Goal: Task Accomplishment & Management: Manage account settings

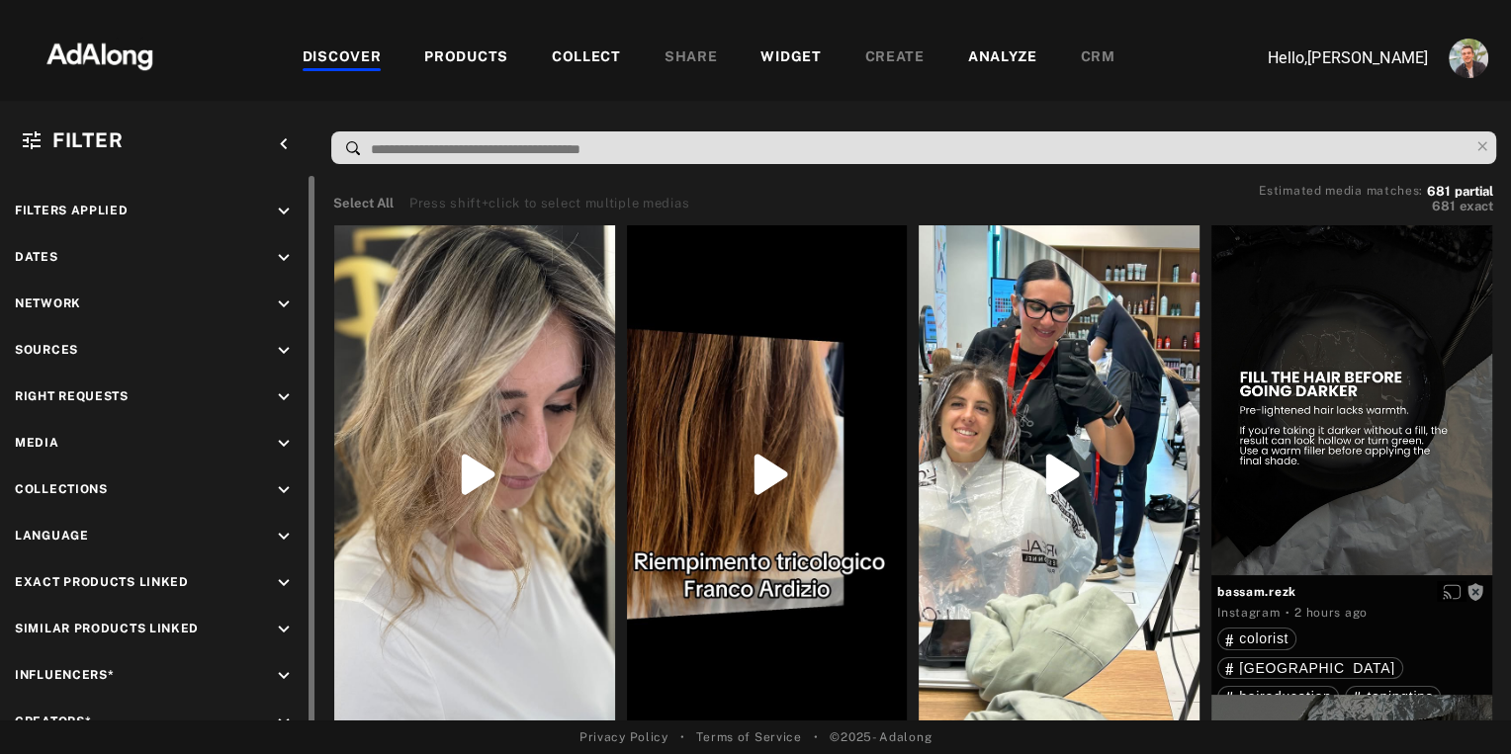
click at [282, 349] on icon "keyboard_arrow_down" at bounding box center [284, 351] width 22 height 22
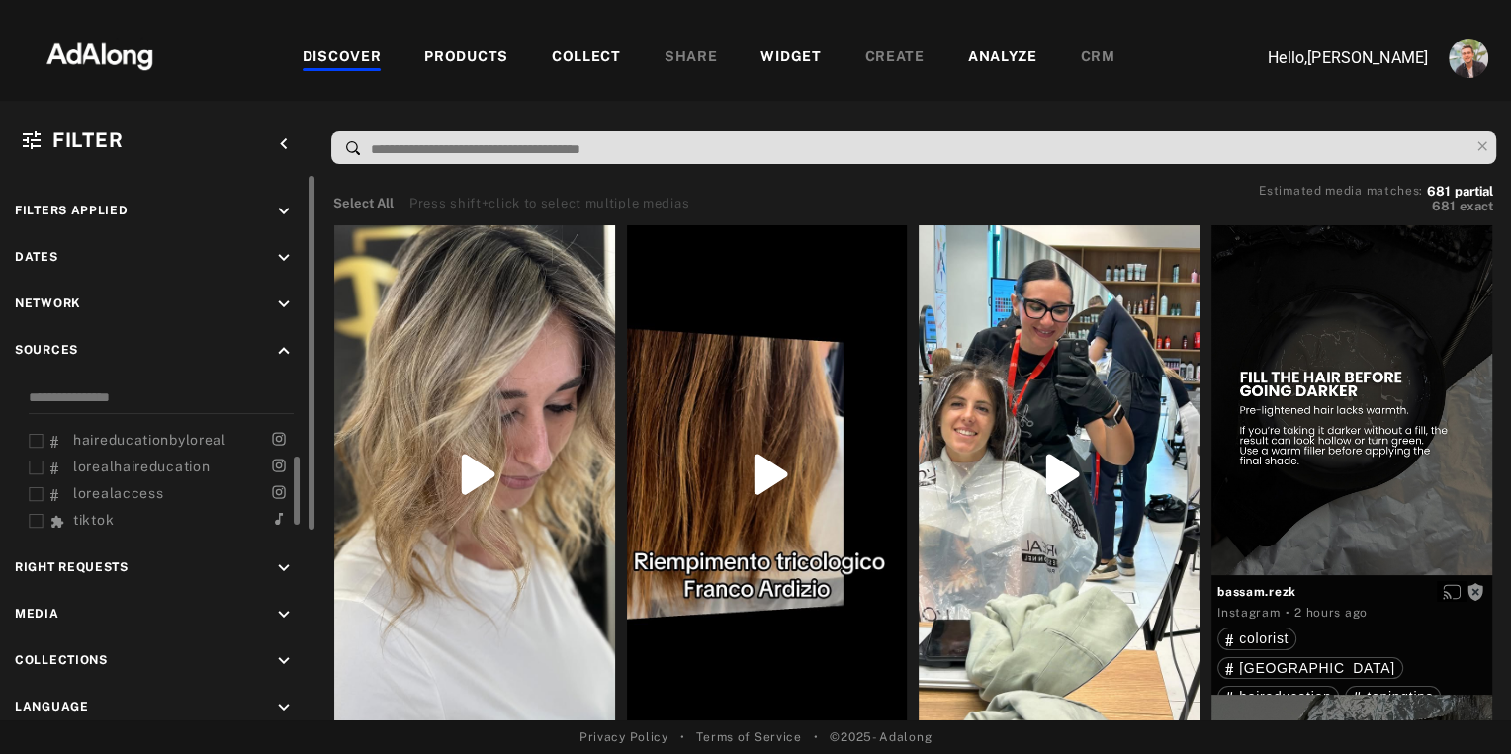
scroll to position [50, 0]
click at [279, 349] on icon "keyboard_arrow_up" at bounding box center [284, 351] width 22 height 22
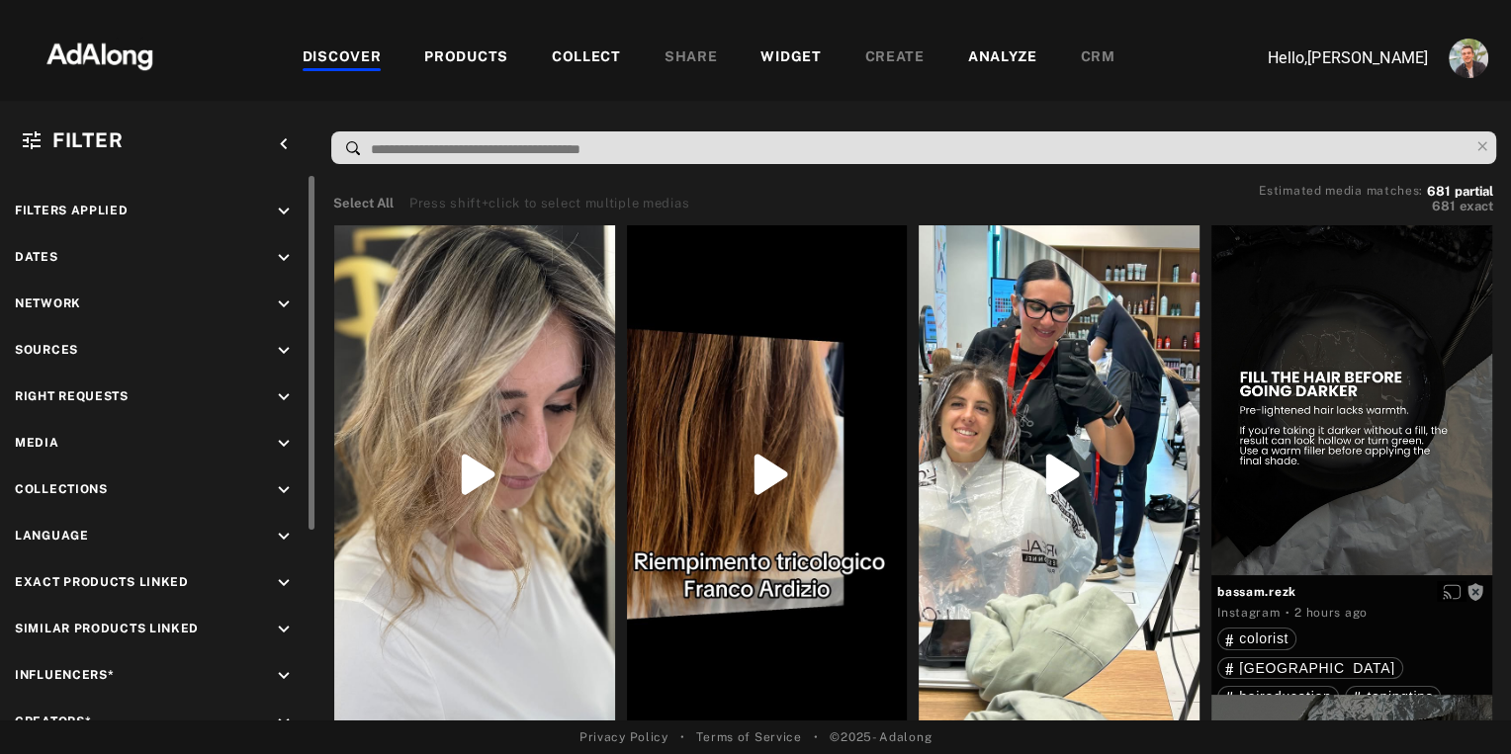
click at [279, 447] on icon "keyboard_arrow_down" at bounding box center [284, 444] width 22 height 22
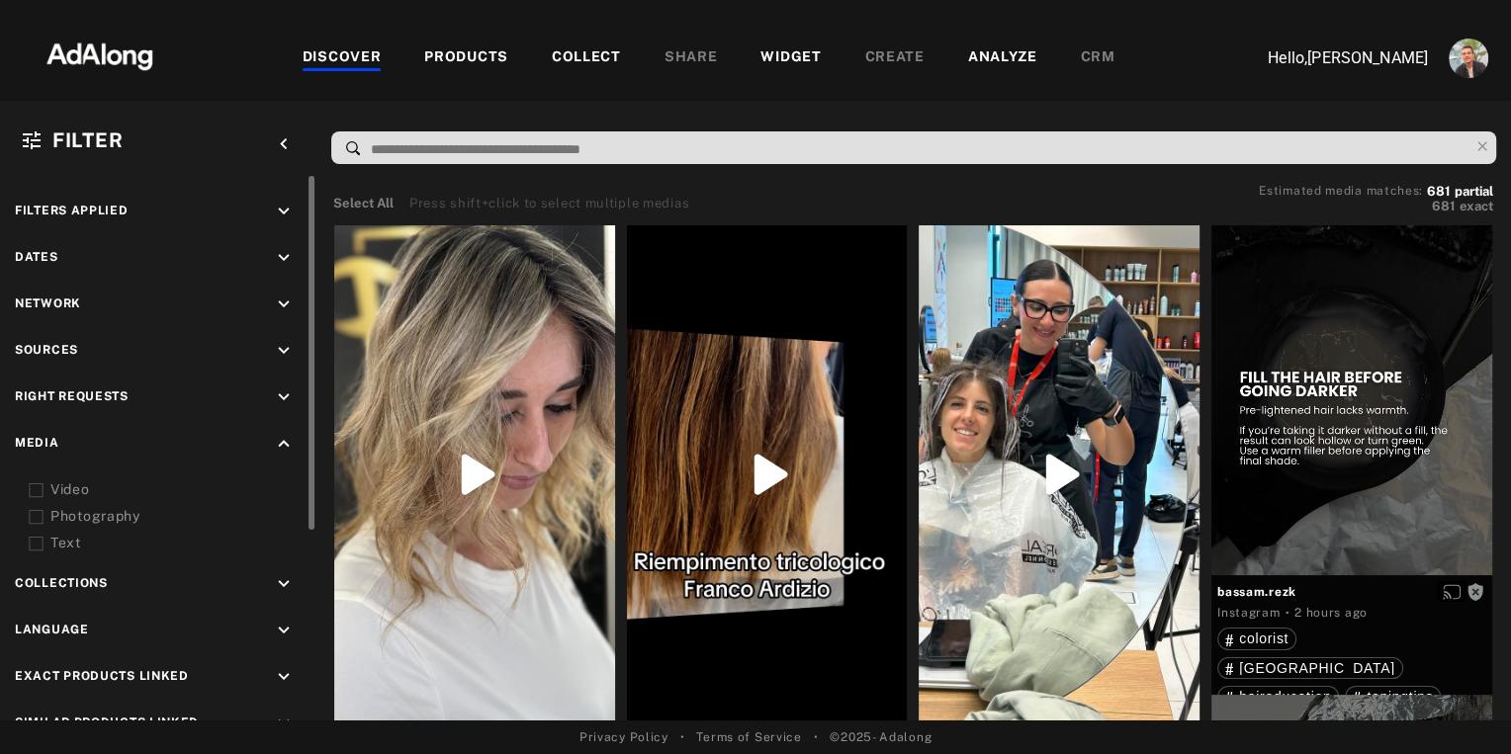
click at [277, 448] on icon "keyboard_arrow_up" at bounding box center [284, 444] width 22 height 22
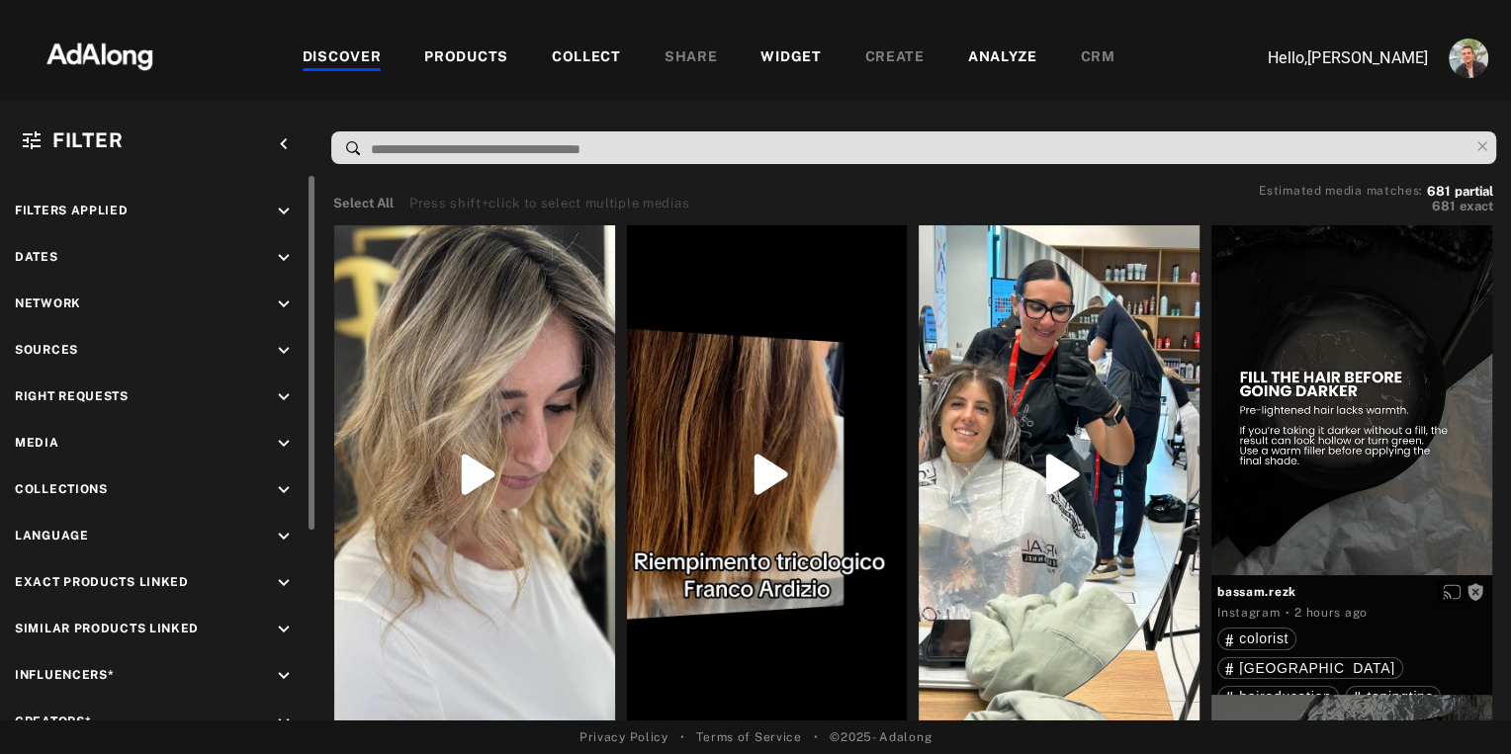
click at [283, 673] on icon "keyboard_arrow_down" at bounding box center [284, 676] width 22 height 22
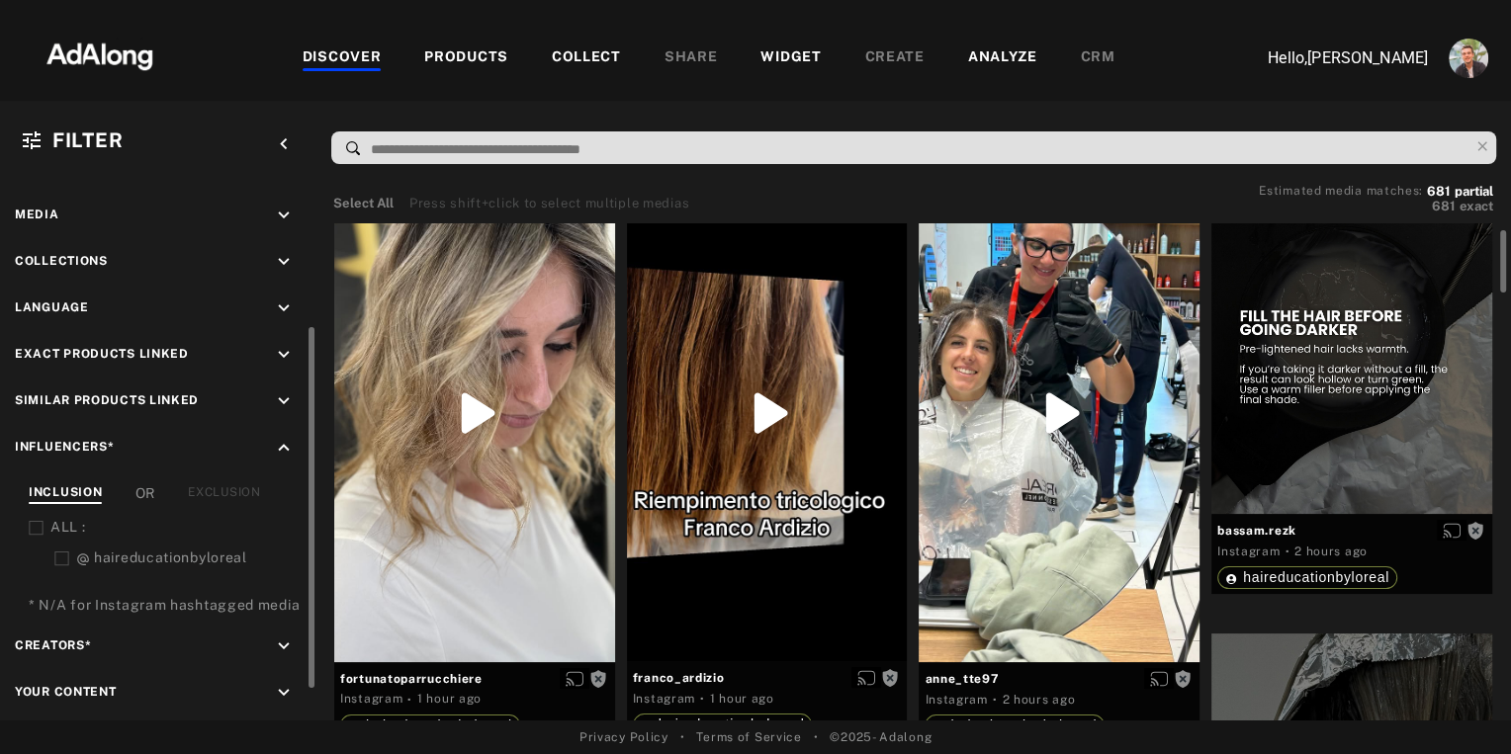
scroll to position [240, 0]
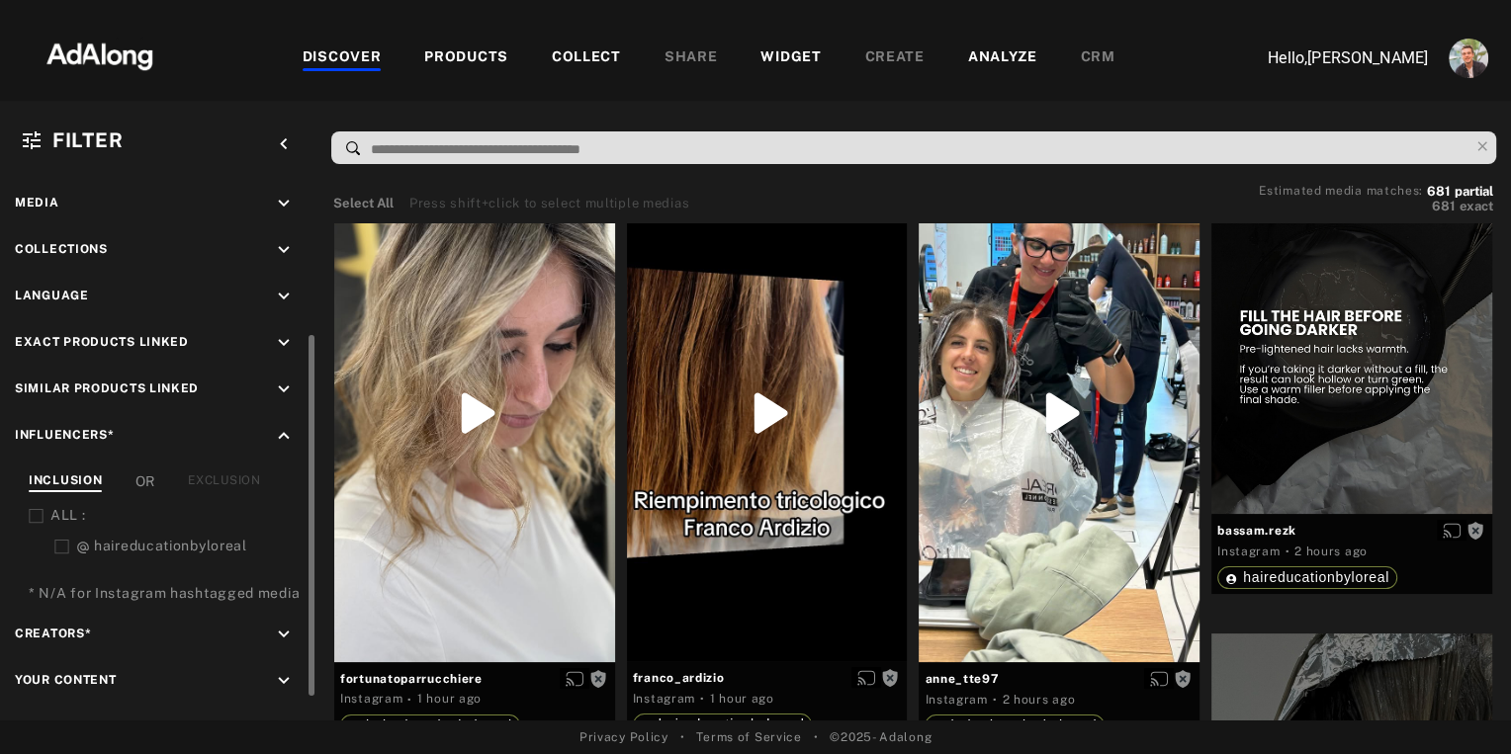
click at [284, 624] on icon "keyboard_arrow_down" at bounding box center [284, 635] width 22 height 22
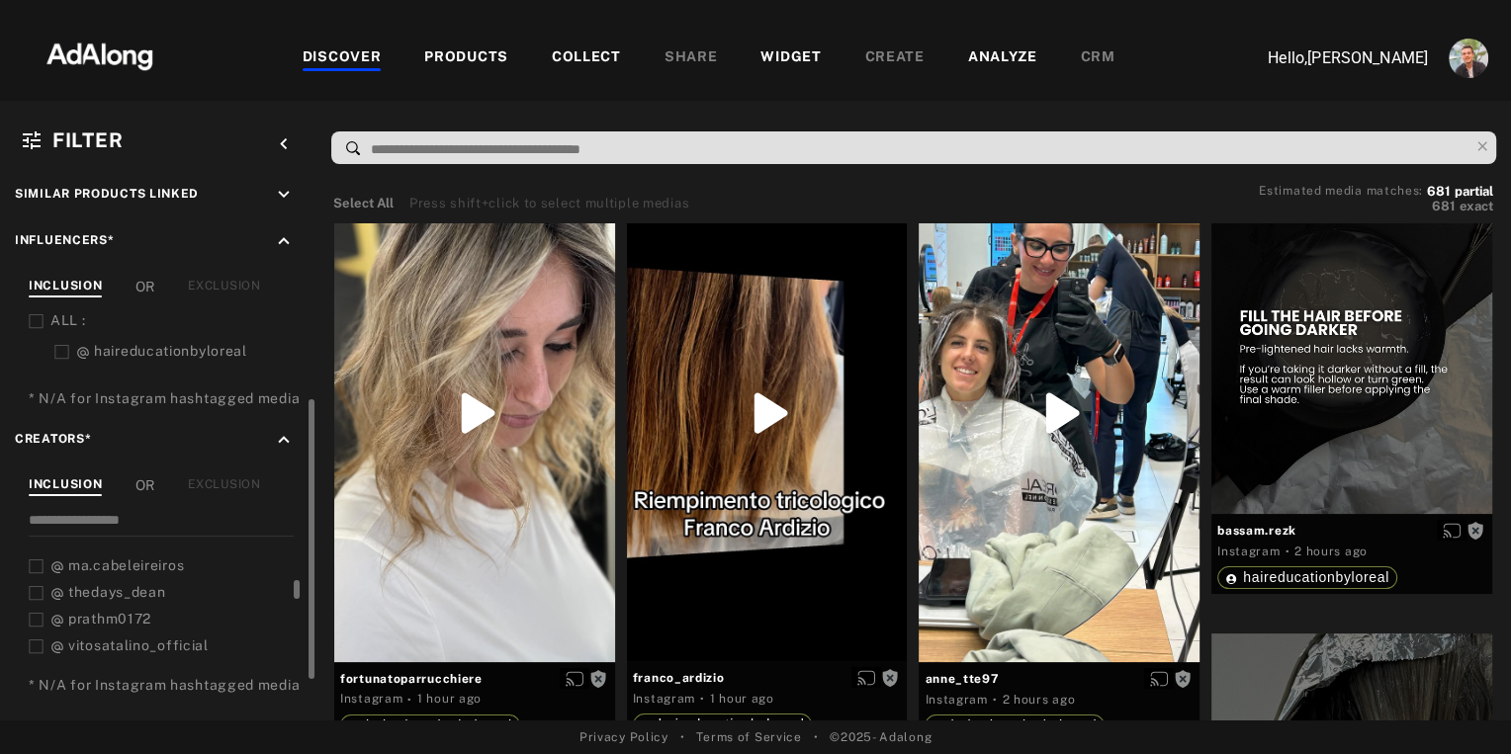
scroll to position [435, 0]
click at [570, 59] on div "COLLECT" at bounding box center [586, 58] width 69 height 24
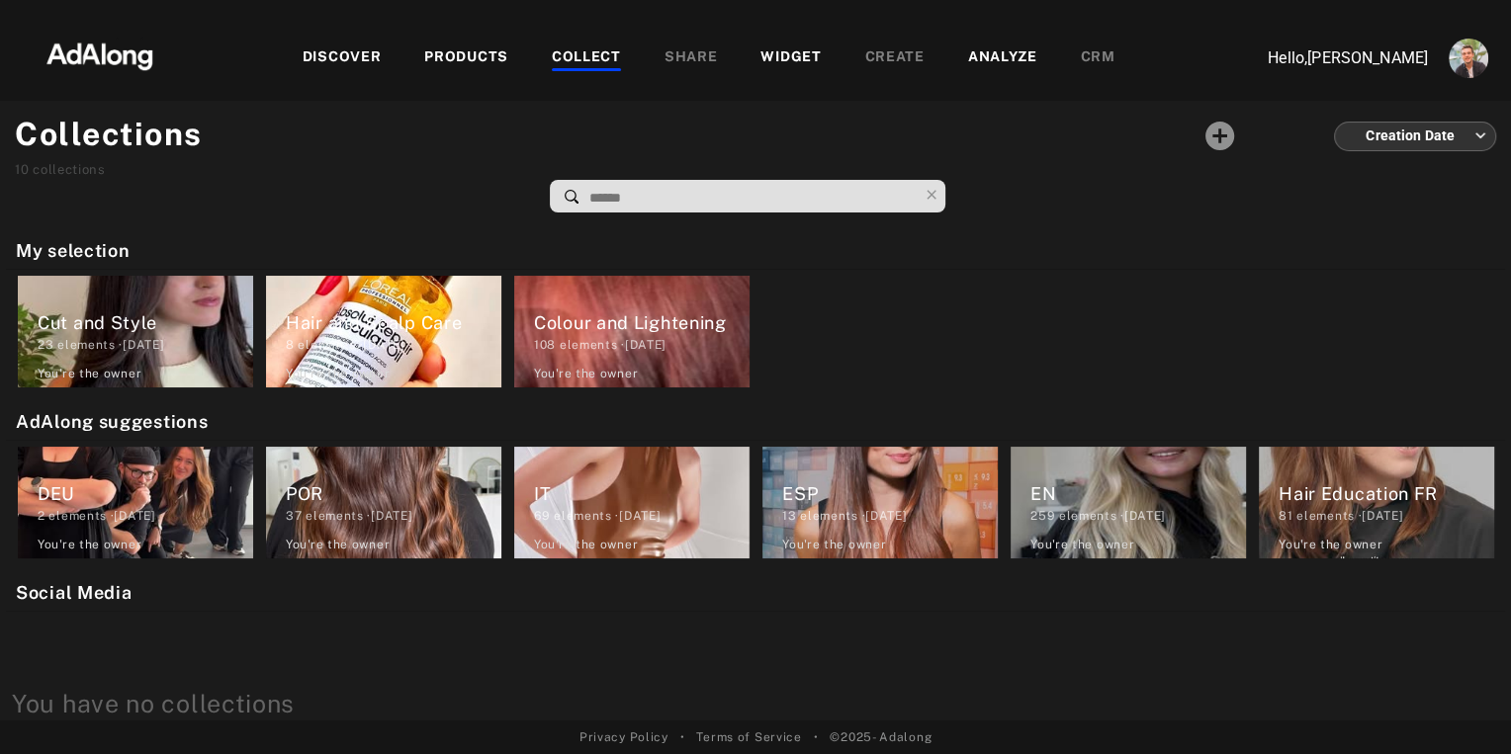
click at [110, 44] on img at bounding box center [100, 54] width 174 height 59
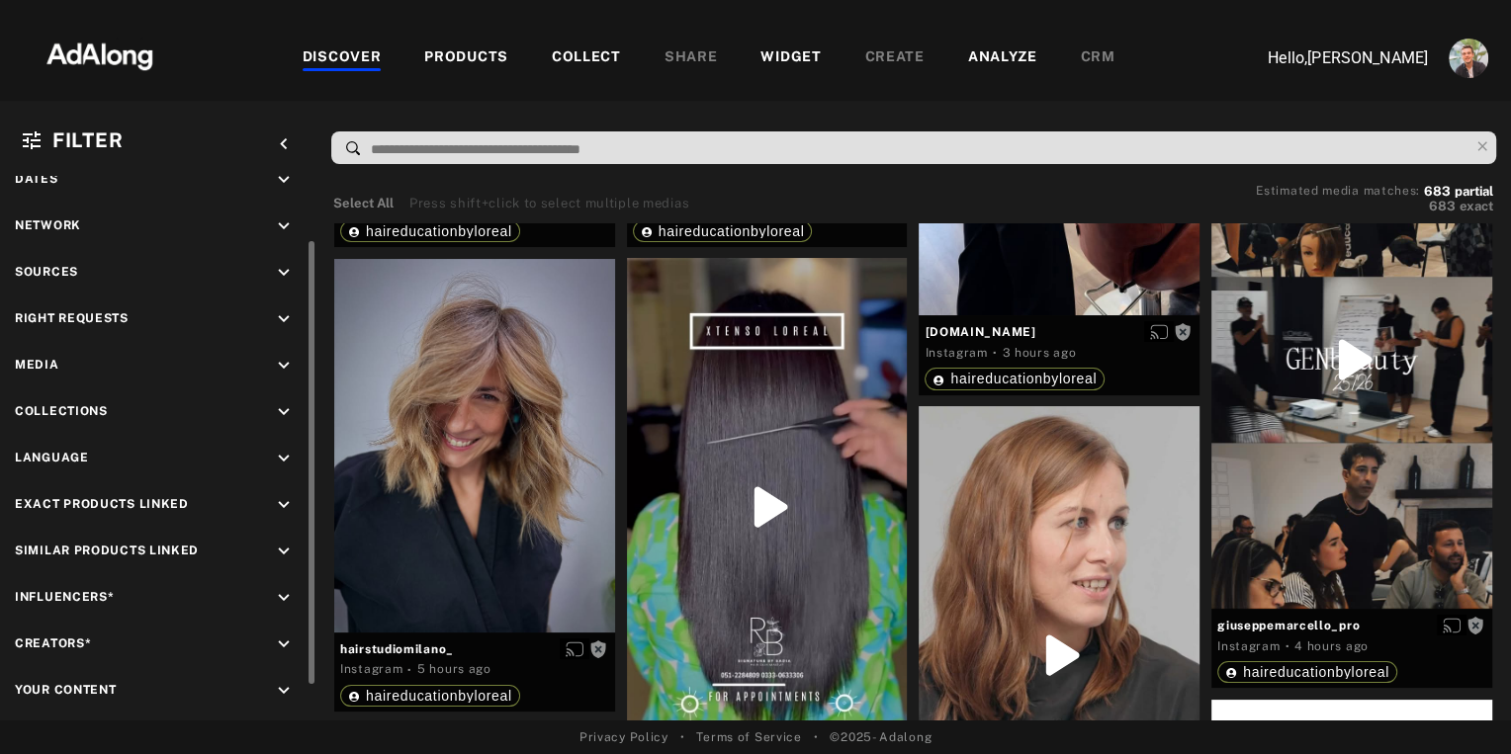
scroll to position [126, 0]
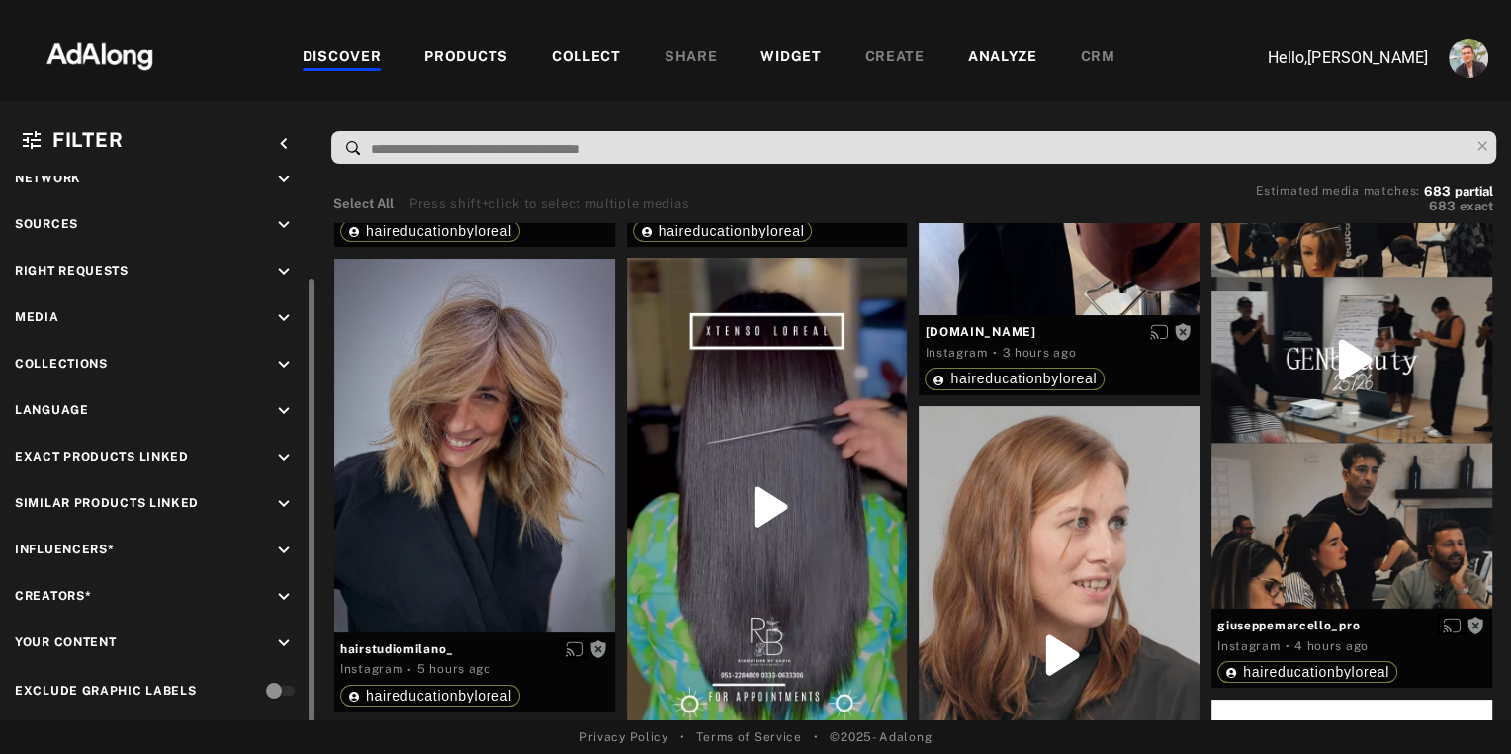
click at [285, 635] on icon "keyboard_arrow_down" at bounding box center [284, 644] width 22 height 22
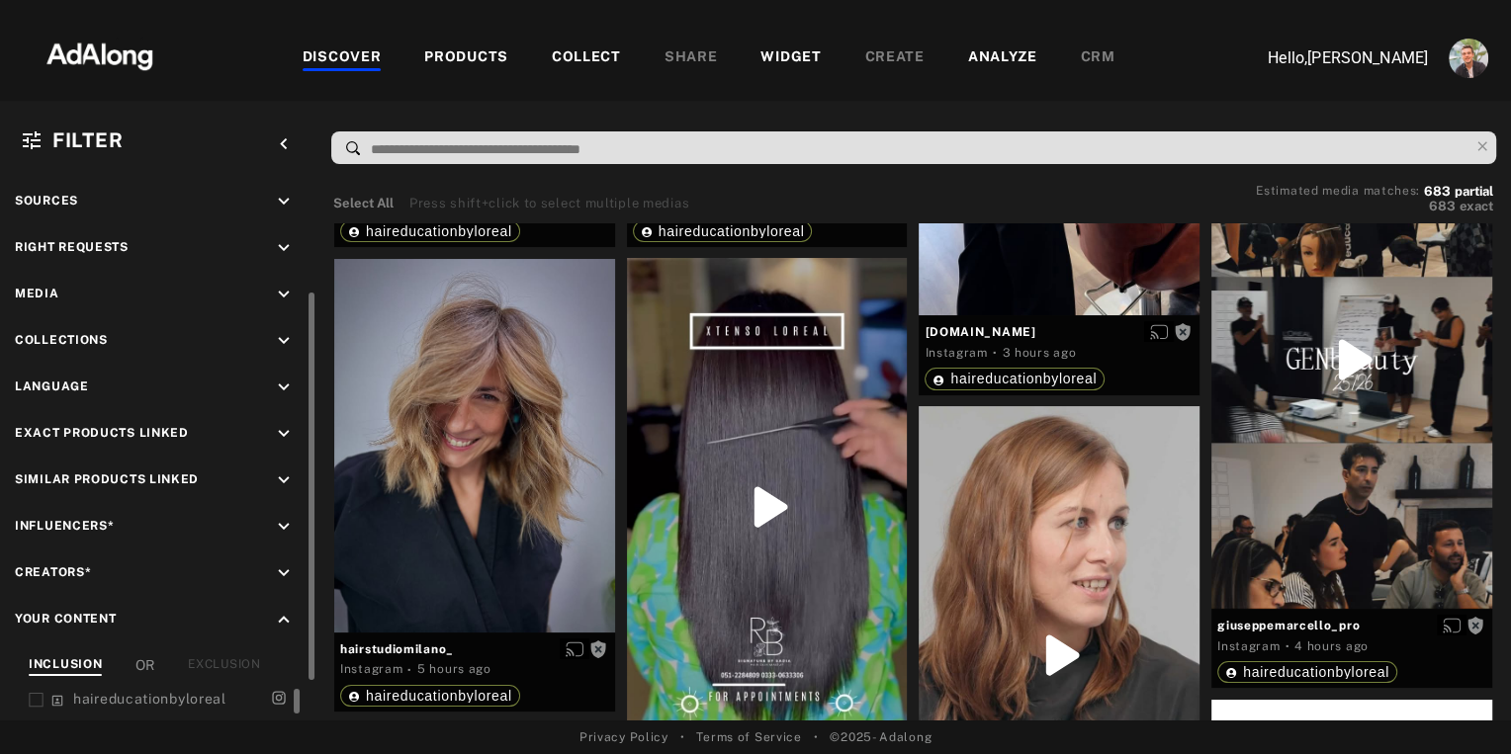
scroll to position [172, 0]
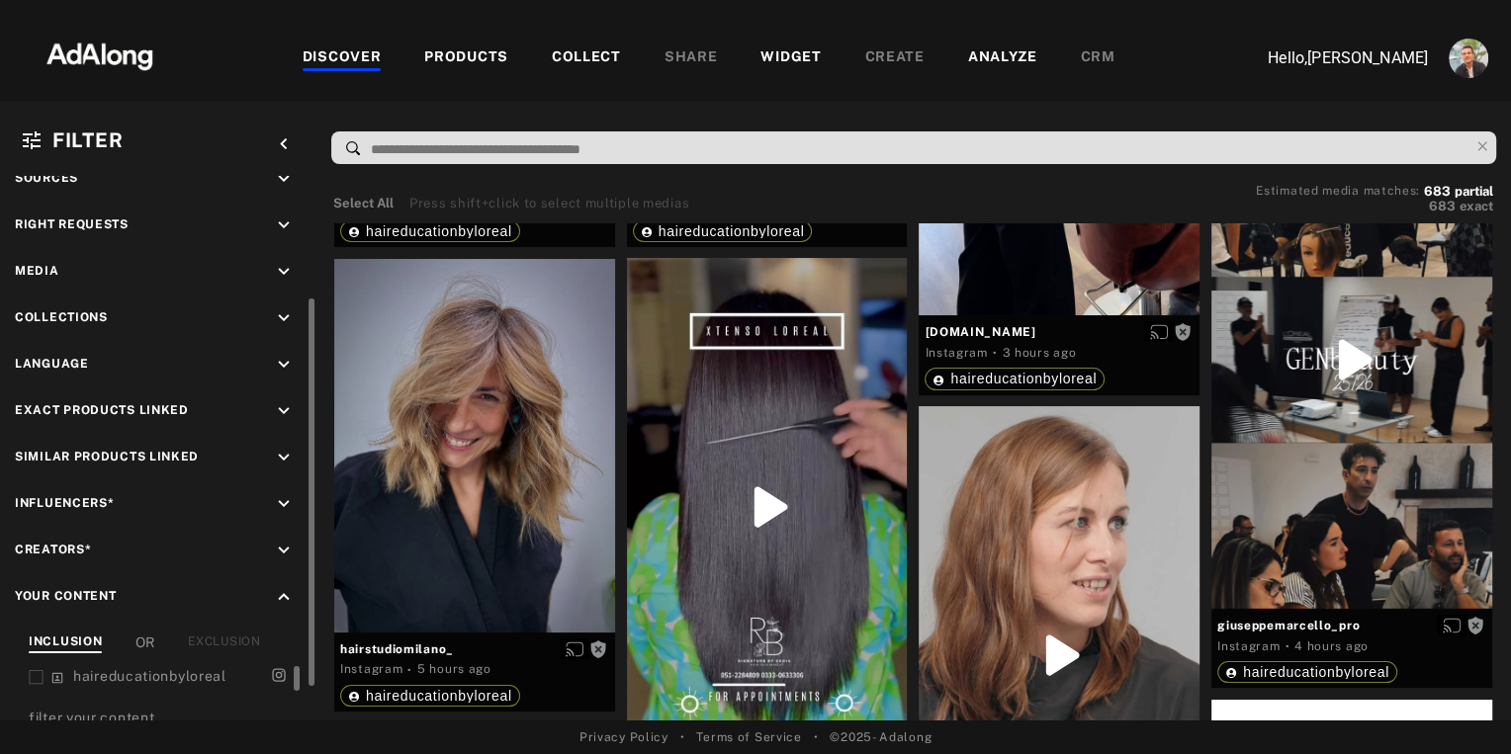
click at [34, 670] on icon at bounding box center [36, 677] width 15 height 15
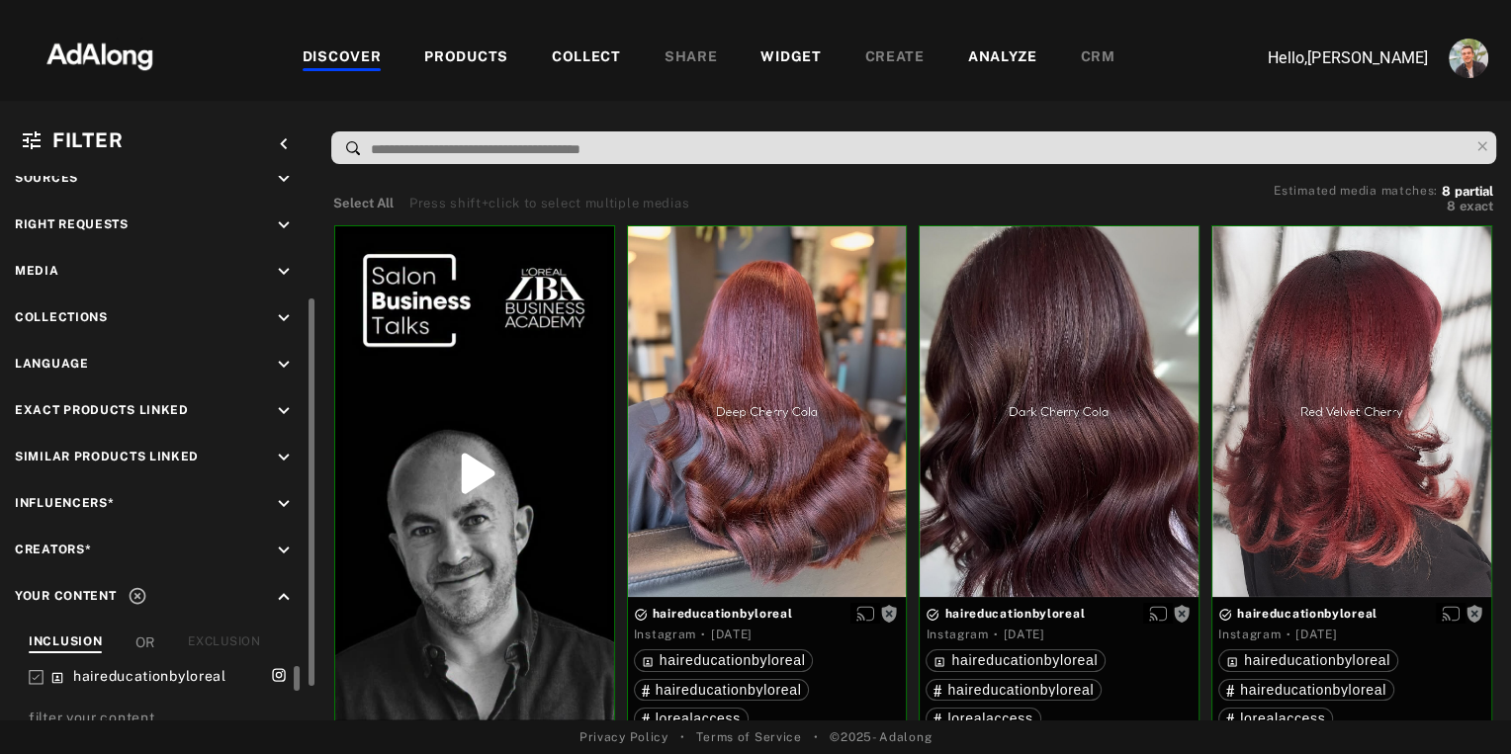
click at [37, 671] on icon at bounding box center [36, 677] width 15 height 15
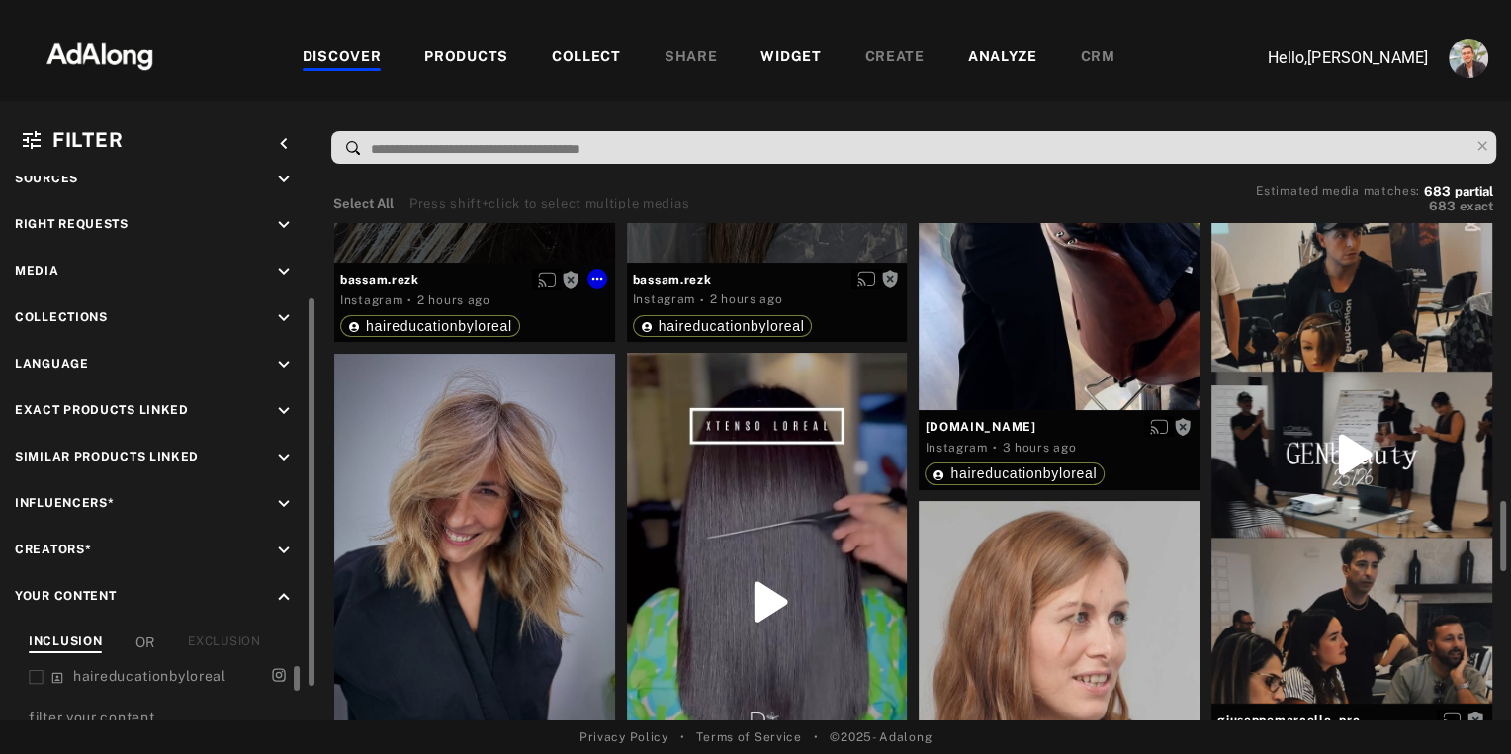
scroll to position [1032, 0]
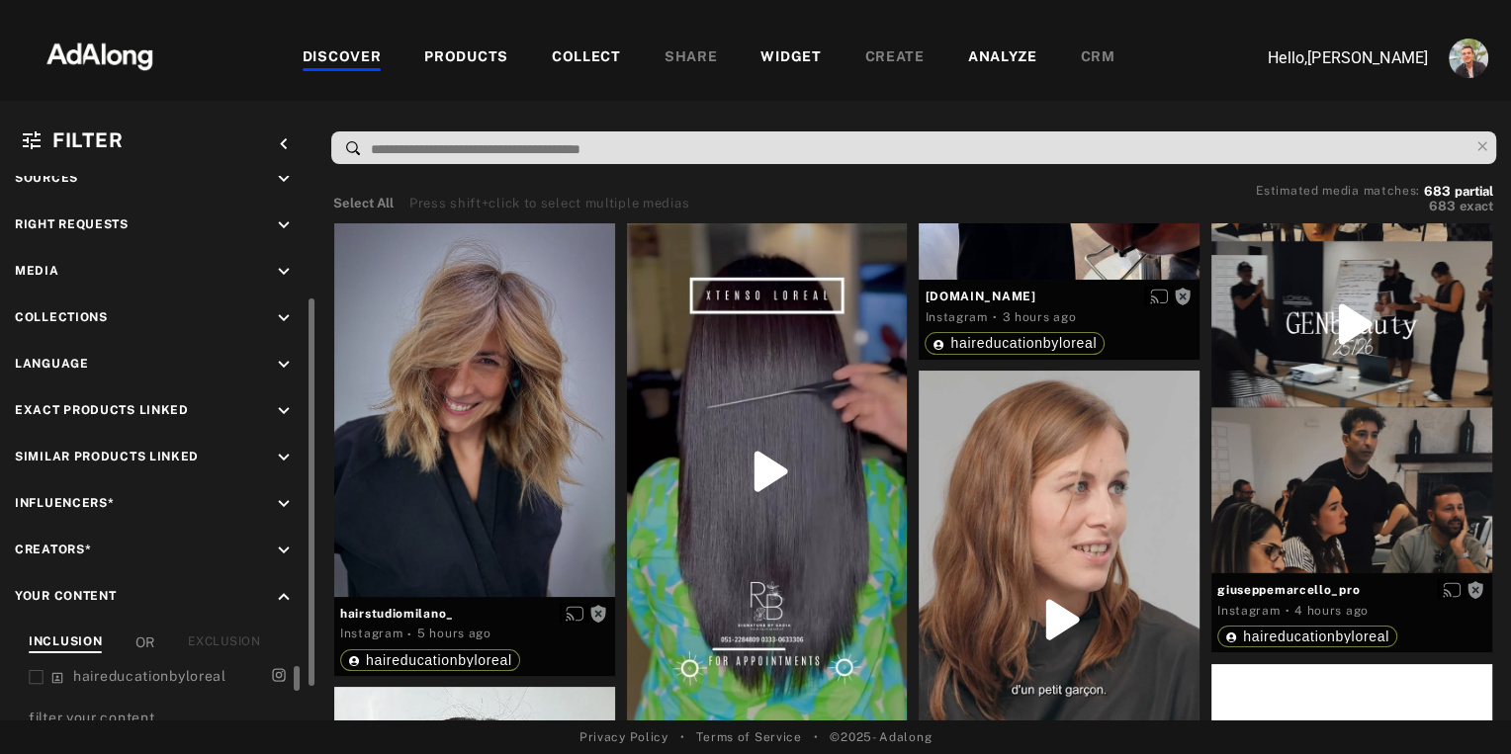
click at [441, 155] on input at bounding box center [918, 149] width 1099 height 27
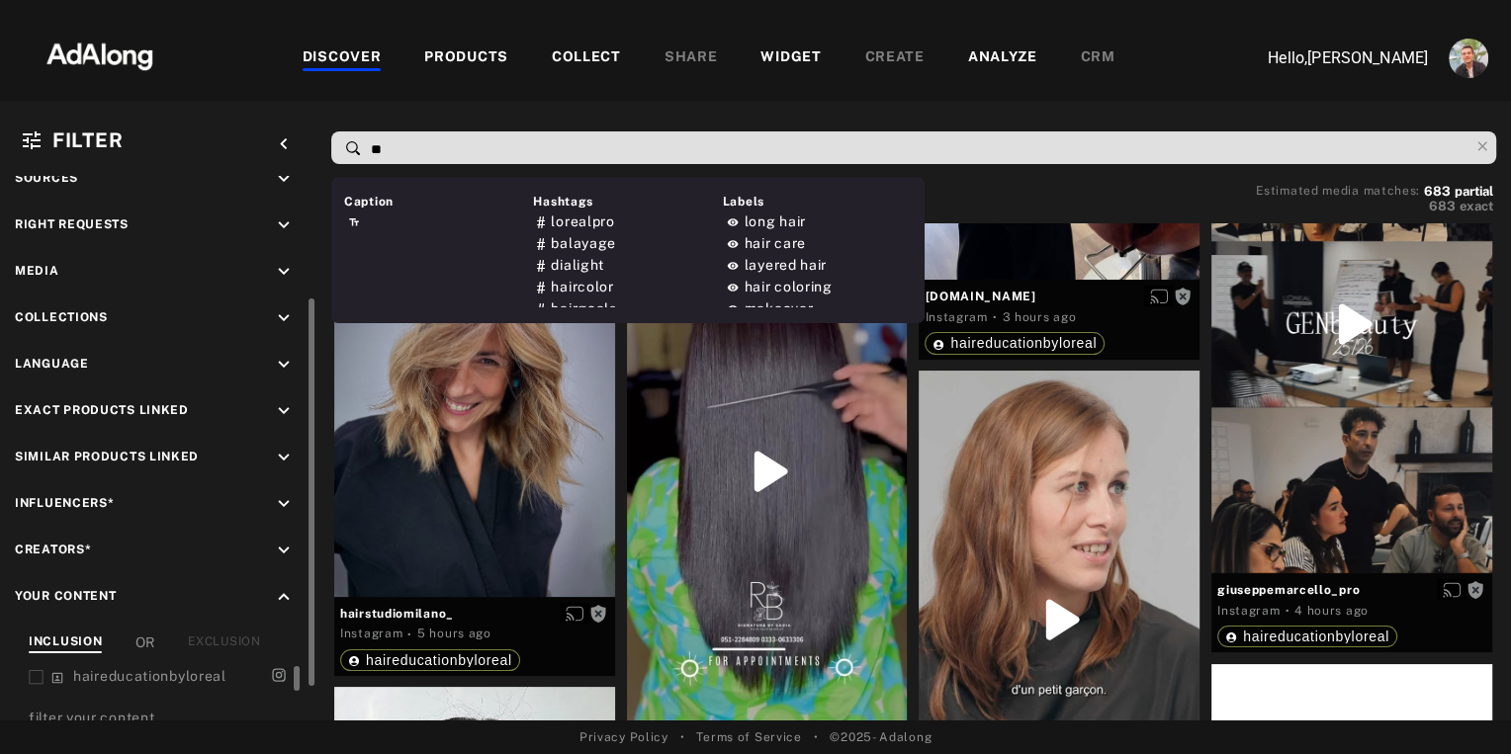
type input "***"
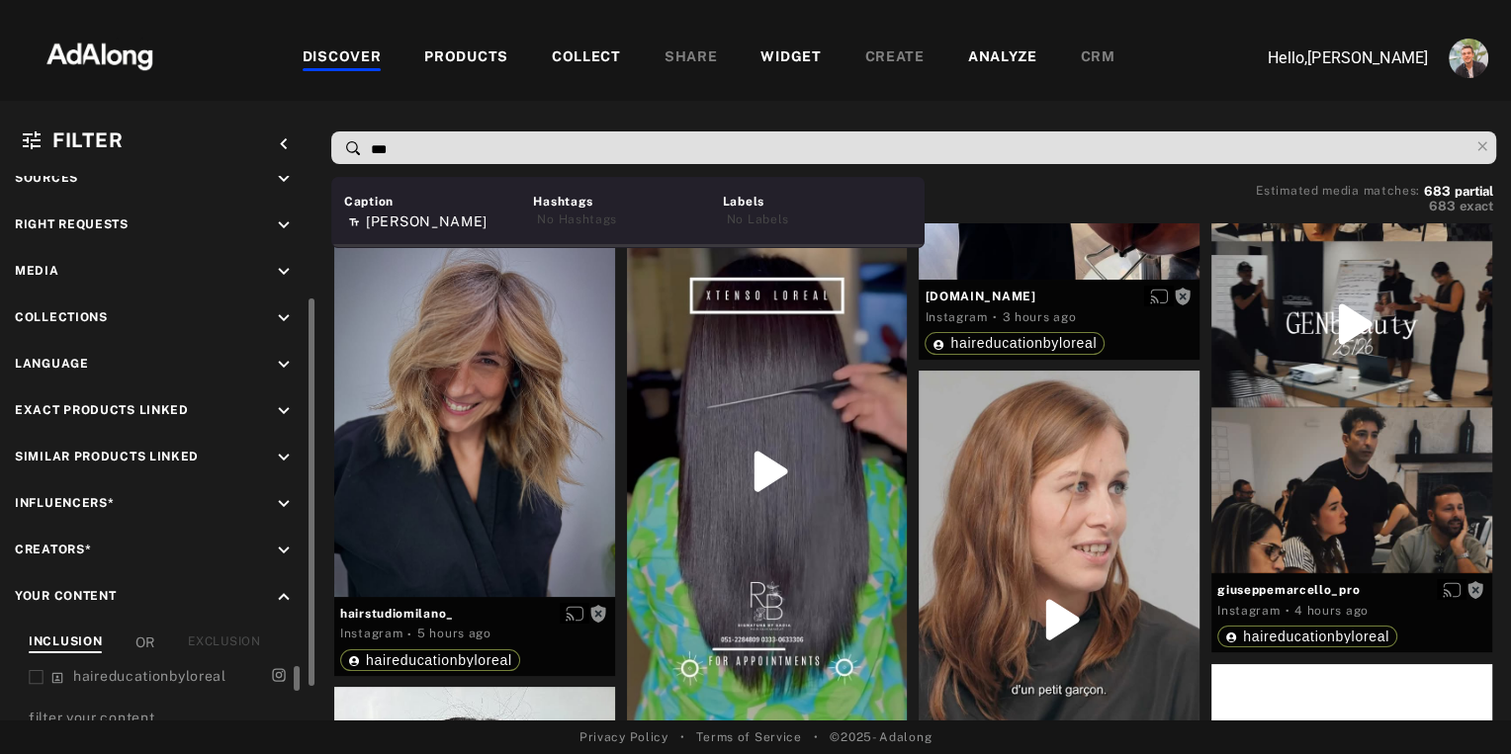
click at [409, 149] on input "***" at bounding box center [918, 149] width 1099 height 27
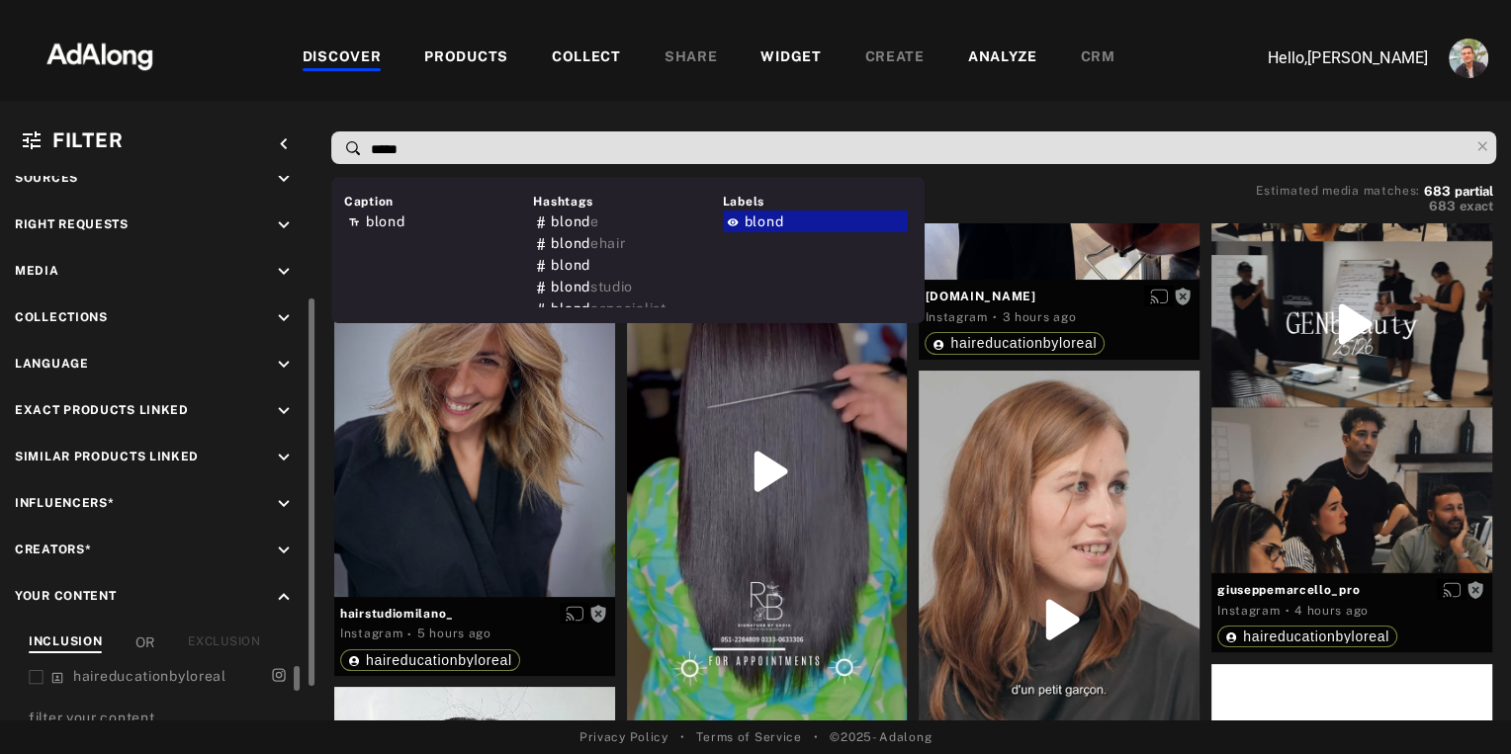
type input "*****"
click at [1049, 200] on div "Select All Press shift+click to select multiple medias Estimated media matches:…" at bounding box center [913, 201] width 1160 height 31
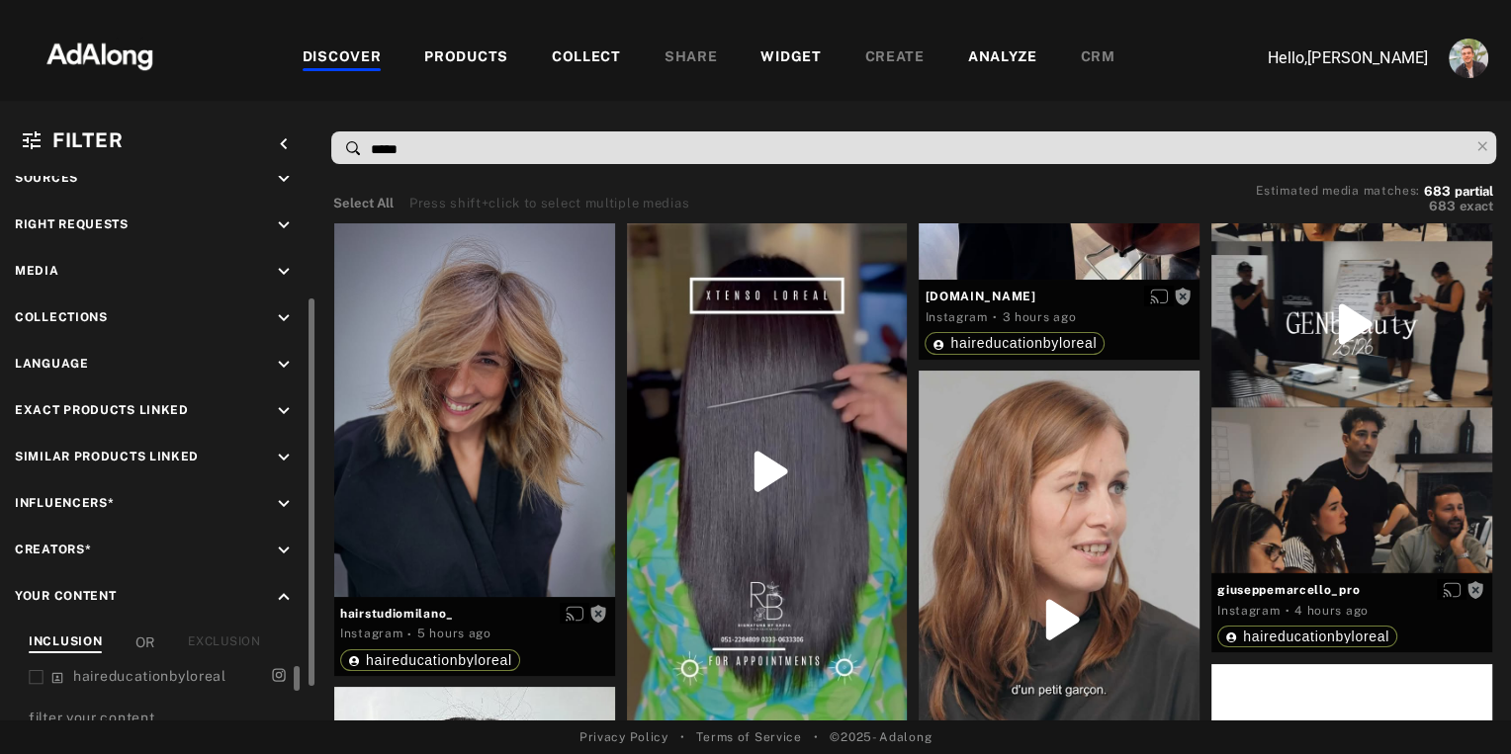
click at [435, 141] on input "*****" at bounding box center [918, 149] width 1099 height 27
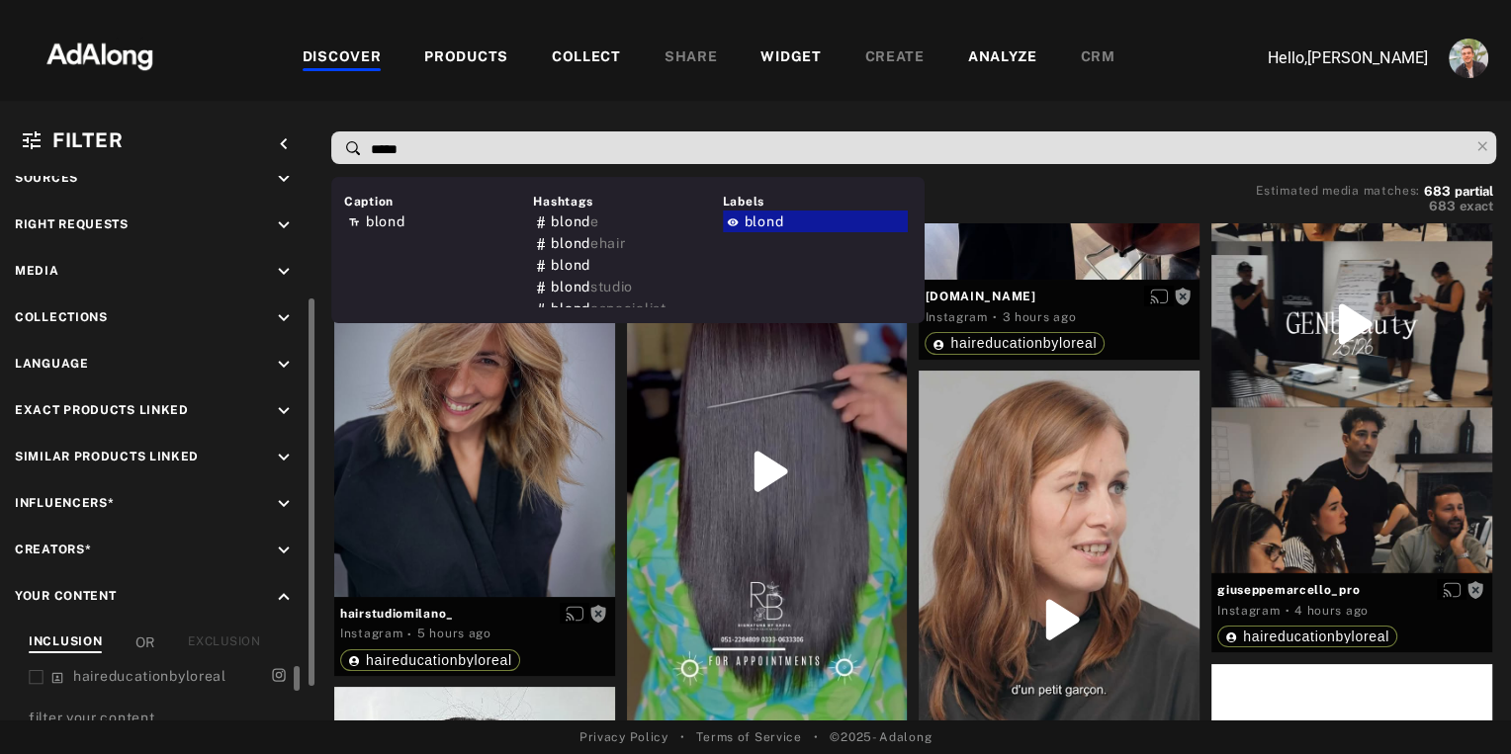
click at [435, 141] on input "*****" at bounding box center [918, 149] width 1099 height 27
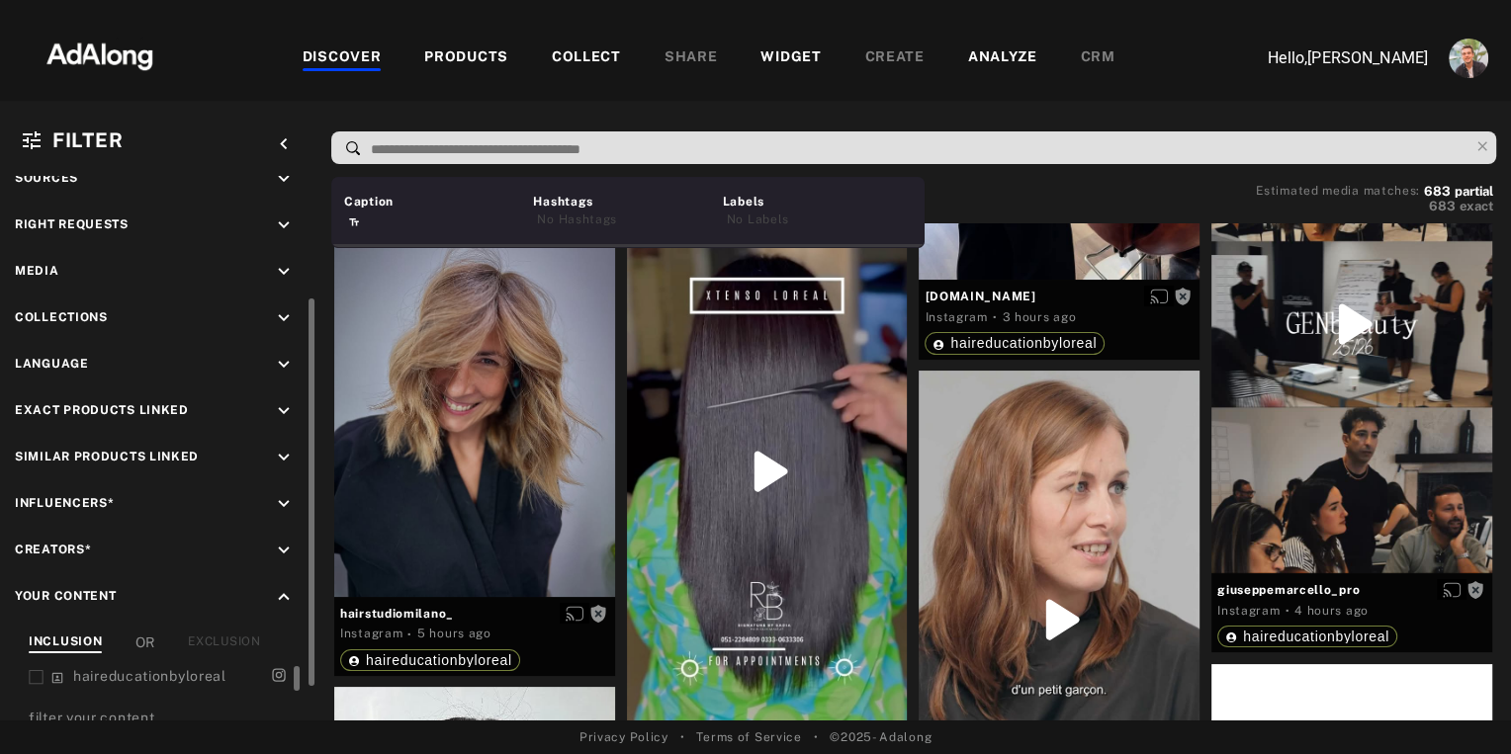
click at [1010, 187] on div "Select All Press shift+click to select multiple medias Estimated media matches:…" at bounding box center [913, 201] width 1160 height 31
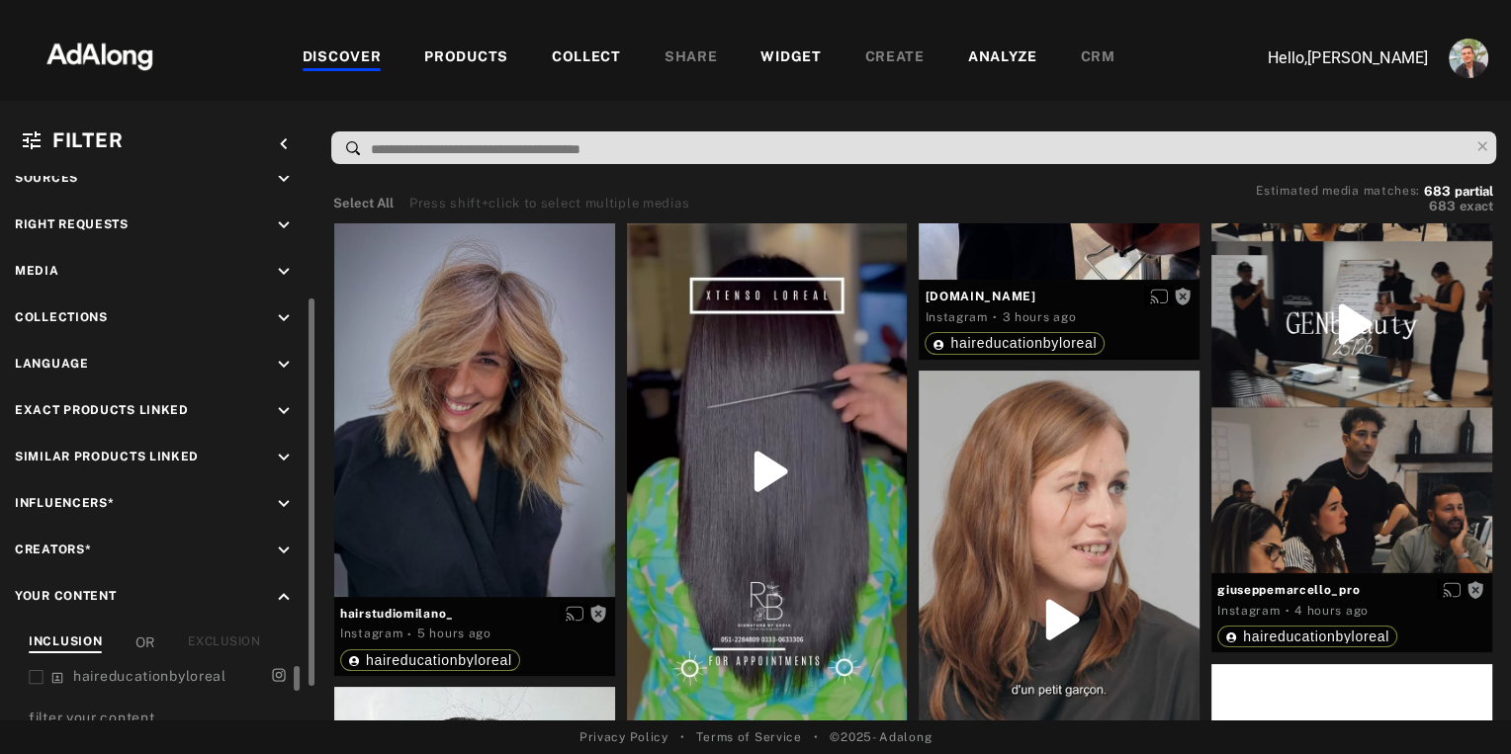
click at [570, 56] on div "COLLECT" at bounding box center [586, 58] width 69 height 24
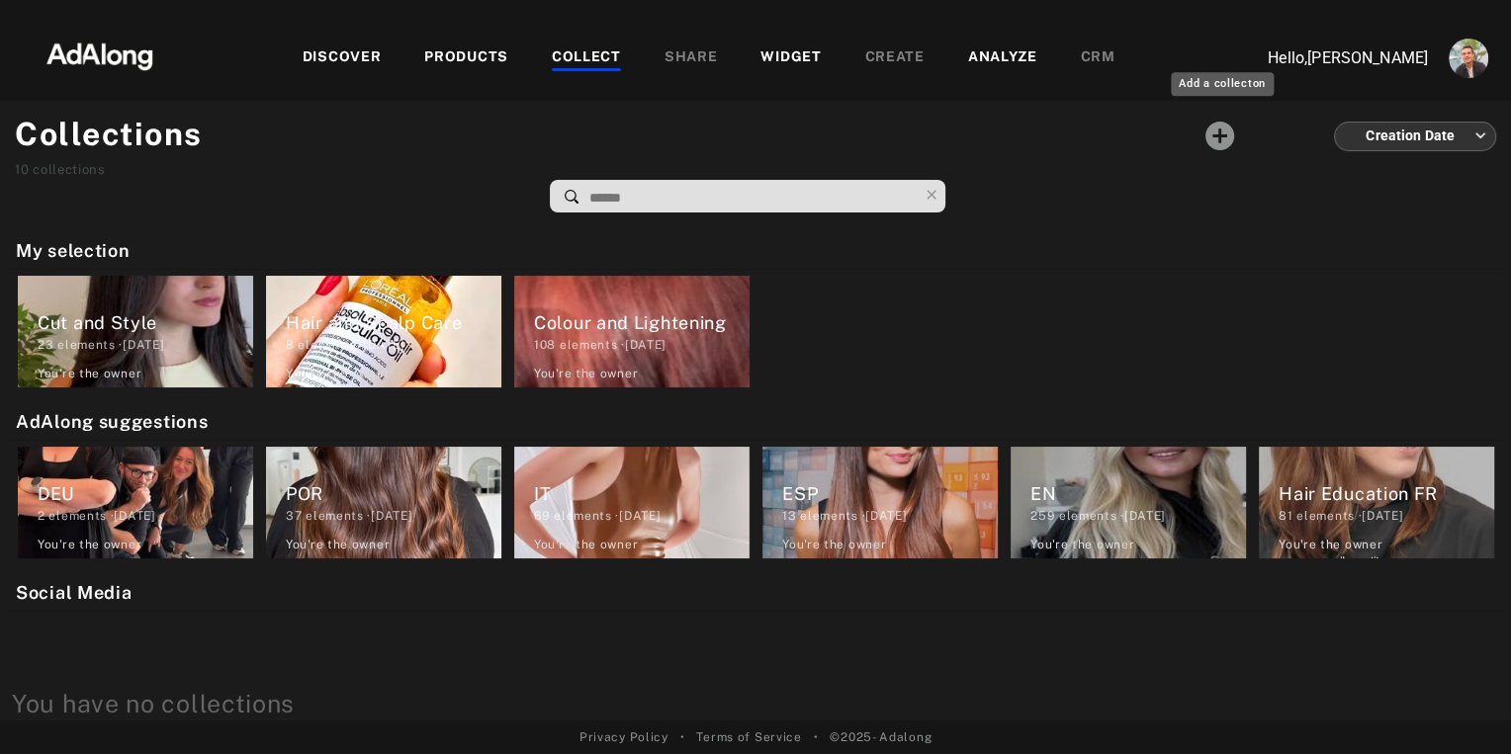
click at [1218, 138] on icon "Add a collecton" at bounding box center [1219, 136] width 29 height 29
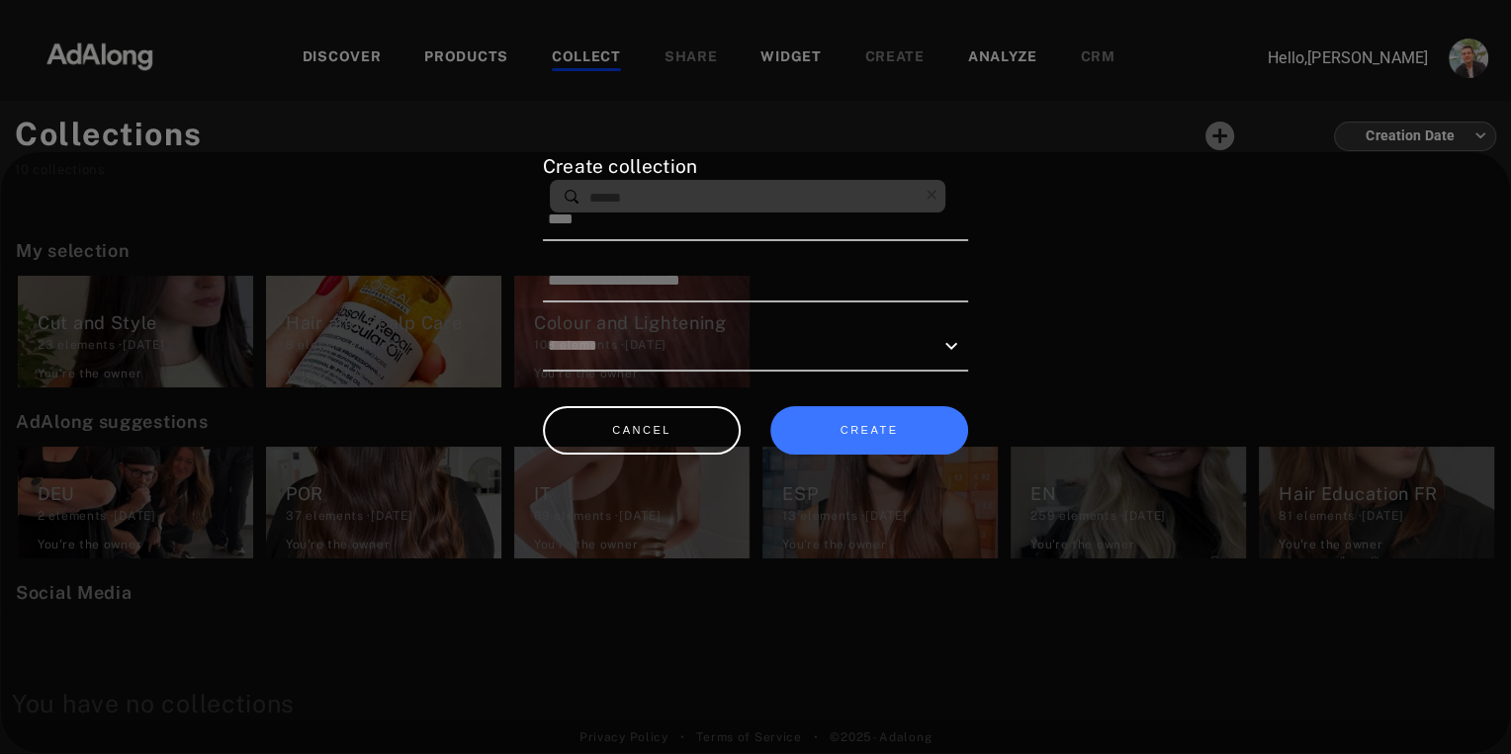
click at [1092, 285] on div at bounding box center [755, 377] width 1511 height 754
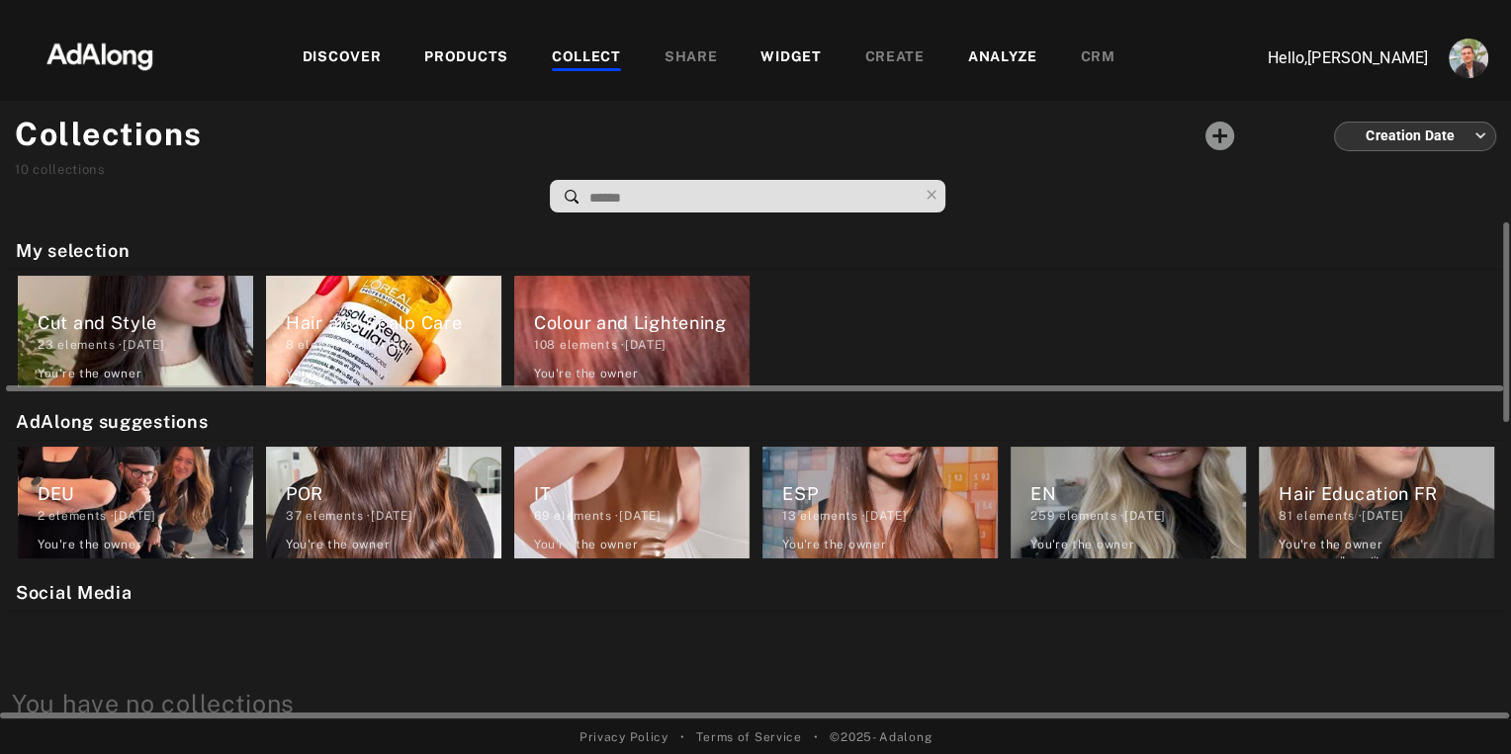
click at [105, 311] on div "Cut and Style" at bounding box center [146, 322] width 216 height 27
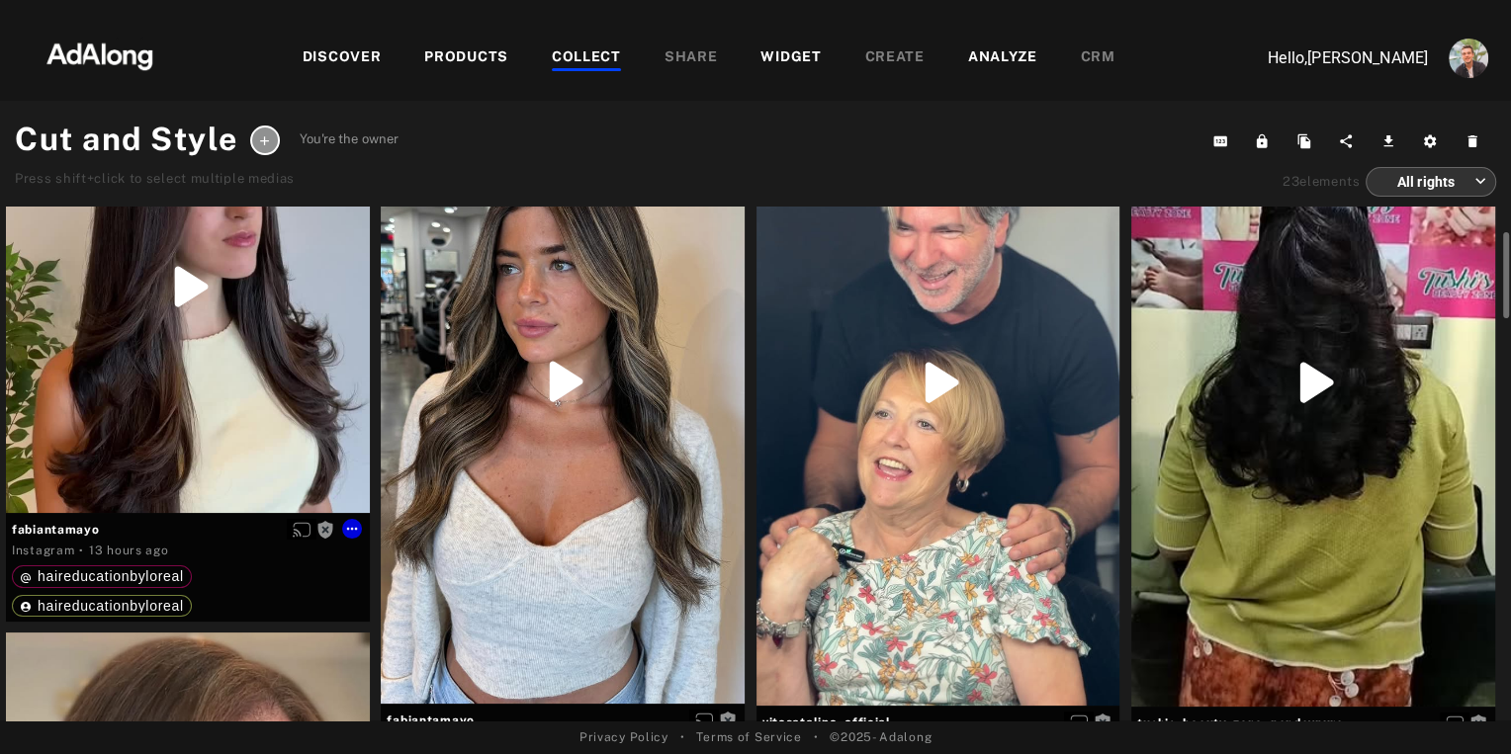
scroll to position [154, 0]
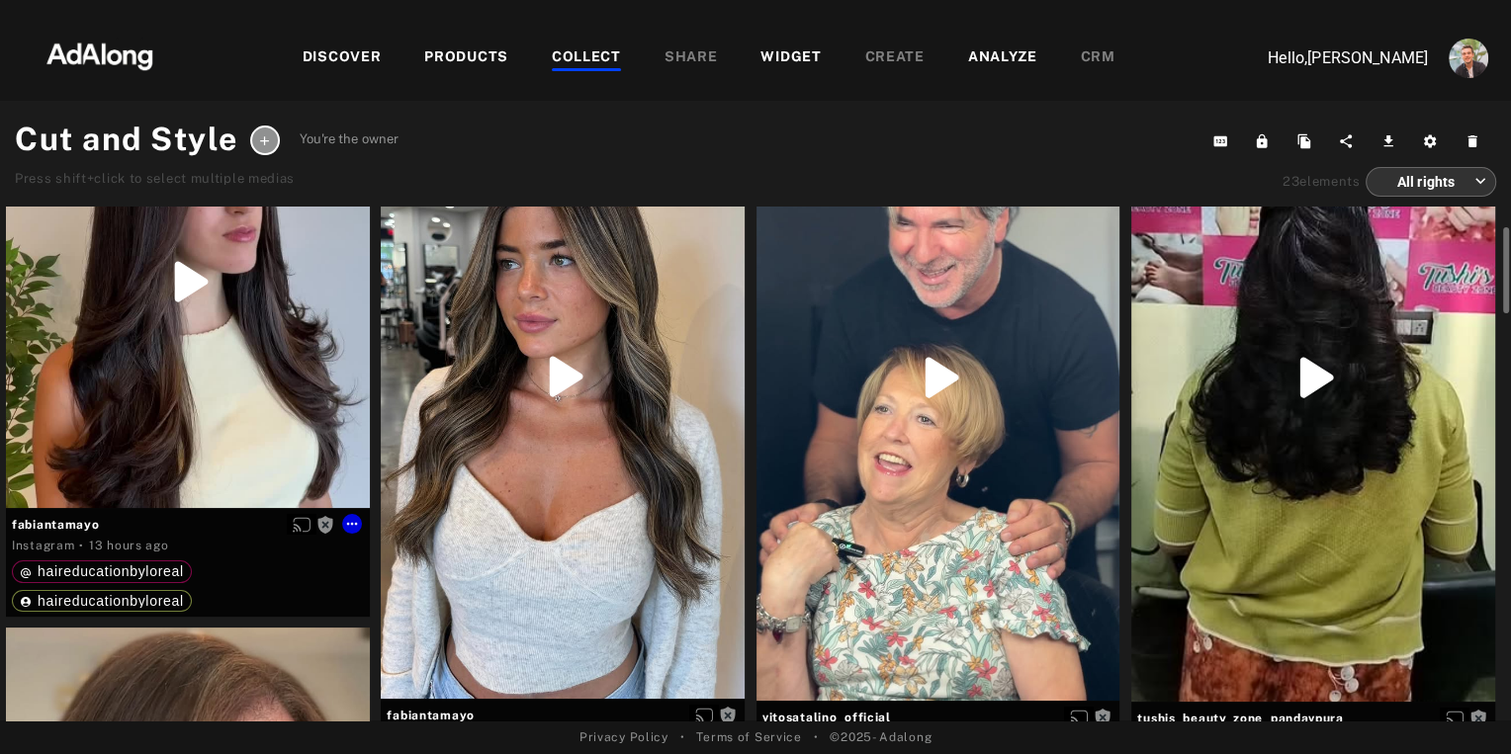
click at [272, 411] on div "Get rights" at bounding box center [188, 281] width 364 height 454
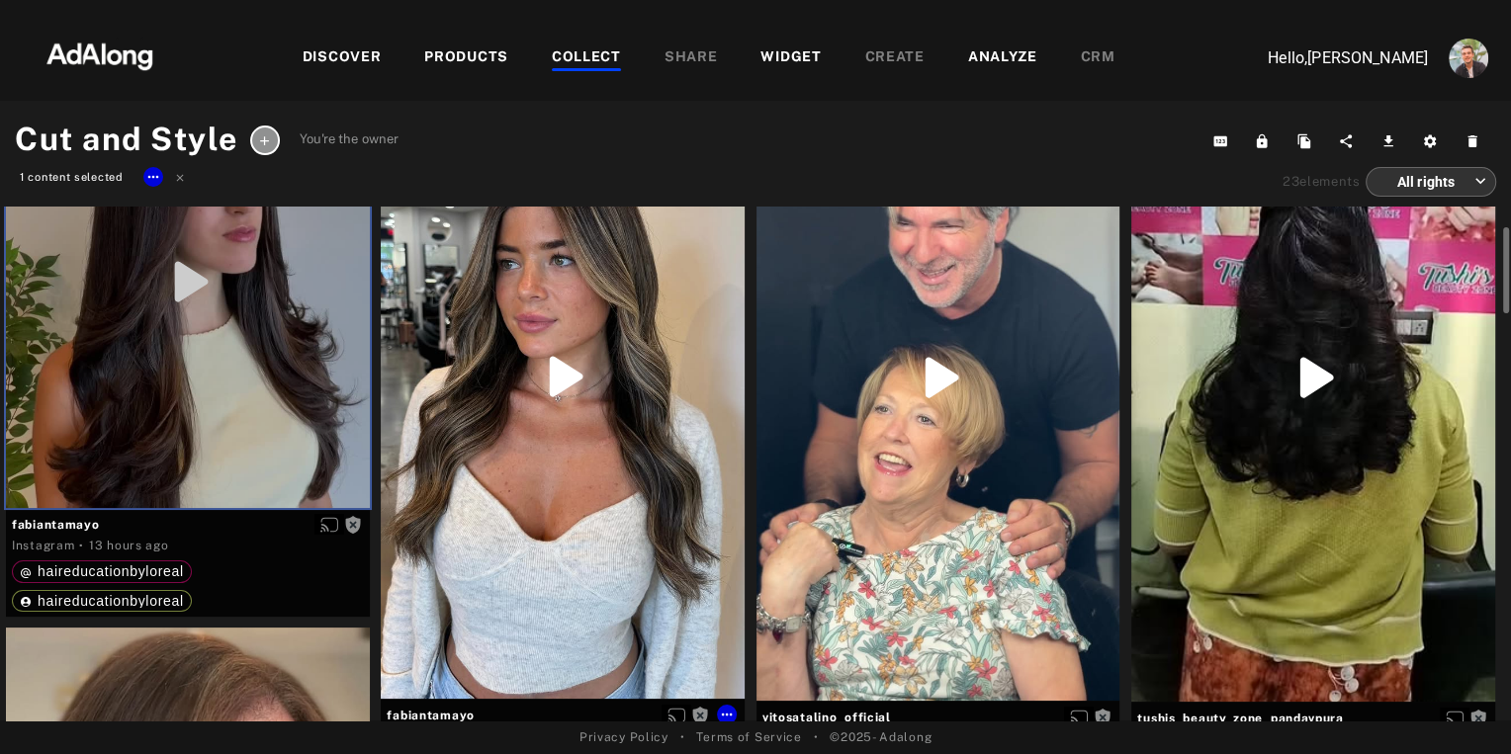
click at [574, 541] on div "Get rights" at bounding box center [563, 376] width 364 height 645
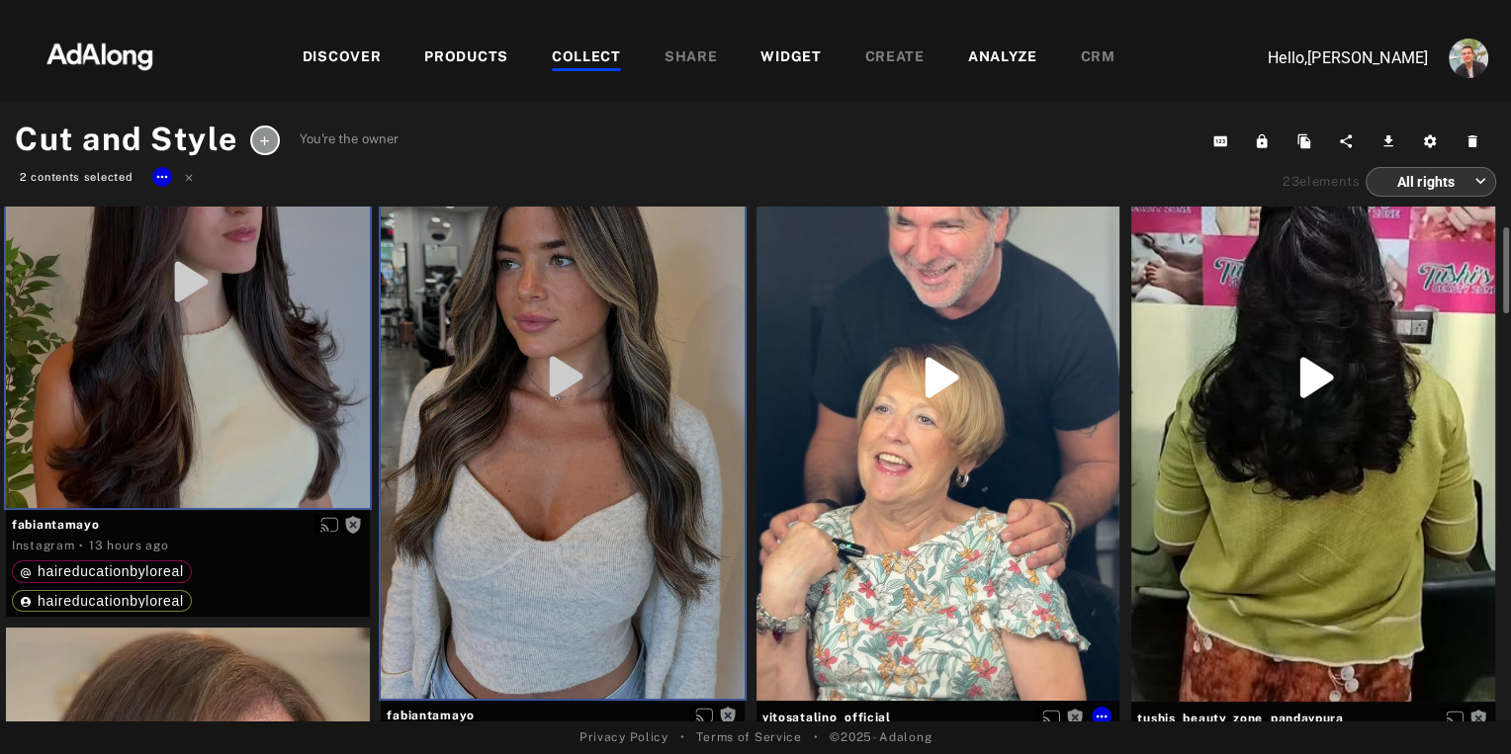
click at [987, 456] on div "Get rights" at bounding box center [938, 377] width 364 height 647
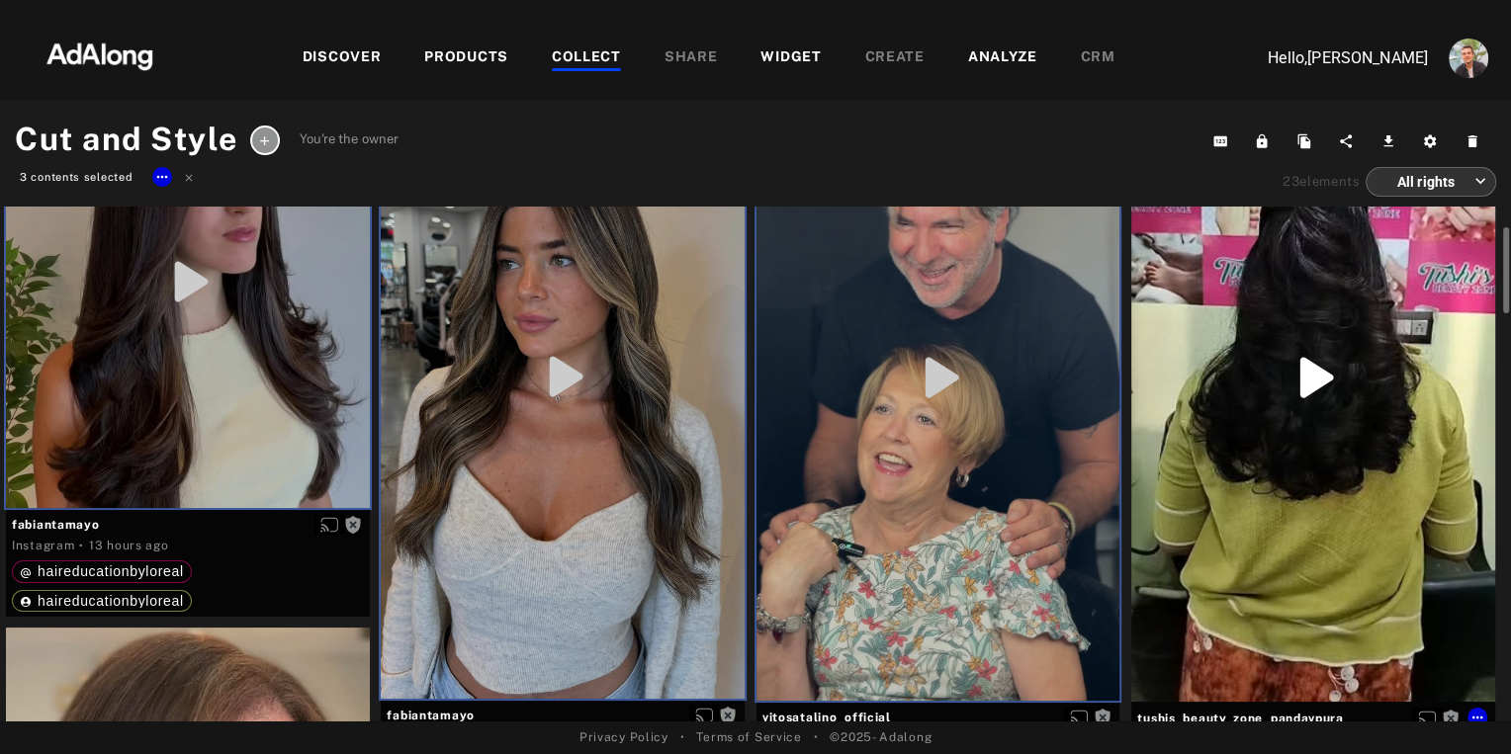
click at [1221, 438] on div "Get rights" at bounding box center [1313, 378] width 364 height 648
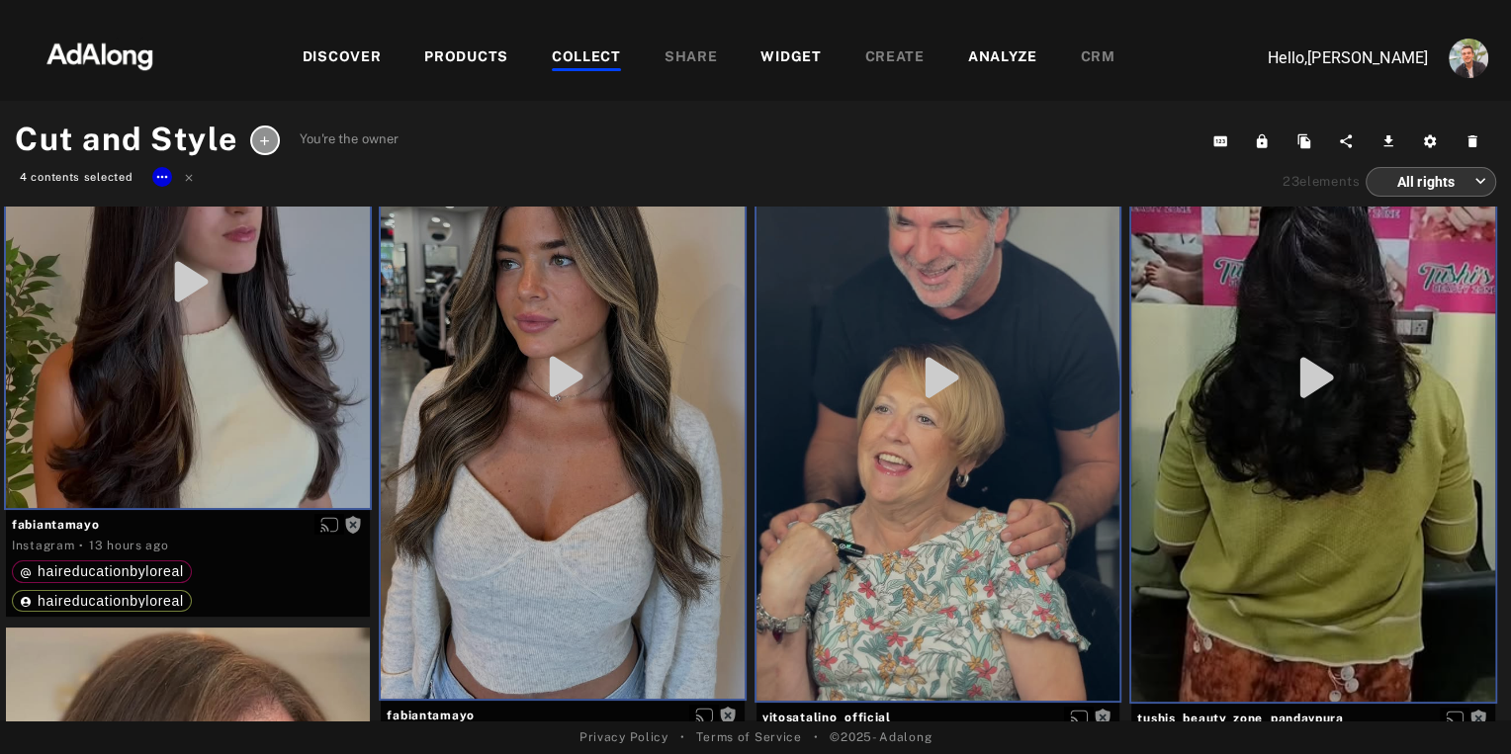
click at [266, 139] on icon at bounding box center [264, 140] width 9 height 9
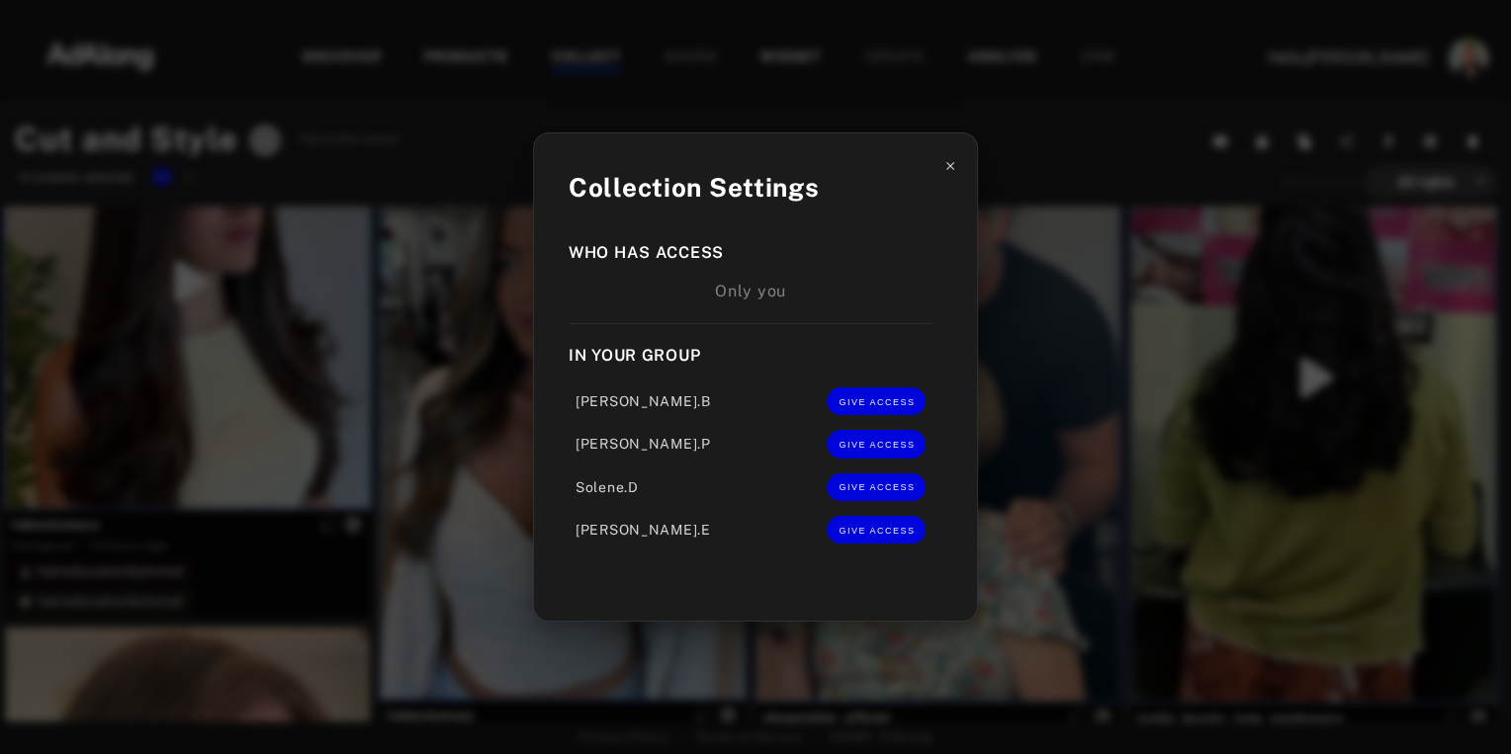
click at [953, 169] on icon at bounding box center [950, 166] width 14 height 14
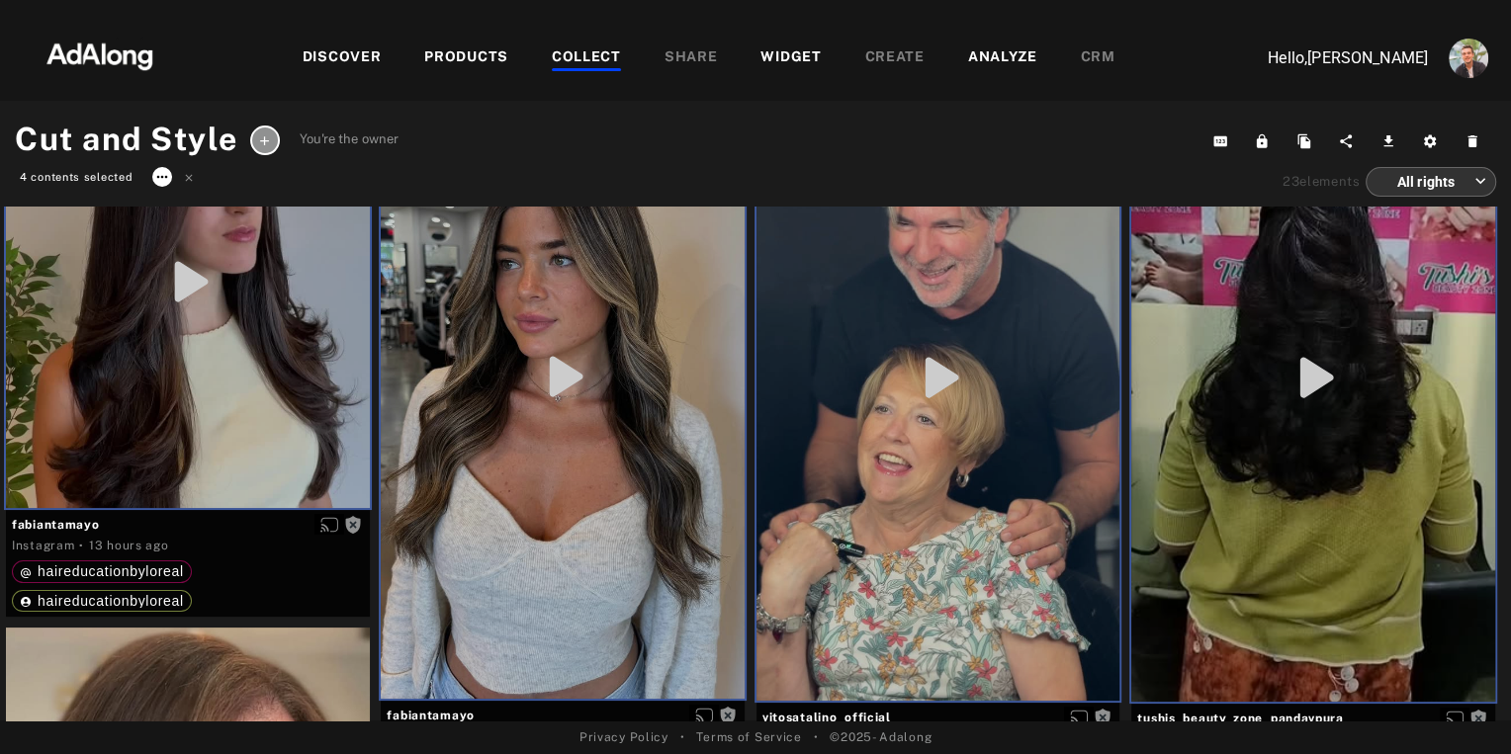
click at [162, 178] on icon at bounding box center [162, 177] width 16 height 16
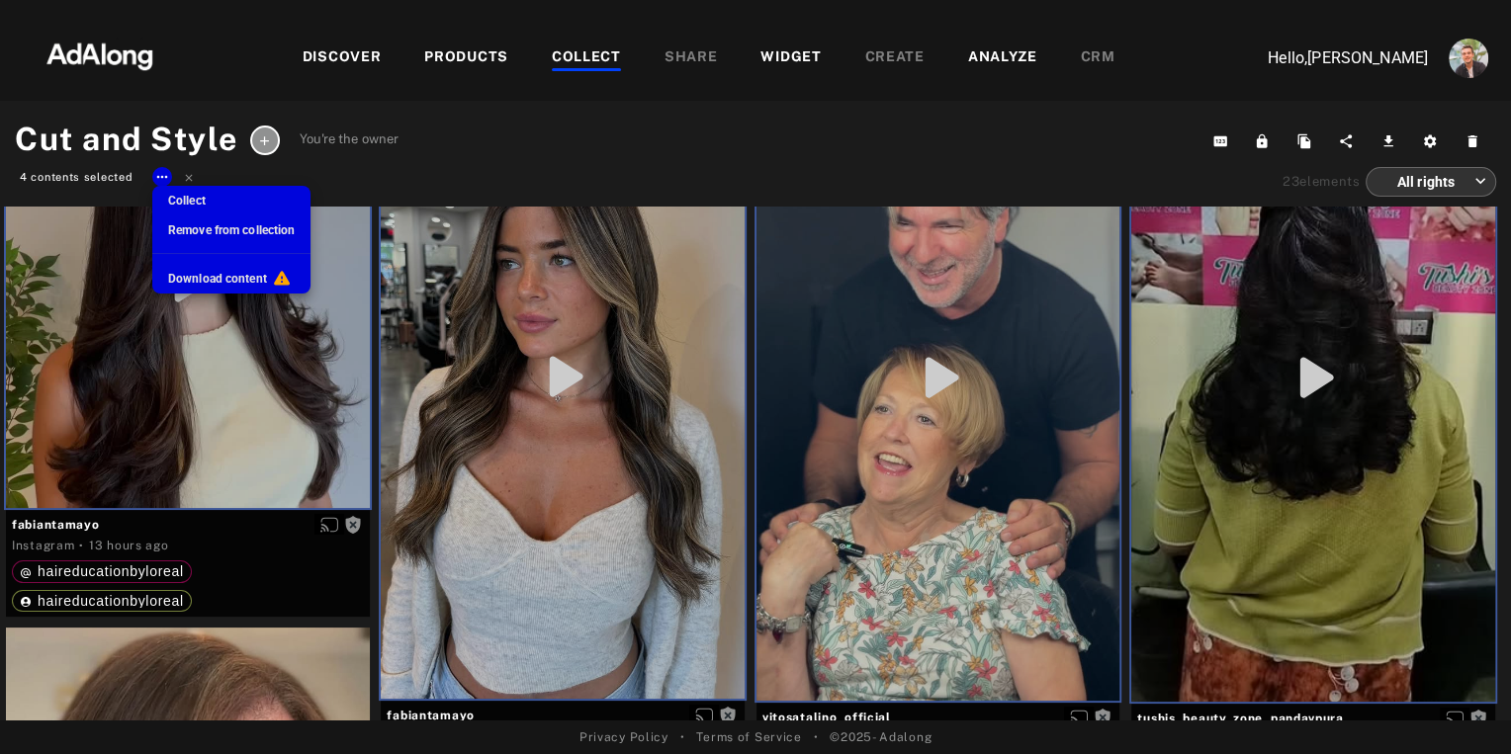
click at [187, 200] on span "Collect" at bounding box center [187, 201] width 38 height 14
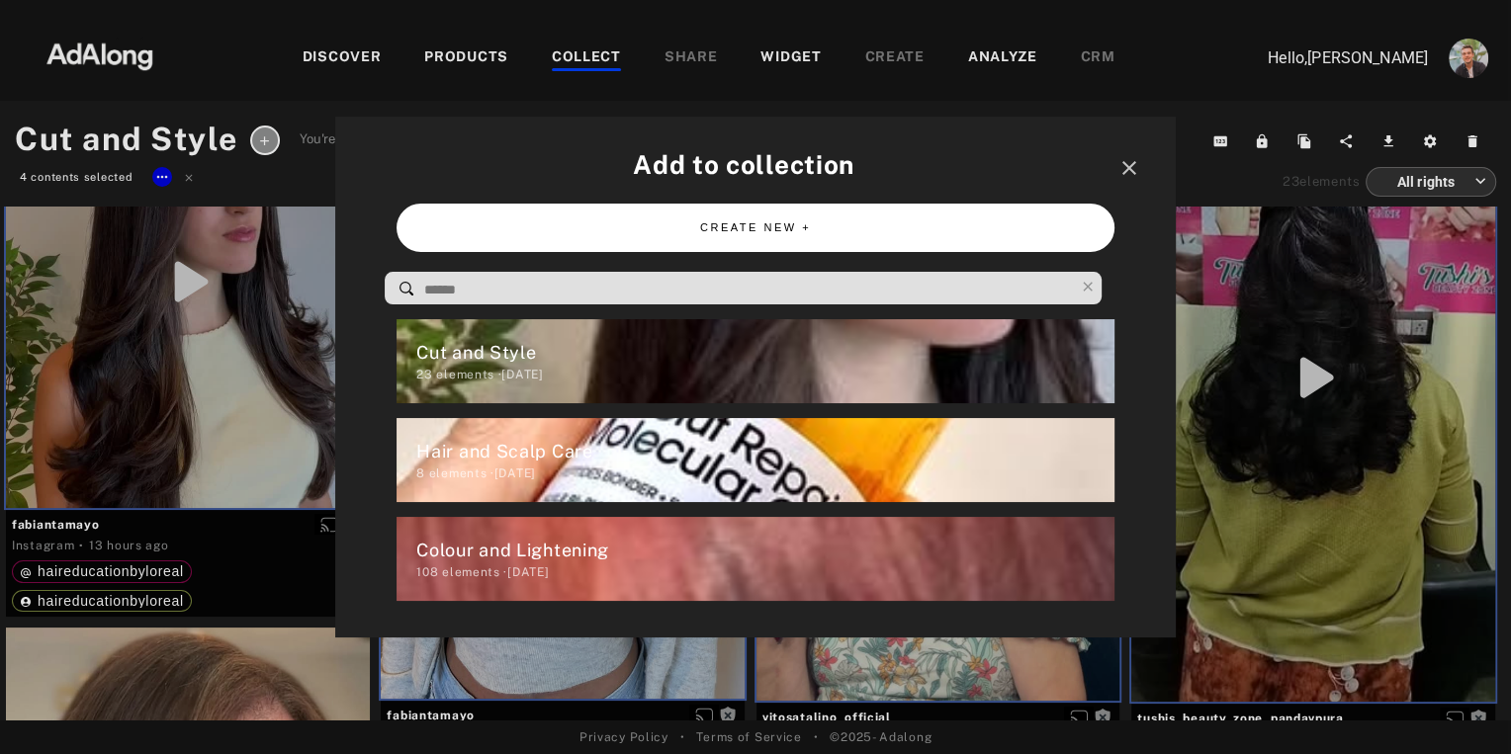
click at [754, 230] on button "CREATE NEW +" at bounding box center [754, 228] width 717 height 48
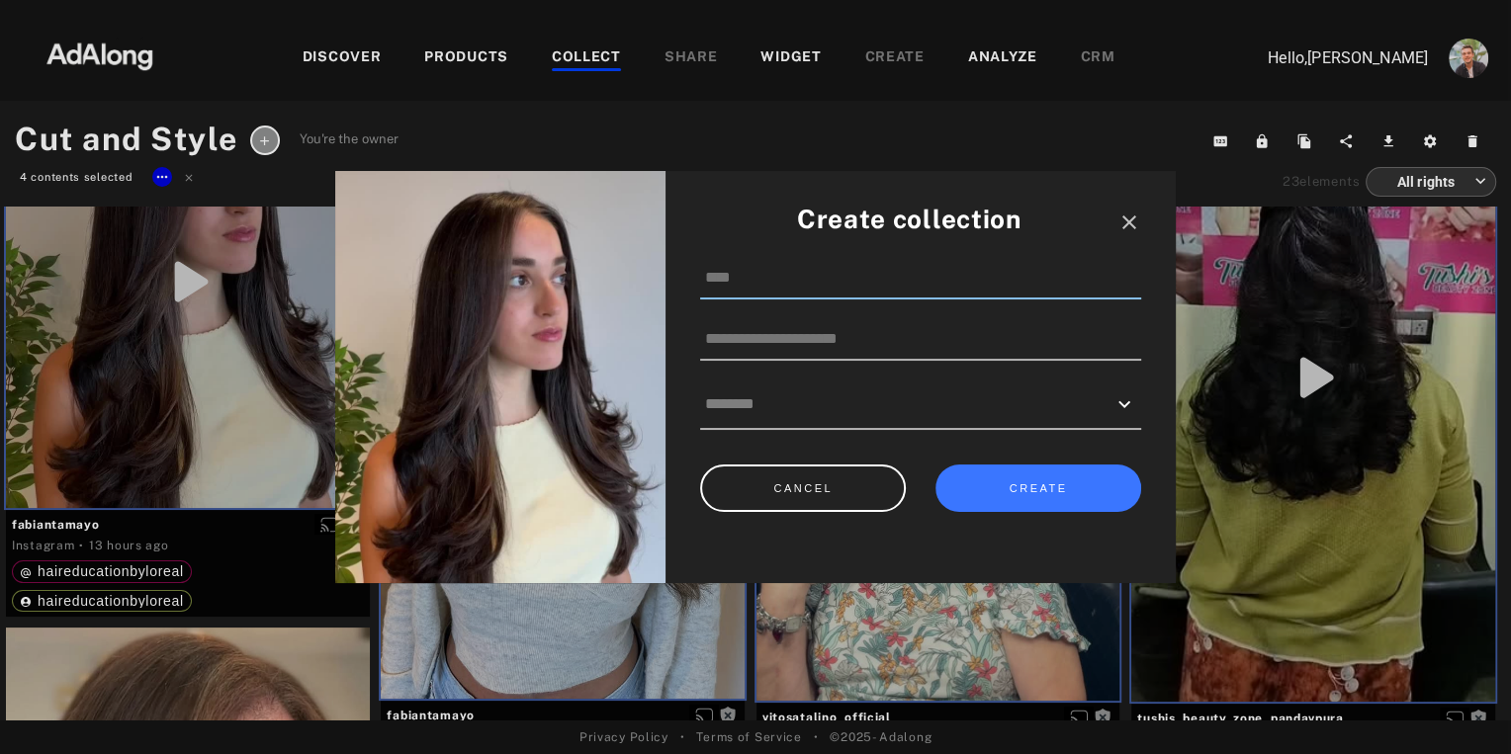
click at [723, 282] on input at bounding box center [920, 279] width 441 height 42
type input "**********"
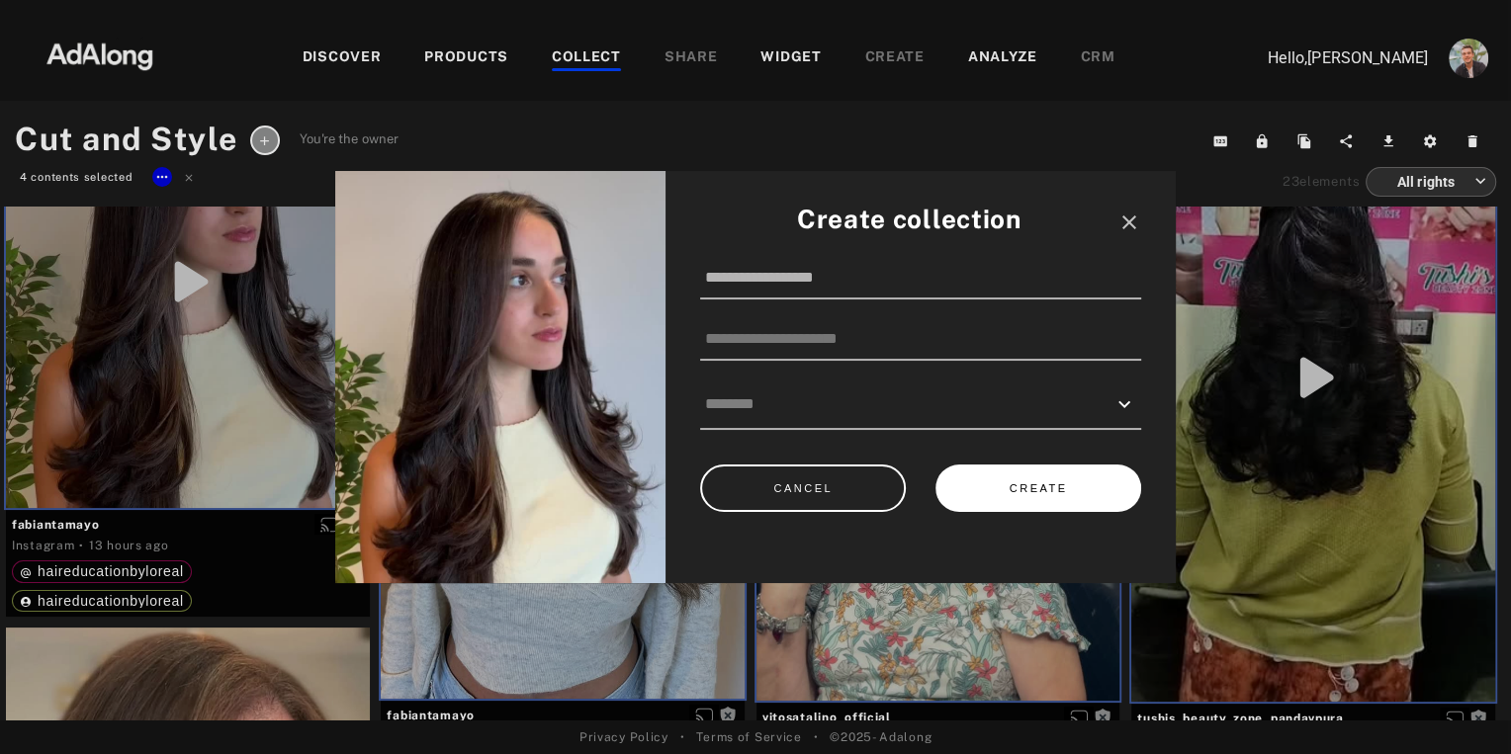
click at [1023, 488] on button "CREATE" at bounding box center [1038, 489] width 206 height 48
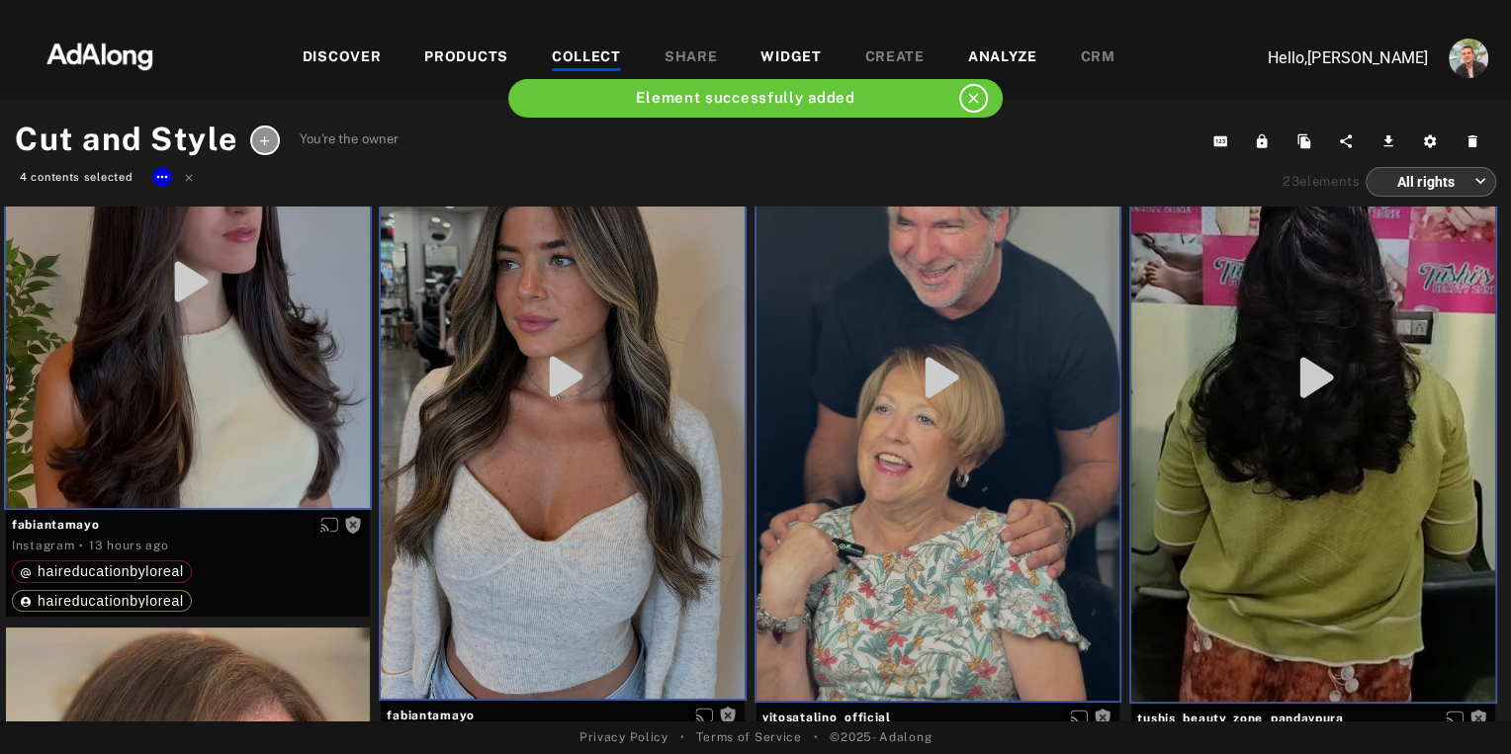
click at [579, 56] on div "COLLECT" at bounding box center [586, 58] width 69 height 24
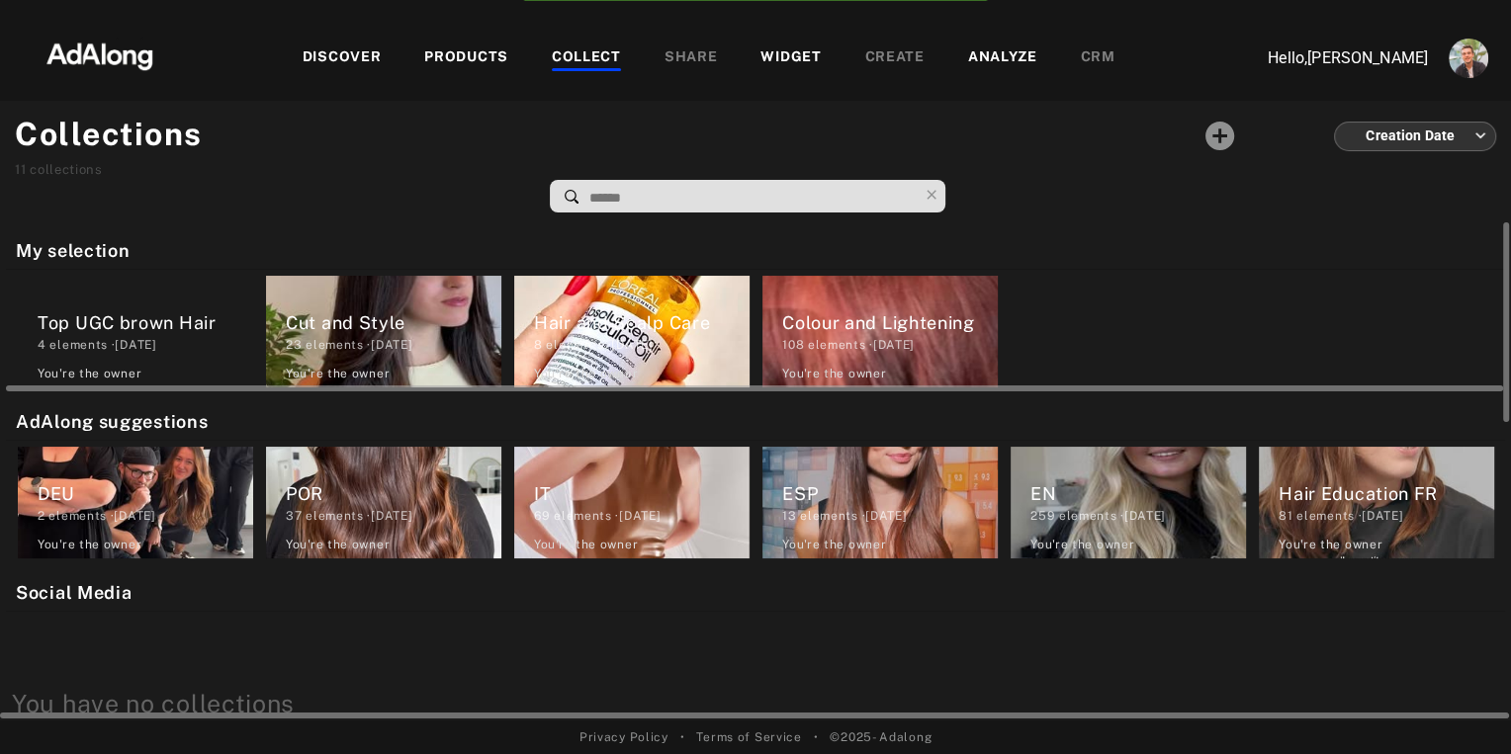
click at [88, 325] on div "Top UGC brown Hair" at bounding box center [146, 322] width 216 height 27
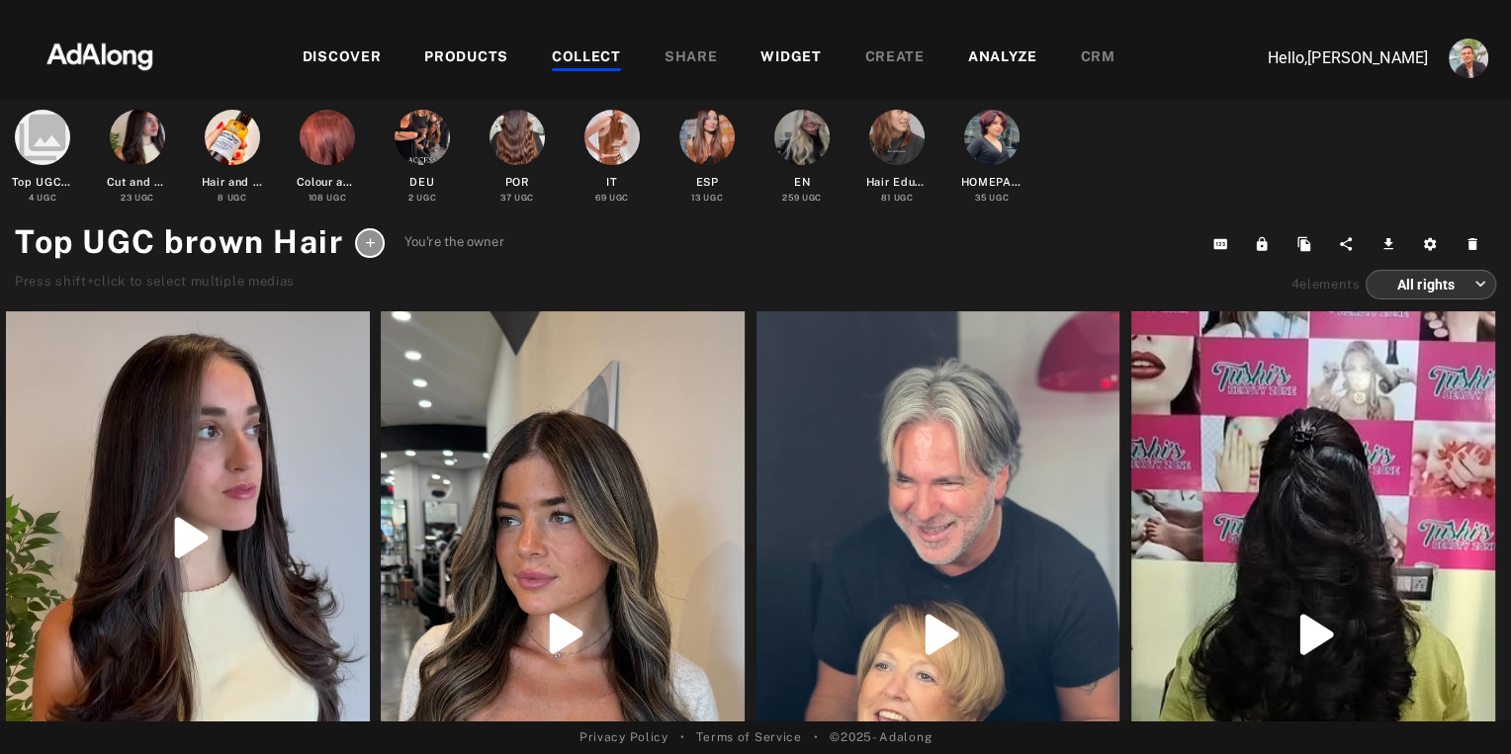
click at [371, 248] on icon at bounding box center [370, 242] width 15 height 15
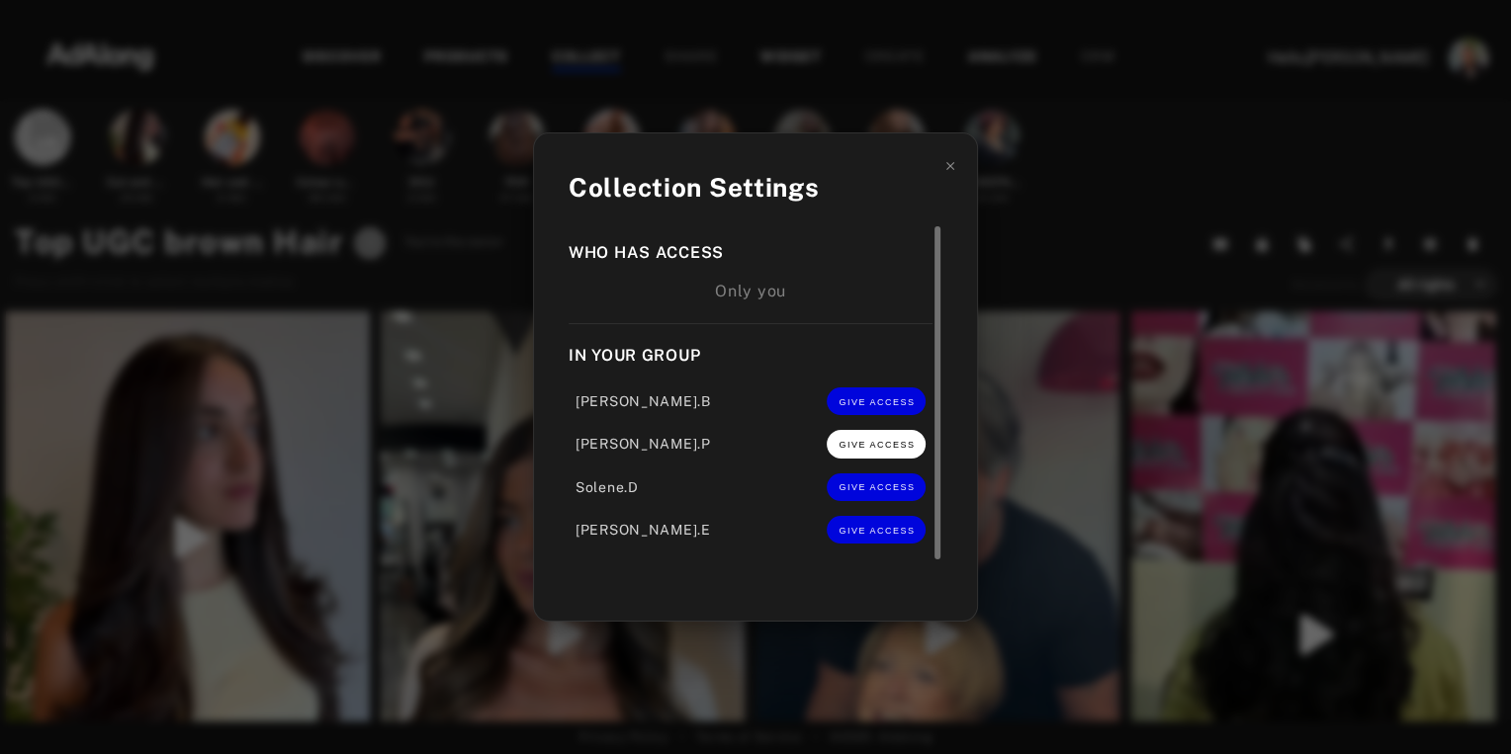
click at [898, 450] on span "GIVE ACCESS" at bounding box center [876, 445] width 76 height 10
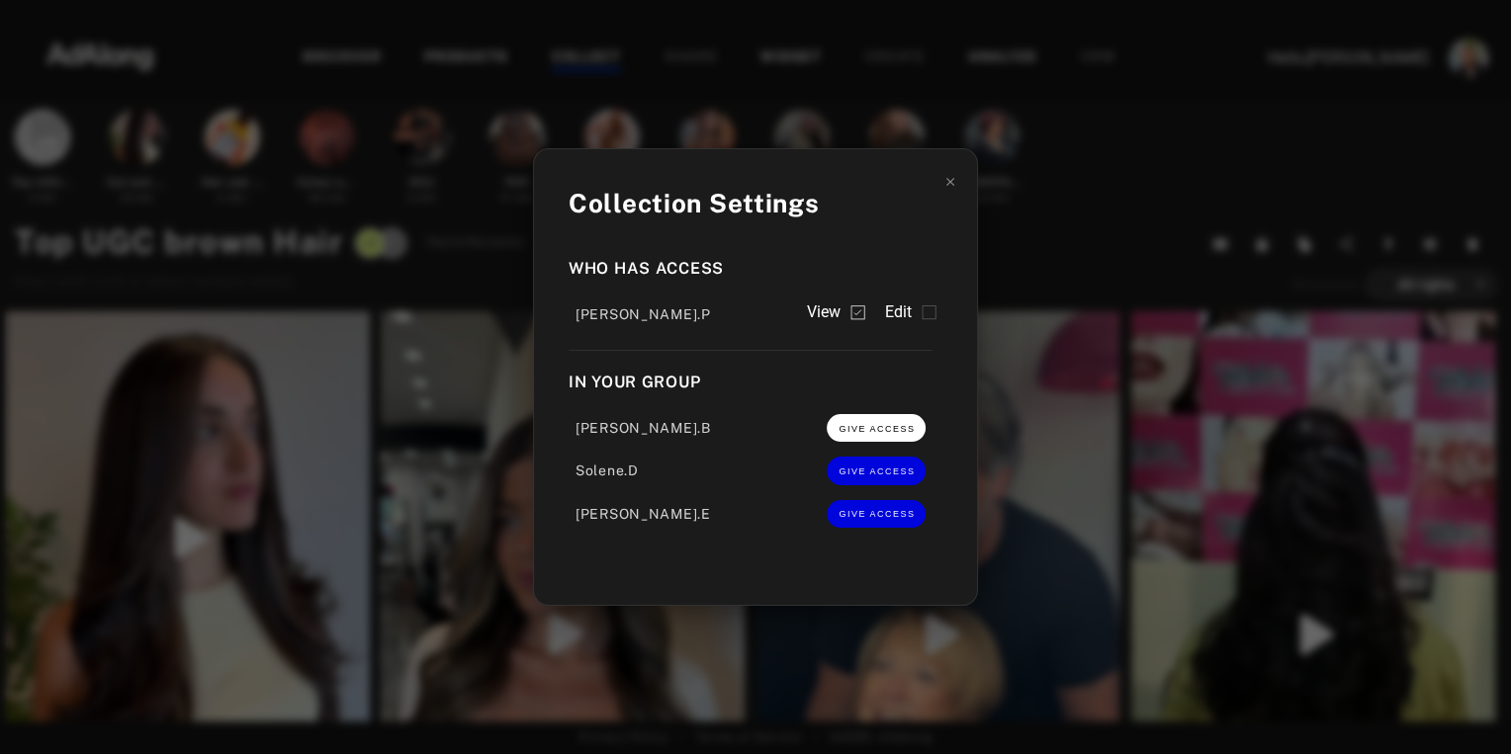
click at [852, 436] on button "GIVE ACCESS" at bounding box center [876, 428] width 99 height 28
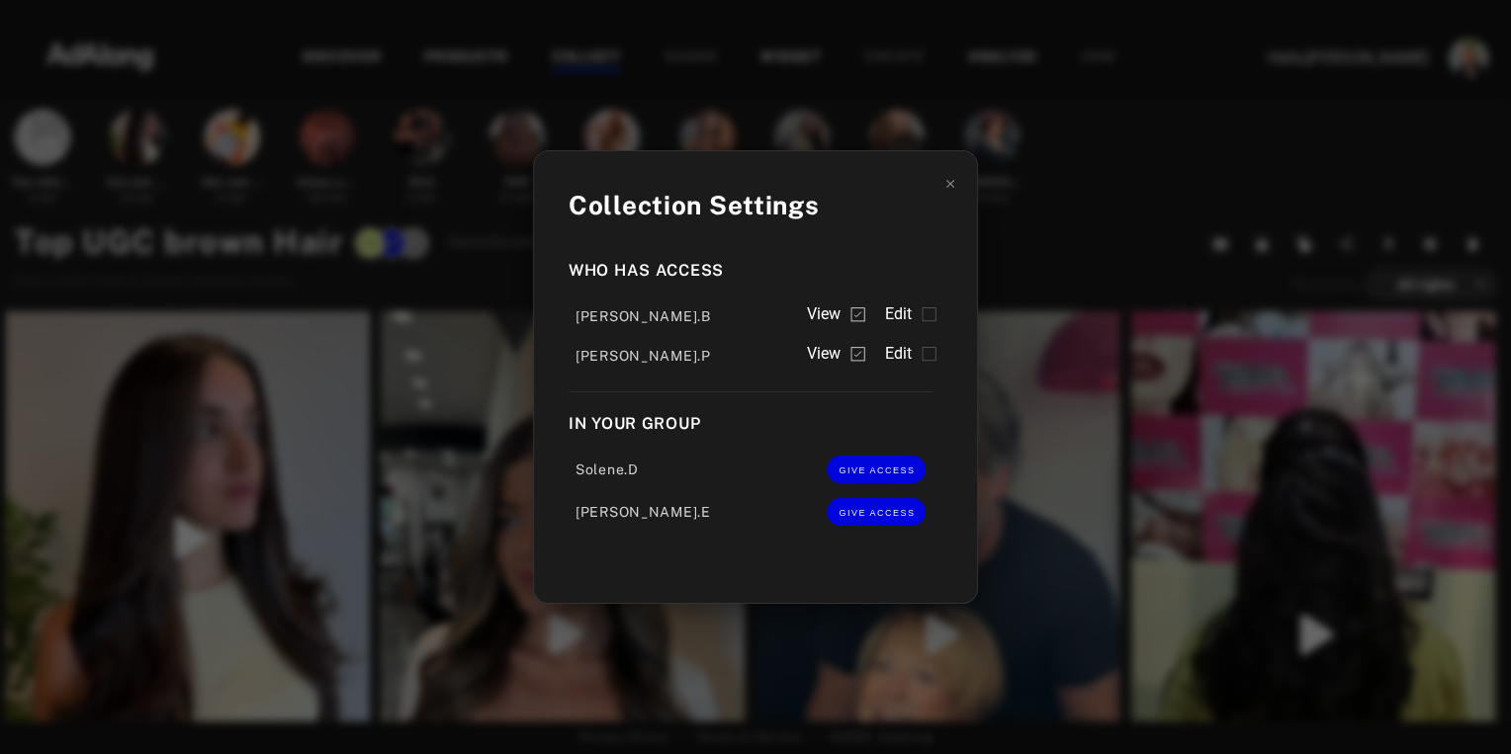
click at [910, 316] on span "Edit" at bounding box center [898, 315] width 28 height 24
click at [915, 356] on label "Edit" at bounding box center [910, 354] width 52 height 24
click at [1048, 262] on div "Collection Settings Who has access [PERSON_NAME].B View Edit [PERSON_NAME].P Vi…" at bounding box center [755, 377] width 1511 height 754
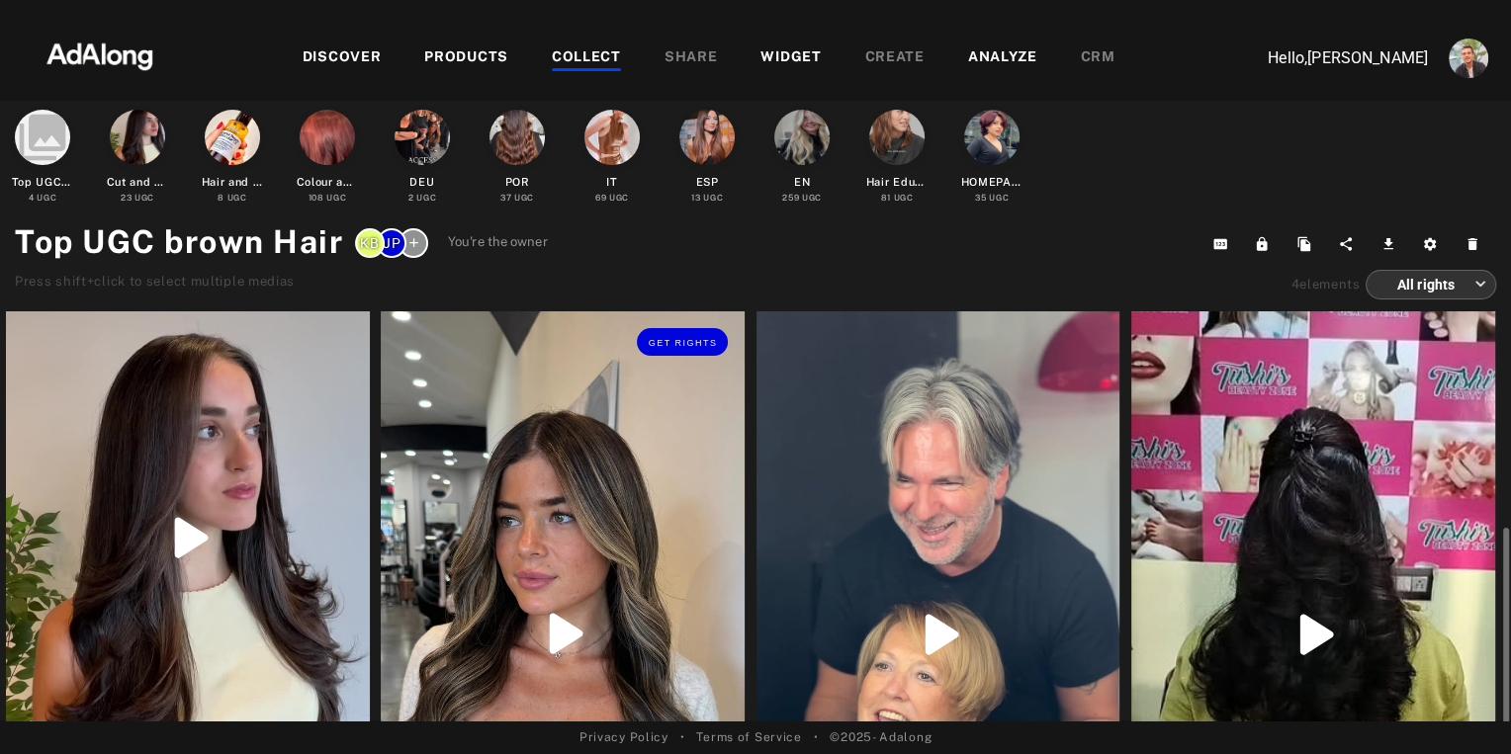
scroll to position [119, 0]
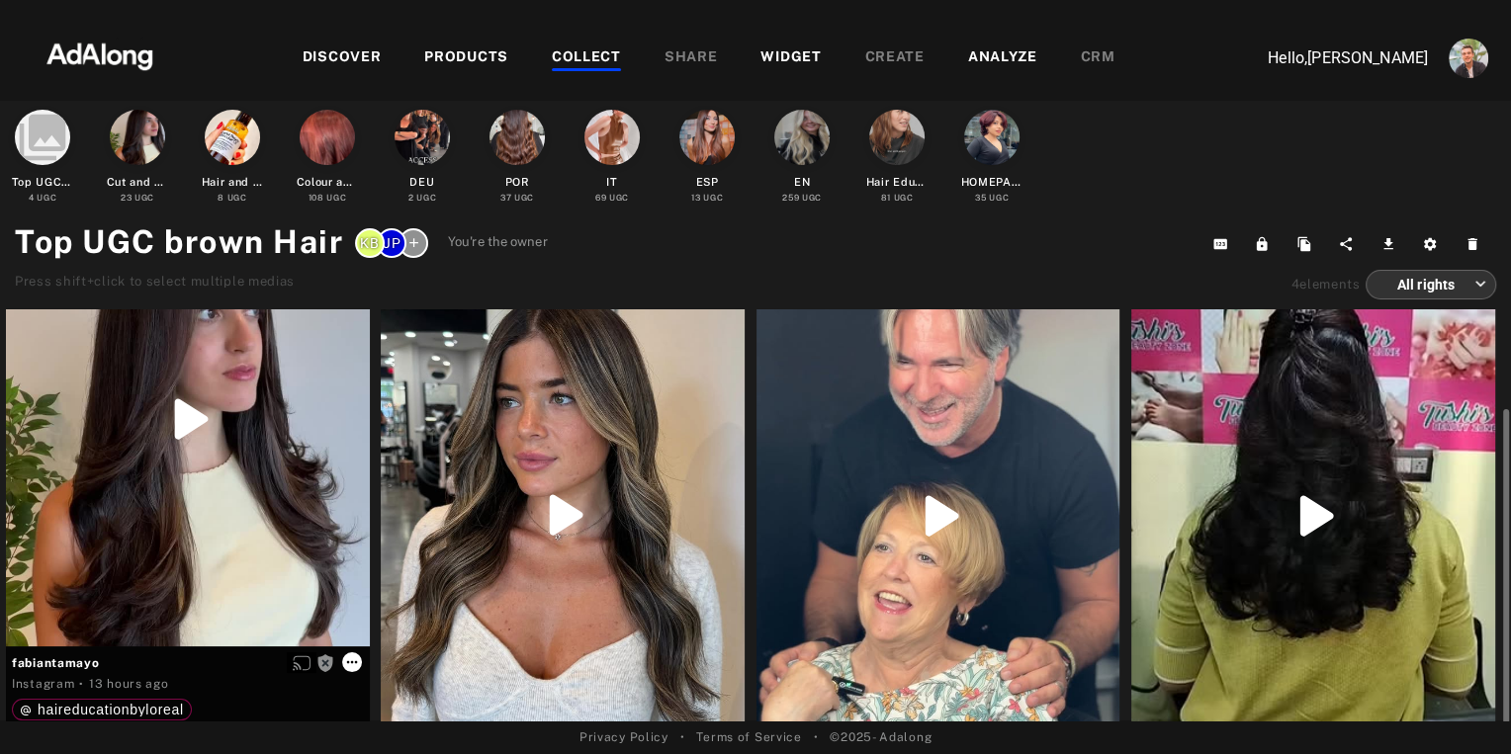
click at [350, 662] on icon at bounding box center [352, 663] width 16 height 16
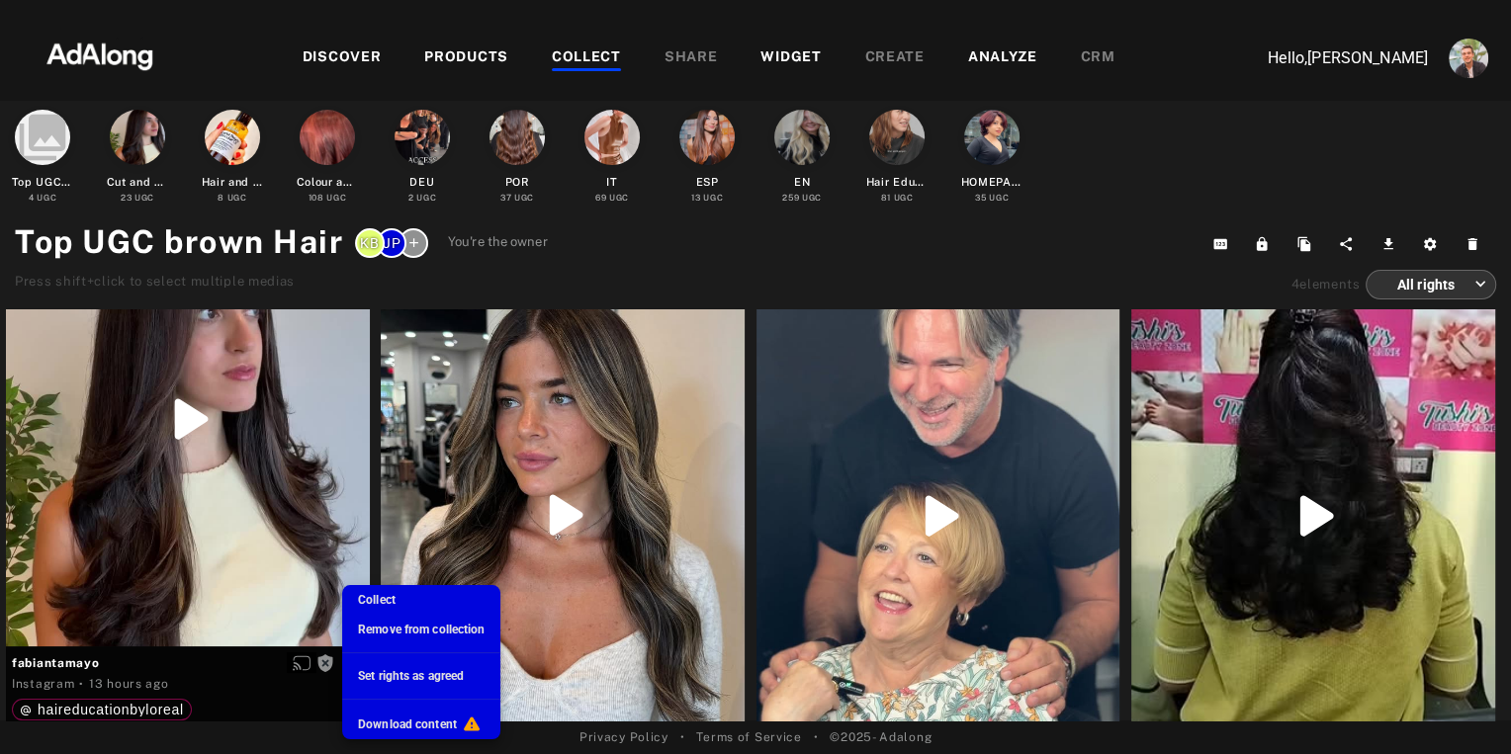
click at [624, 260] on div at bounding box center [755, 377] width 1511 height 754
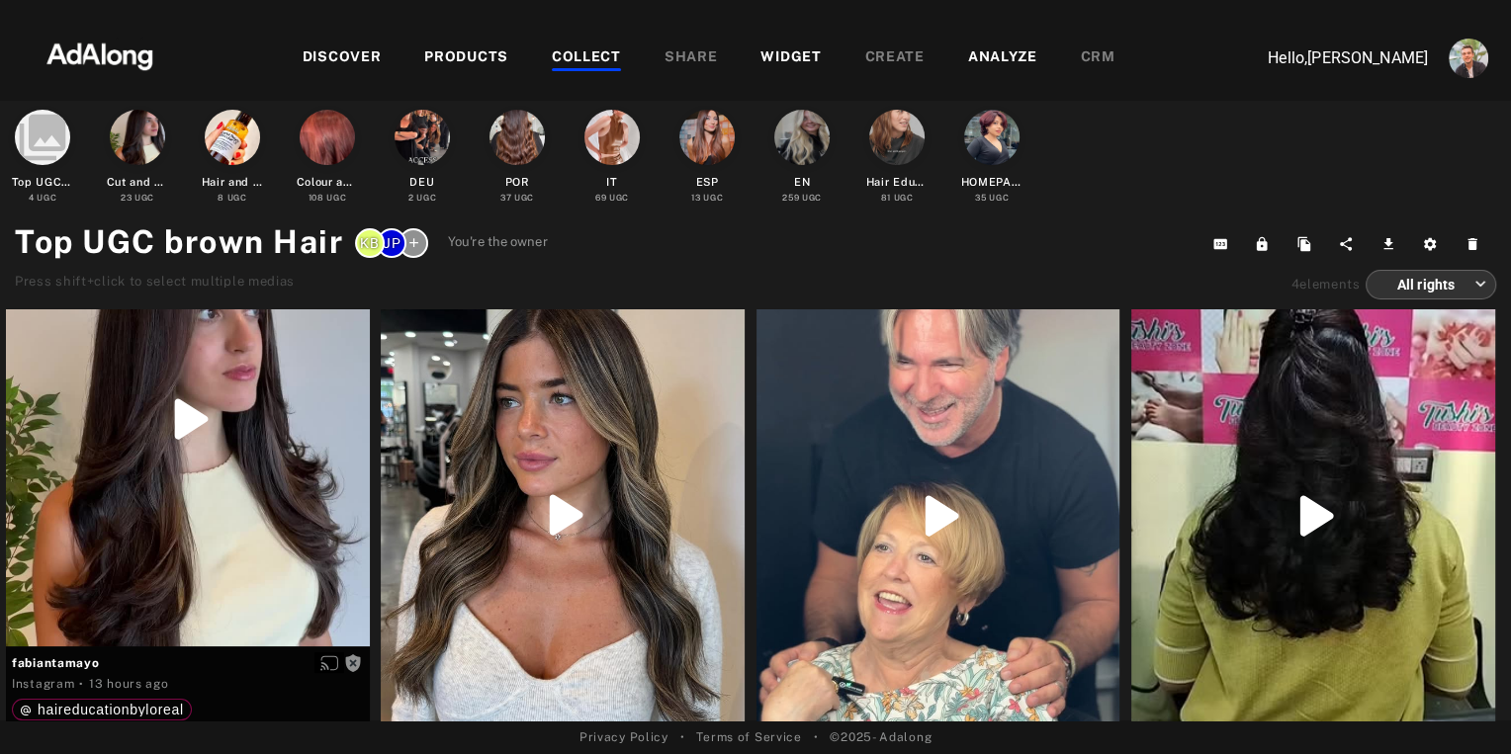
click at [585, 59] on div "COLLECT" at bounding box center [586, 58] width 69 height 24
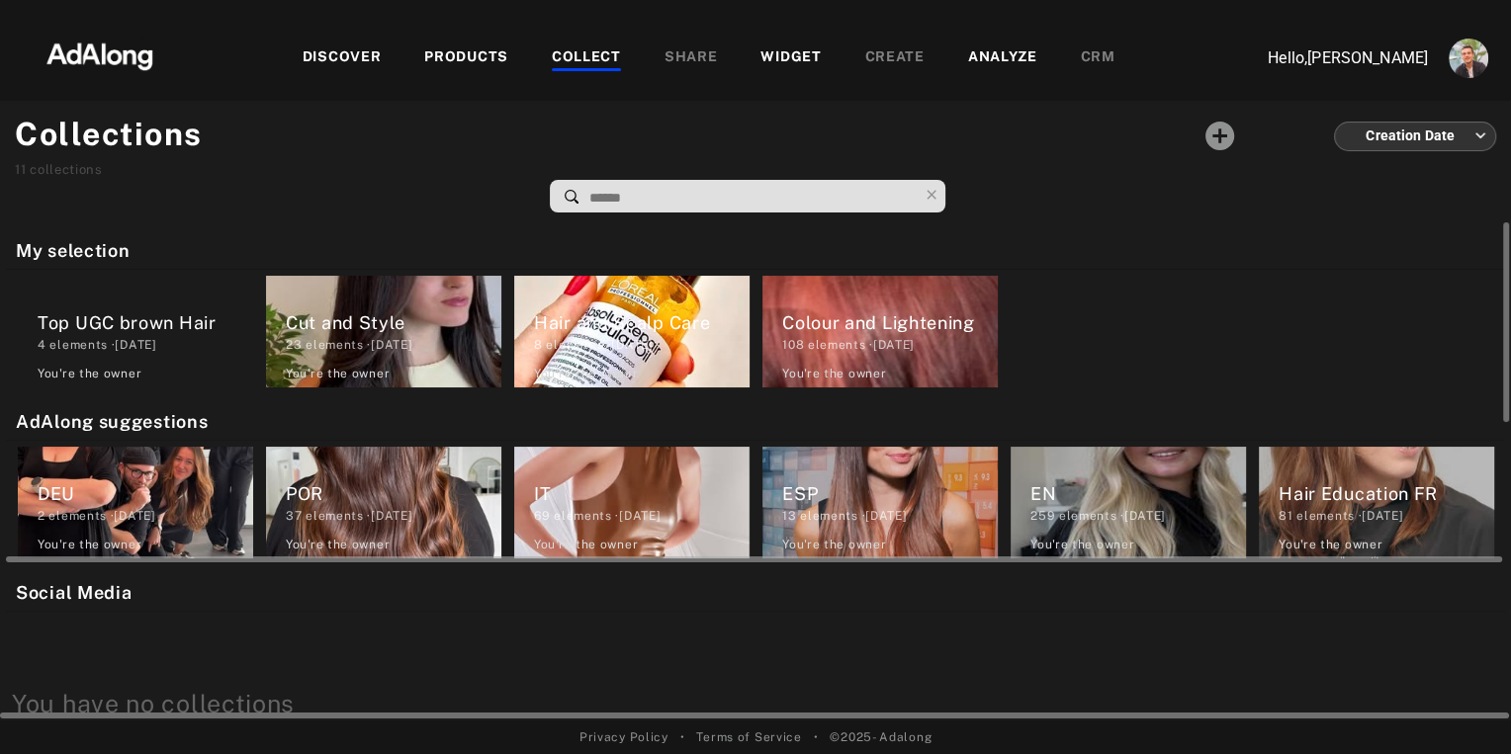
click at [328, 509] on div "37 elements · [DATE]" at bounding box center [394, 516] width 216 height 18
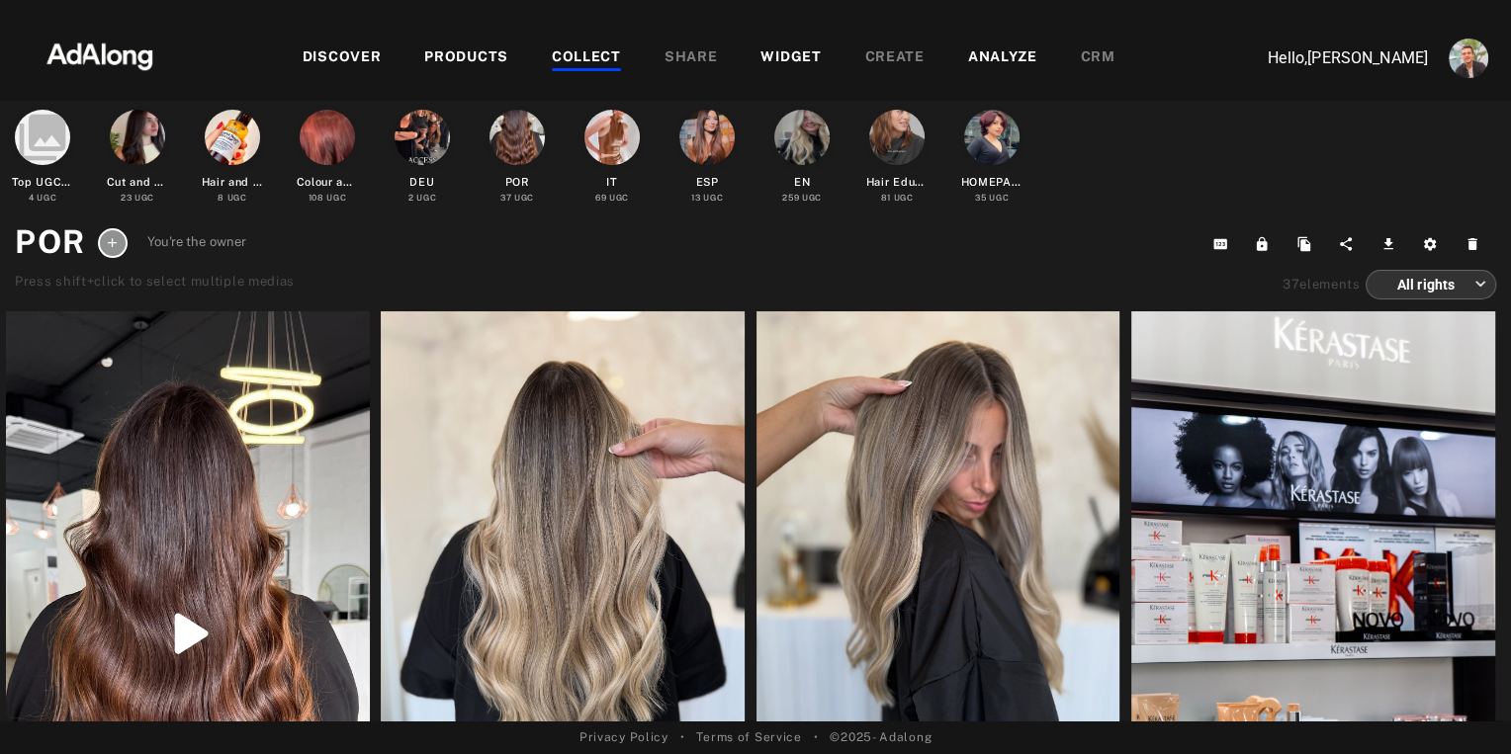
click at [783, 53] on div "WIDGET" at bounding box center [790, 58] width 60 height 24
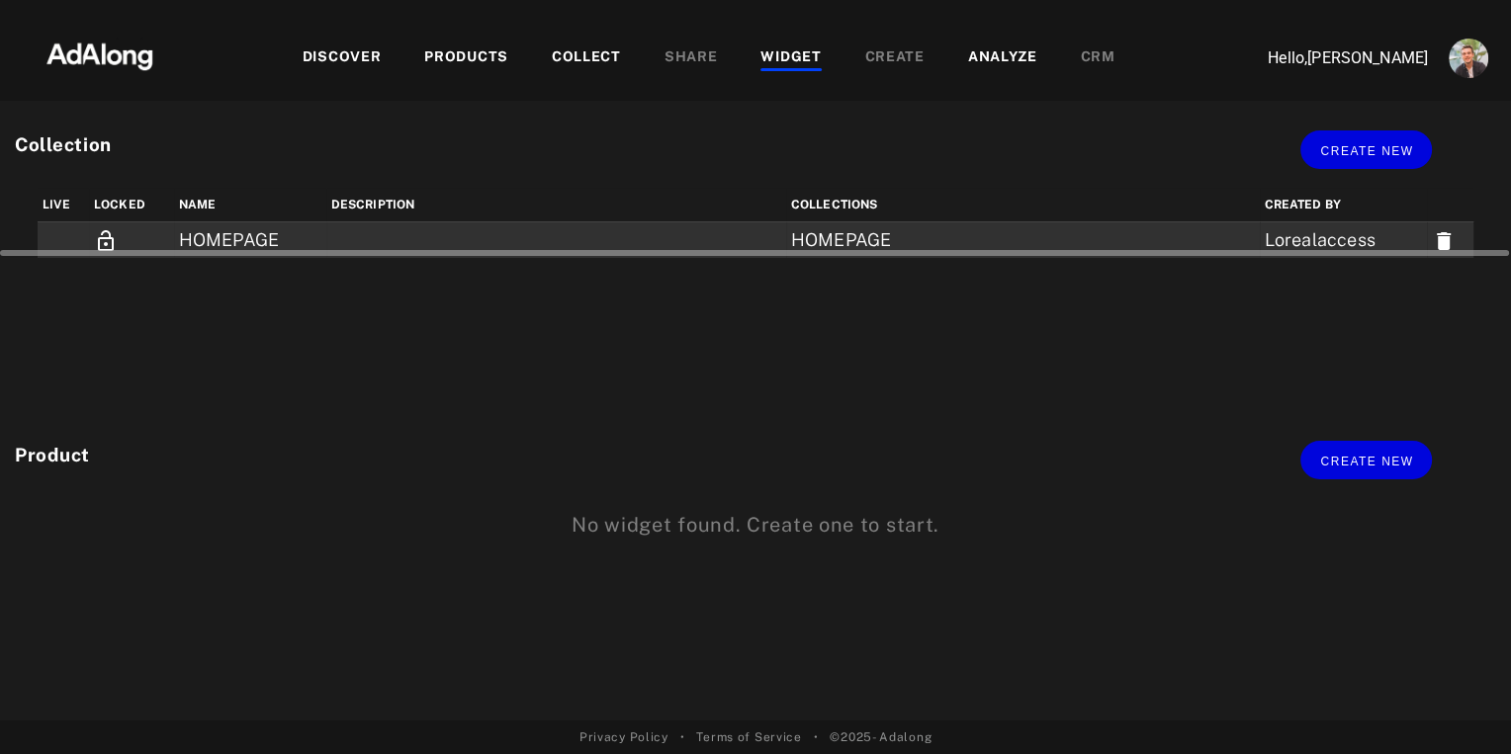
click at [214, 239] on td "HOMEPAGE" at bounding box center [250, 240] width 152 height 37
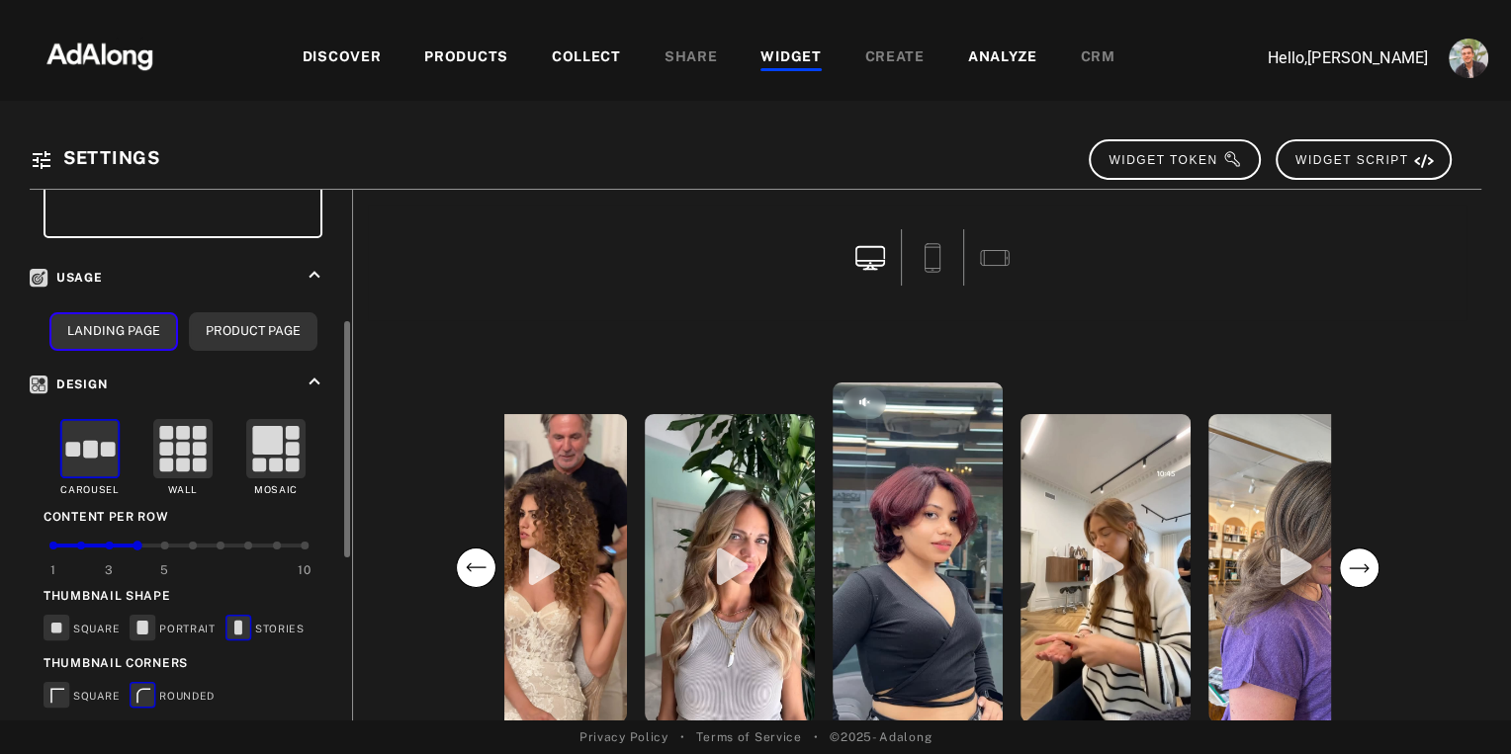
scroll to position [659, 0]
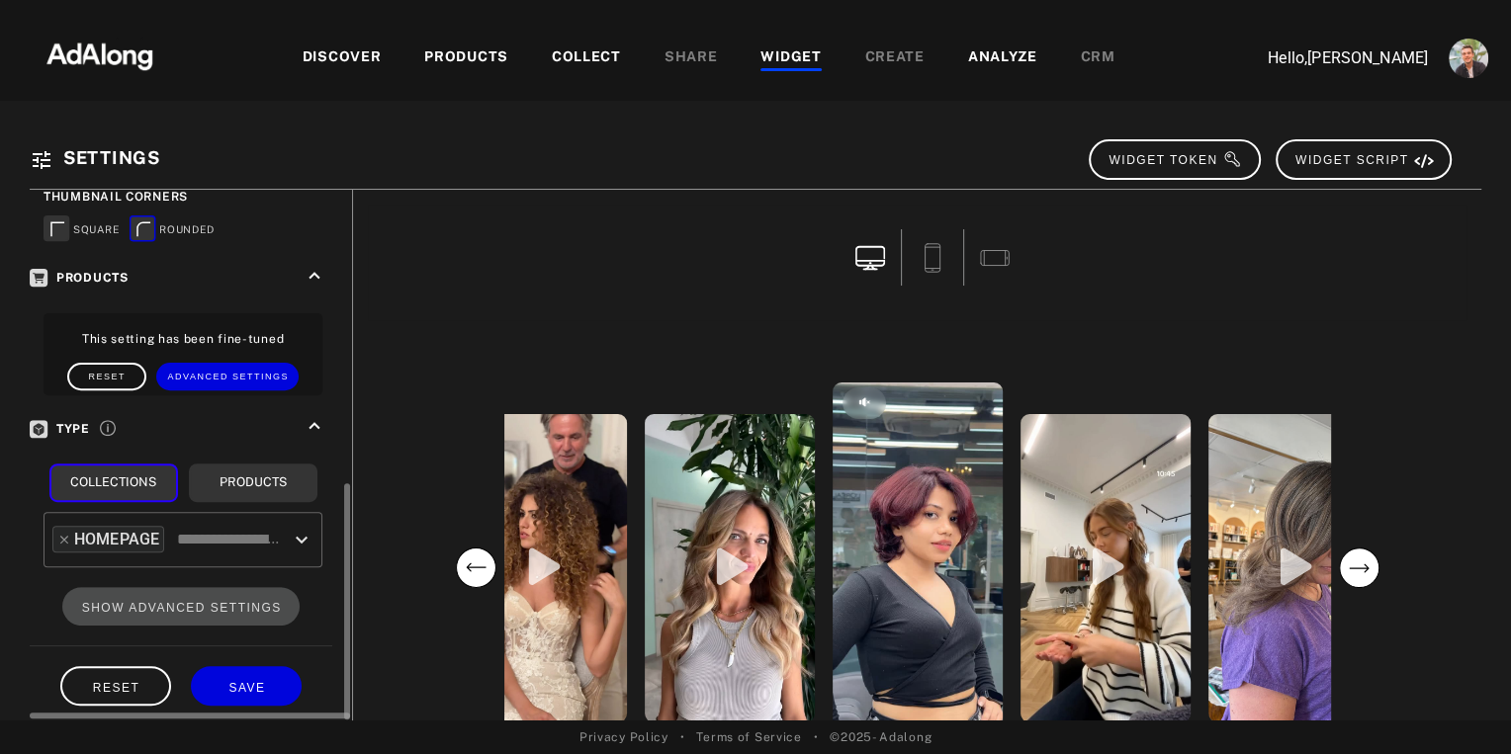
click at [302, 536] on icon "Open" at bounding box center [302, 539] width 12 height 7
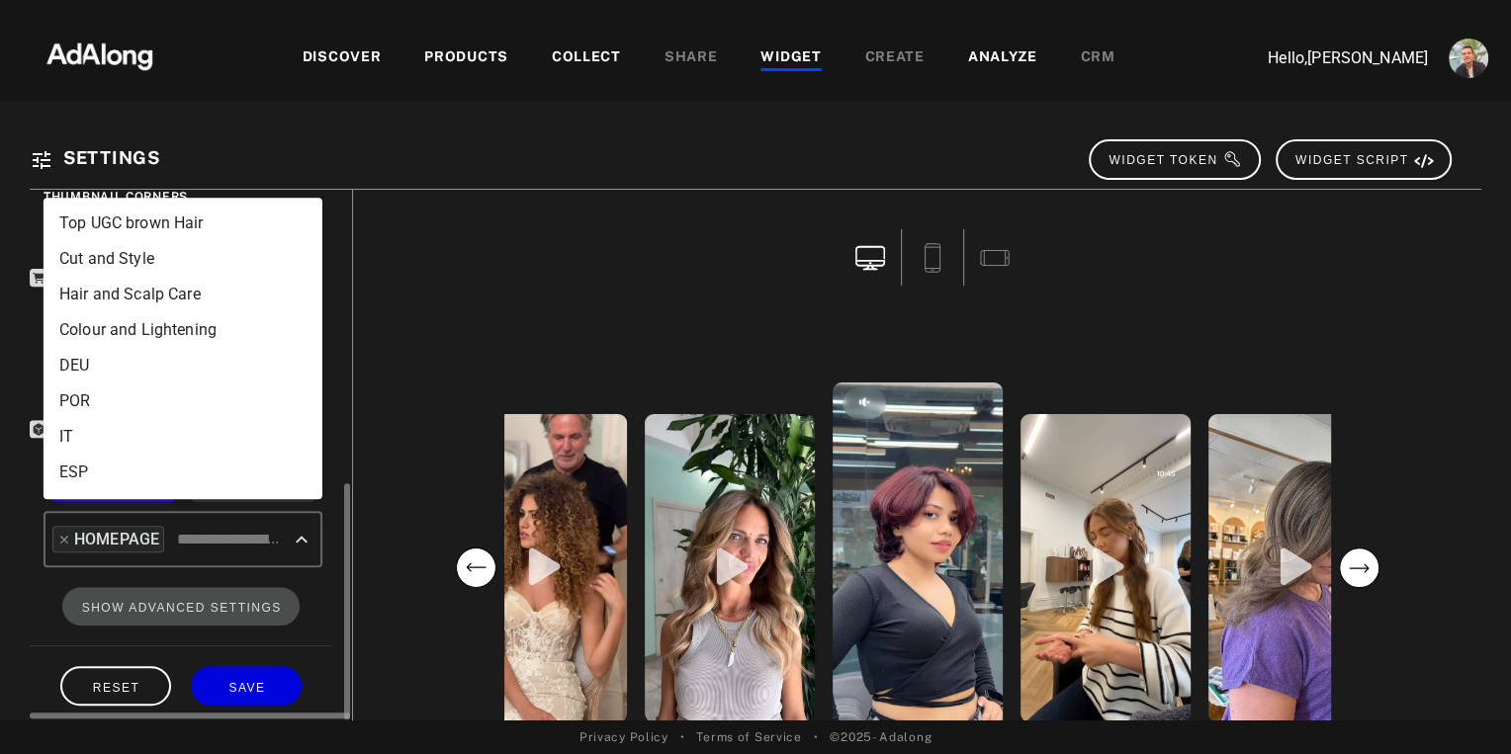
click at [186, 524] on input "text" at bounding box center [228, 540] width 112 height 38
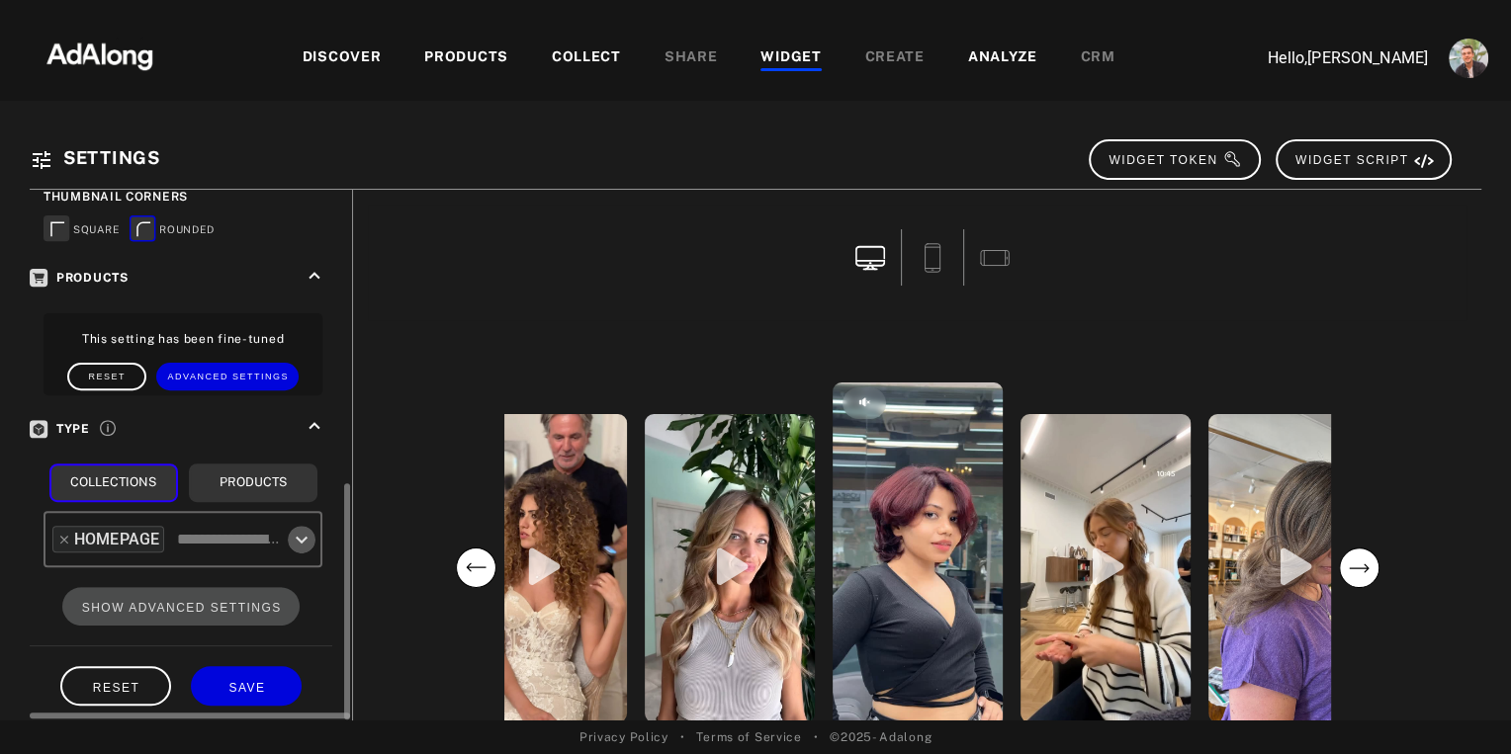
click at [304, 533] on icon "Open" at bounding box center [302, 540] width 24 height 24
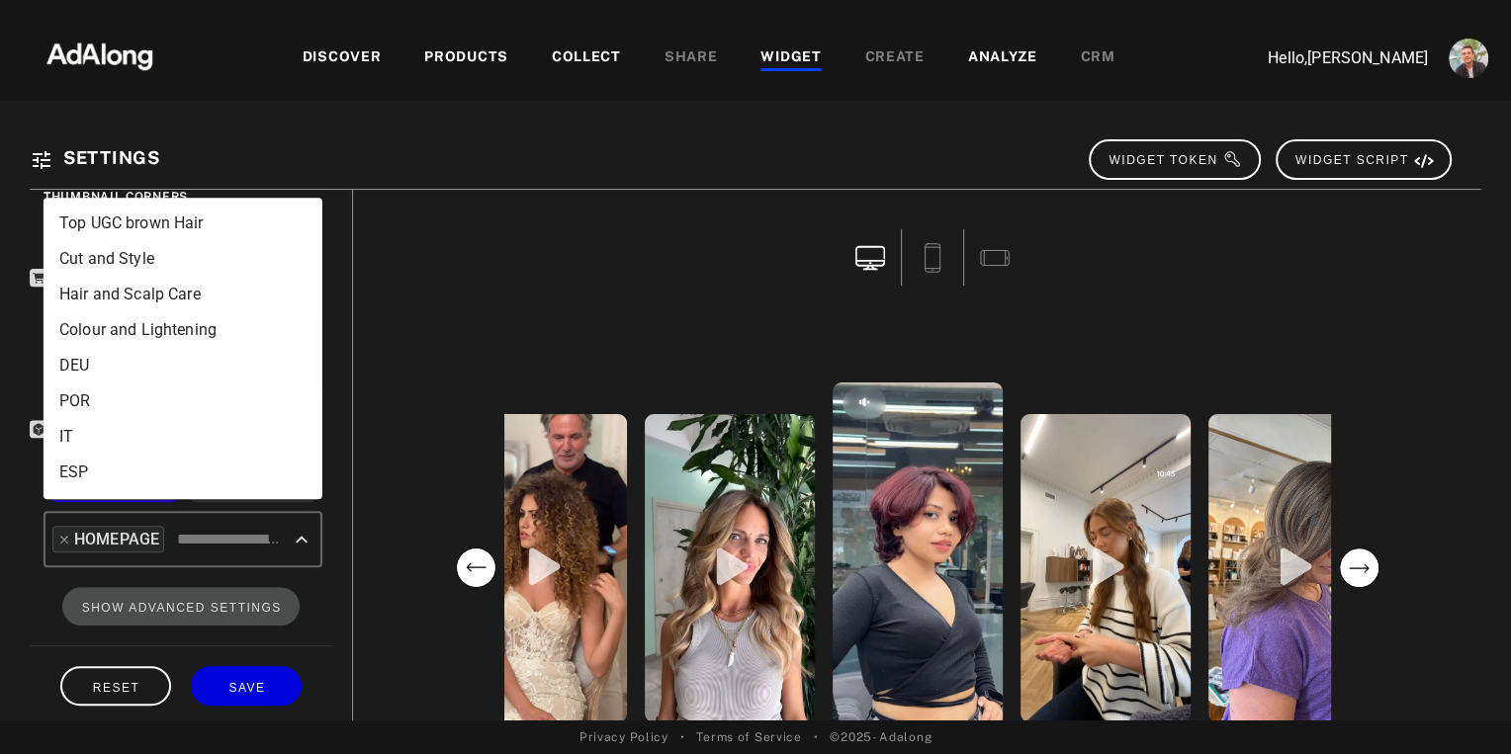
click at [88, 399] on li "POR" at bounding box center [183, 402] width 279 height 36
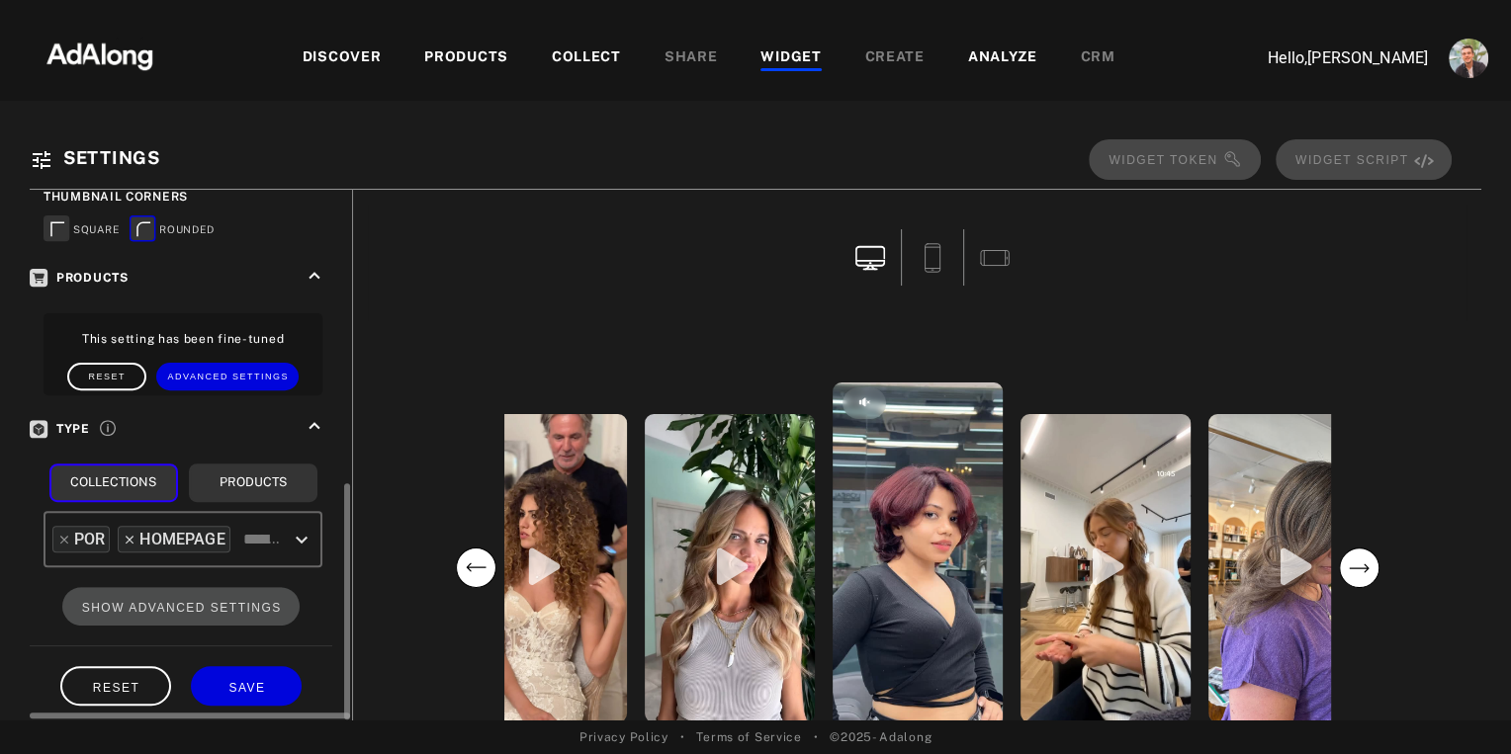
click at [128, 533] on icon at bounding box center [130, 540] width 14 height 14
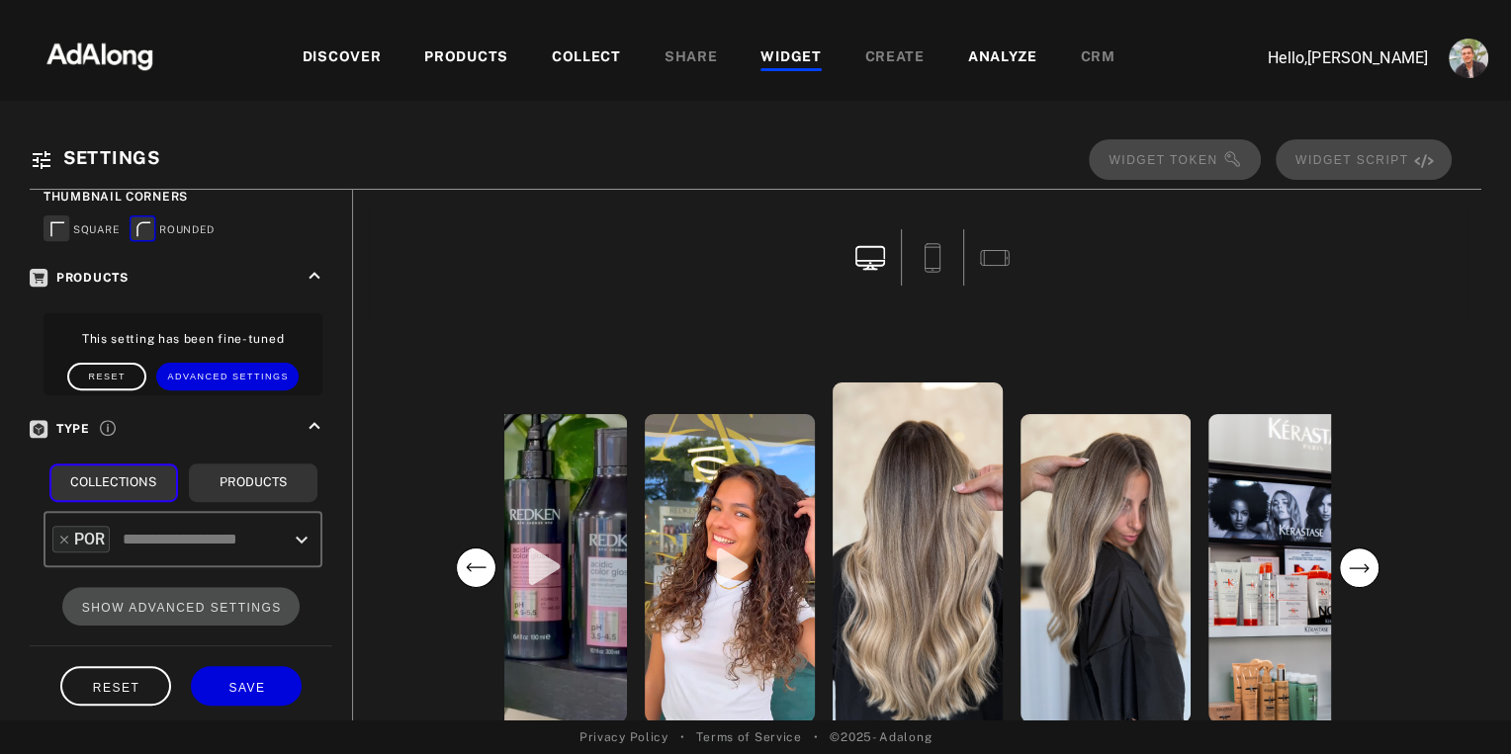
click at [579, 57] on div "COLLECT" at bounding box center [586, 58] width 69 height 24
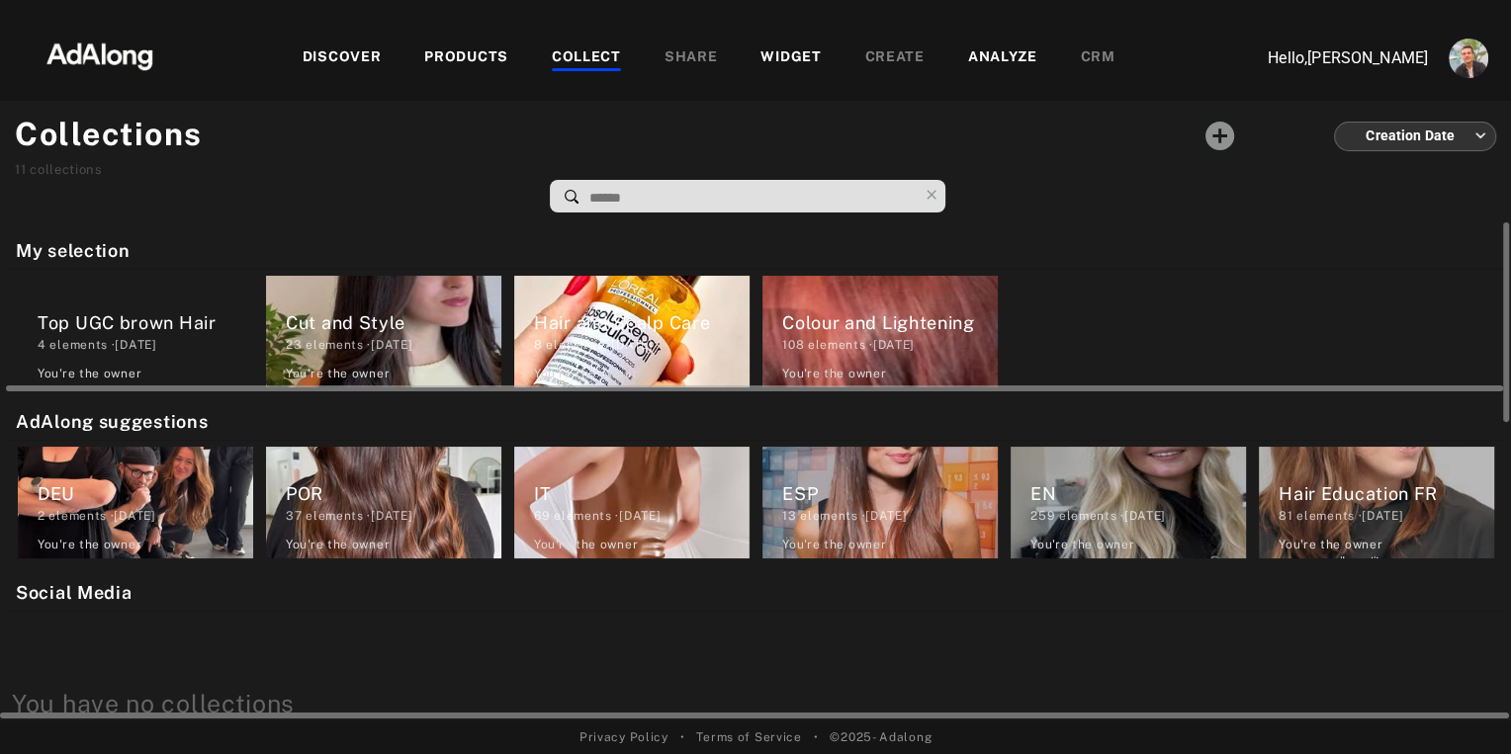
click at [107, 331] on div "Top UGC brown Hair" at bounding box center [146, 322] width 216 height 27
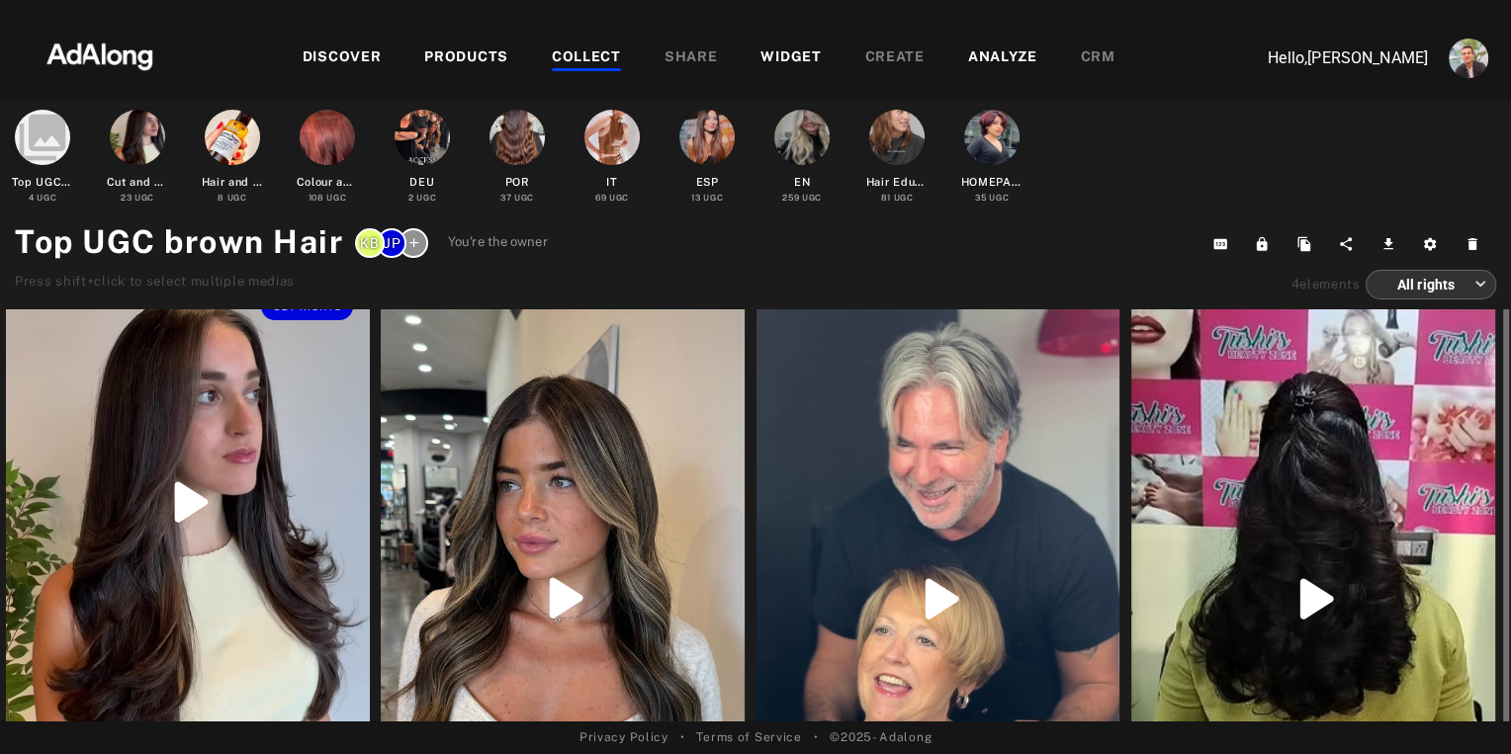
scroll to position [10, 0]
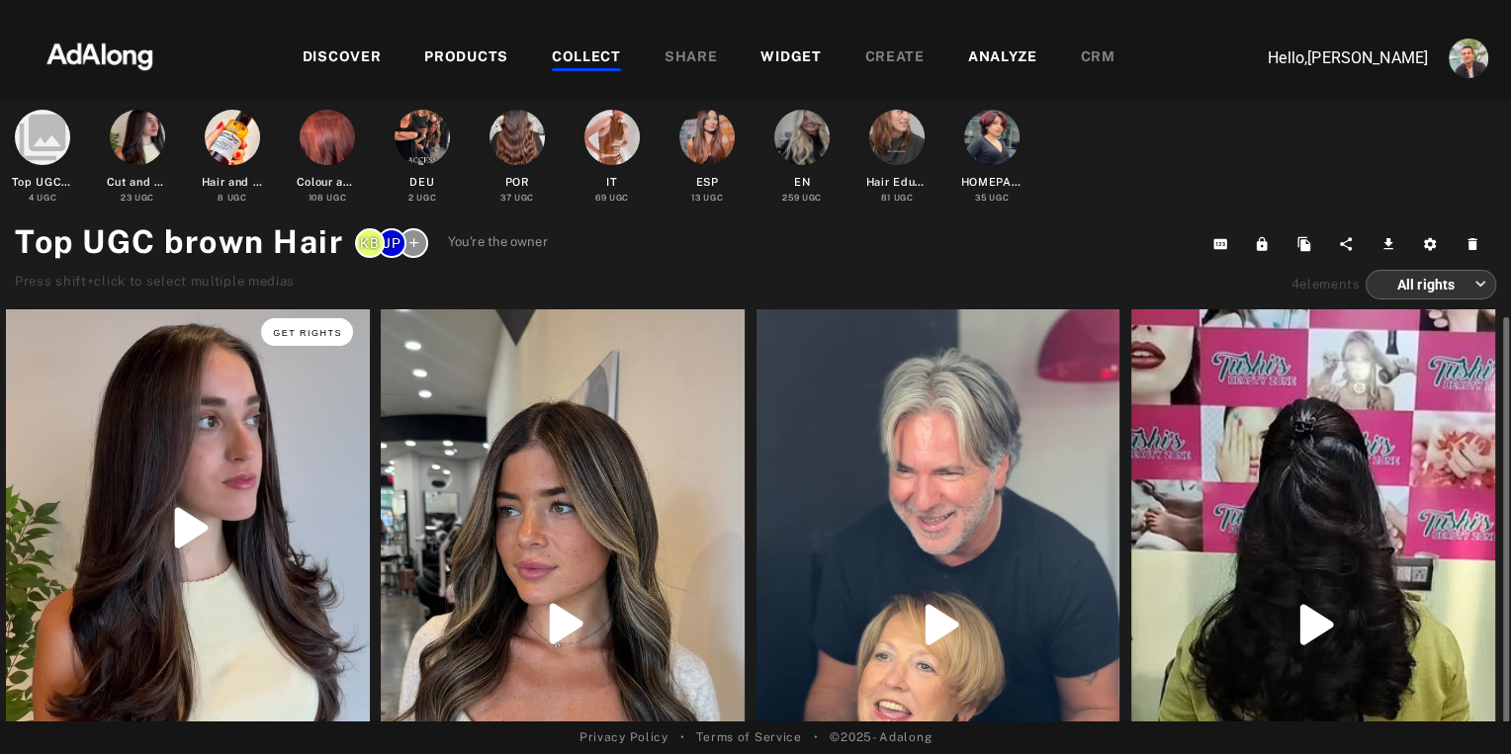
click at [314, 332] on span "Get rights" at bounding box center [307, 333] width 69 height 10
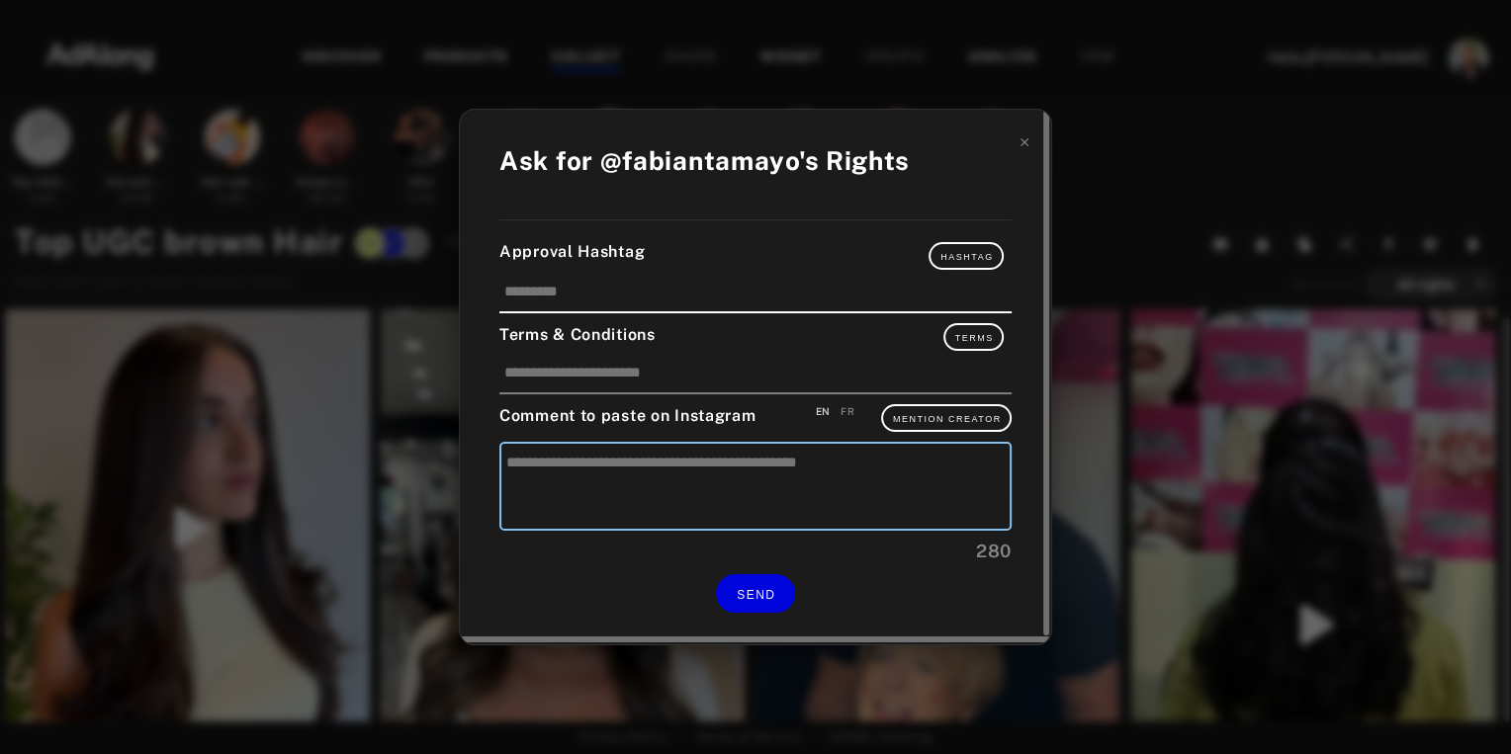
click at [571, 466] on textarea at bounding box center [755, 486] width 512 height 89
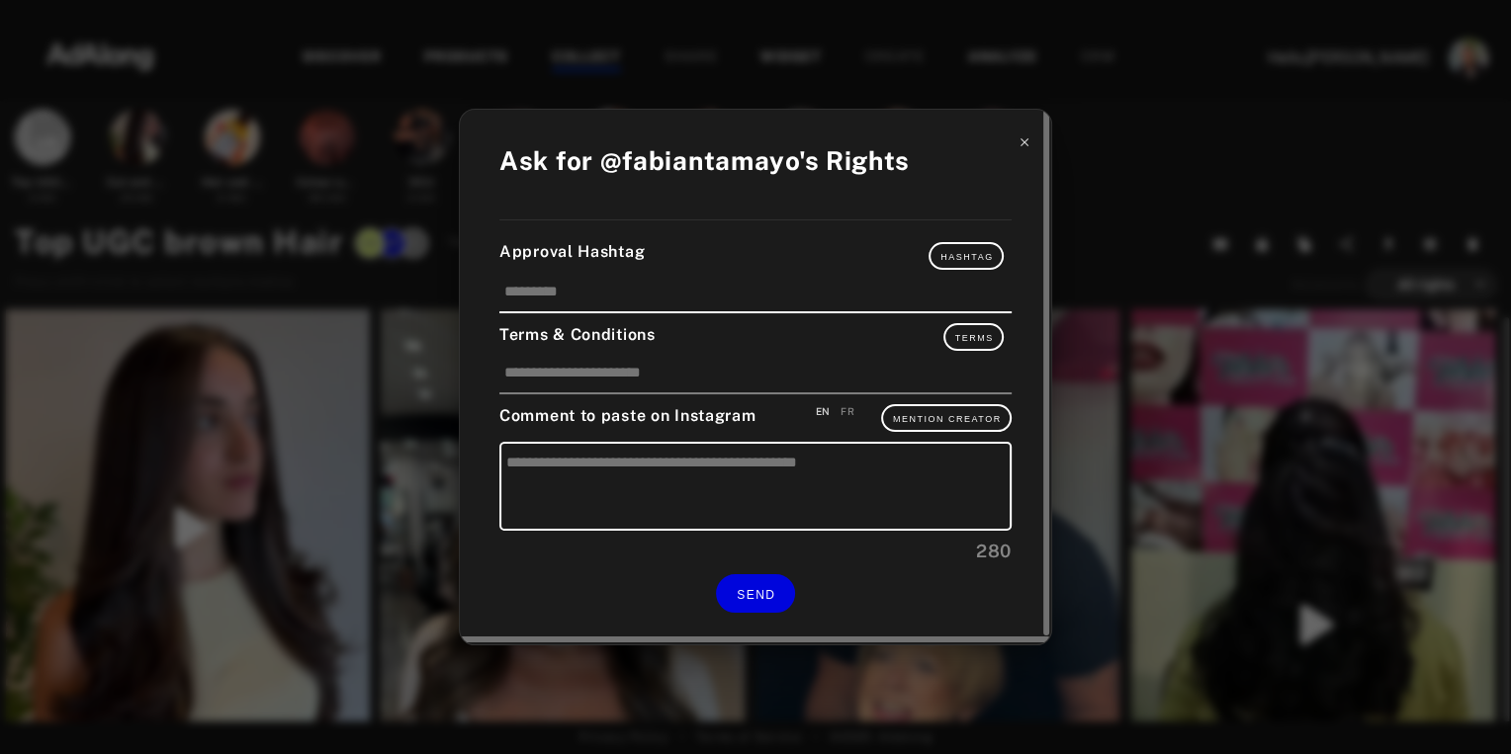
click at [1026, 147] on icon at bounding box center [1024, 142] width 14 height 14
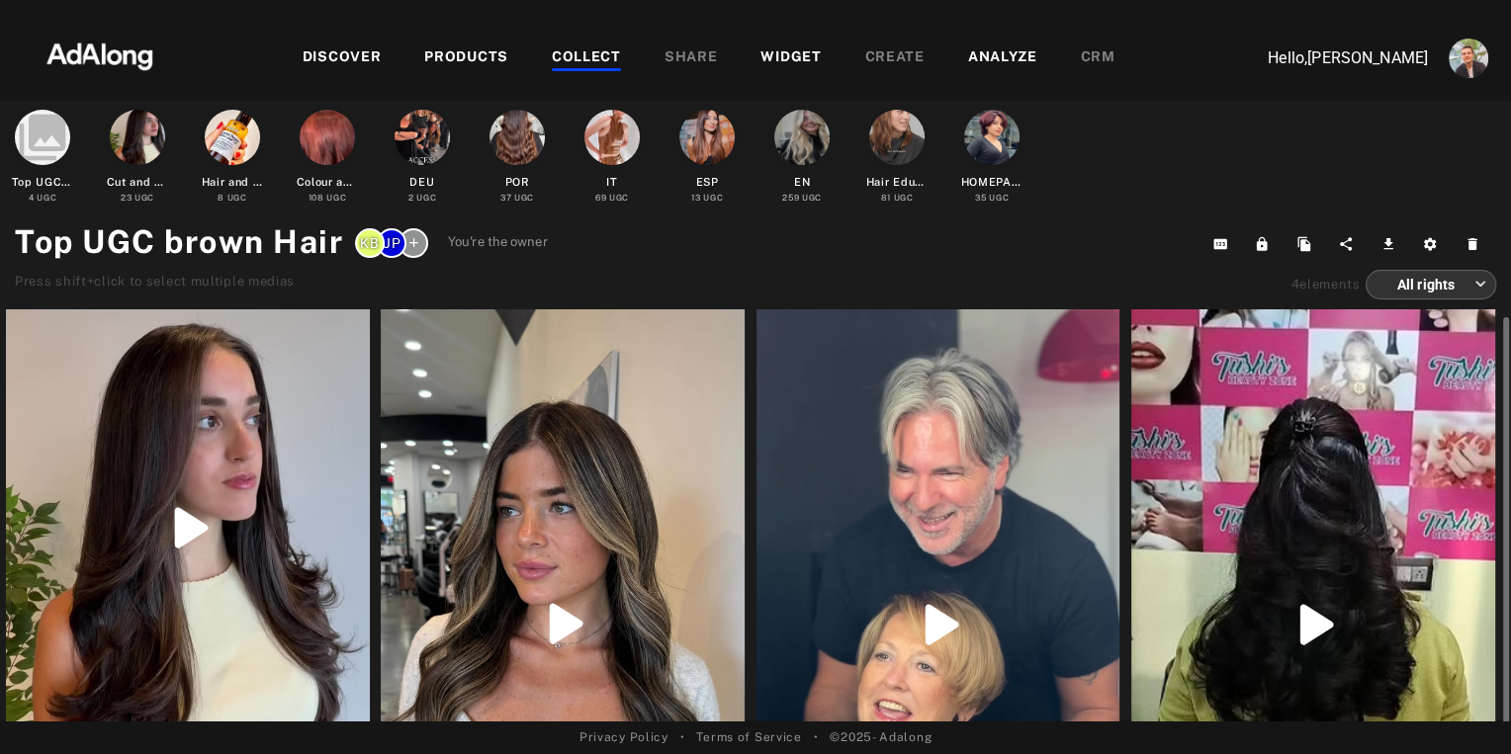
click at [594, 61] on div "COLLECT" at bounding box center [586, 58] width 69 height 24
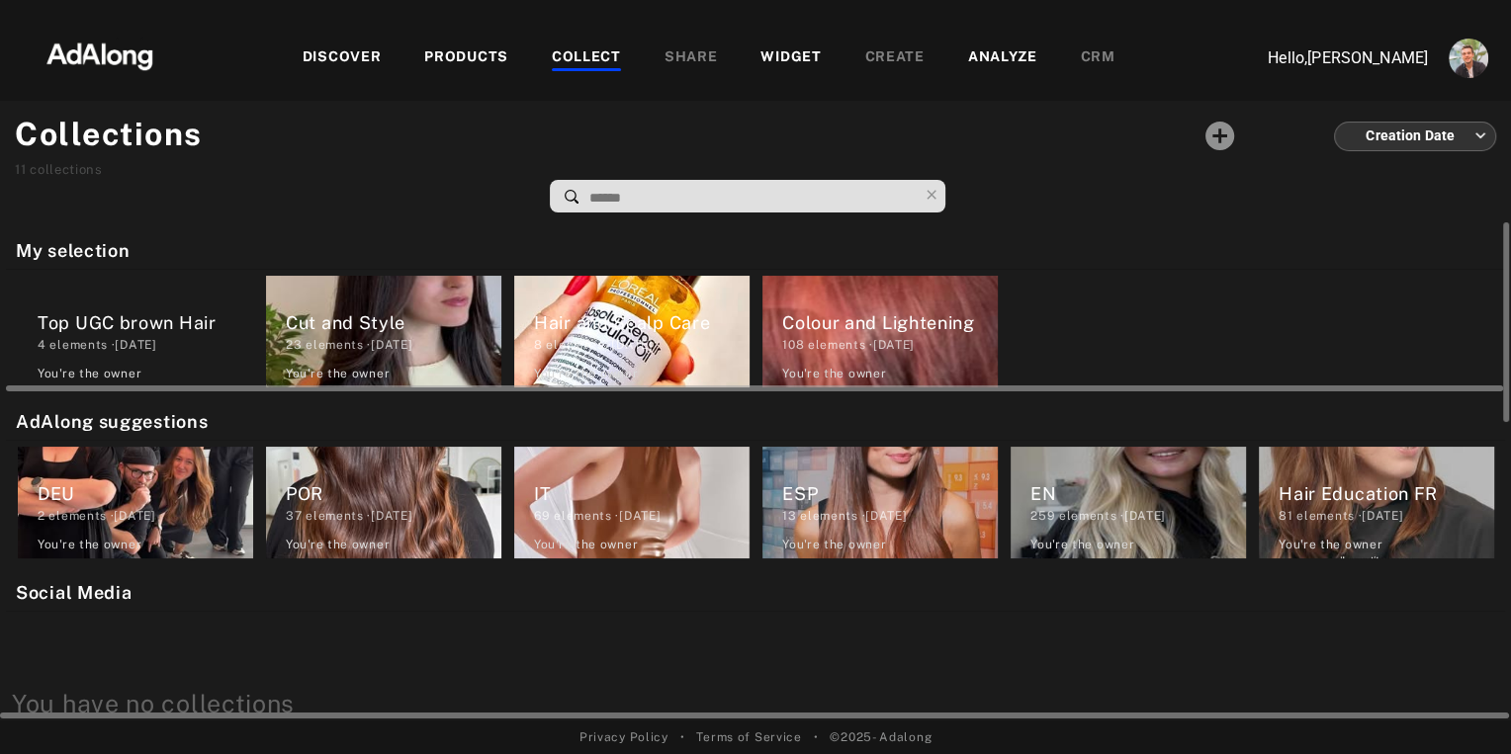
click at [678, 317] on div "Hair and Scalp Care" at bounding box center [642, 322] width 216 height 27
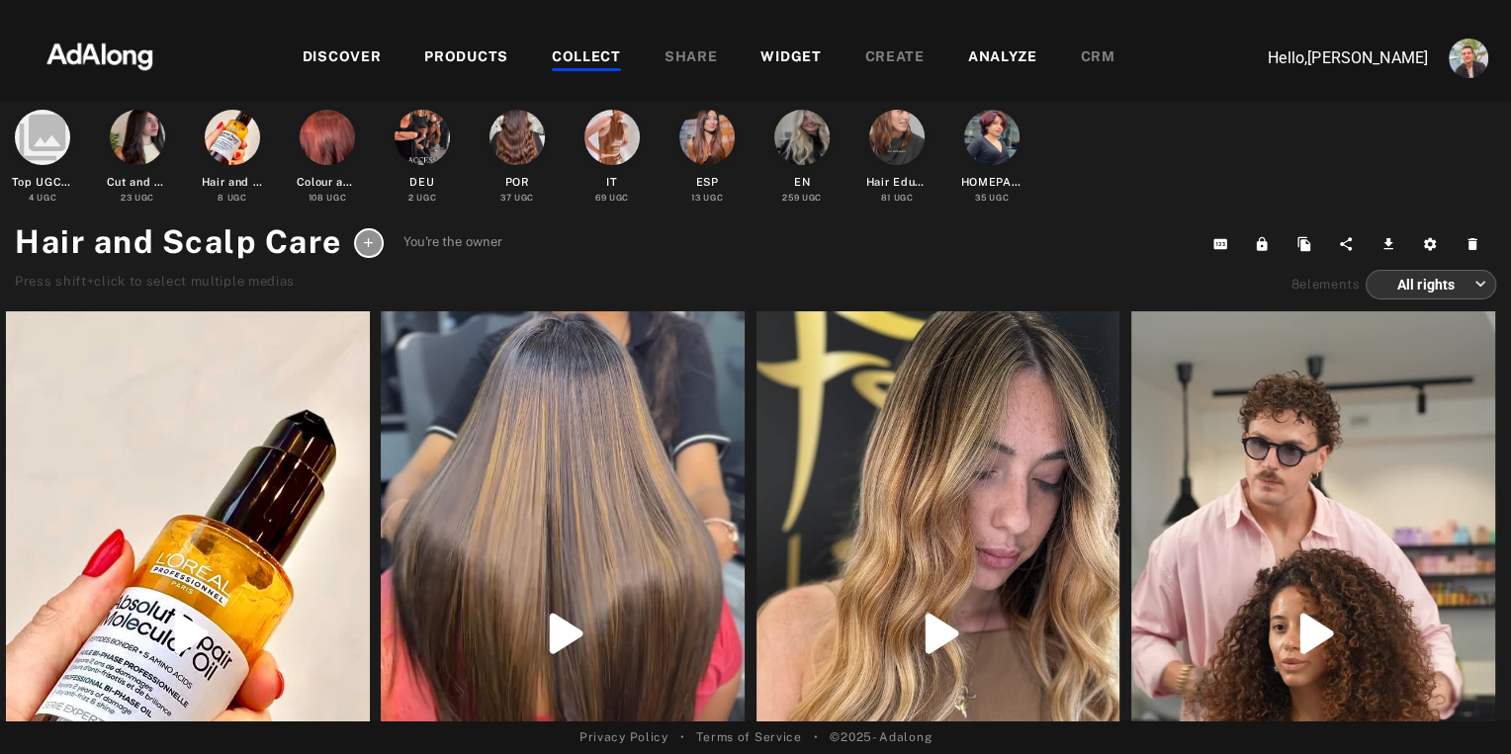
click at [588, 63] on div "COLLECT" at bounding box center [586, 58] width 69 height 24
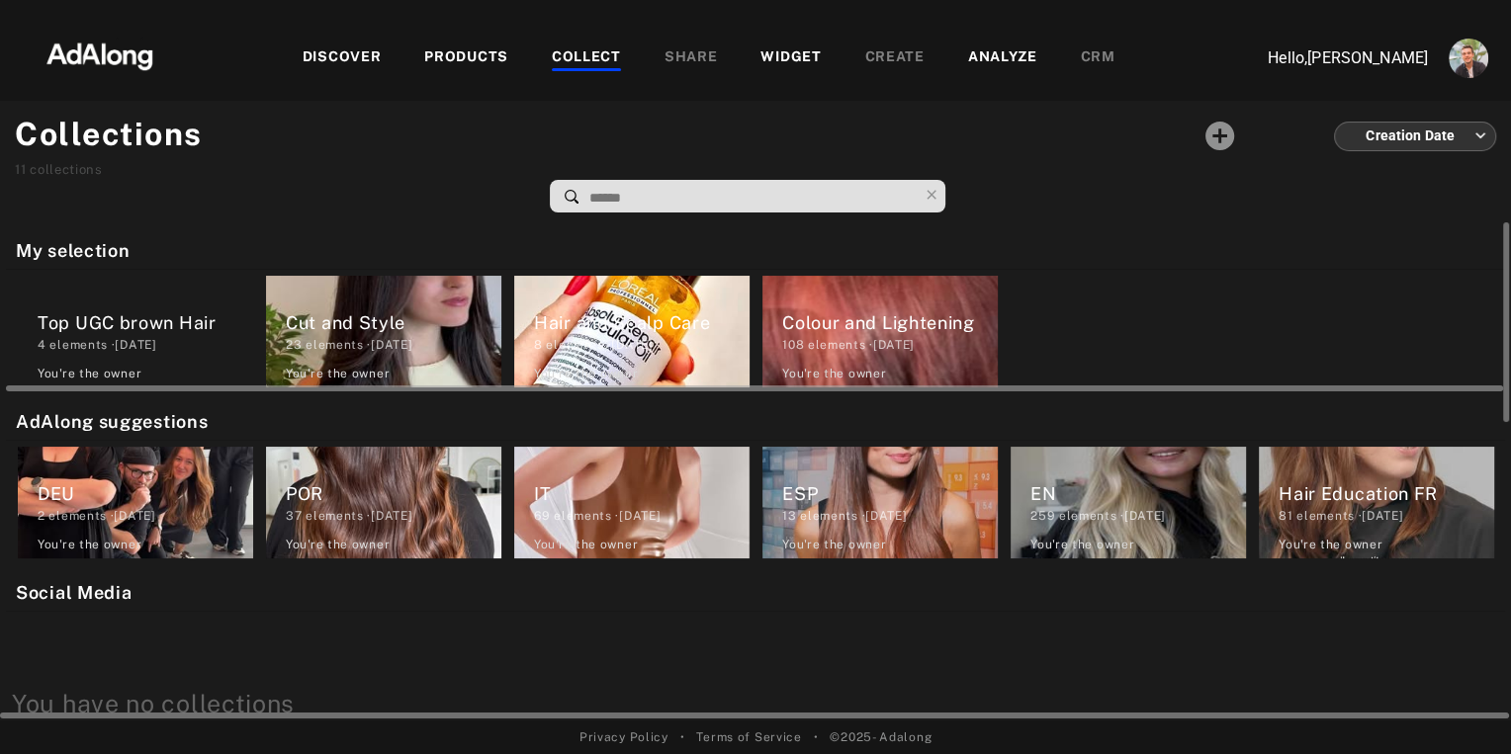
click at [386, 341] on div "23 elements · [DATE]" at bounding box center [394, 345] width 216 height 18
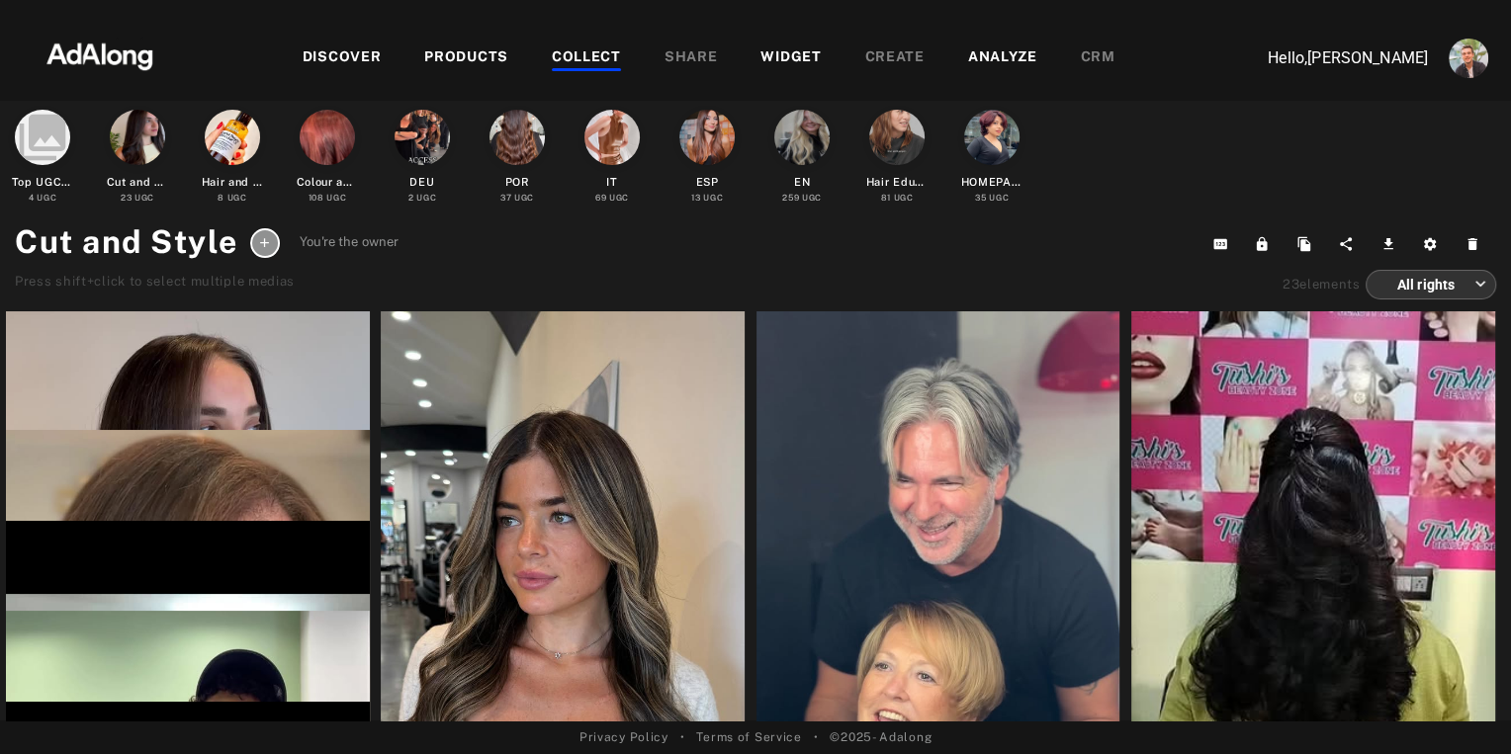
click at [264, 243] on icon at bounding box center [264, 242] width 15 height 15
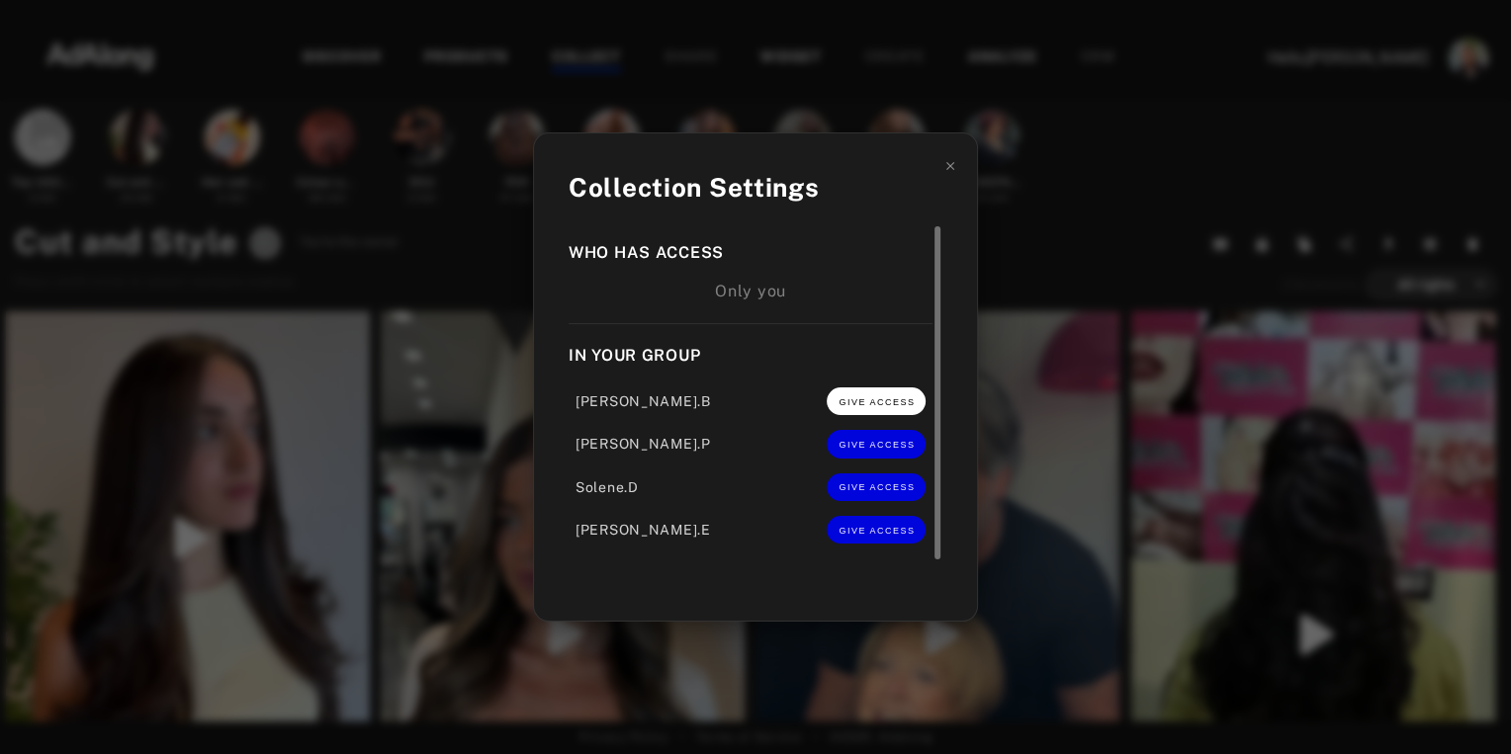
click at [873, 410] on button "GIVE ACCESS" at bounding box center [876, 402] width 99 height 28
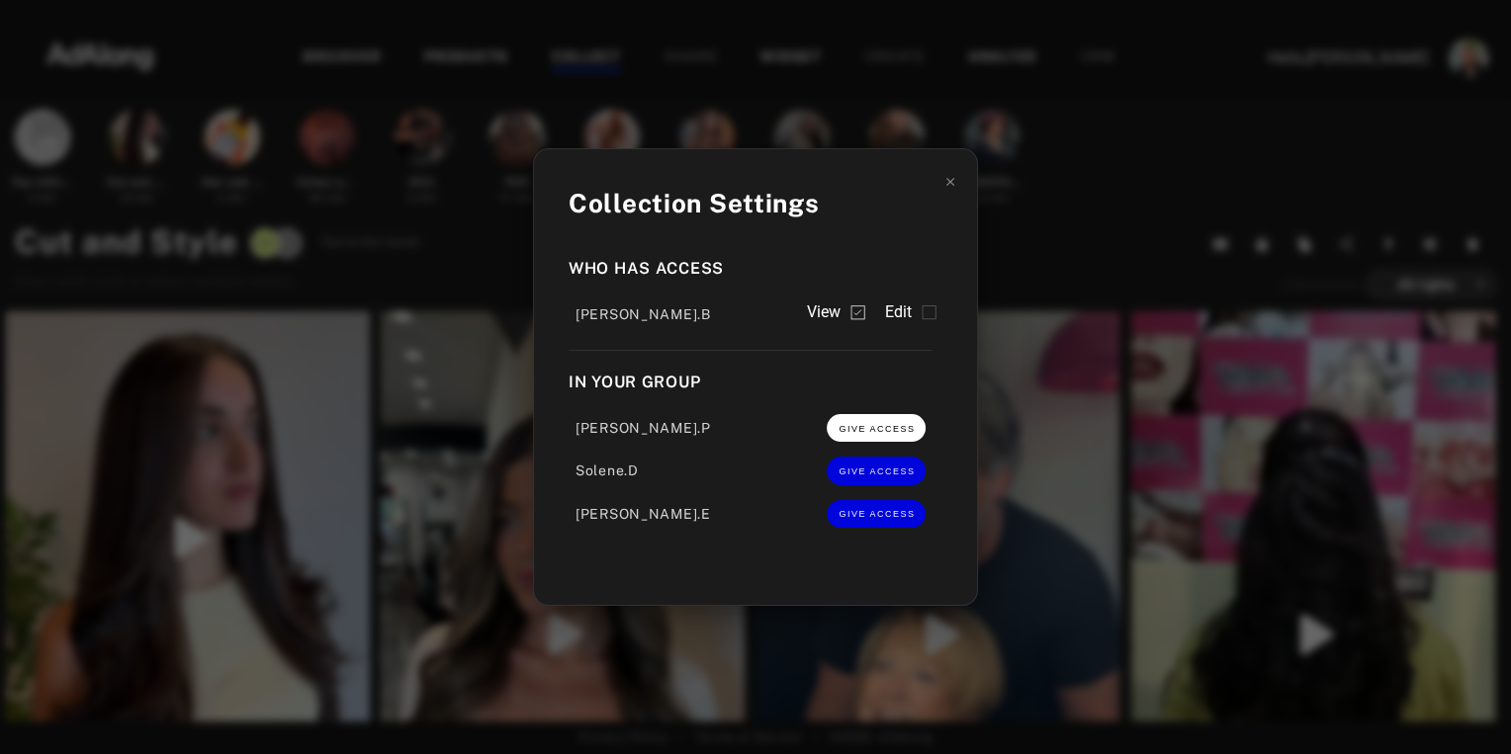
click at [866, 435] on button "GIVE ACCESS" at bounding box center [876, 428] width 99 height 28
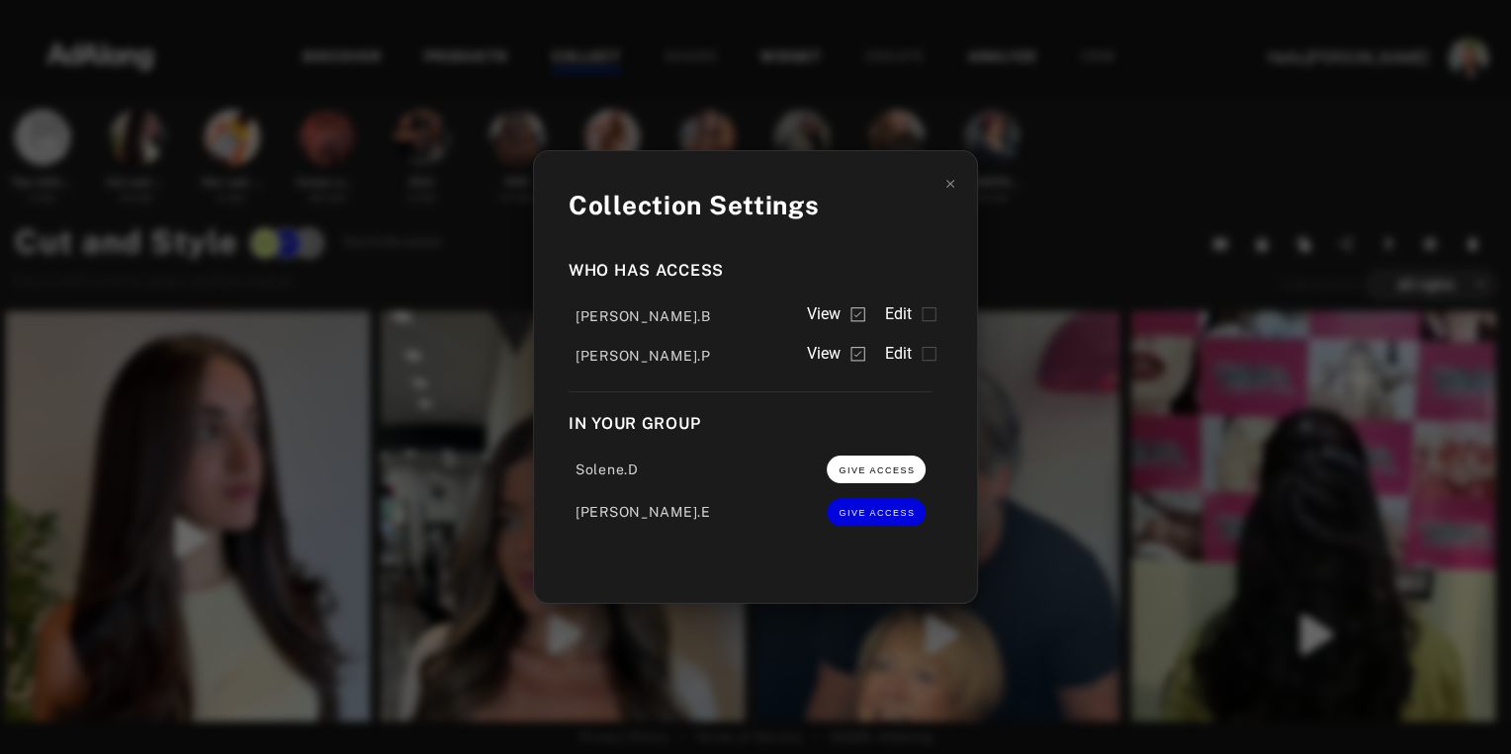
click at [875, 476] on span "GIVE ACCESS" at bounding box center [876, 471] width 76 height 10
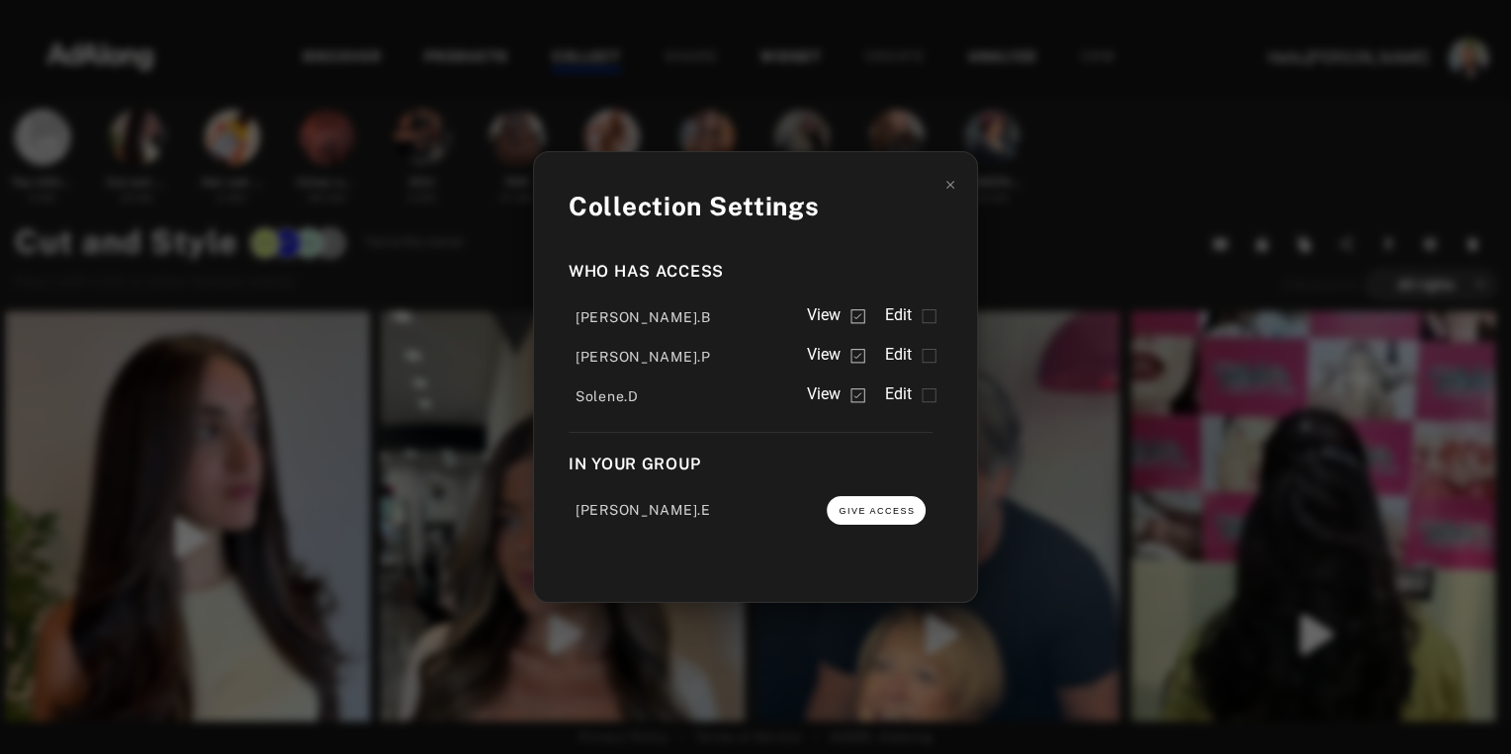
click at [864, 512] on span "GIVE ACCESS" at bounding box center [876, 511] width 76 height 10
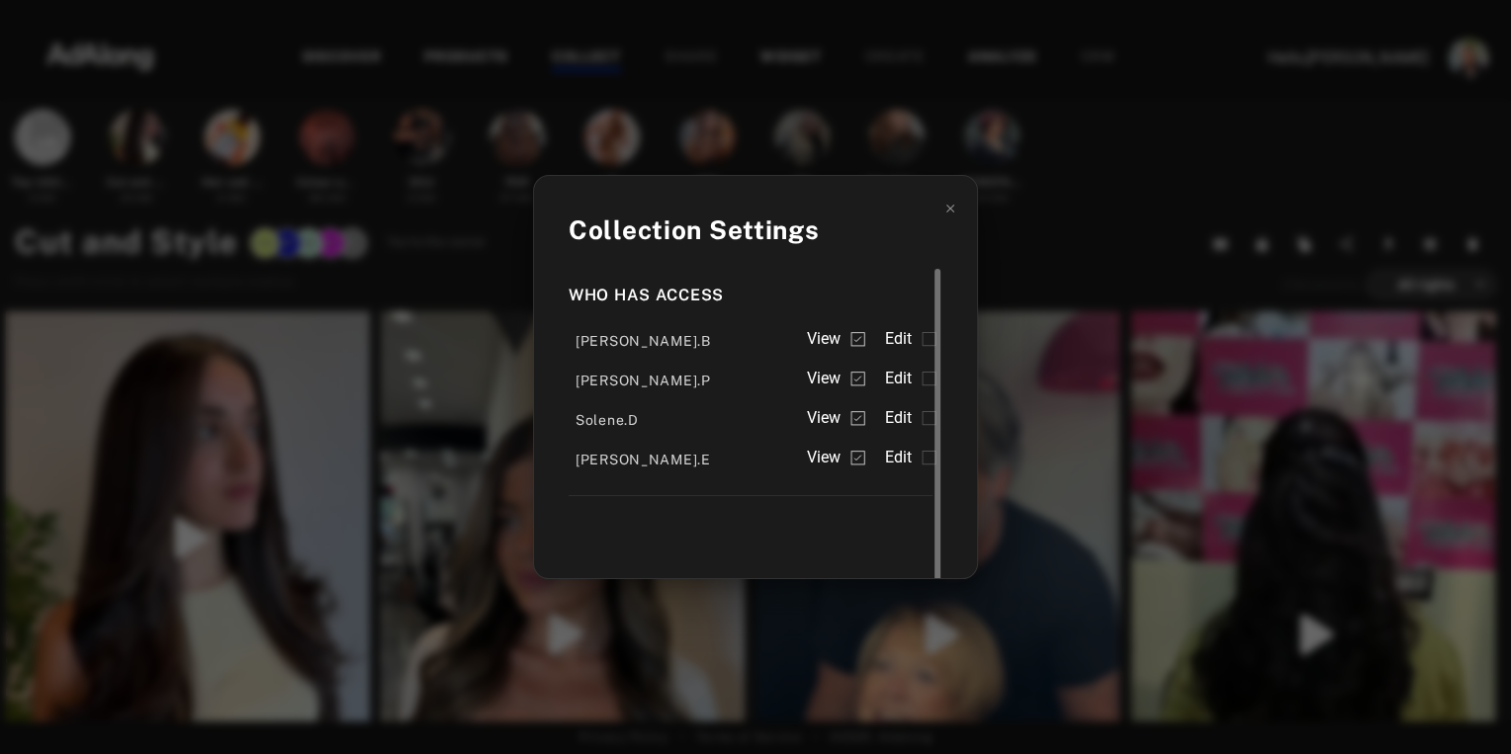
click at [911, 350] on span "Edit" at bounding box center [898, 339] width 28 height 24
click at [906, 387] on span "Edit" at bounding box center [898, 379] width 28 height 24
click at [903, 421] on span "Edit" at bounding box center [898, 418] width 28 height 24
click at [897, 461] on span "Edit" at bounding box center [898, 458] width 28 height 24
click at [1063, 256] on div "Collection Settings Who has access [PERSON_NAME].B View Edit [PERSON_NAME].P Vi…" at bounding box center [755, 377] width 1511 height 754
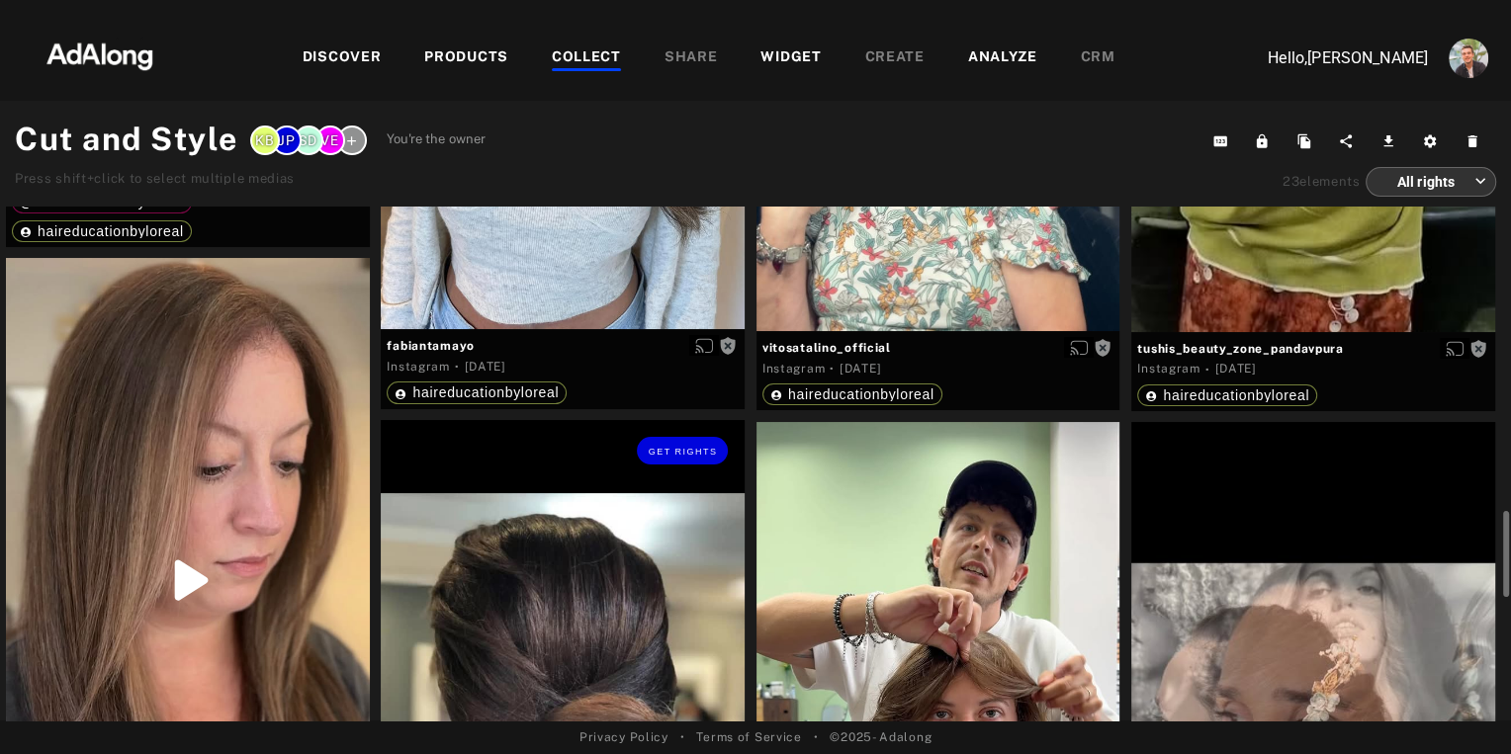
scroll to position [728, 0]
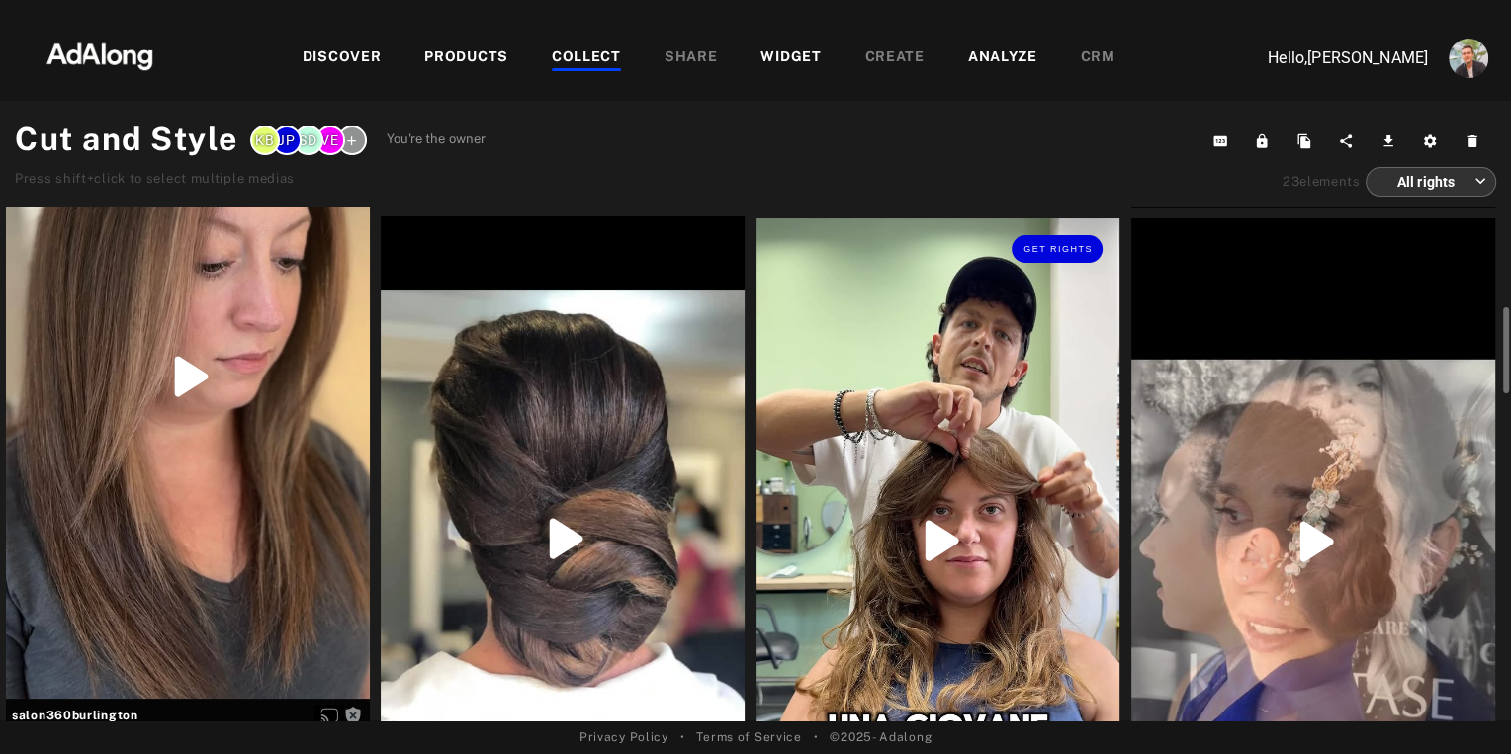
click at [851, 406] on div "Get rights" at bounding box center [938, 542] width 364 height 646
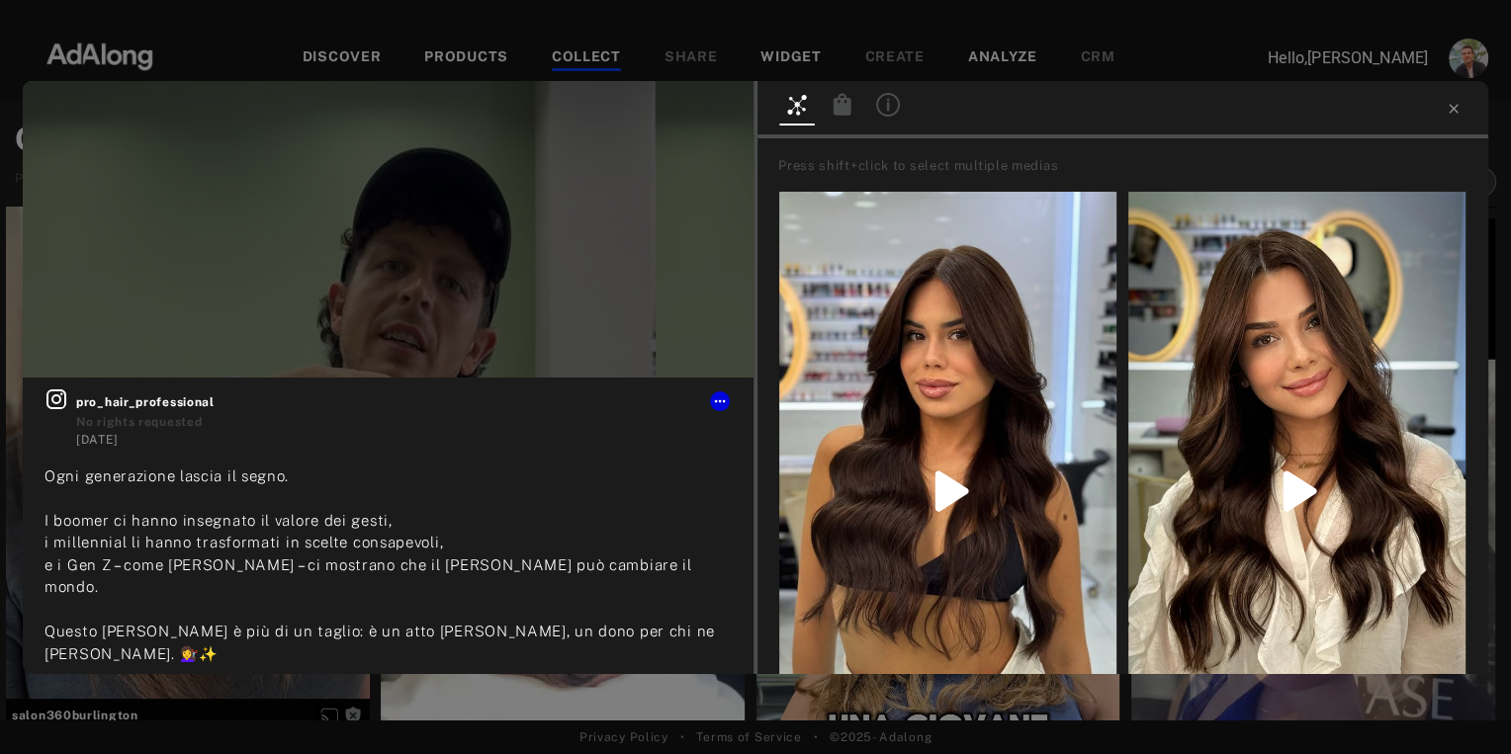
click at [1452, 117] on div at bounding box center [1122, 110] width 731 height 58
click at [1453, 106] on icon at bounding box center [1454, 109] width 16 height 16
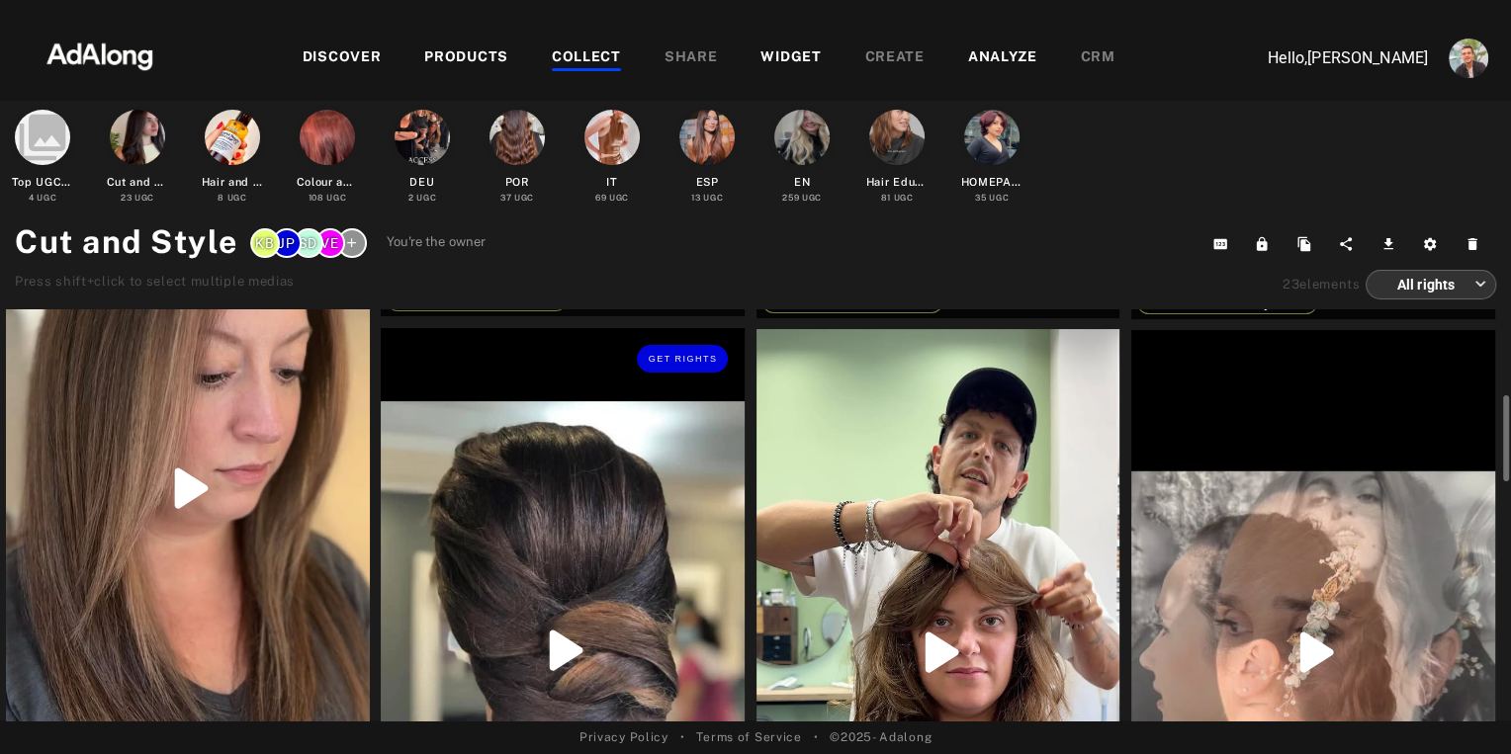
scroll to position [707, 0]
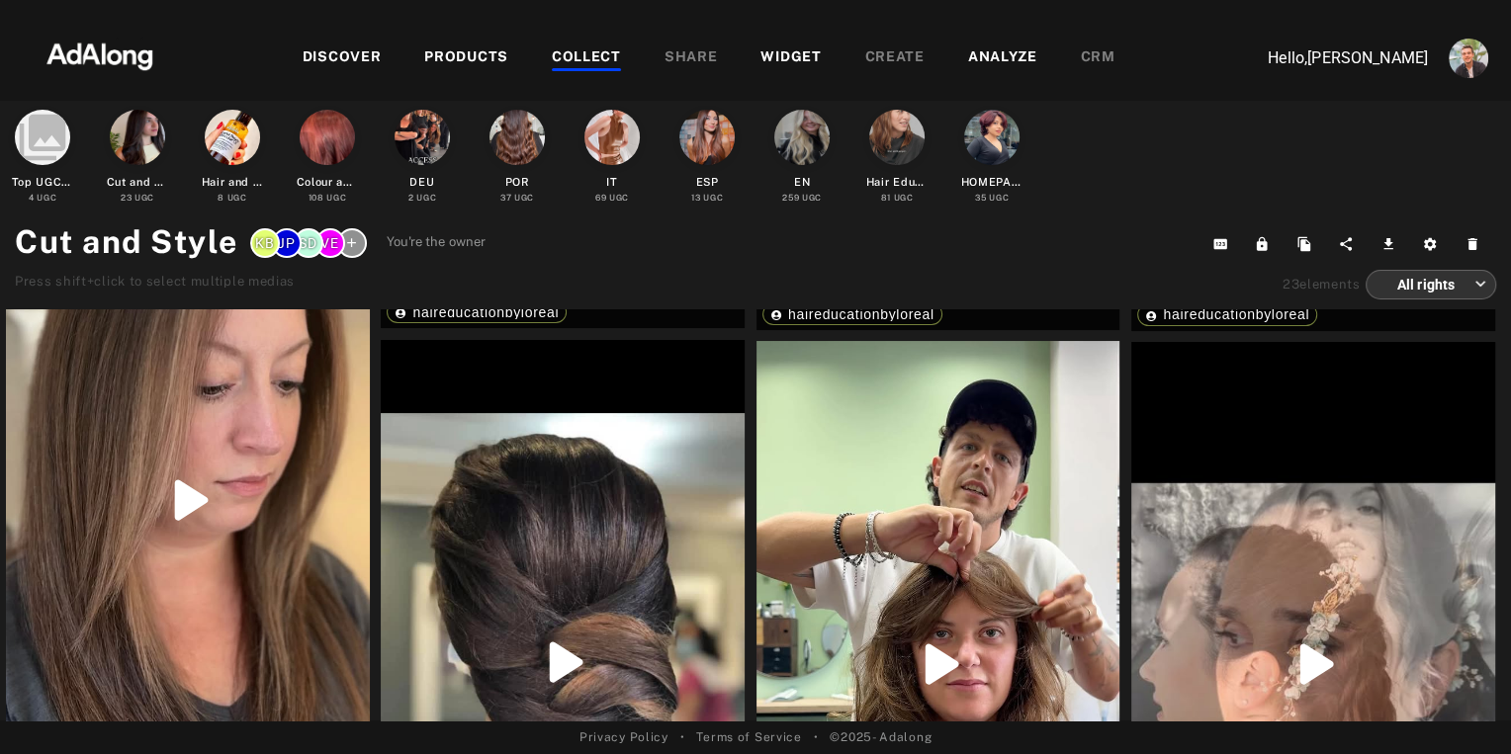
click at [573, 53] on div "COLLECT" at bounding box center [586, 58] width 69 height 24
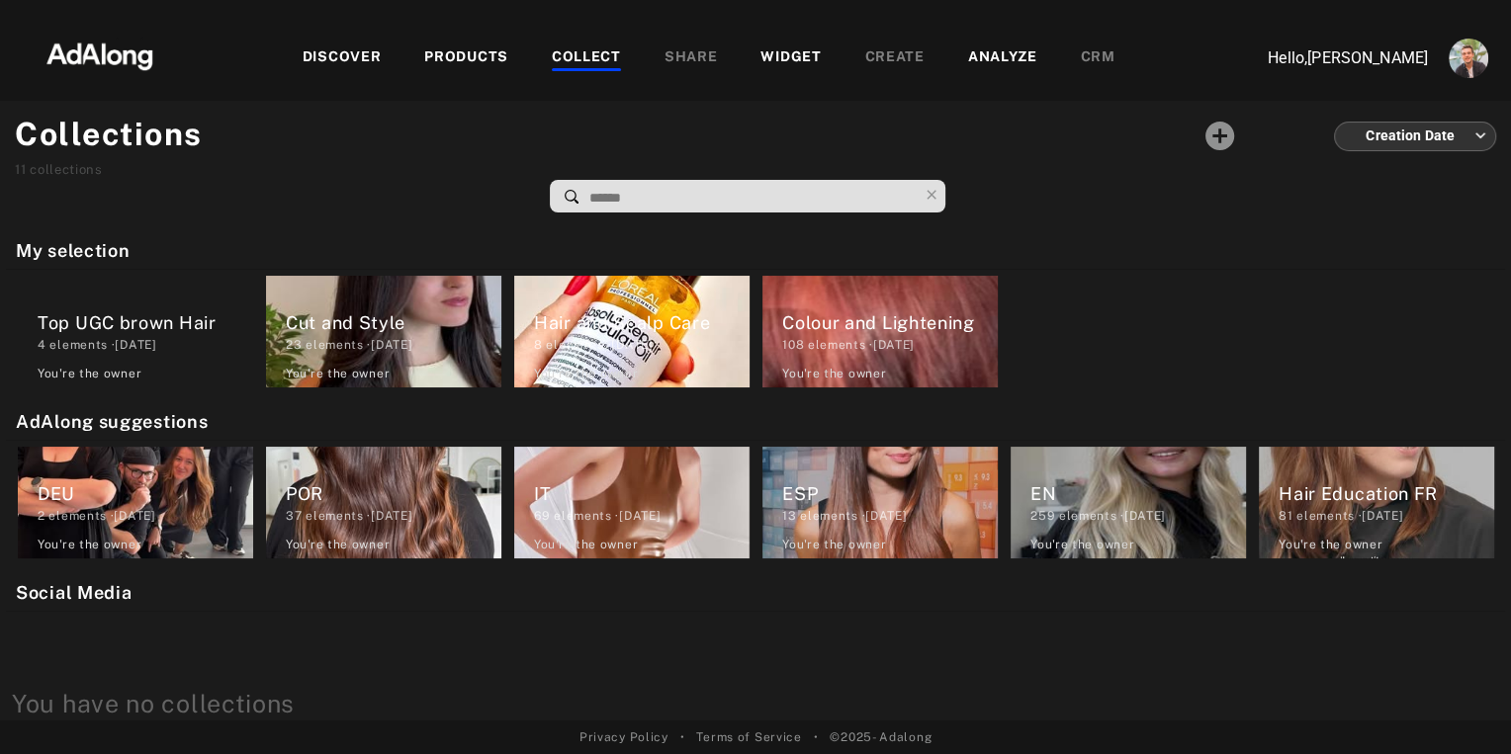
click at [788, 52] on div "WIDGET" at bounding box center [790, 58] width 60 height 24
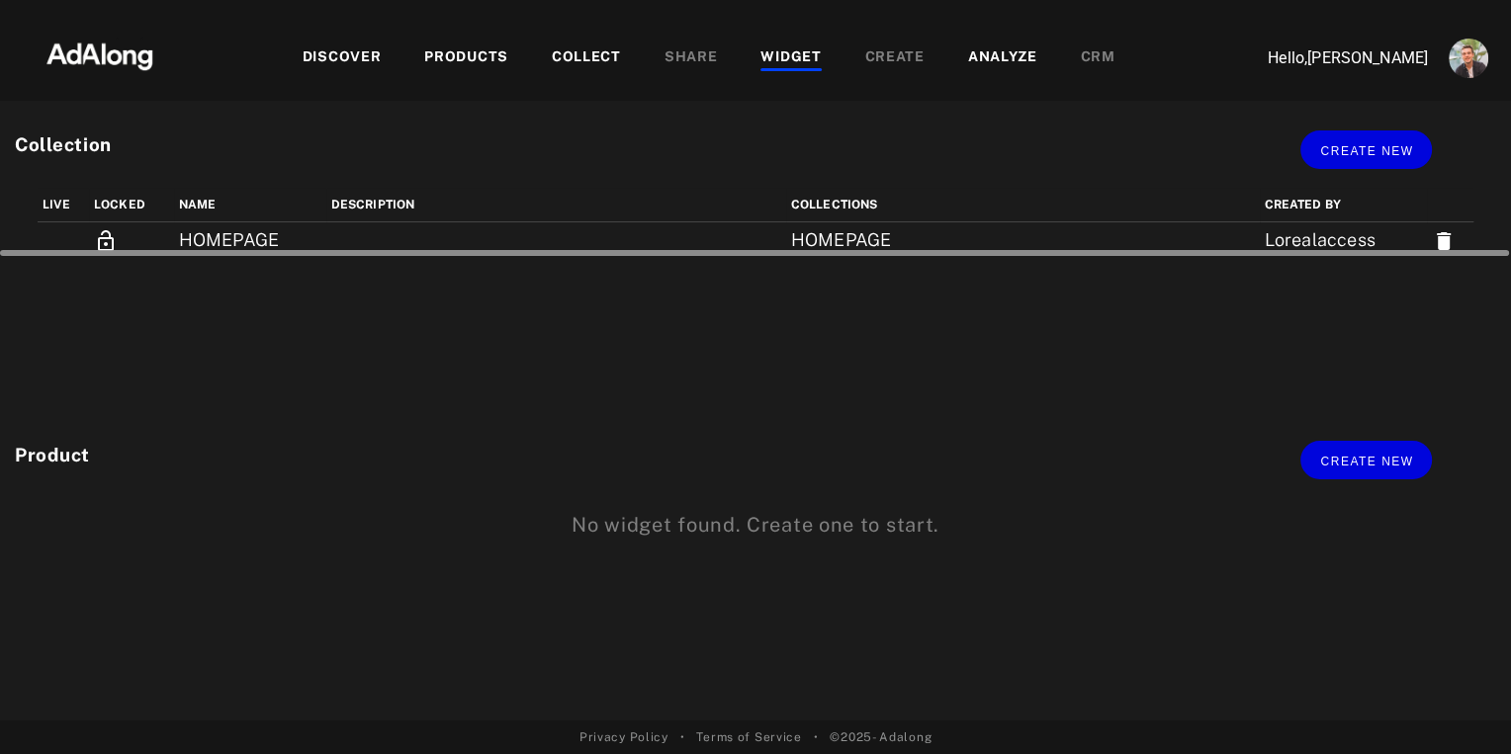
click at [261, 243] on div at bounding box center [755, 250] width 1510 height 15
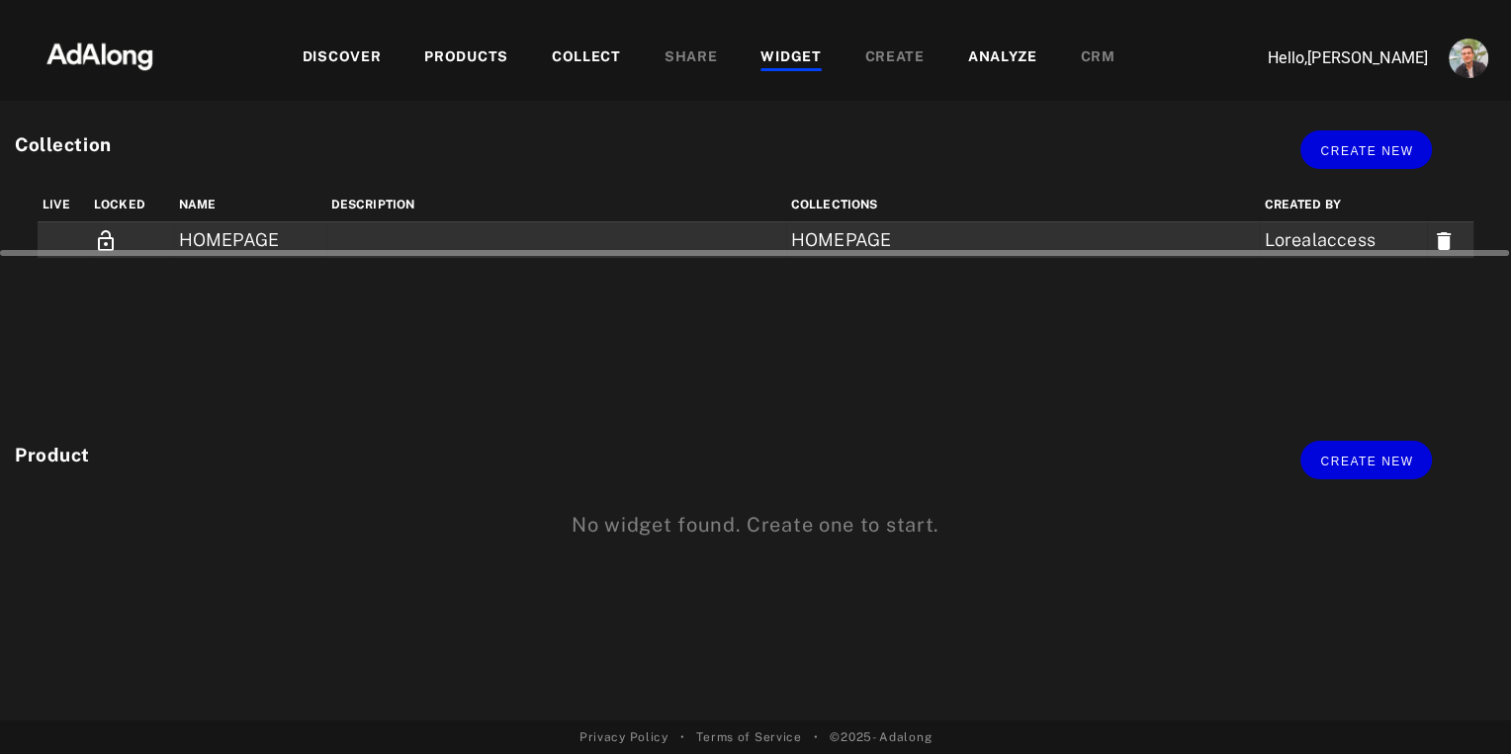
click at [235, 230] on td "HOMEPAGE" at bounding box center [250, 240] width 152 height 37
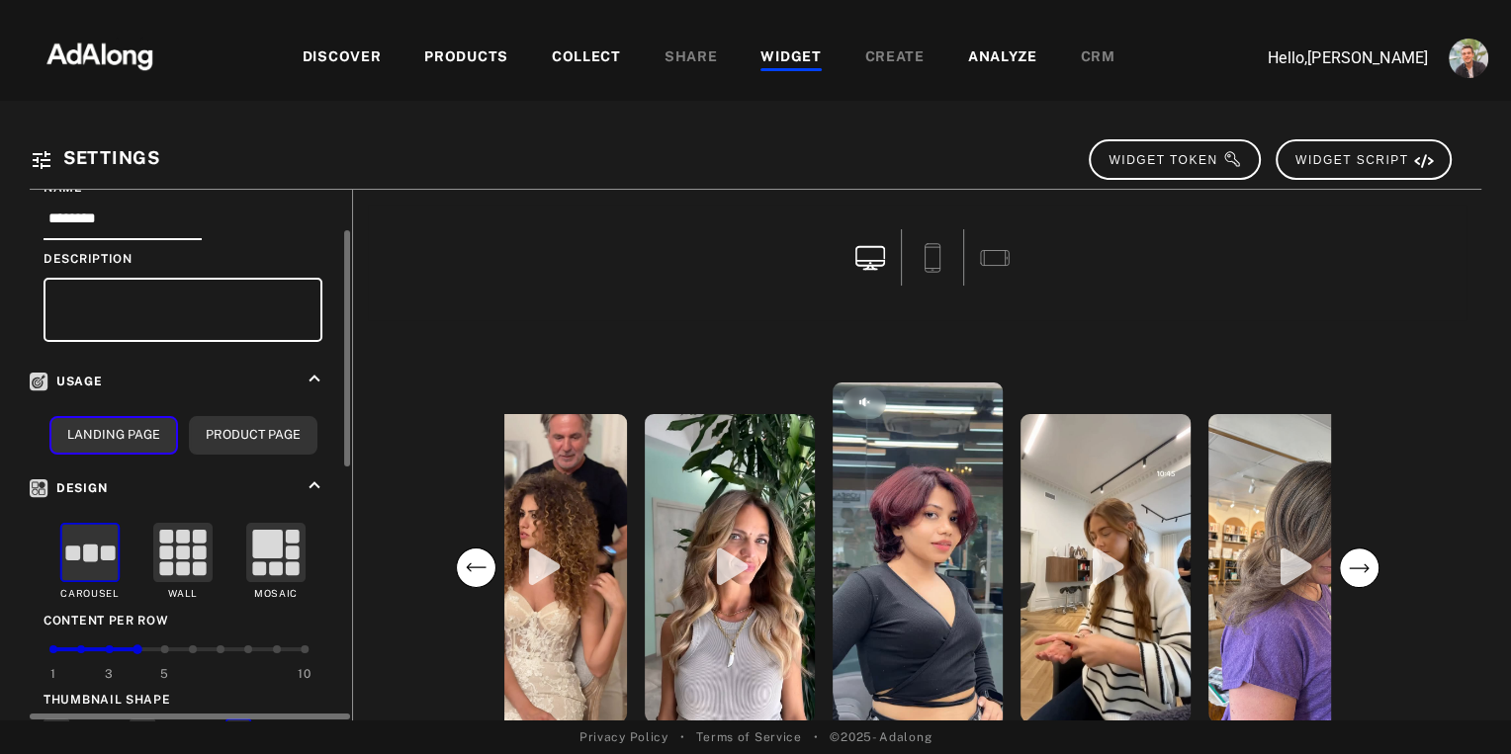
scroll to position [90, 0]
click at [802, 48] on div "WIDGET" at bounding box center [790, 58] width 60 height 24
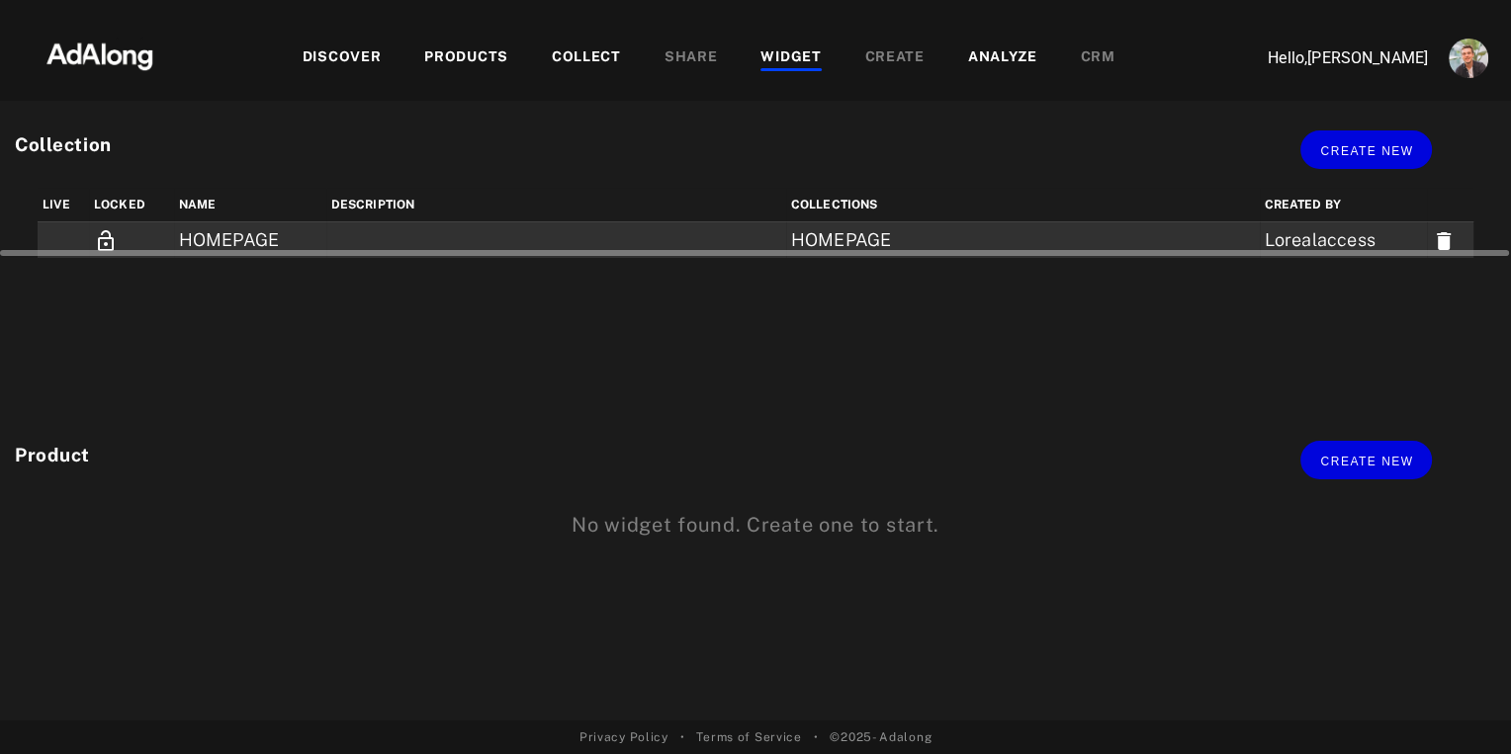
click at [252, 238] on td "HOMEPAGE" at bounding box center [250, 240] width 152 height 37
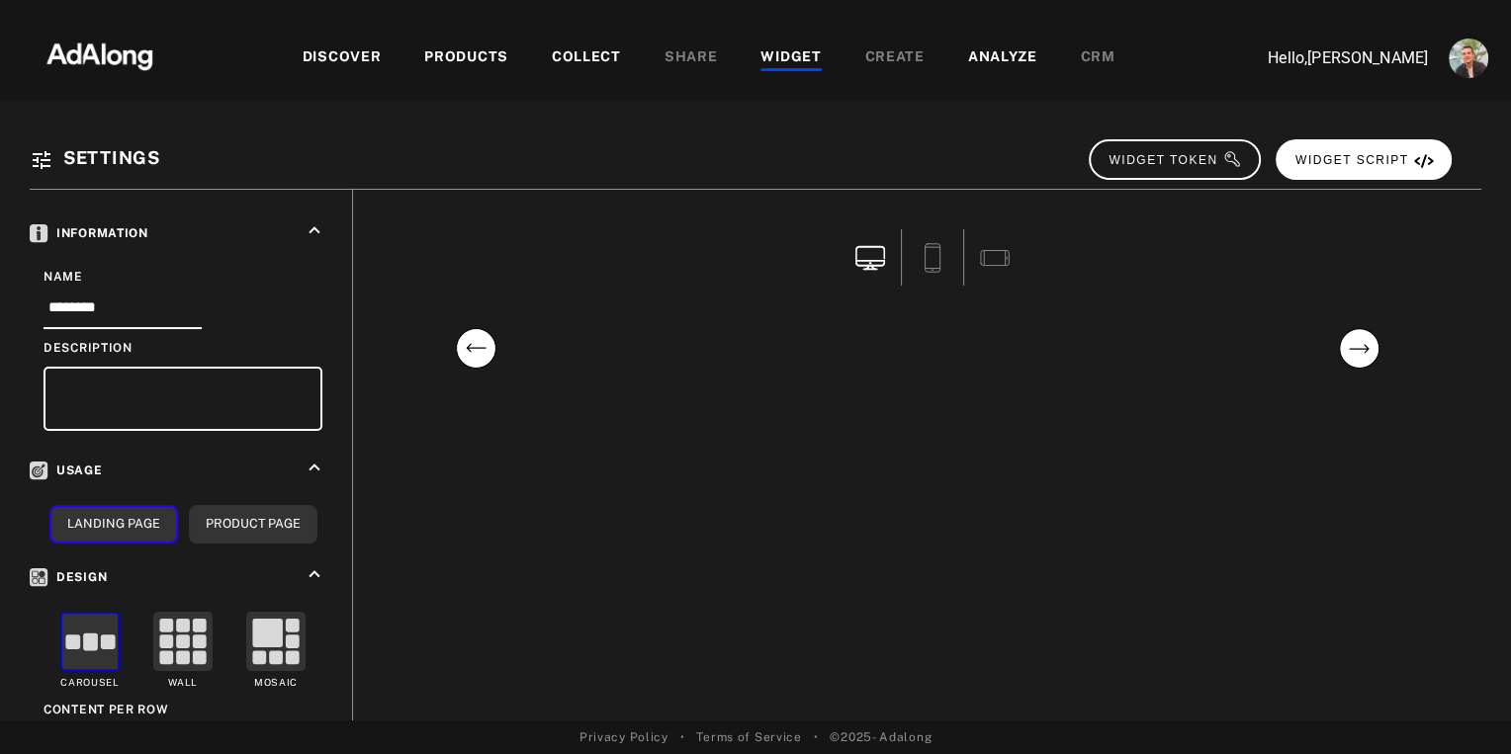
click at [1406, 164] on span "WIDGET SCRIPT" at bounding box center [1364, 160] width 138 height 14
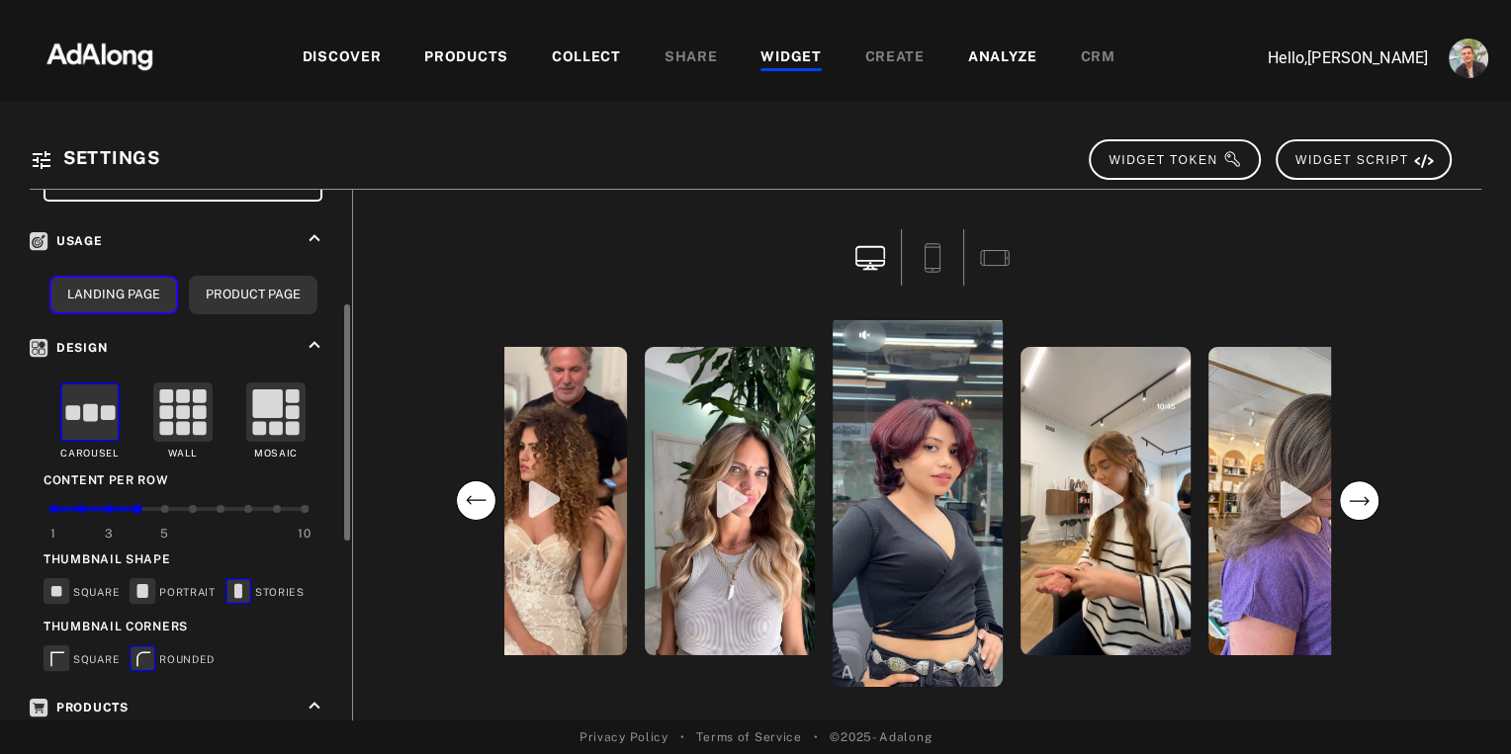
scroll to position [295, 0]
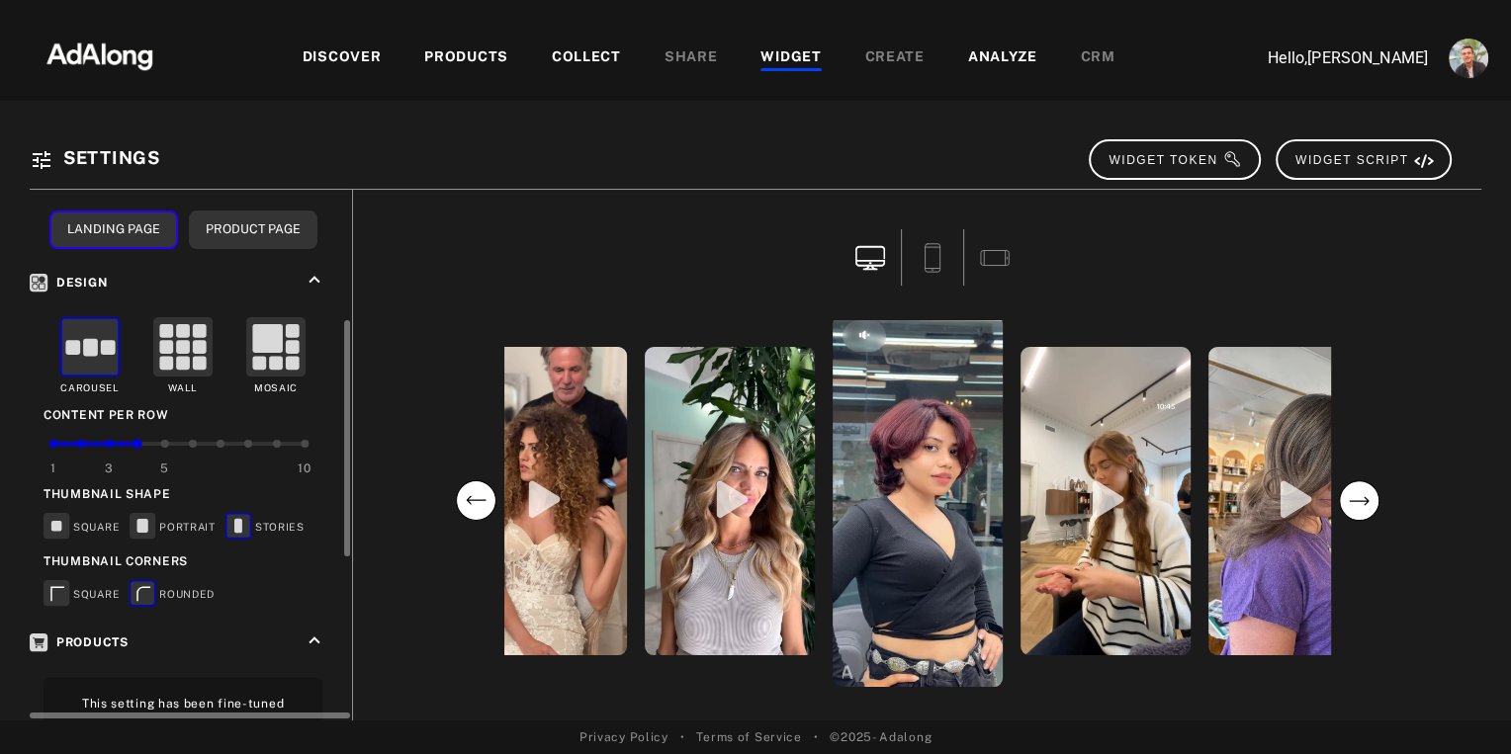
click at [144, 523] on rect at bounding box center [142, 526] width 11 height 14
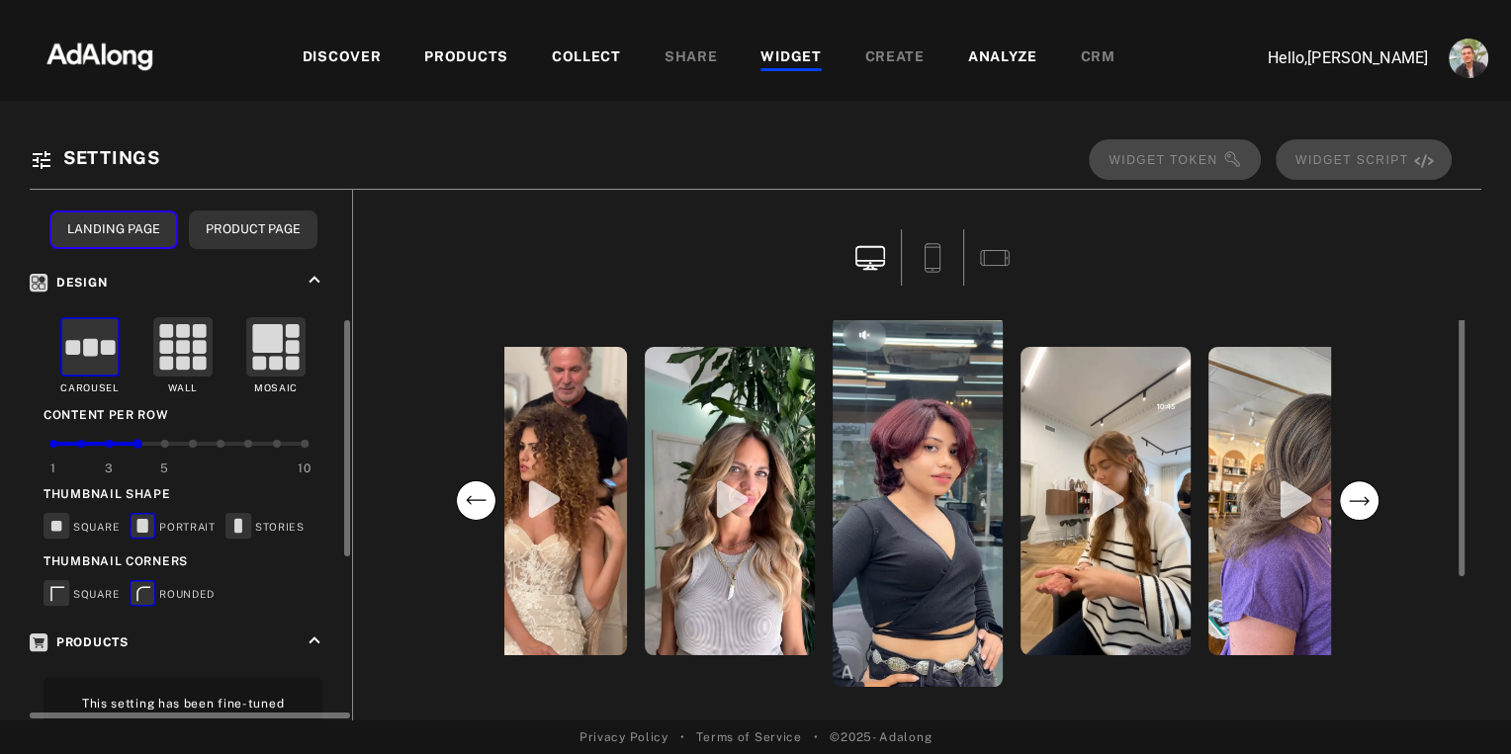
scroll to position [0, 0]
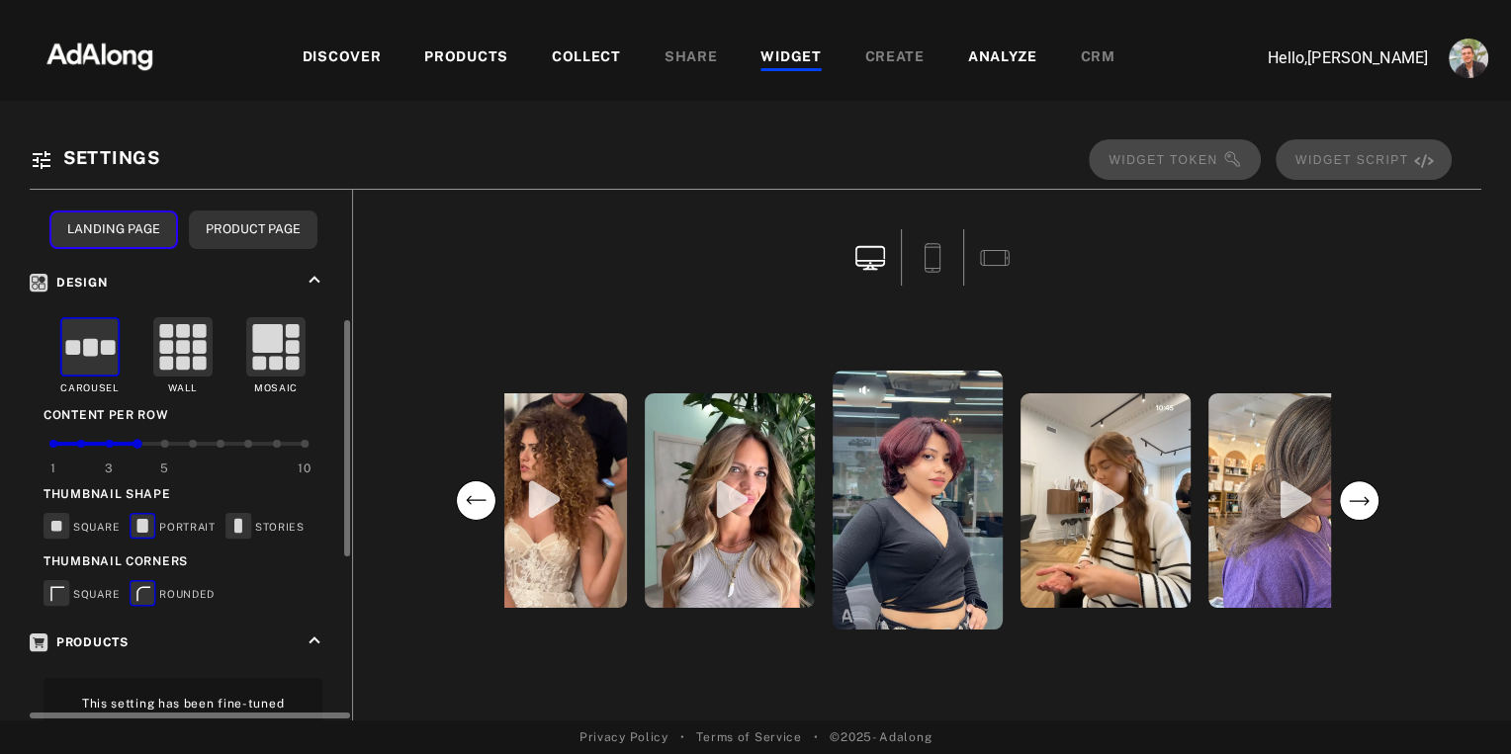
click at [240, 518] on icon at bounding box center [238, 525] width 8 height 15
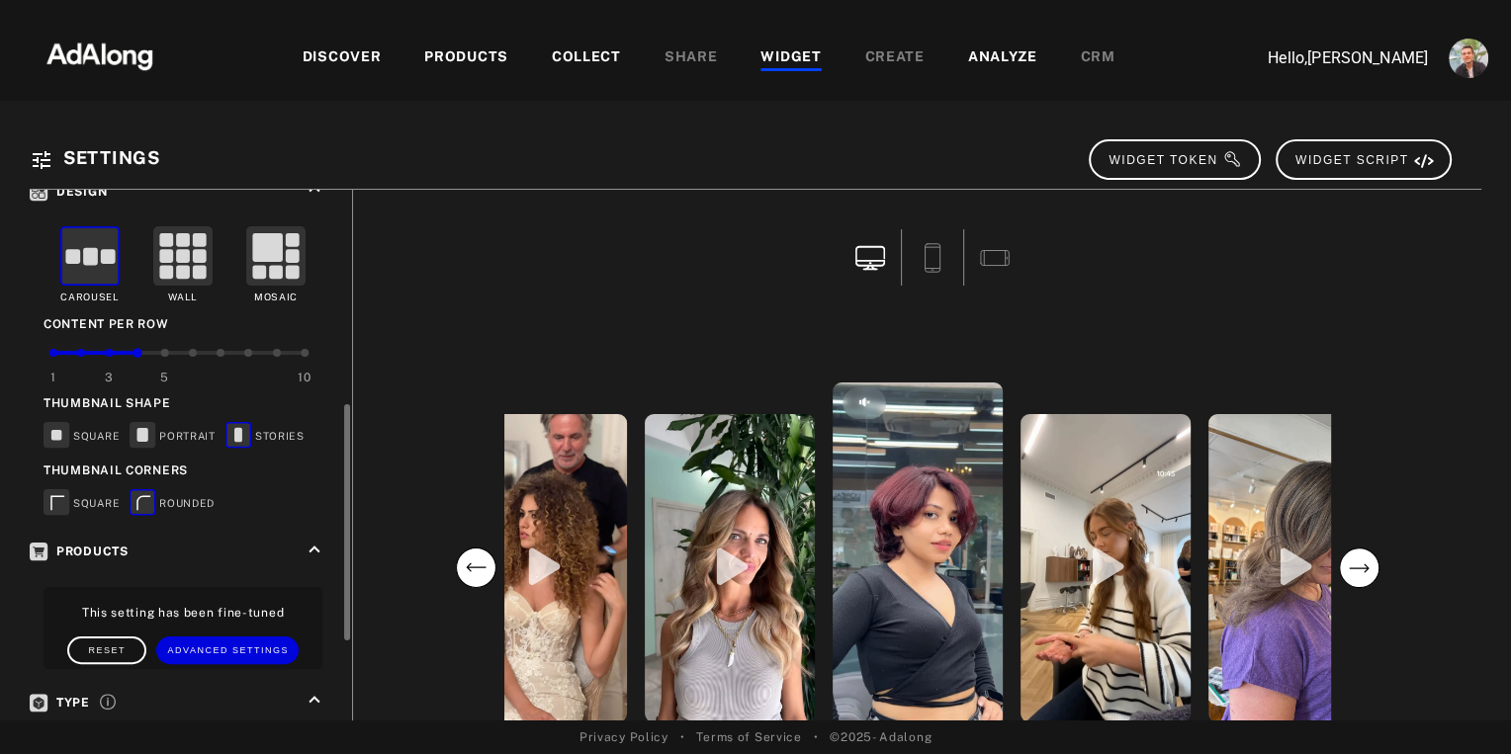
scroll to position [415, 0]
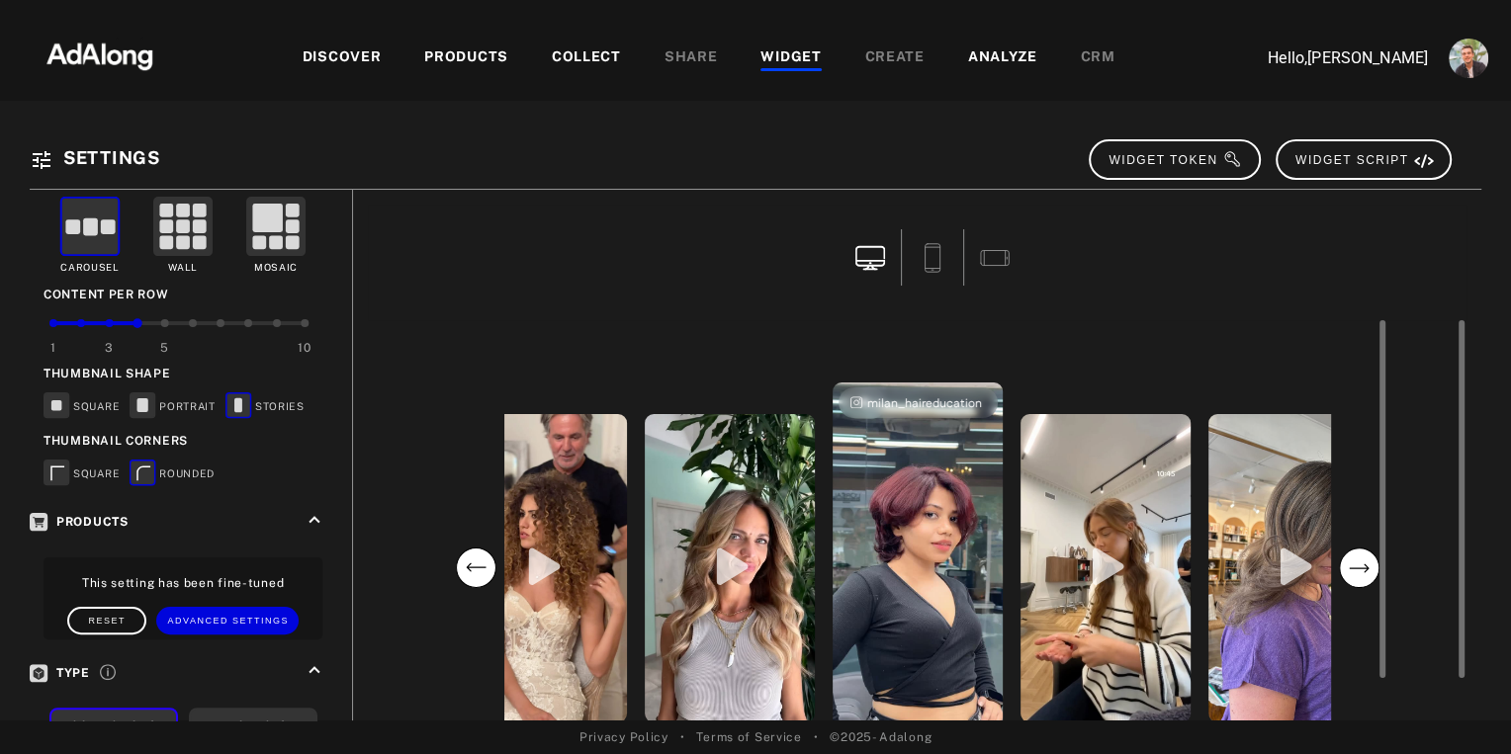
click at [946, 506] on video "open the preview of the instagram content created by milan_haireducation" at bounding box center [918, 569] width 170 height 372
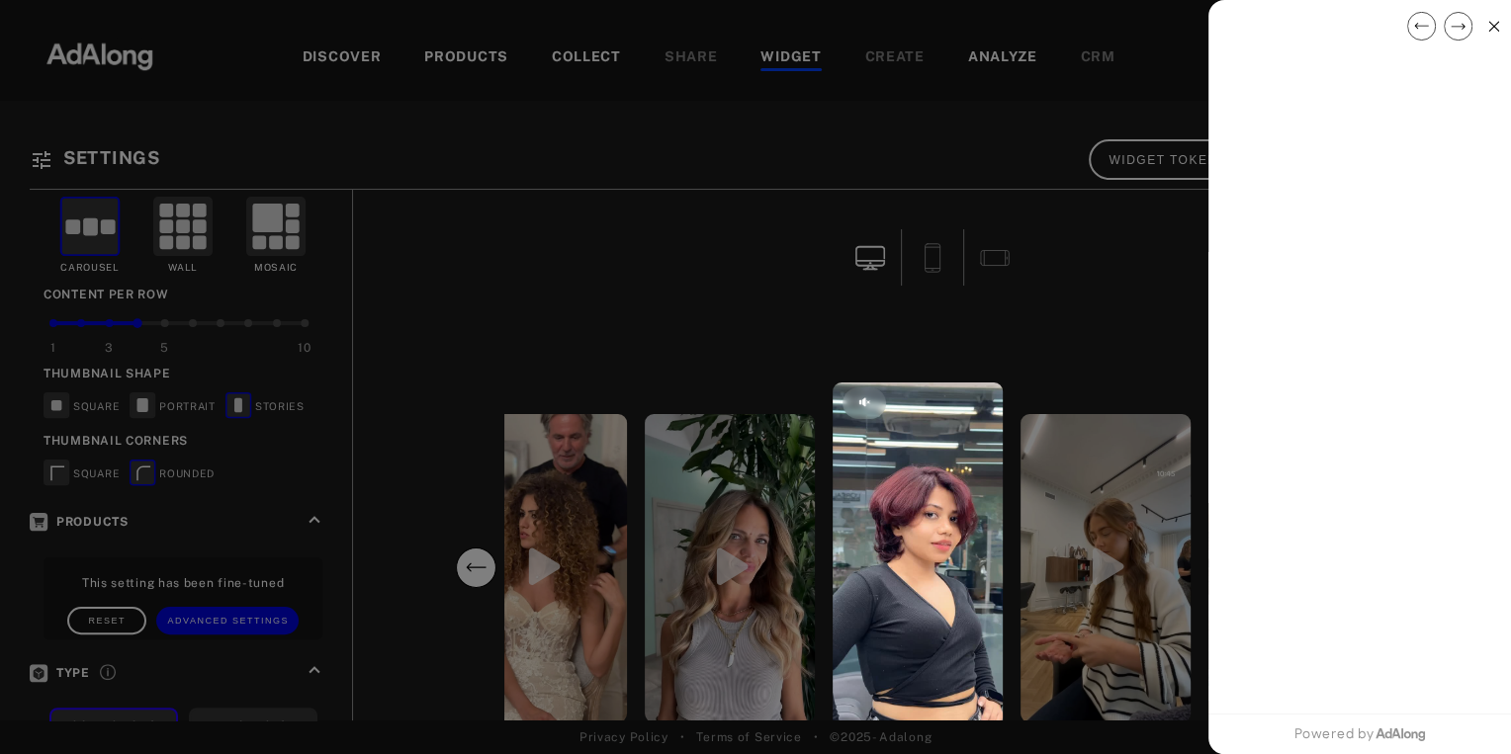
click at [1492, 29] on icon at bounding box center [1493, 26] width 11 height 11
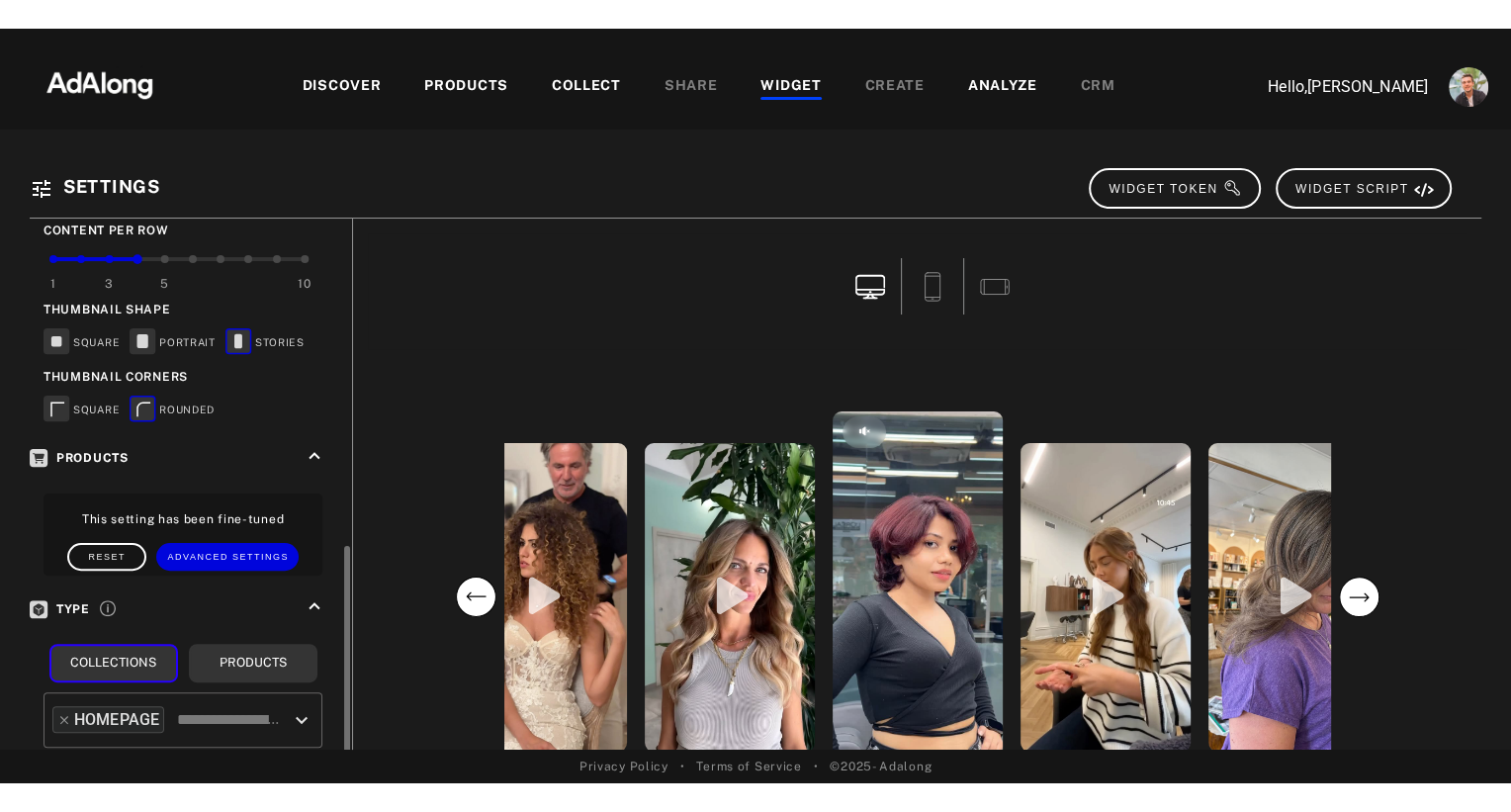
scroll to position [613, 0]
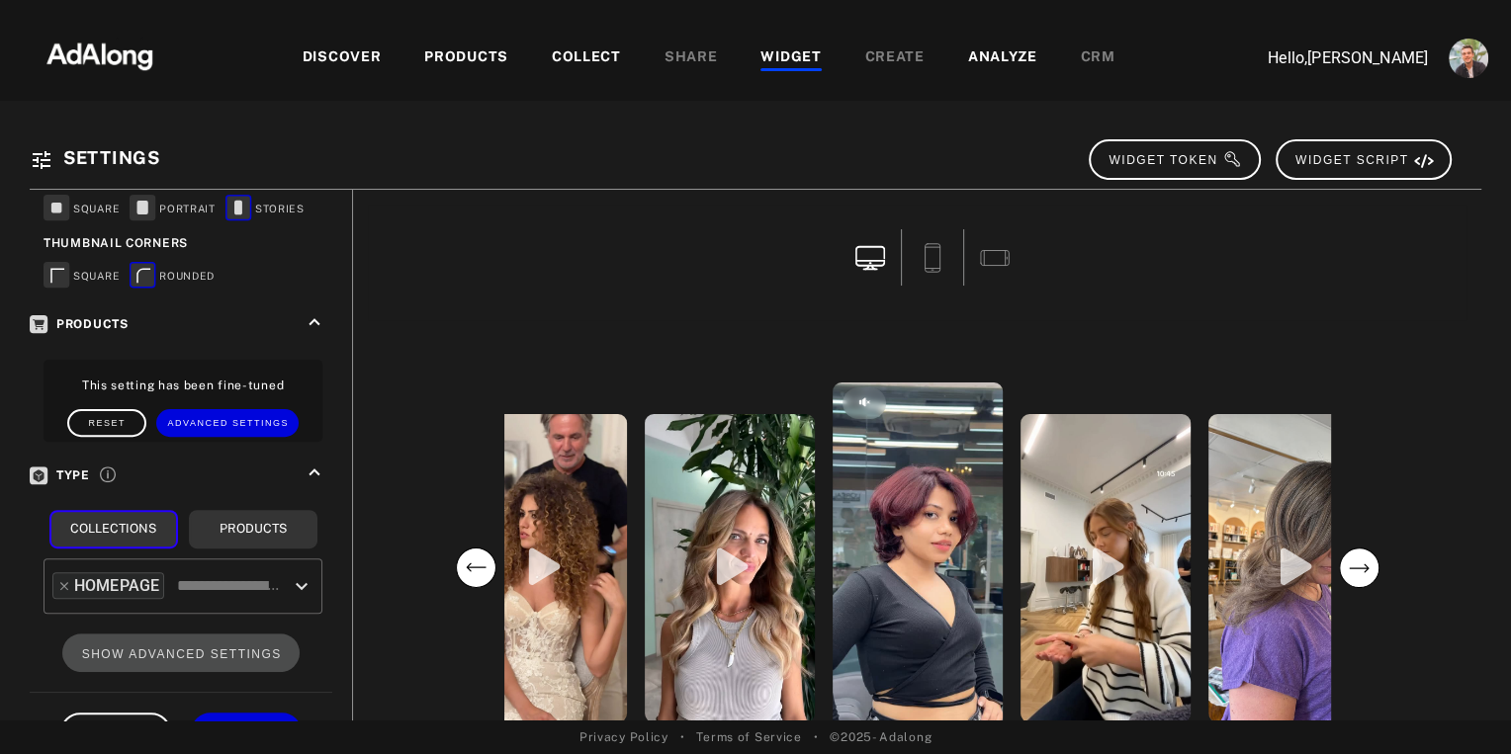
click at [595, 58] on div "COLLECT" at bounding box center [586, 58] width 69 height 24
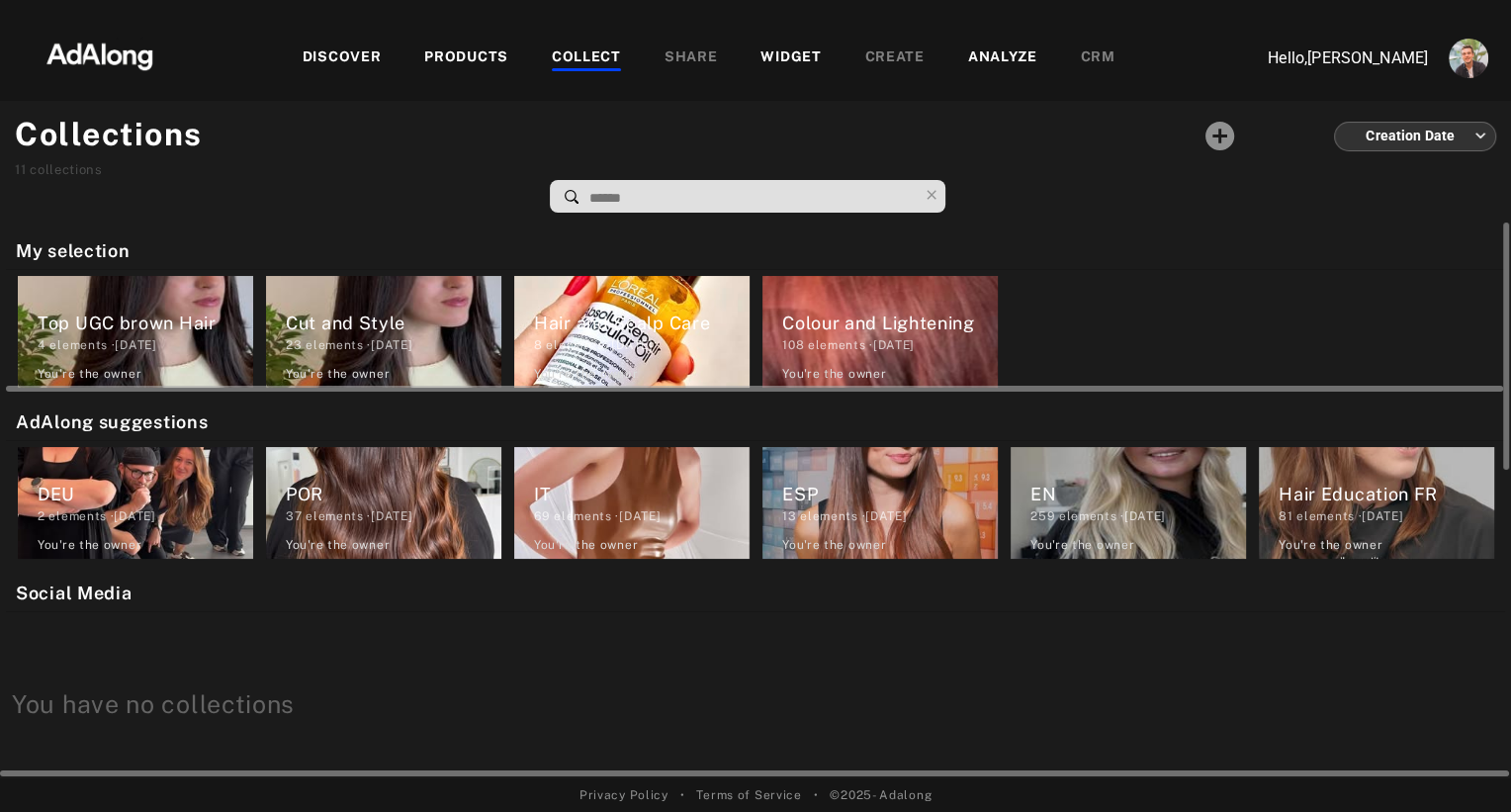
click at [128, 365] on div "You're the owner" at bounding box center [90, 374] width 104 height 18
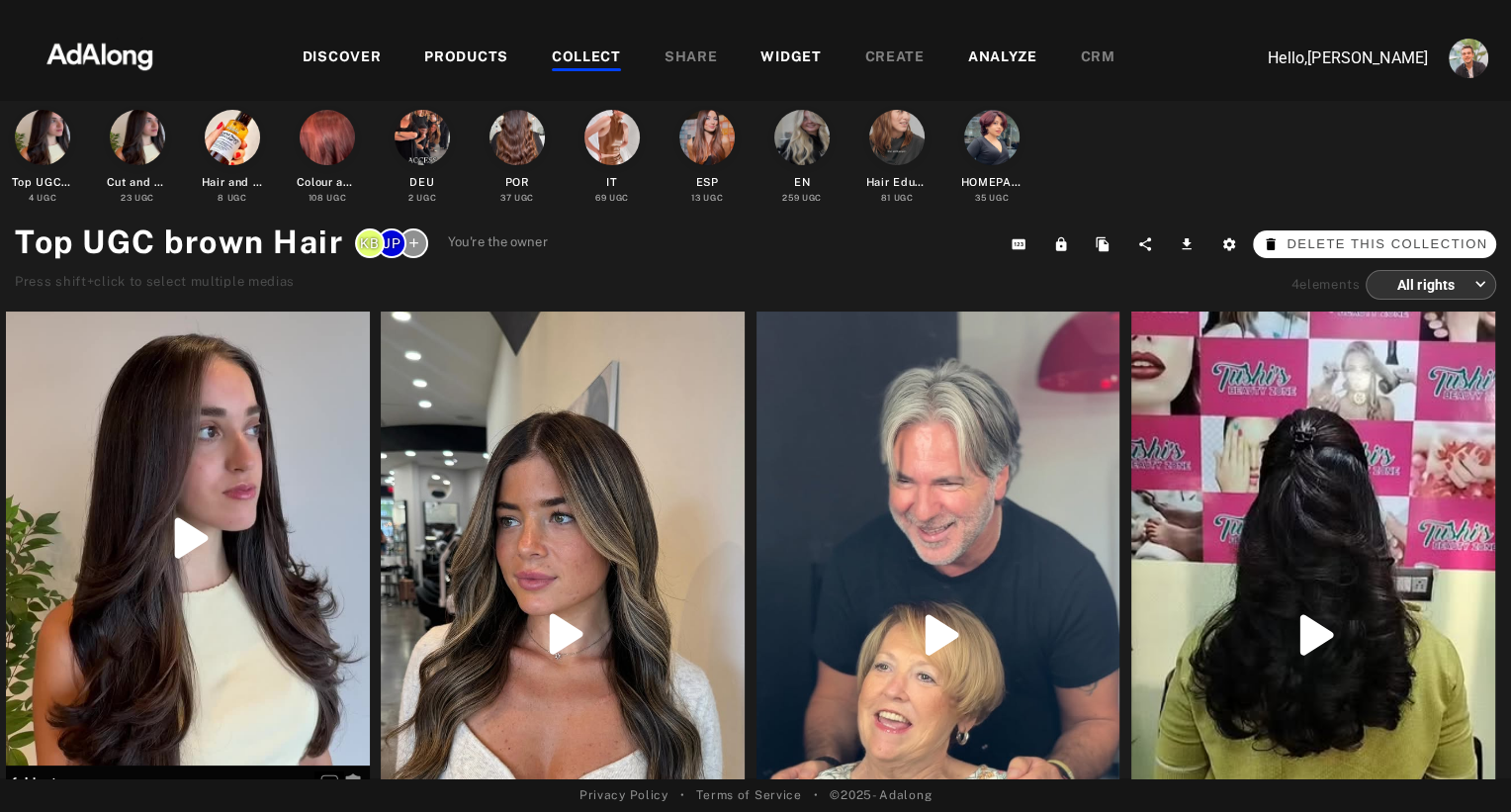
click at [1356, 238] on span "Delete this collection" at bounding box center [1386, 244] width 201 height 20
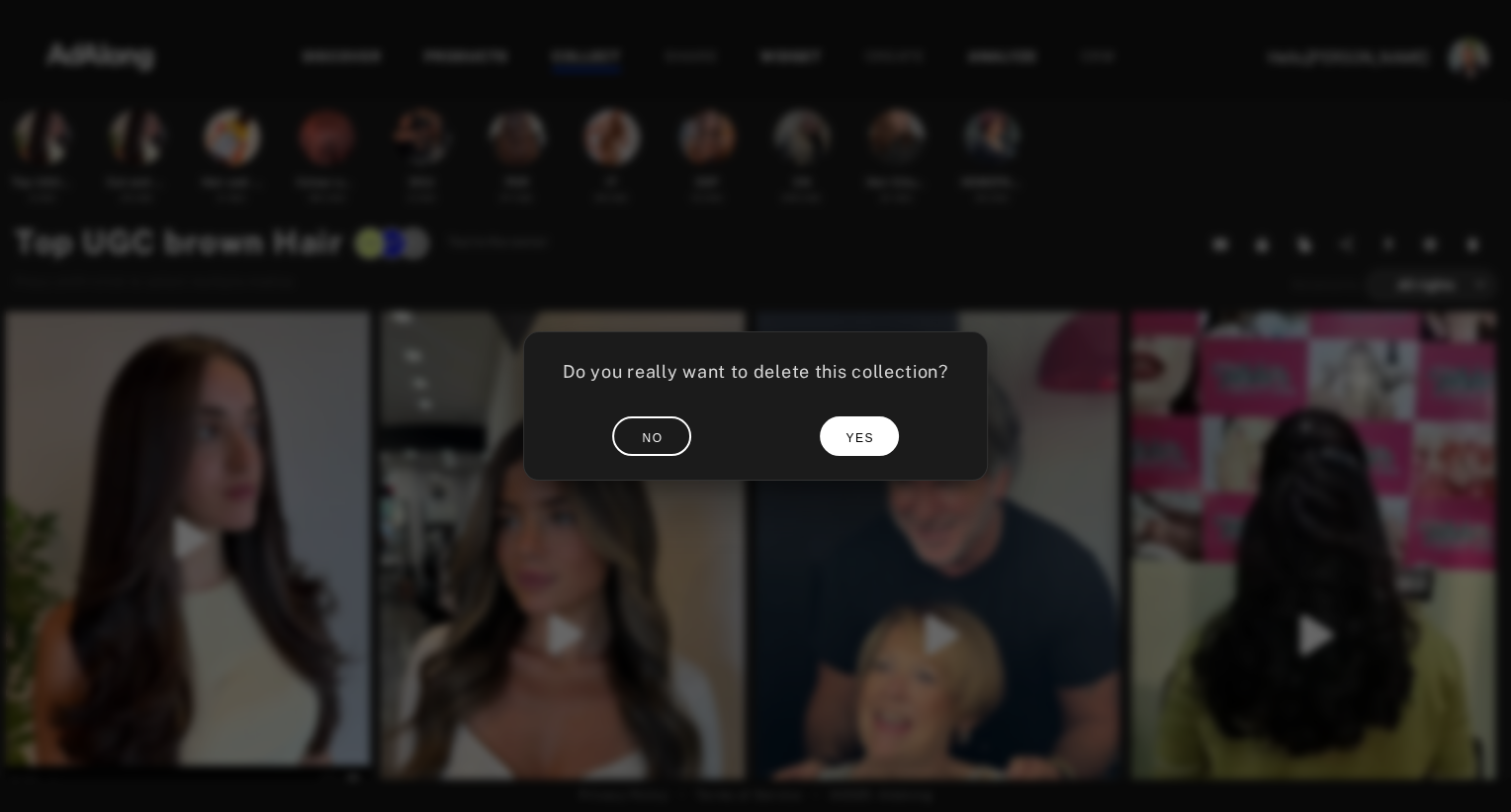
click at [851, 443] on span "YES" at bounding box center [859, 438] width 29 height 14
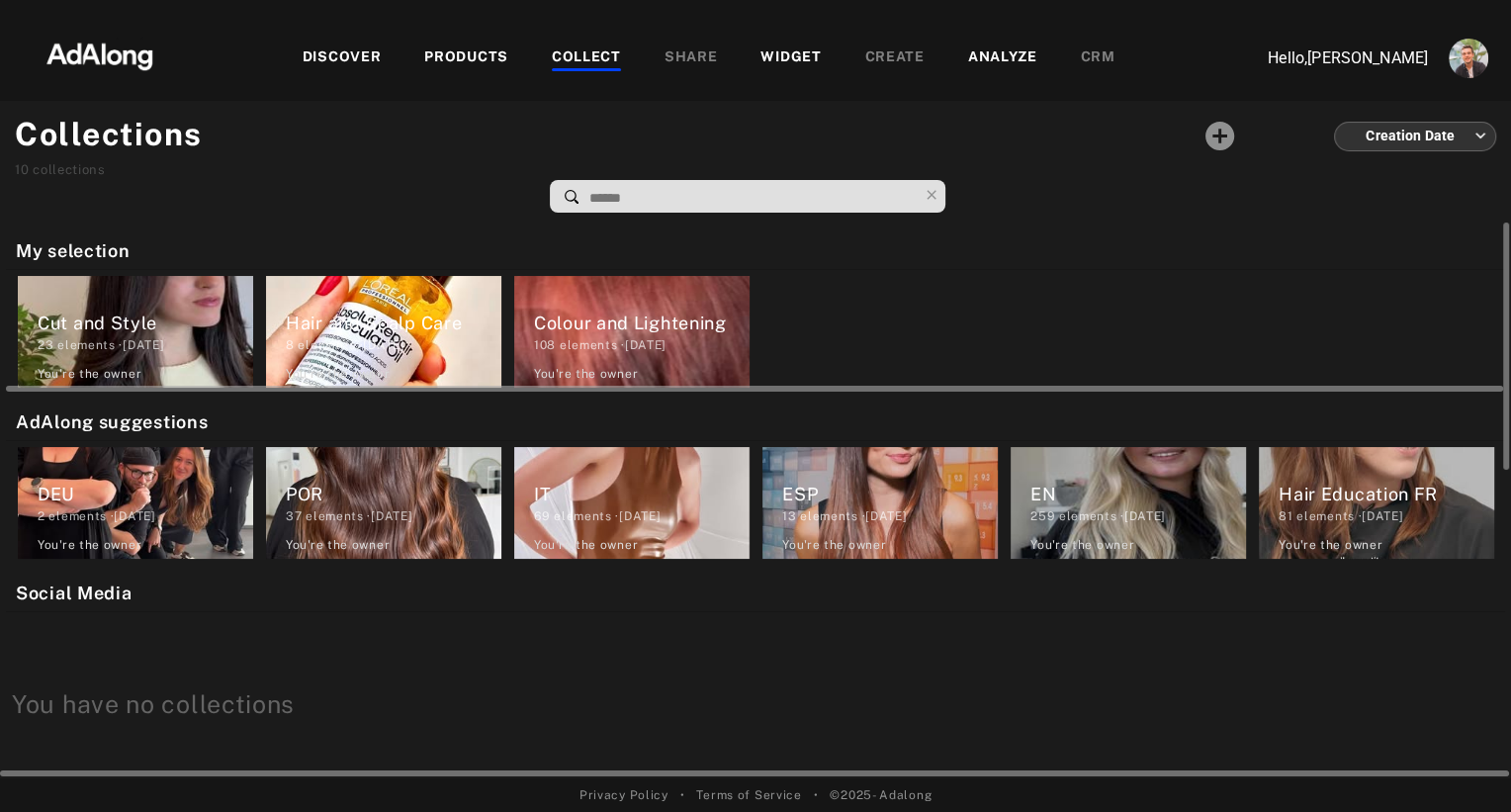
click at [405, 330] on div "Hair and Scalp Care" at bounding box center [394, 322] width 216 height 27
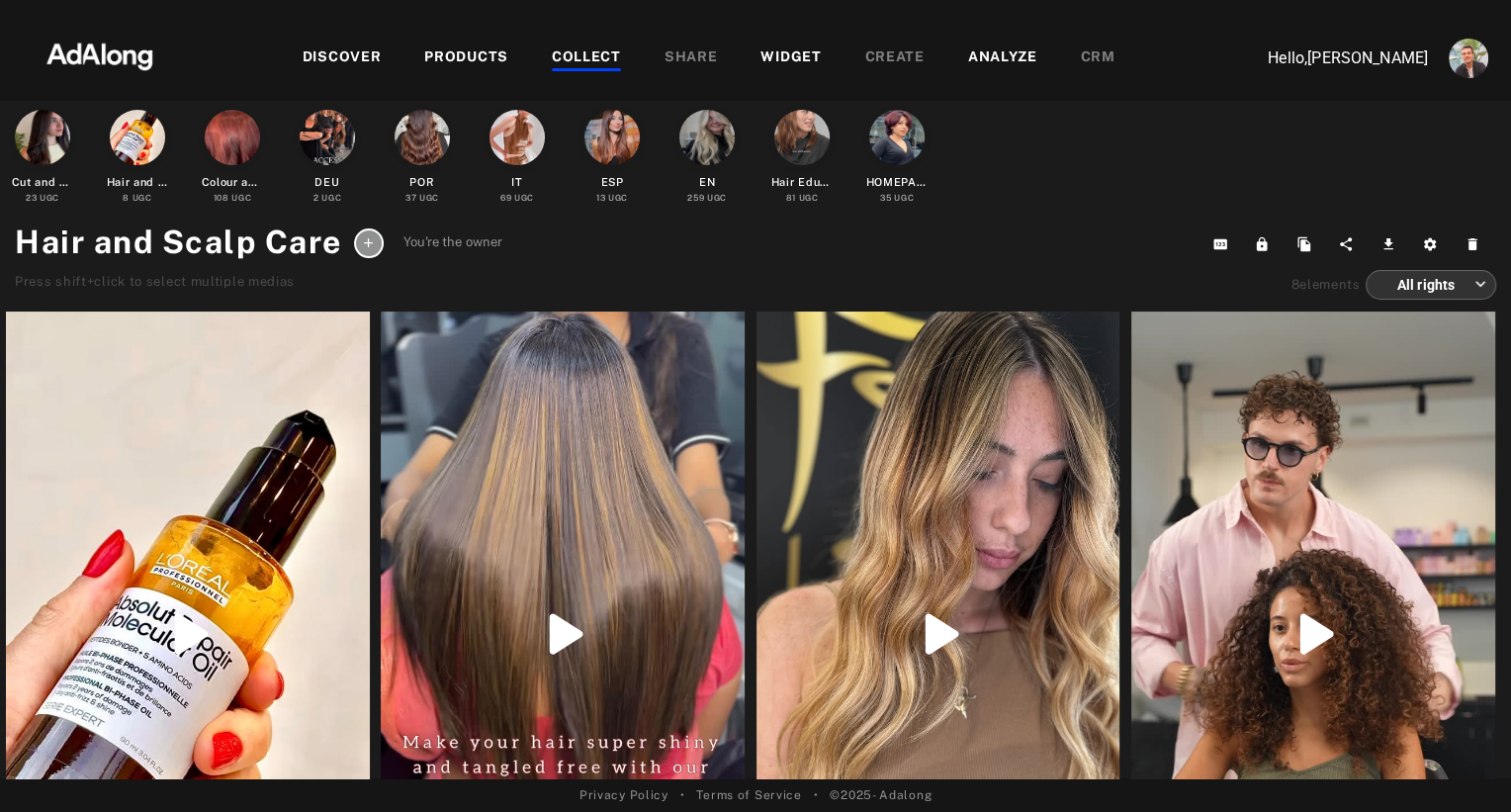
click at [372, 241] on icon at bounding box center [368, 242] width 15 height 15
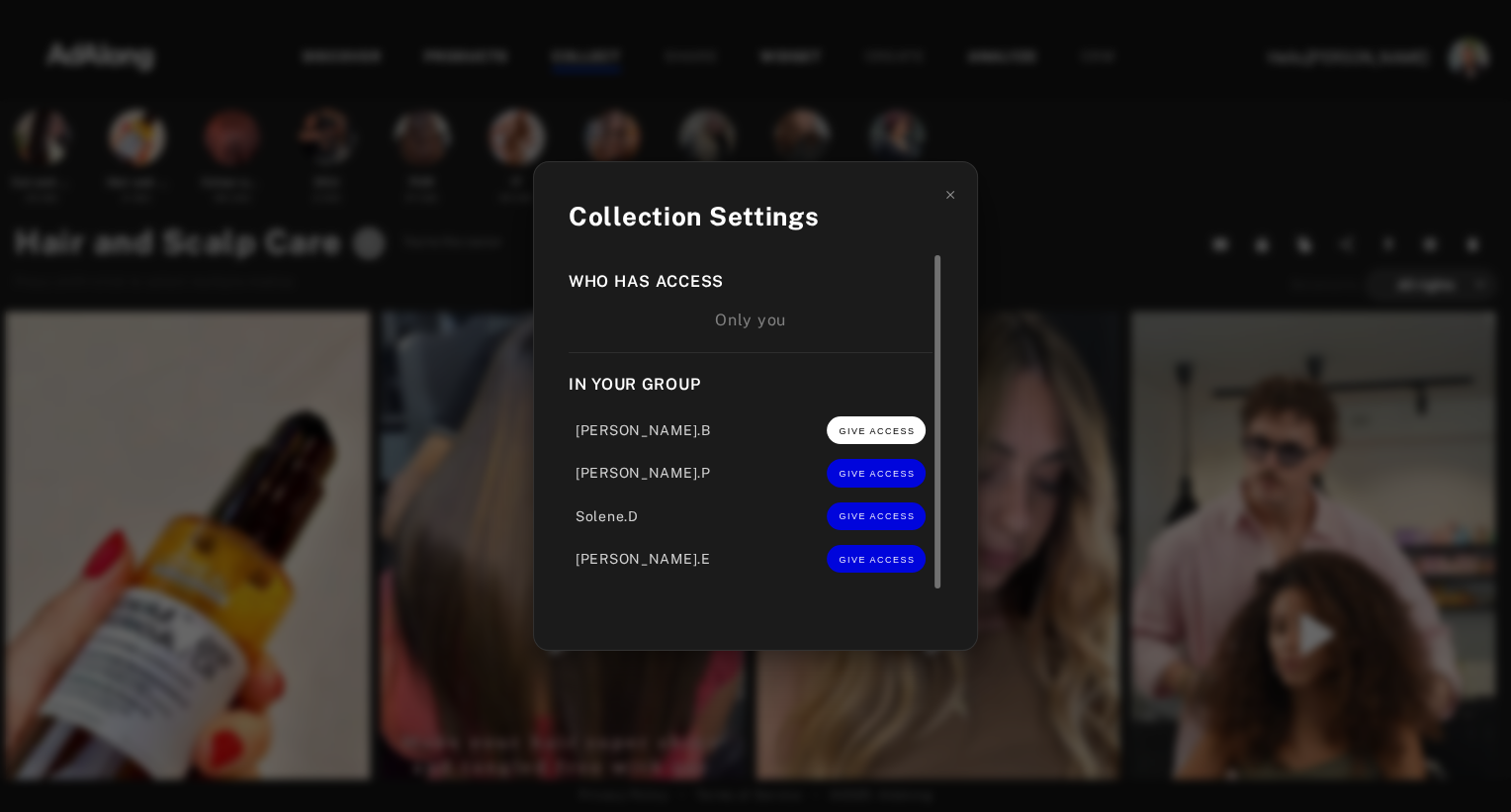
click at [898, 440] on button "GIVE ACCESS" at bounding box center [876, 430] width 99 height 28
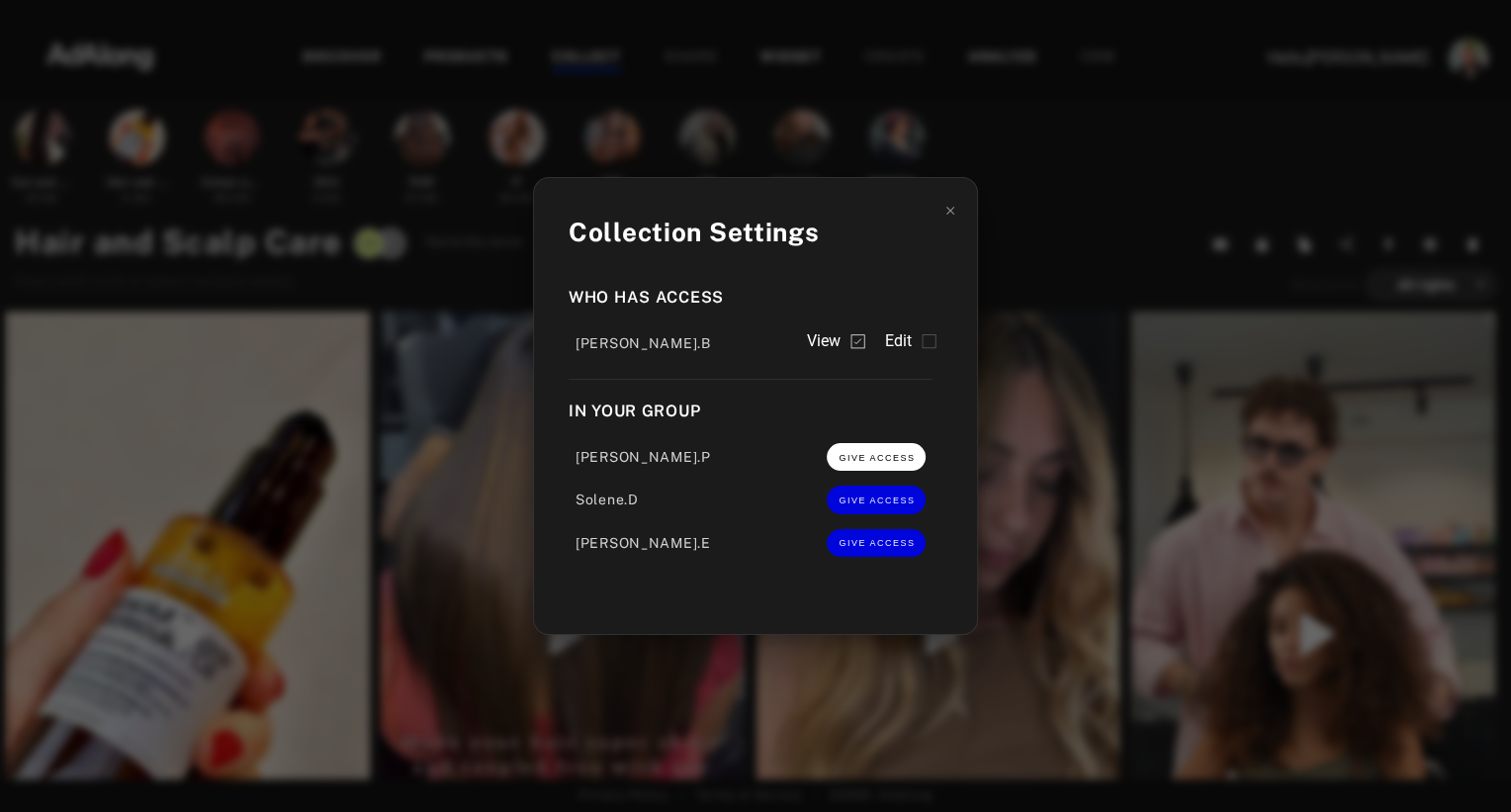
click at [890, 467] on button "GIVE ACCESS" at bounding box center [876, 457] width 99 height 28
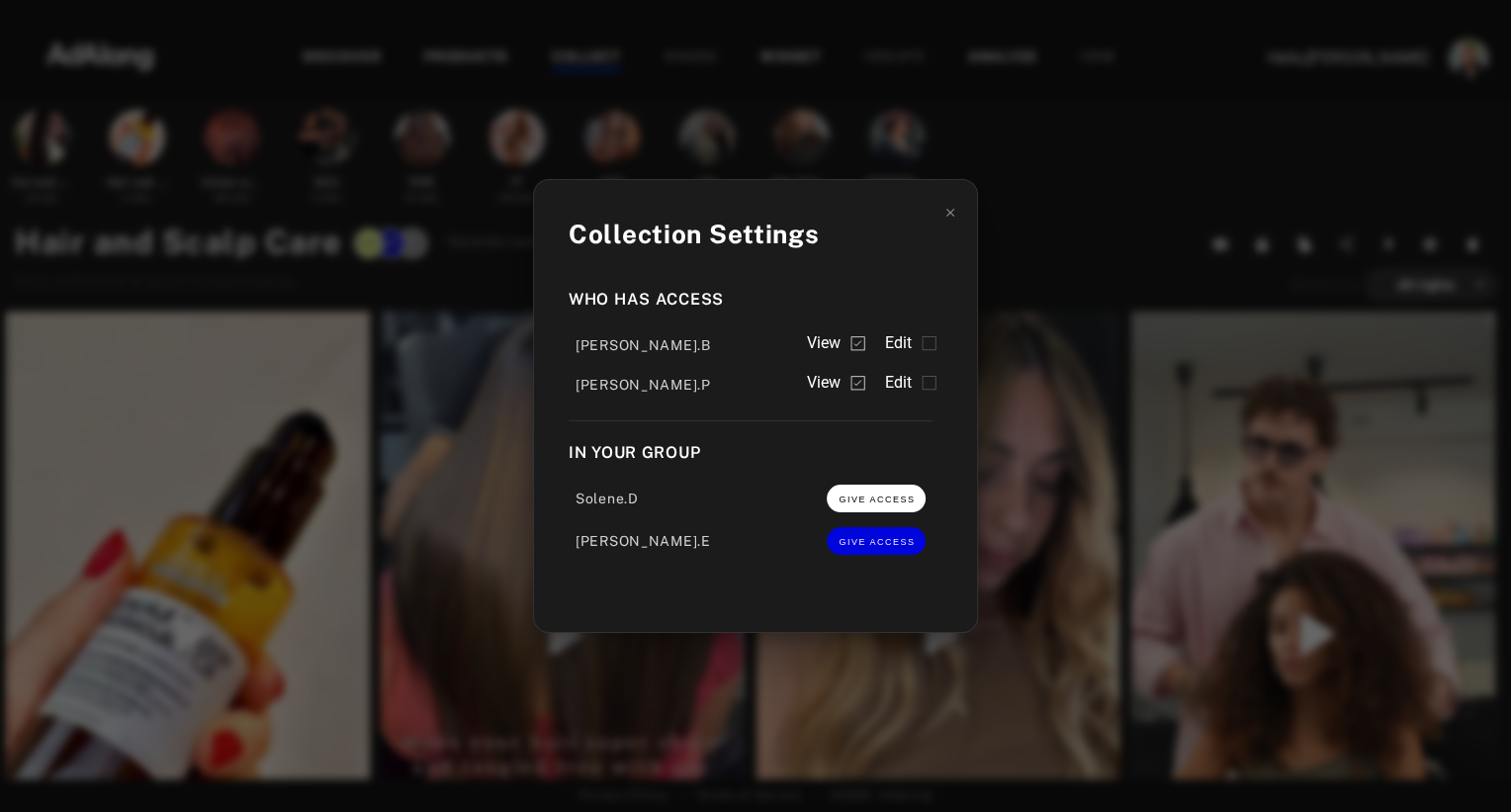
click at [887, 491] on button "GIVE ACCESS" at bounding box center [876, 498] width 99 height 28
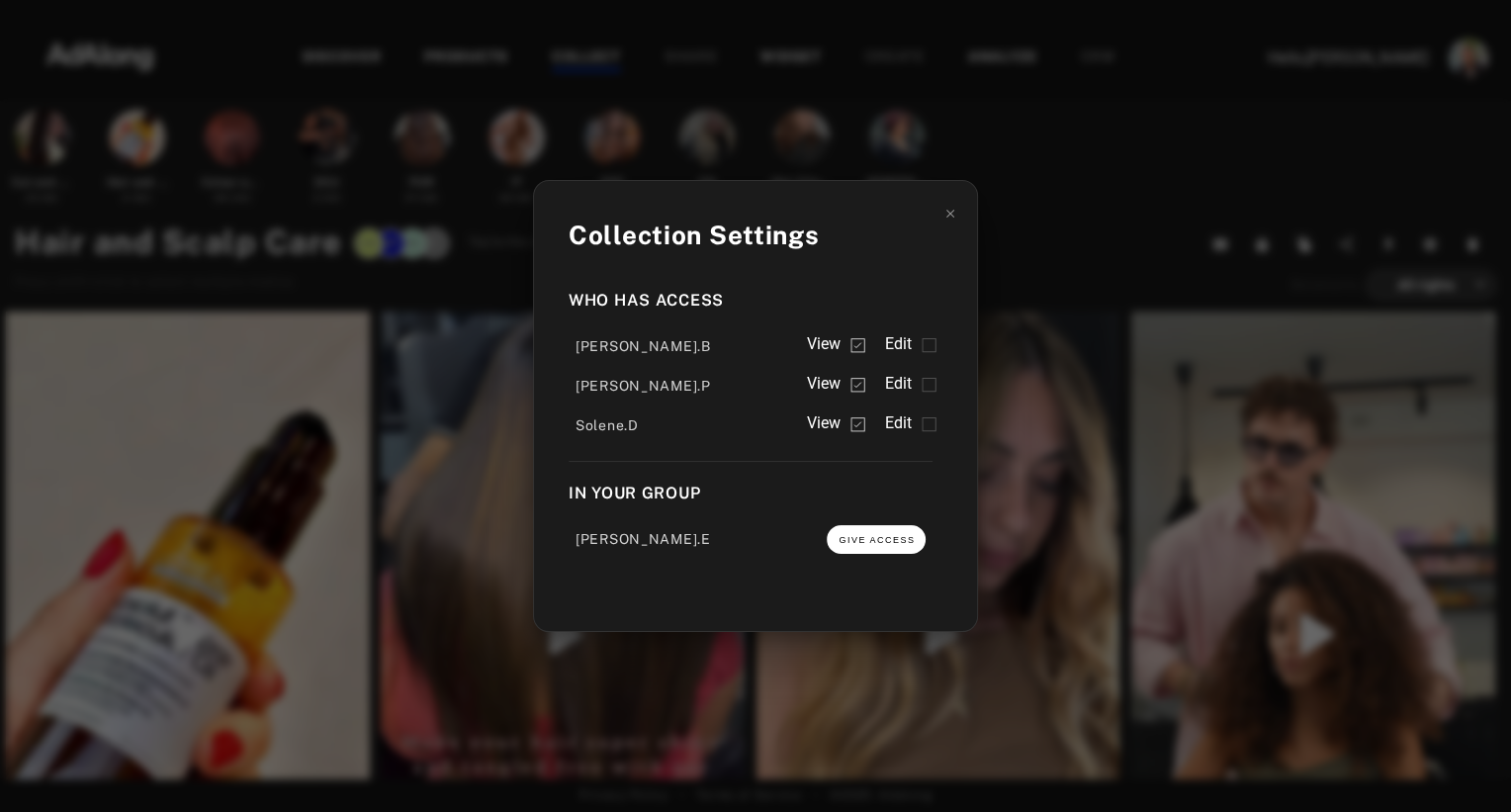
click at [877, 542] on span "GIVE ACCESS" at bounding box center [876, 540] width 76 height 10
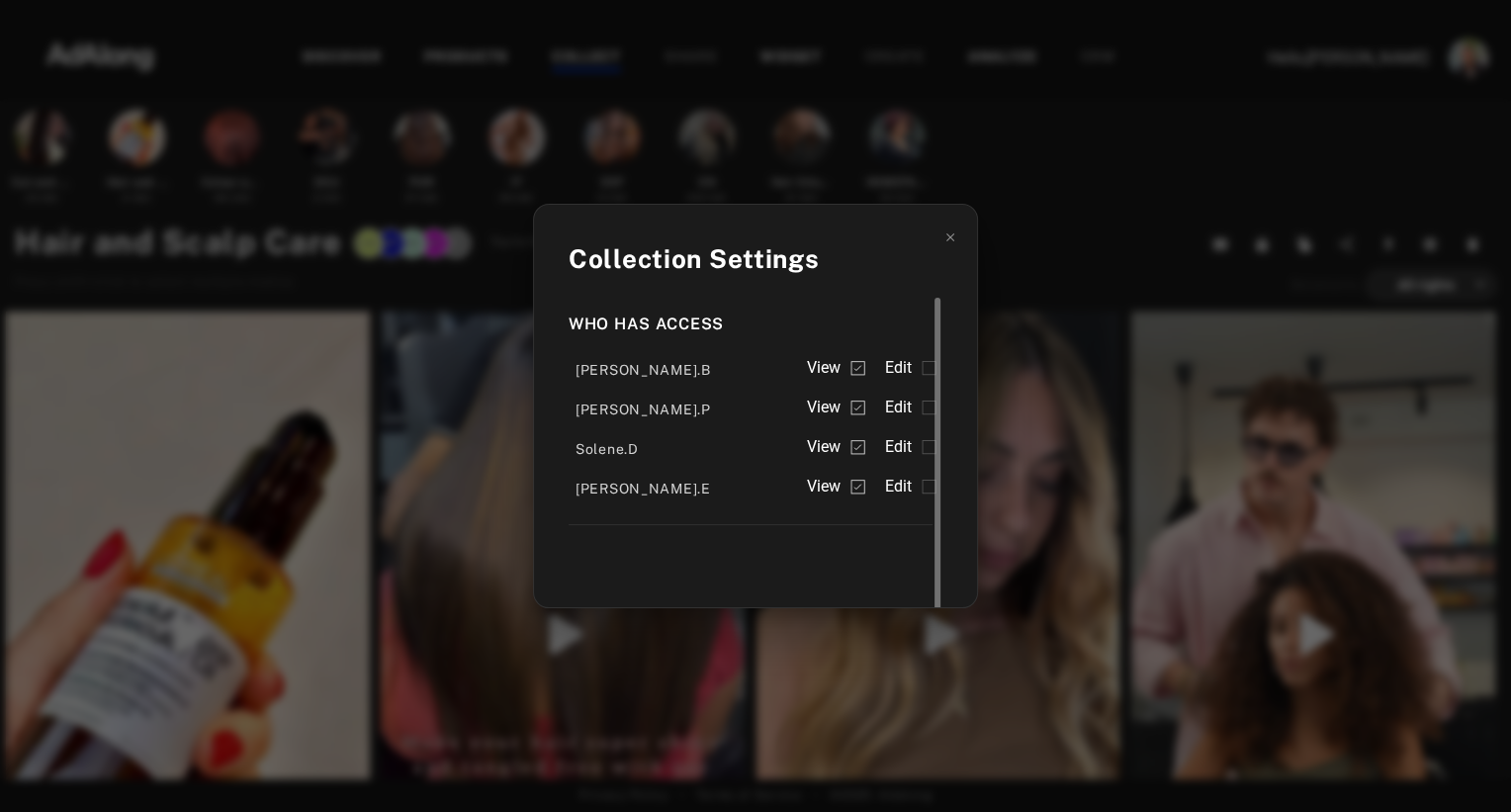
click at [900, 367] on span "Edit" at bounding box center [898, 368] width 28 height 24
click at [899, 405] on span "Edit" at bounding box center [898, 407] width 28 height 24
click at [901, 441] on span "Edit" at bounding box center [898, 447] width 28 height 24
click at [901, 490] on span "Edit" at bounding box center [898, 487] width 28 height 24
click at [1077, 238] on div "Collection Settings Who has access [PERSON_NAME].B View Edit [PERSON_NAME].P Vi…" at bounding box center [755, 406] width 1511 height 812
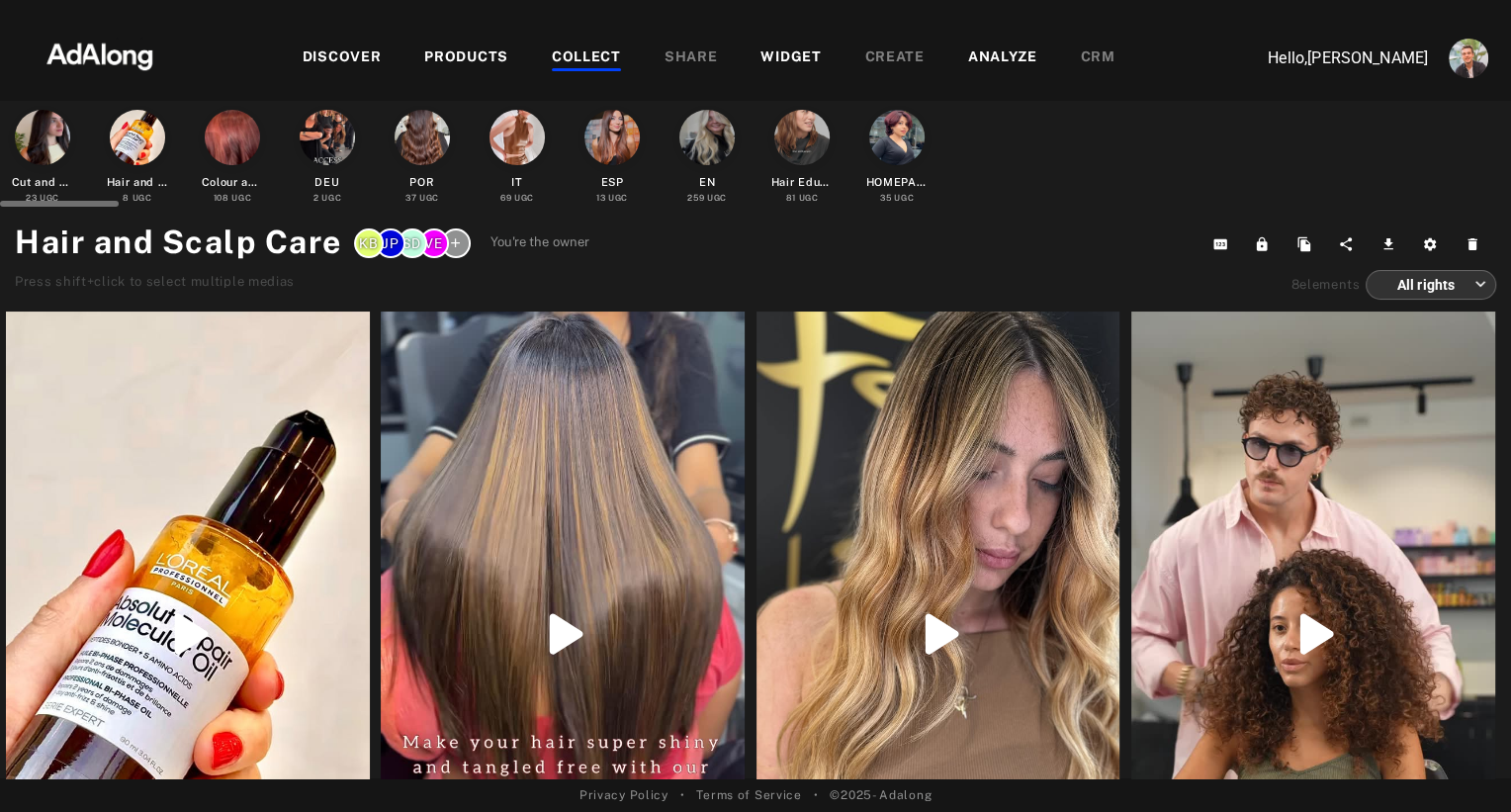
click at [223, 130] on div at bounding box center [232, 137] width 55 height 55
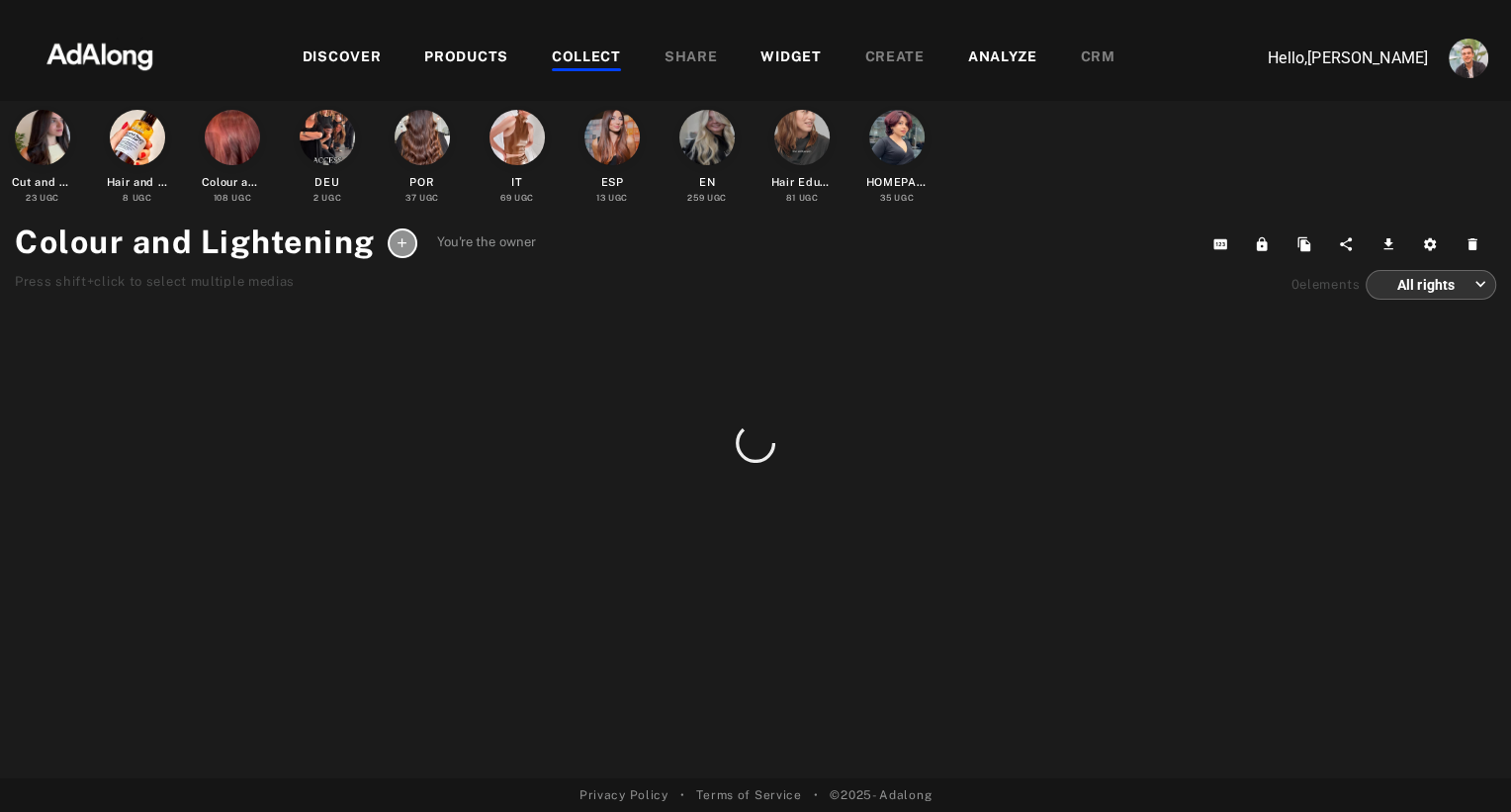
click at [395, 242] on div at bounding box center [403, 243] width 30 height 30
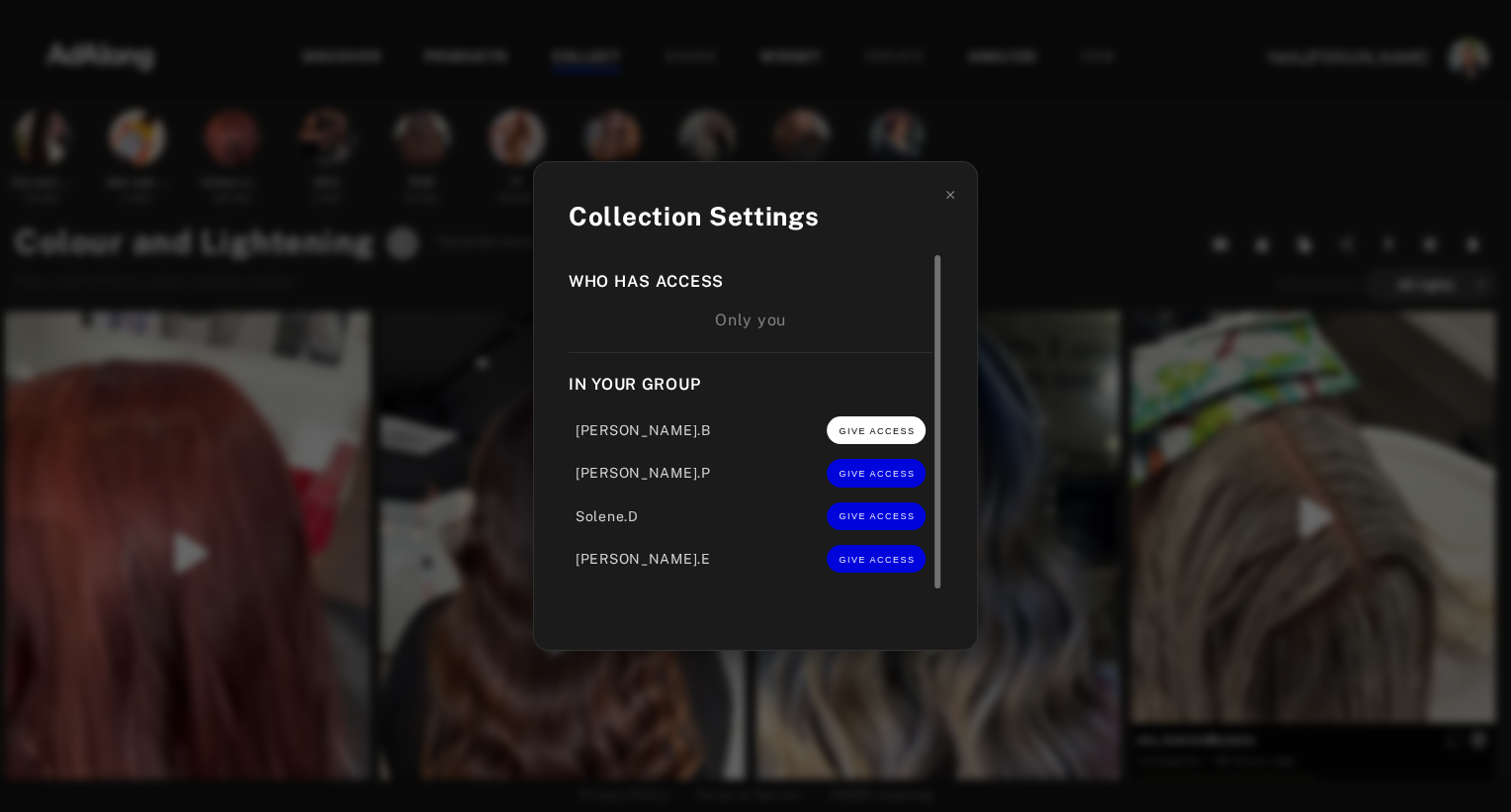
click at [889, 429] on span "GIVE ACCESS" at bounding box center [876, 431] width 76 height 10
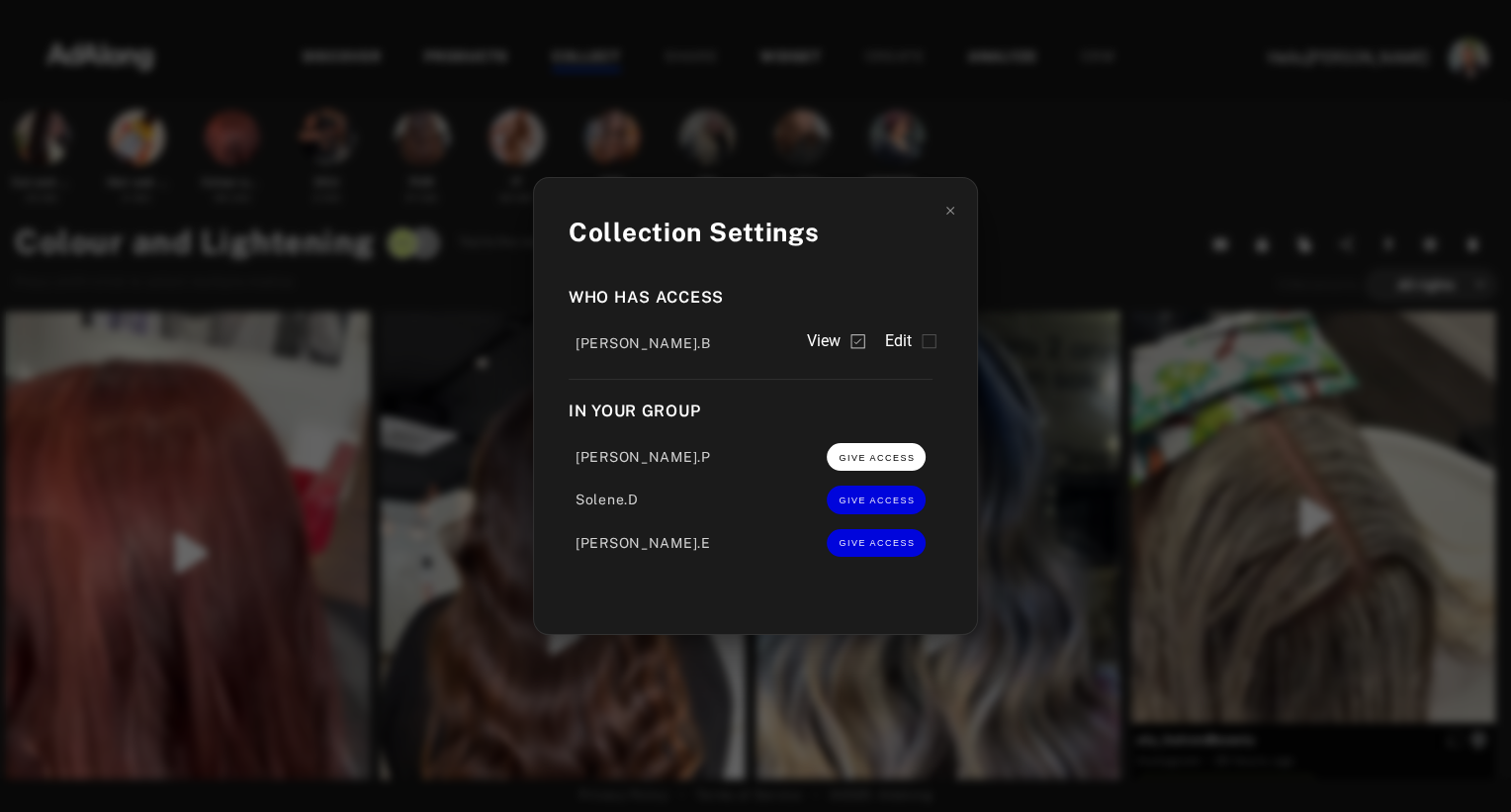
click at [874, 458] on span "GIVE ACCESS" at bounding box center [876, 458] width 76 height 10
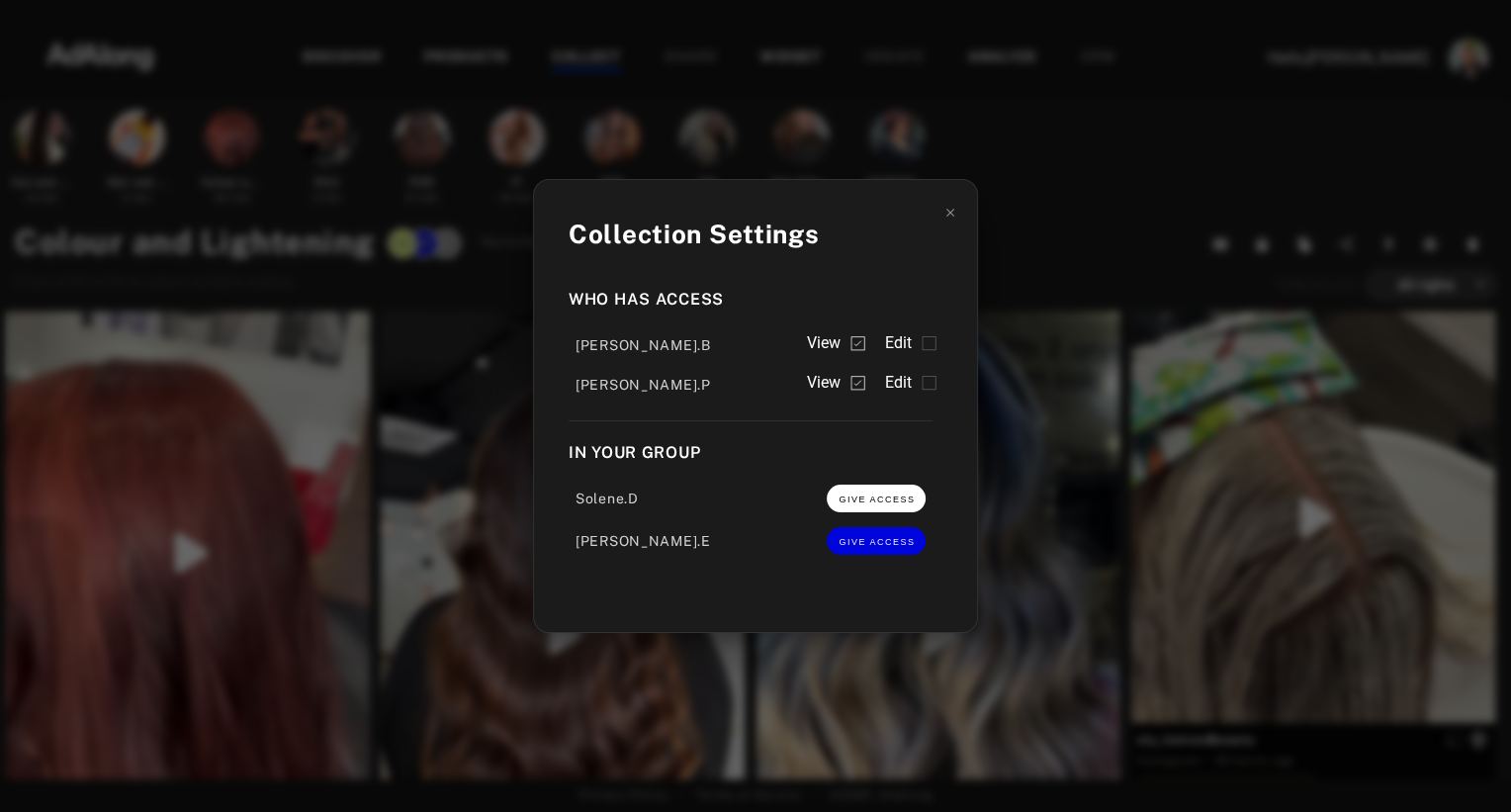
click at [862, 490] on button "GIVE ACCESS" at bounding box center [876, 498] width 99 height 28
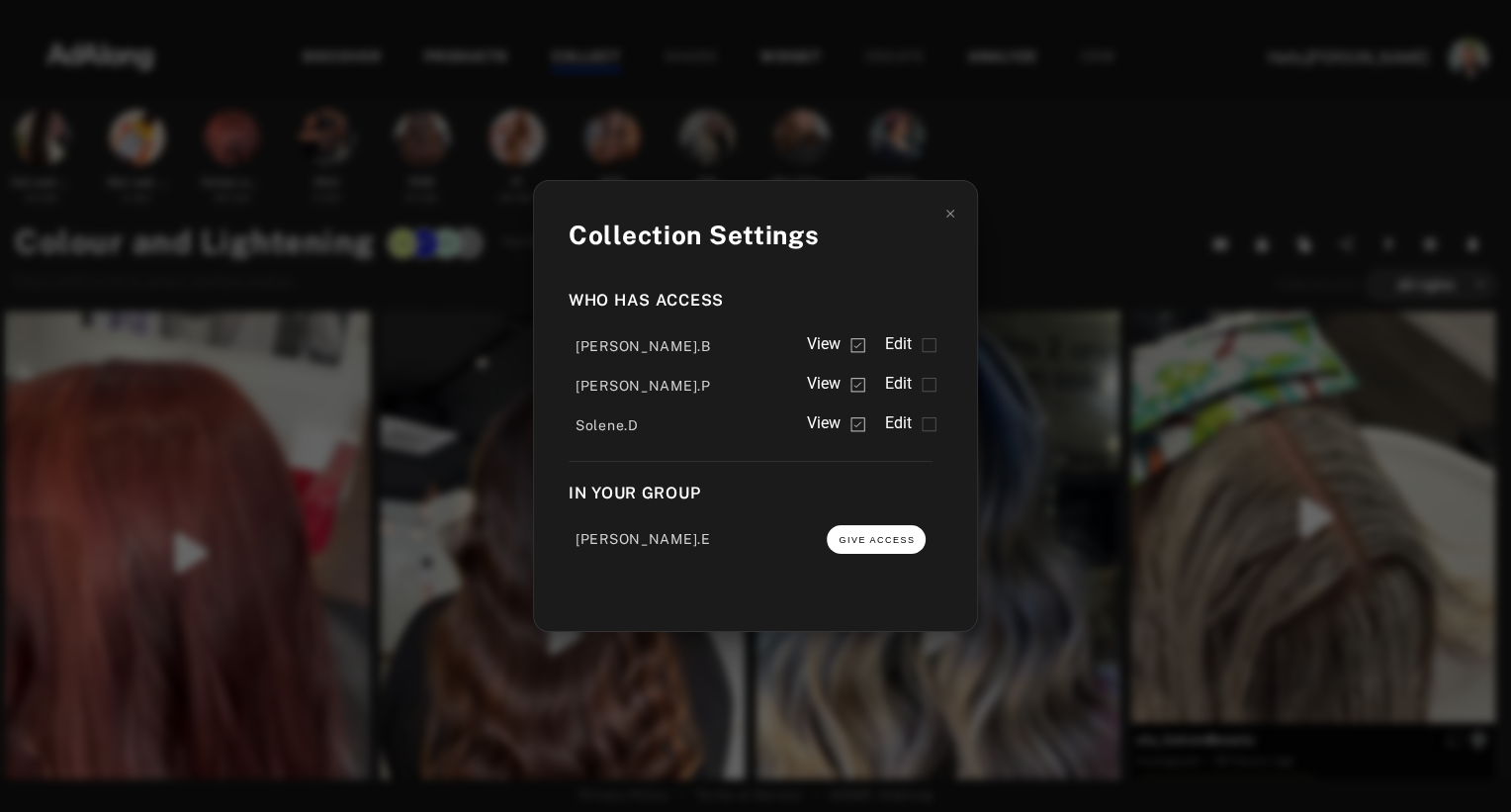
click at [861, 532] on button "GIVE ACCESS" at bounding box center [876, 539] width 99 height 28
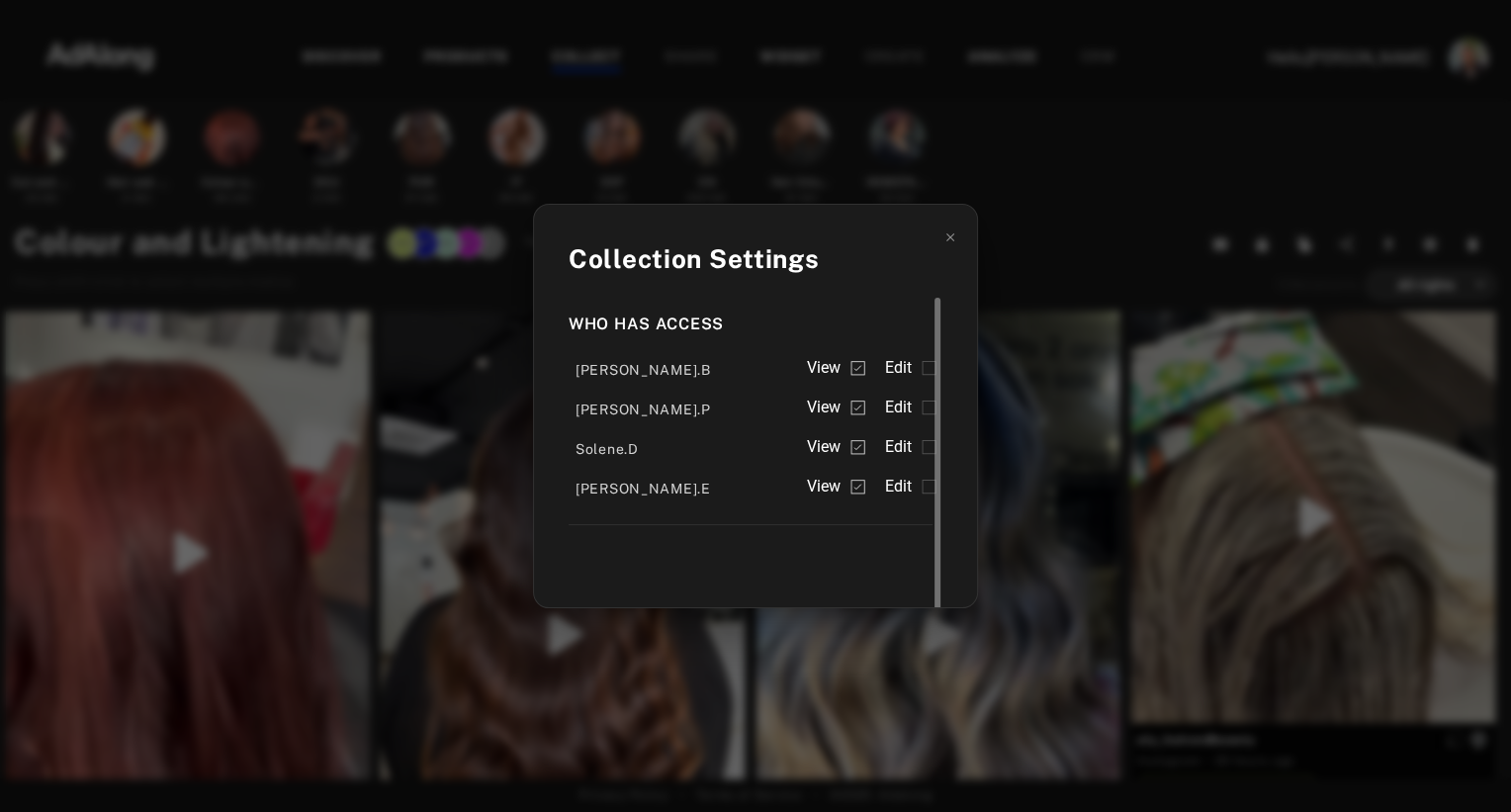
click at [901, 365] on span "Edit" at bounding box center [898, 368] width 28 height 24
click at [900, 401] on span "Edit" at bounding box center [898, 407] width 28 height 24
click at [899, 440] on span "Edit" at bounding box center [898, 447] width 28 height 24
click at [896, 503] on div "[PERSON_NAME].E View Edit" at bounding box center [751, 485] width 364 height 40
click at [899, 482] on span "Edit" at bounding box center [898, 487] width 28 height 24
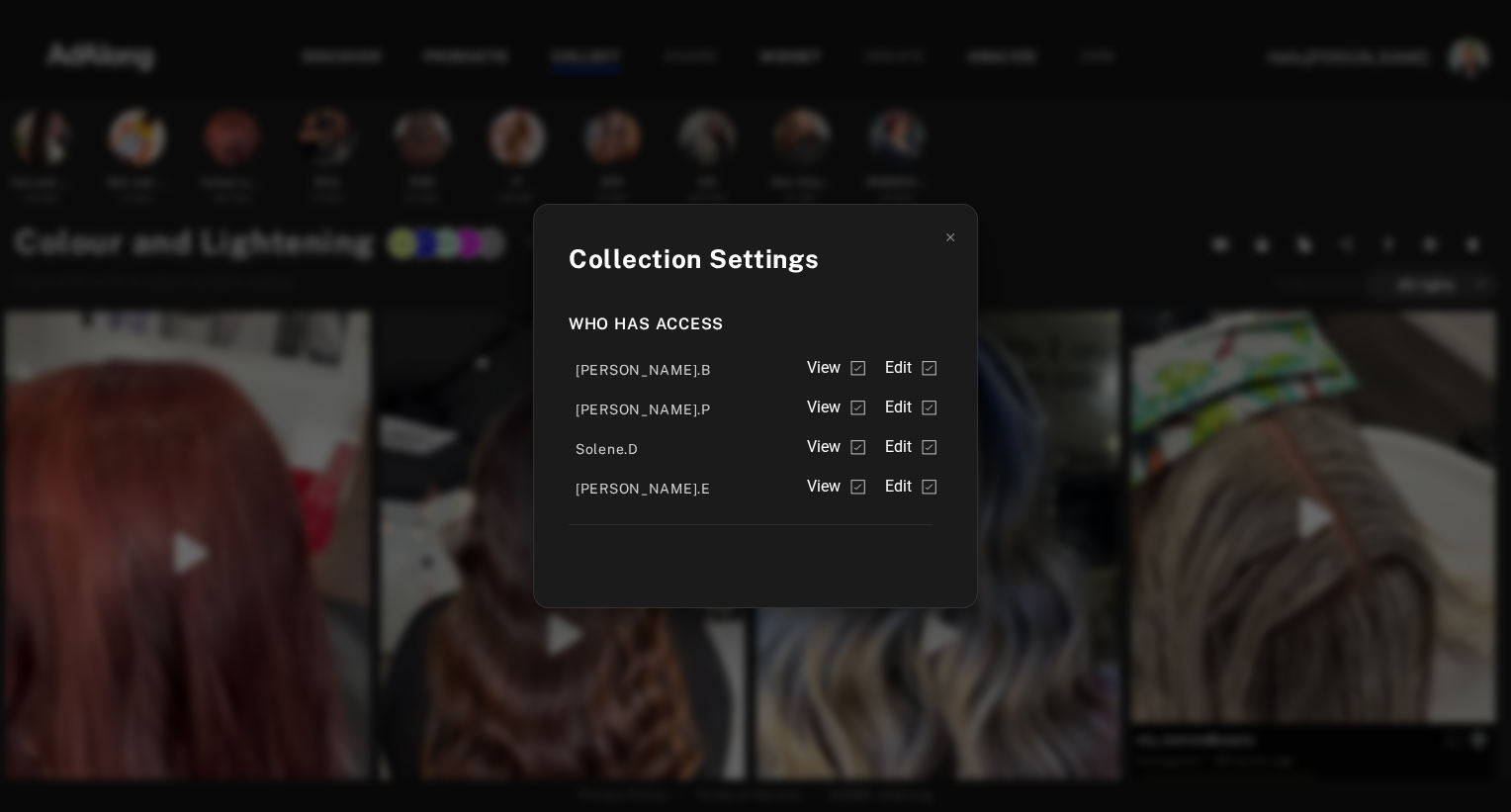
click at [1067, 212] on div "Collection Settings Who has access [PERSON_NAME].B View Edit [PERSON_NAME].P Vi…" at bounding box center [755, 406] width 1511 height 812
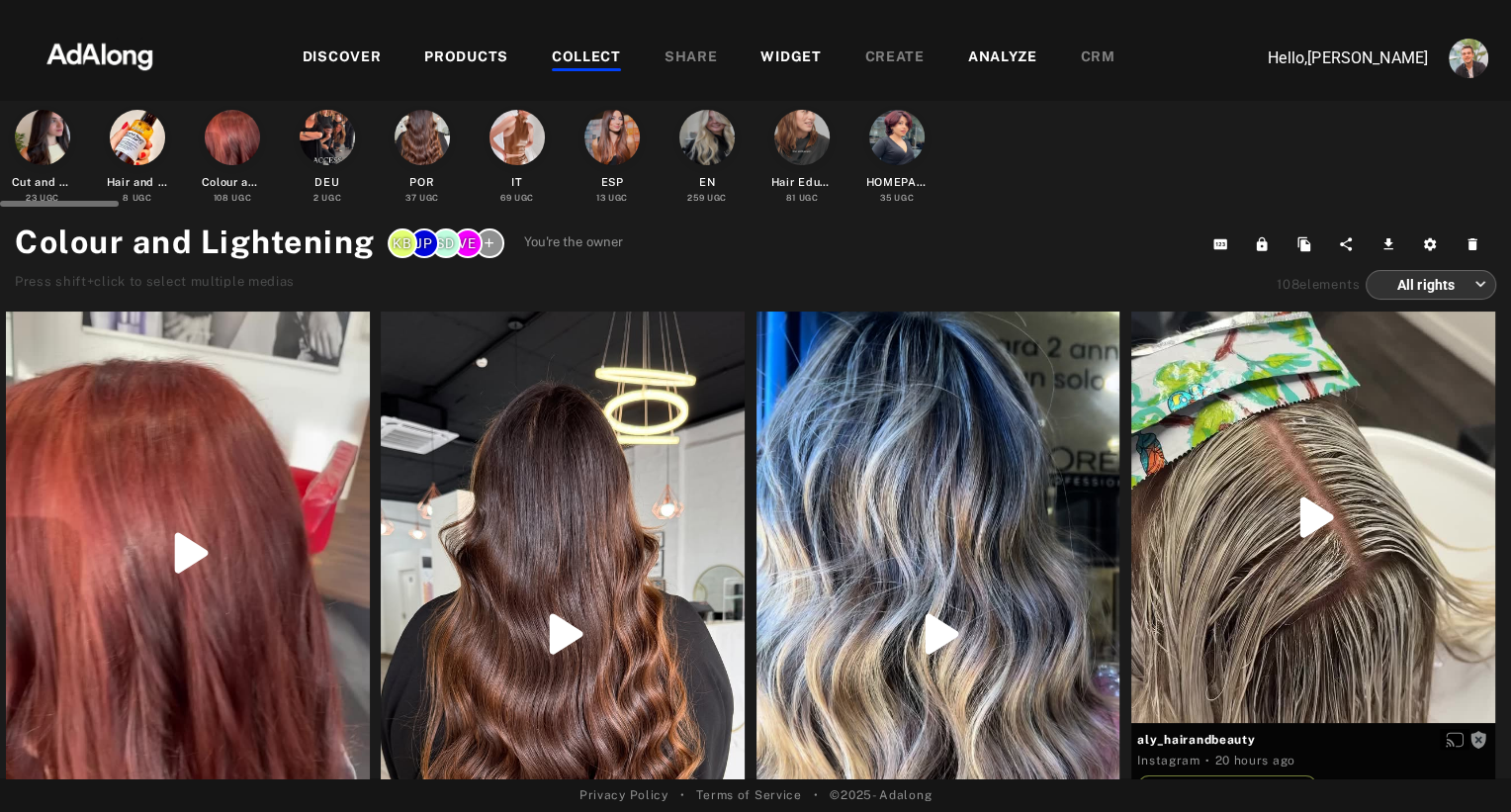
click at [331, 120] on div at bounding box center [327, 137] width 55 height 55
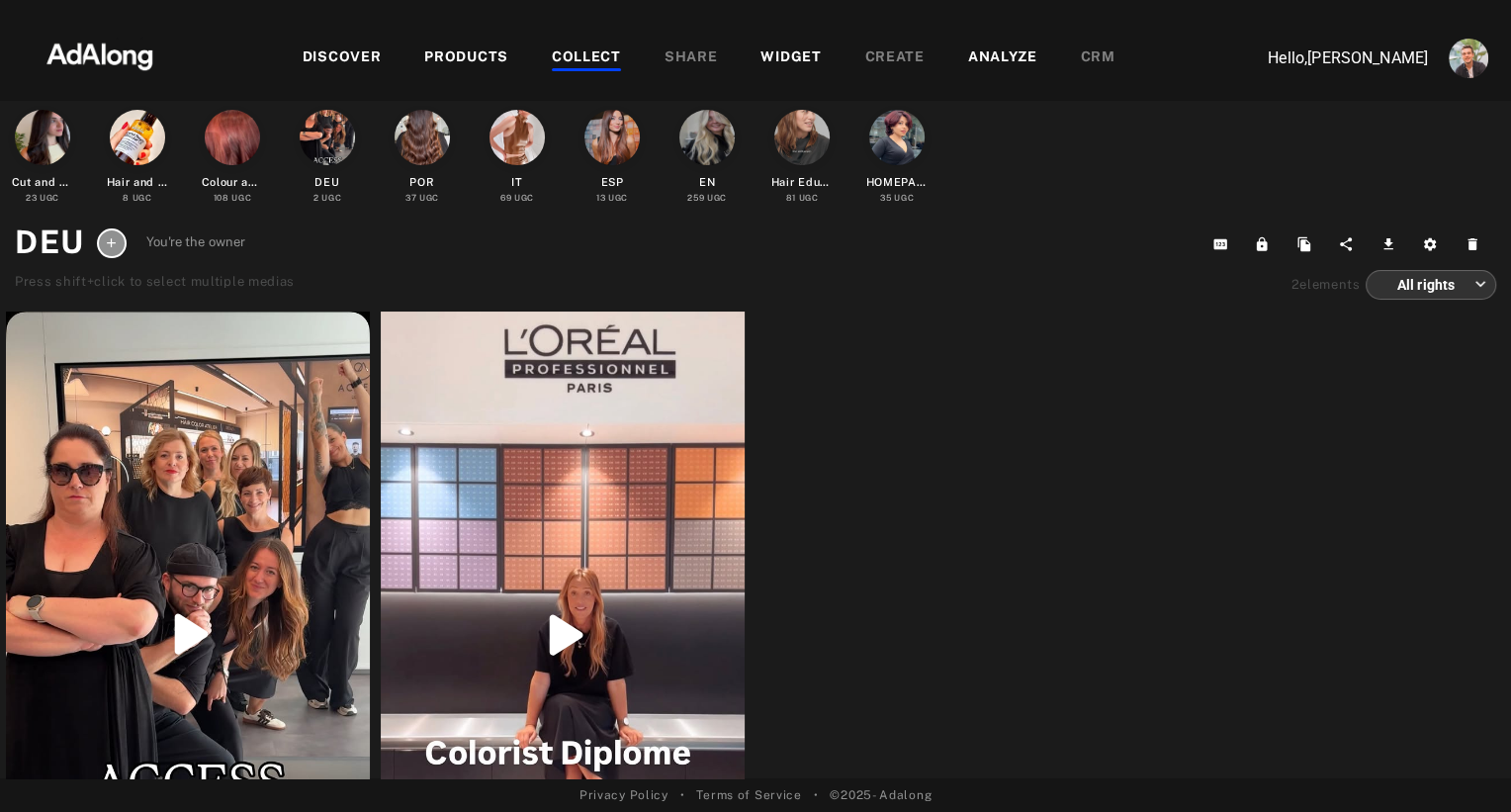
click at [110, 238] on icon at bounding box center [111, 242] width 15 height 15
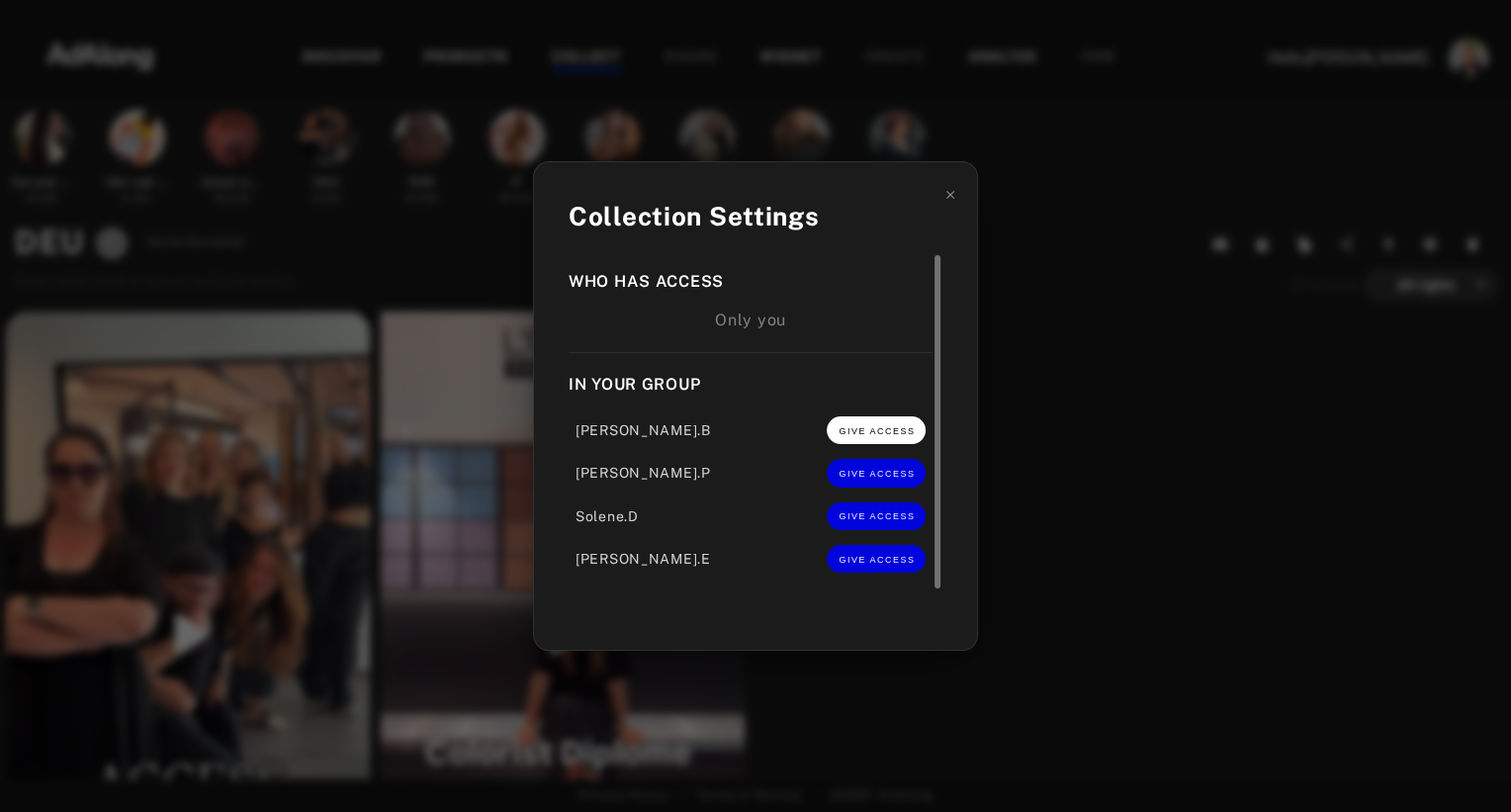
click at [883, 436] on span "GIVE ACCESS" at bounding box center [876, 431] width 76 height 10
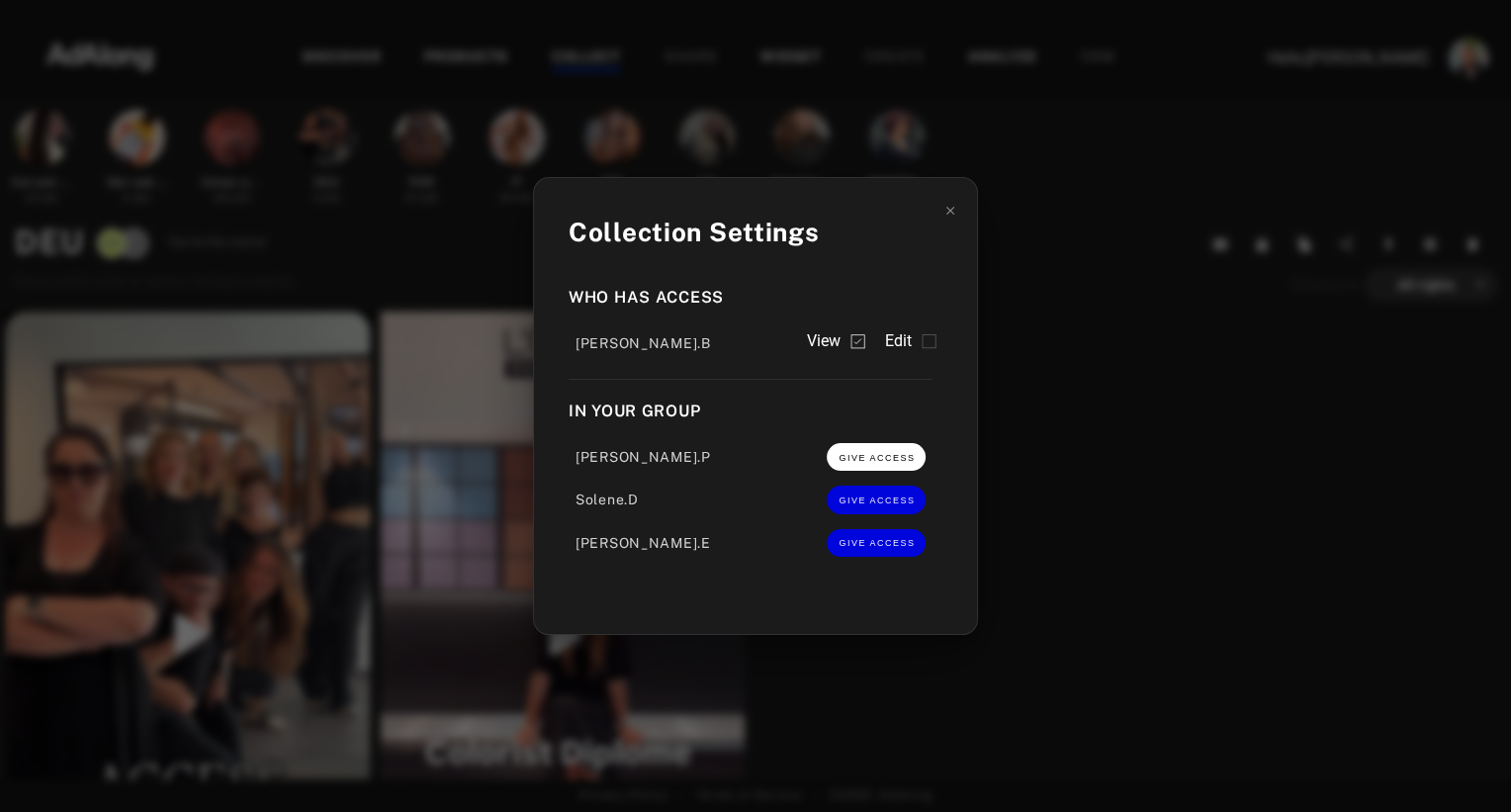
click at [879, 463] on span "GIVE ACCESS" at bounding box center [876, 458] width 76 height 10
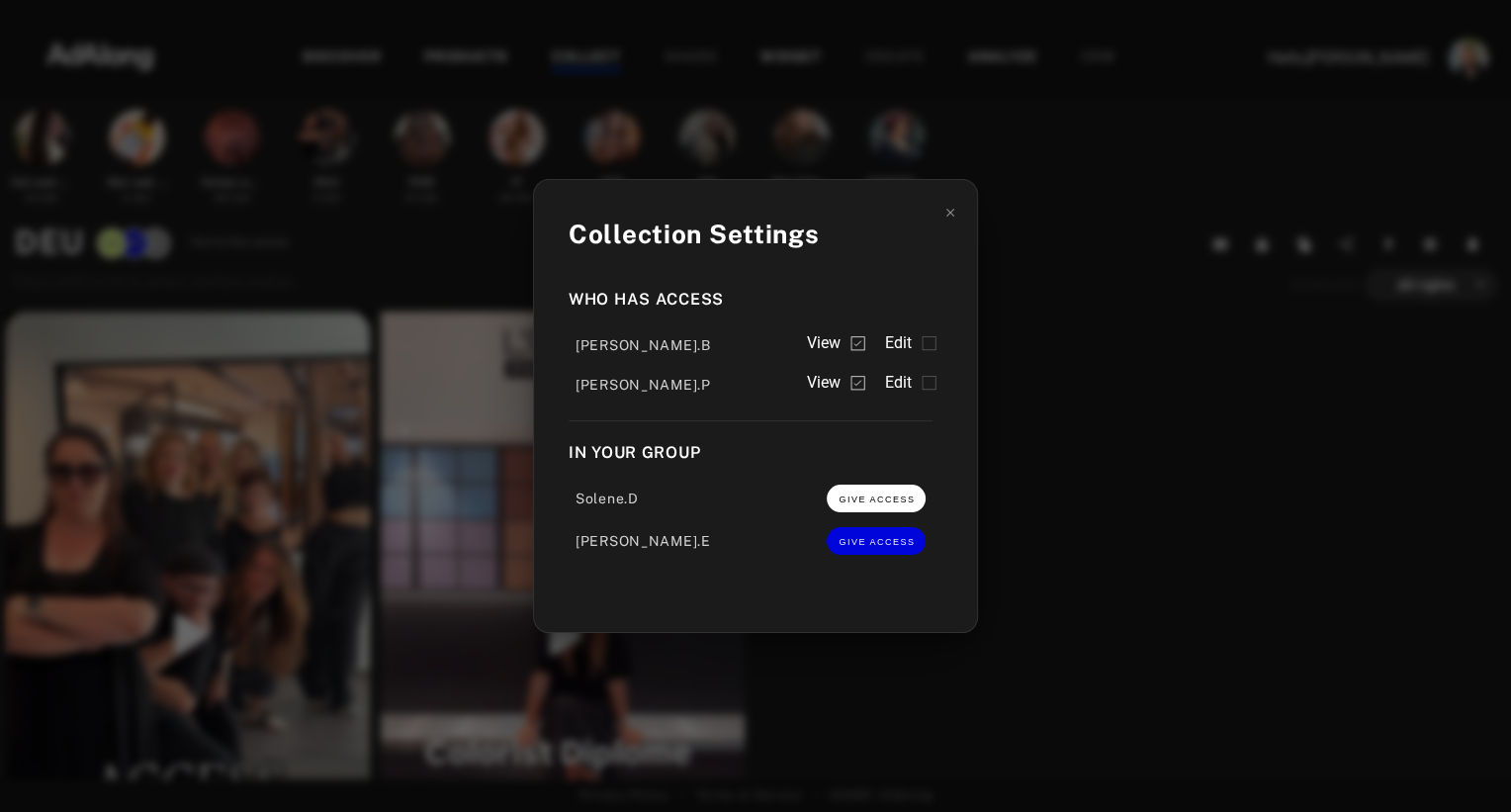
click at [876, 489] on button "GIVE ACCESS" at bounding box center [876, 498] width 99 height 28
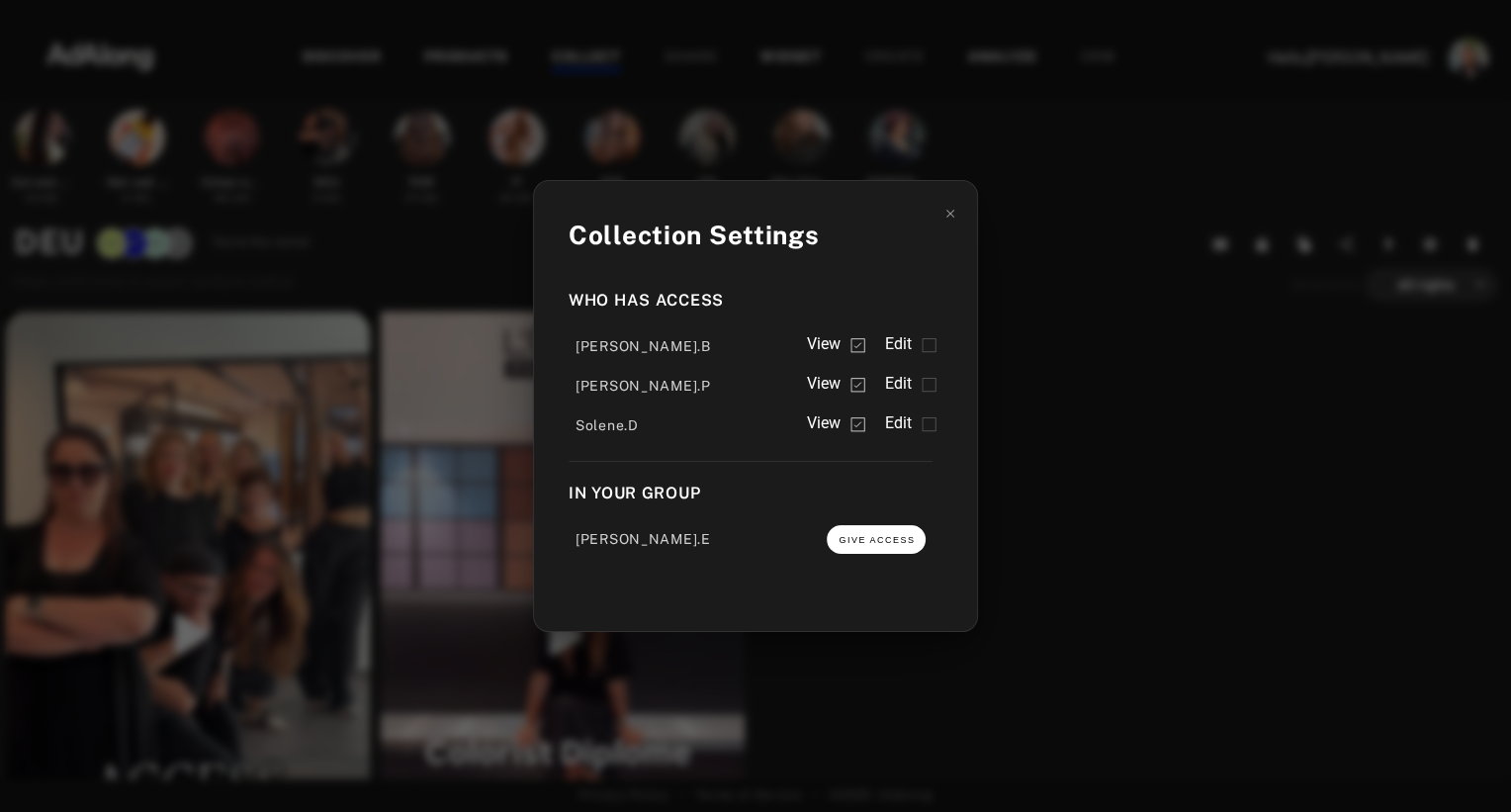
click at [870, 537] on span "GIVE ACCESS" at bounding box center [876, 540] width 76 height 10
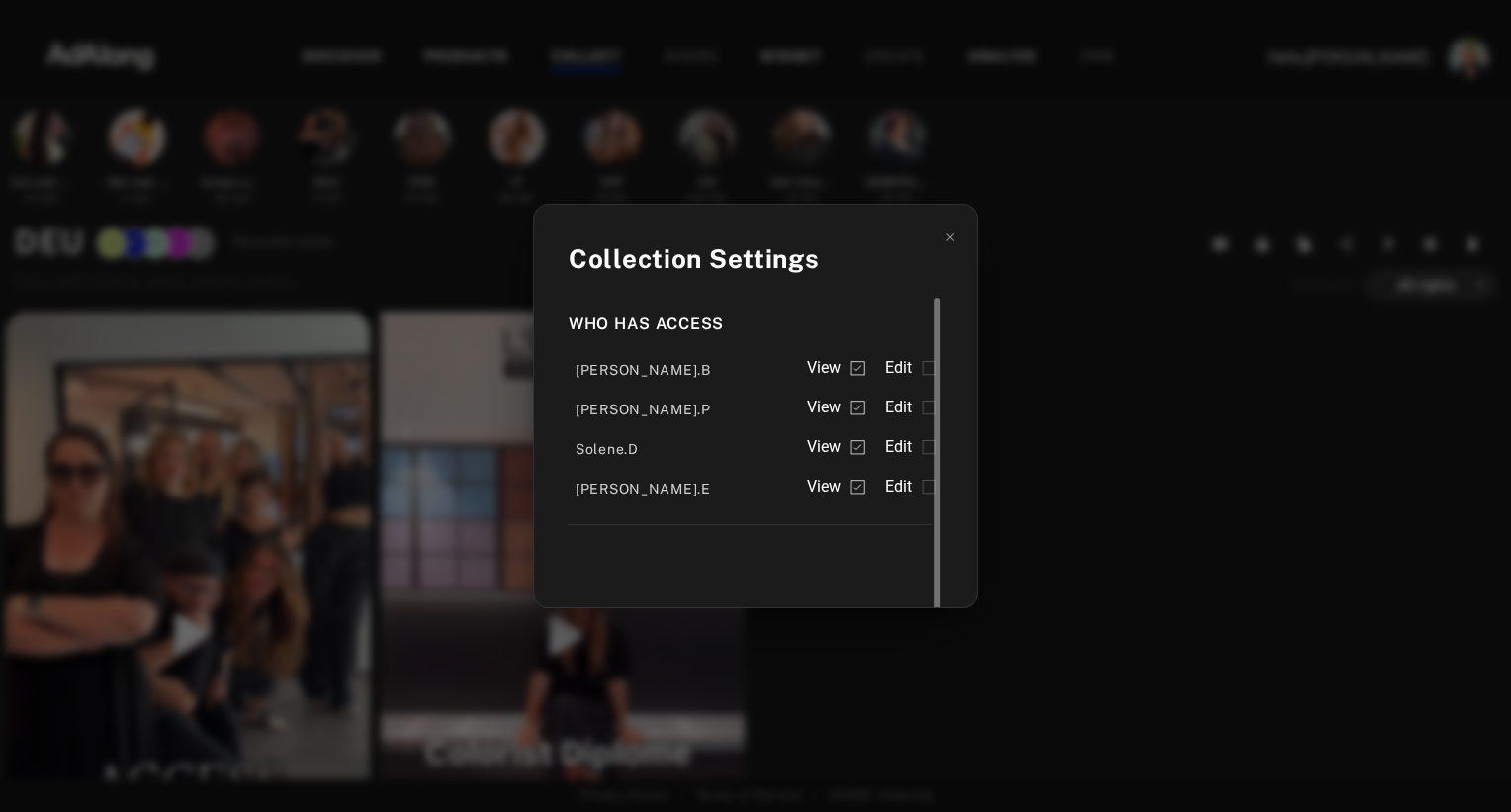
click at [907, 362] on span "Edit" at bounding box center [898, 368] width 28 height 24
click at [906, 401] on span "Edit" at bounding box center [898, 407] width 28 height 24
click at [905, 446] on span "Edit" at bounding box center [898, 447] width 28 height 24
click at [897, 494] on span "Edit" at bounding box center [898, 487] width 28 height 24
click at [1039, 212] on div "Collection Settings Who has access [PERSON_NAME].B View Edit [PERSON_NAME].P Vi…" at bounding box center [755, 406] width 1511 height 812
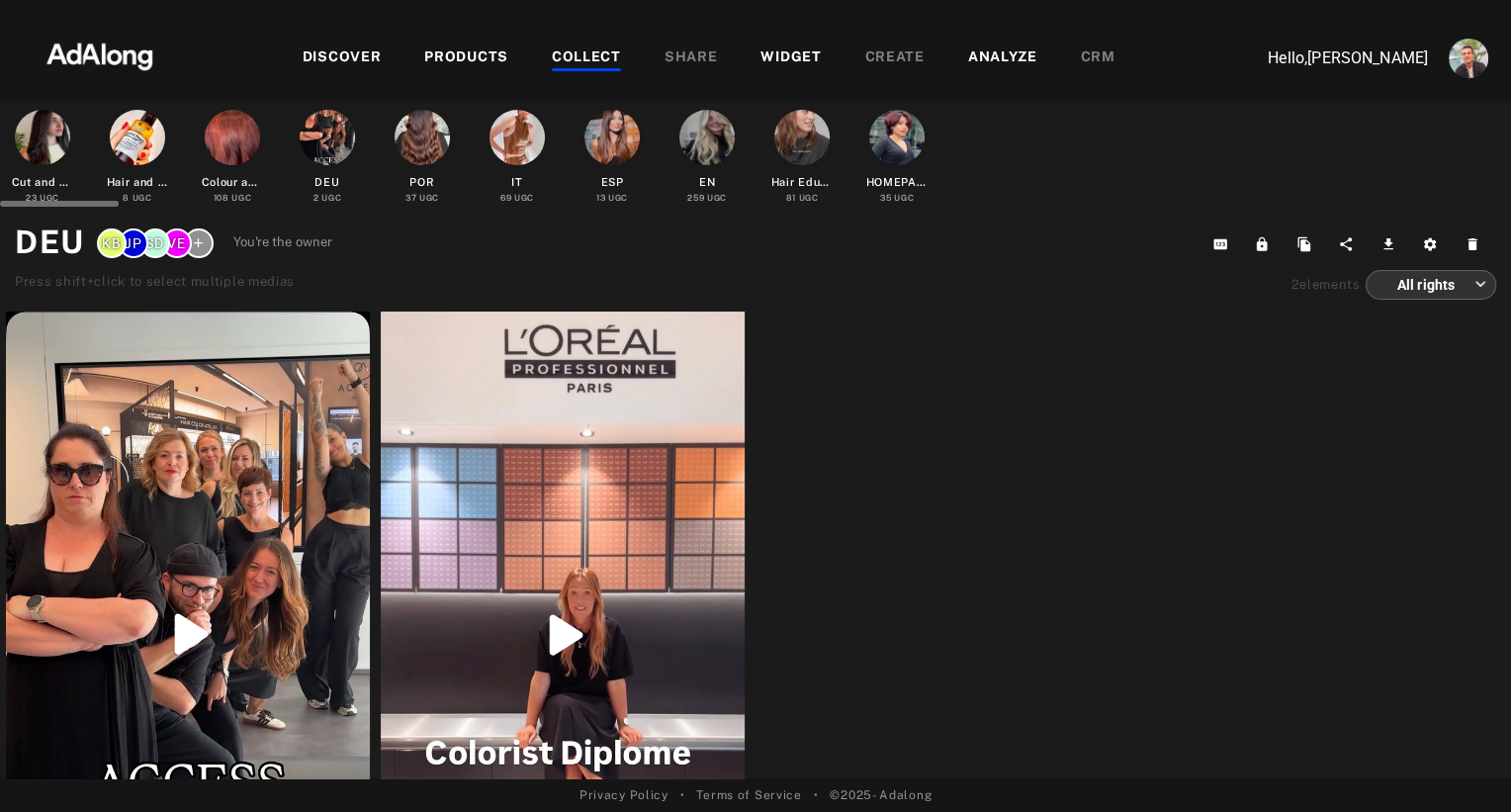
click at [432, 140] on div at bounding box center [421, 137] width 55 height 55
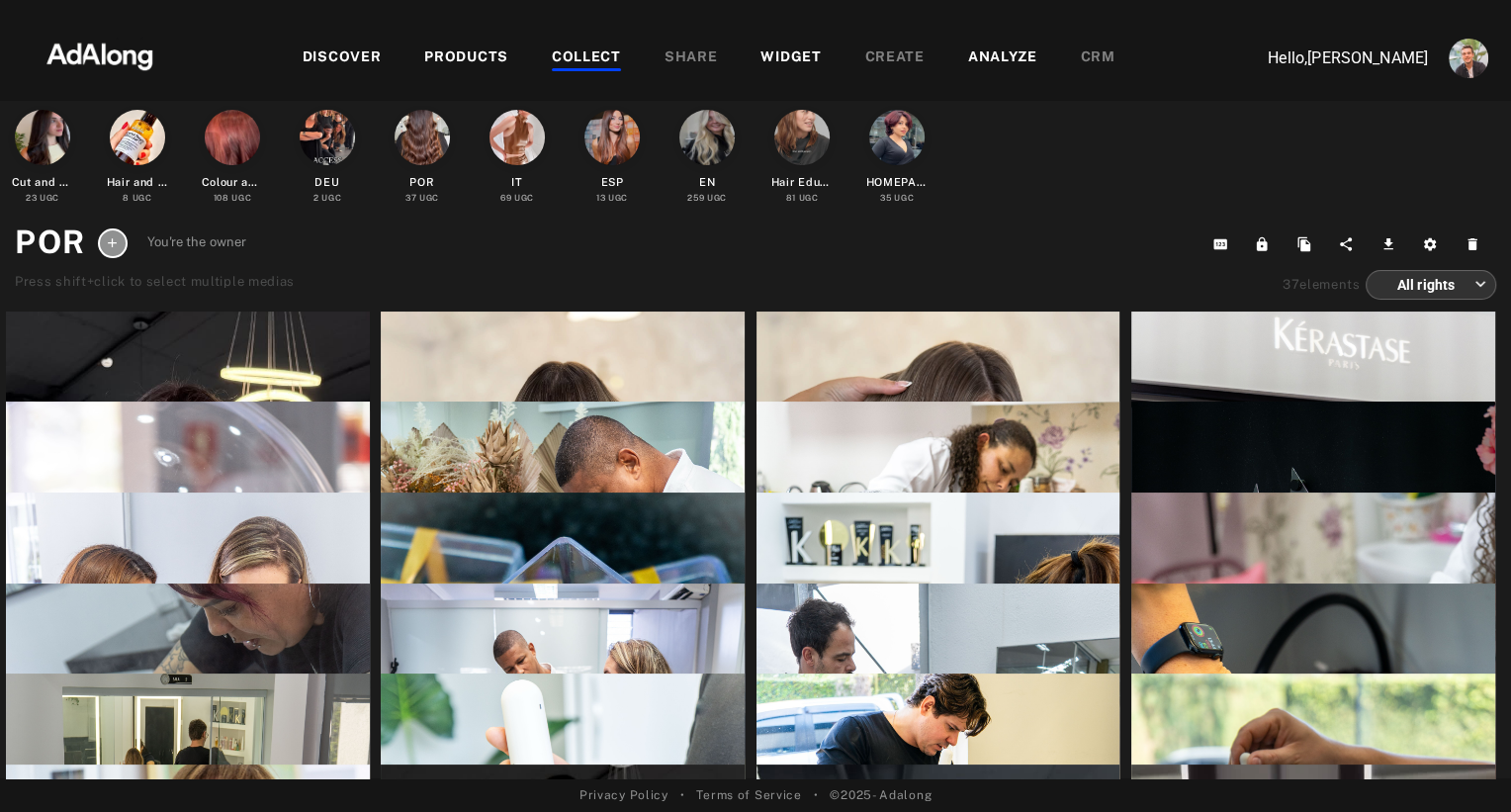
click at [115, 245] on icon at bounding box center [112, 242] width 15 height 15
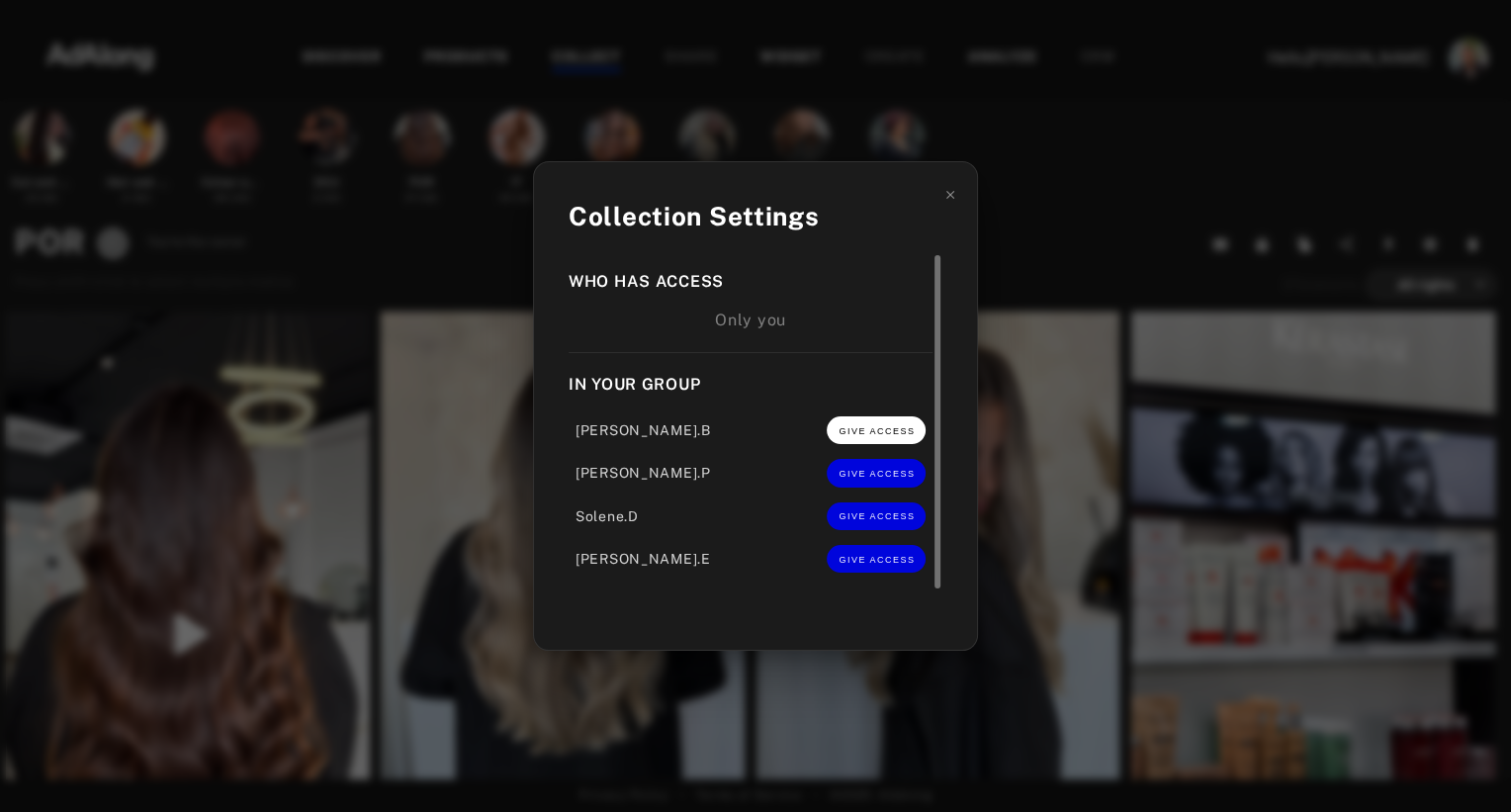
click at [881, 428] on span "GIVE ACCESS" at bounding box center [876, 431] width 76 height 10
click at [876, 471] on button "GIVE ACCESS" at bounding box center [876, 473] width 99 height 28
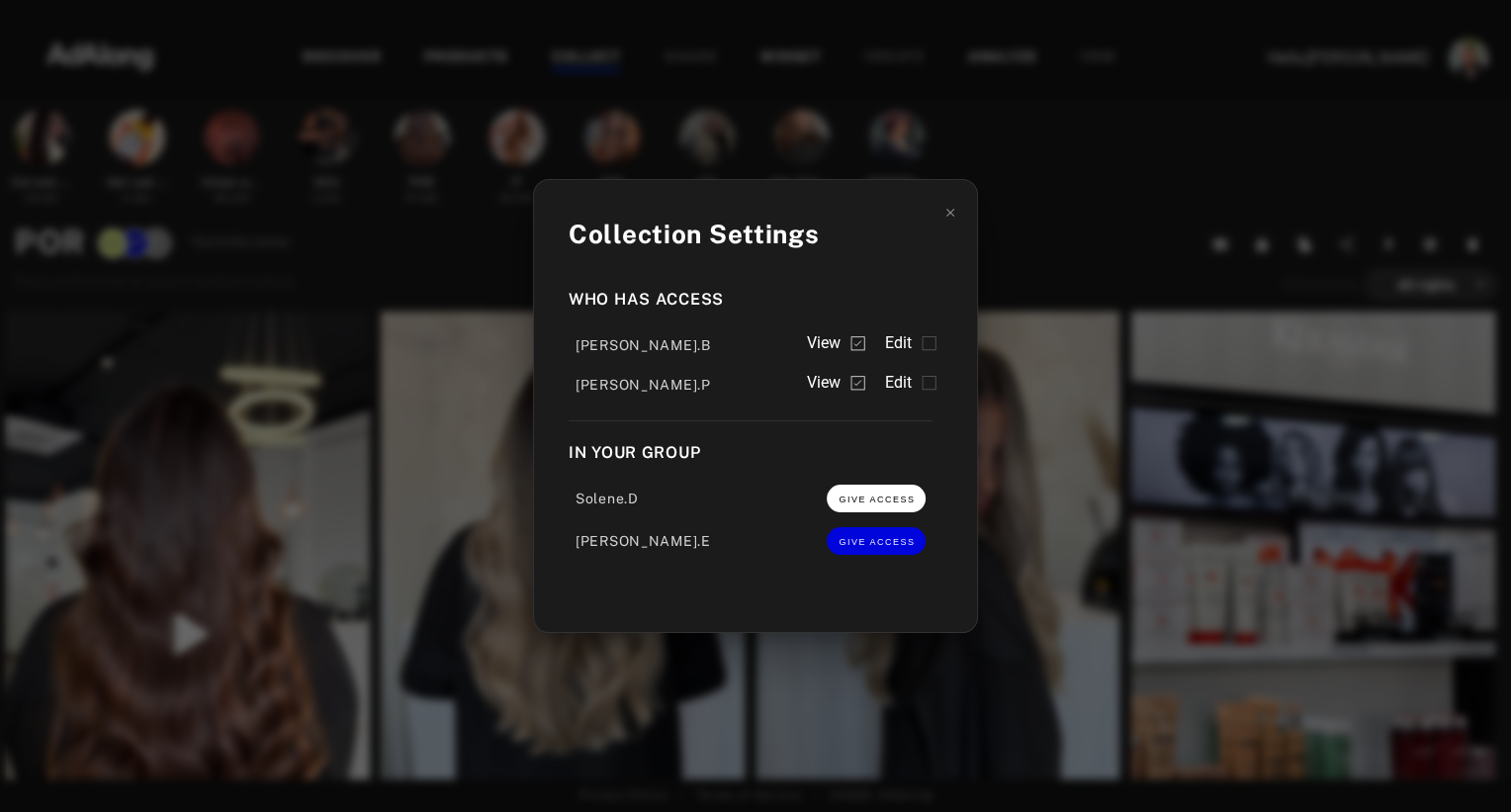
click at [876, 500] on span "GIVE ACCESS" at bounding box center [876, 499] width 76 height 10
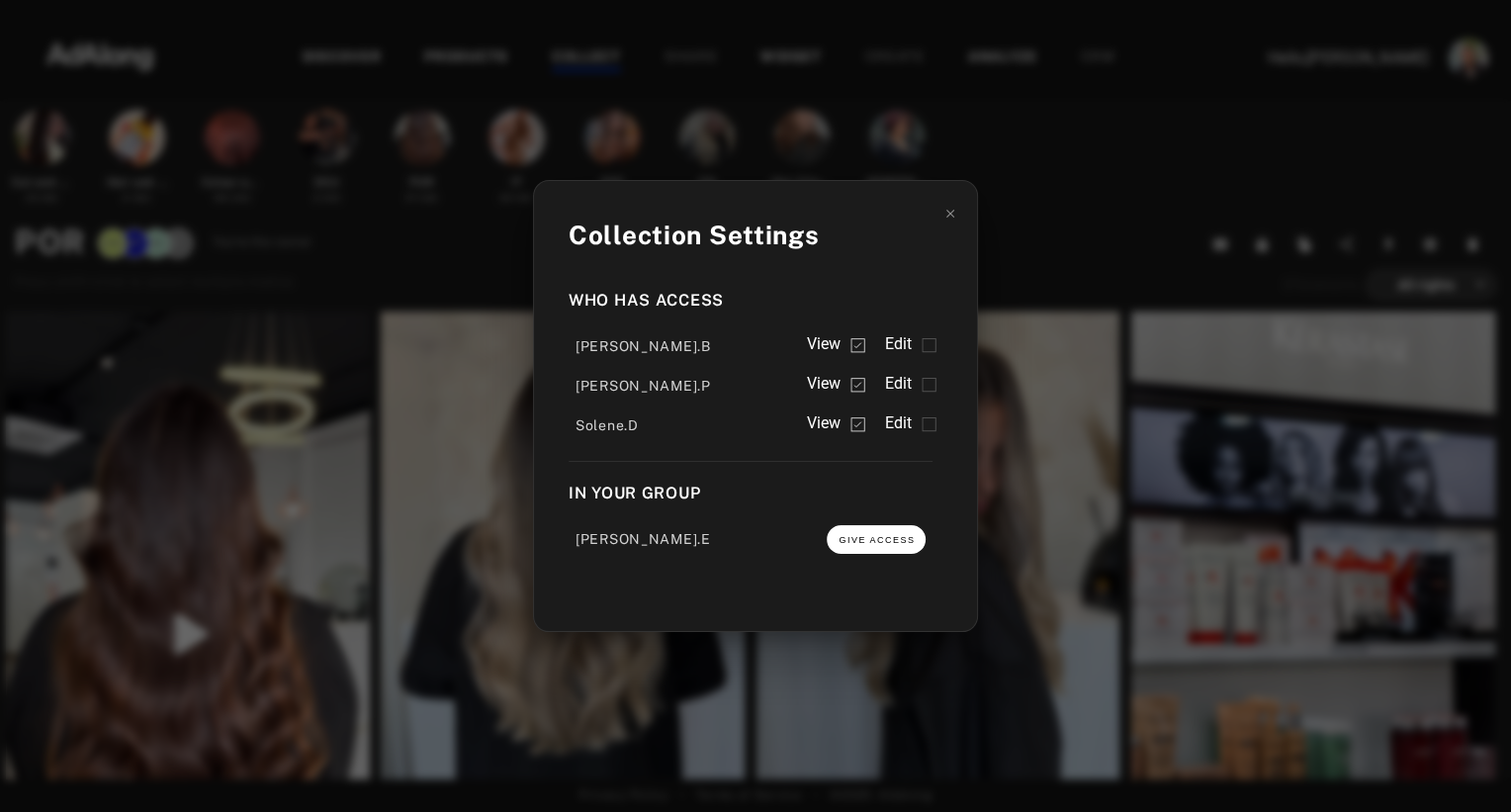
click at [874, 530] on button "GIVE ACCESS" at bounding box center [876, 539] width 99 height 28
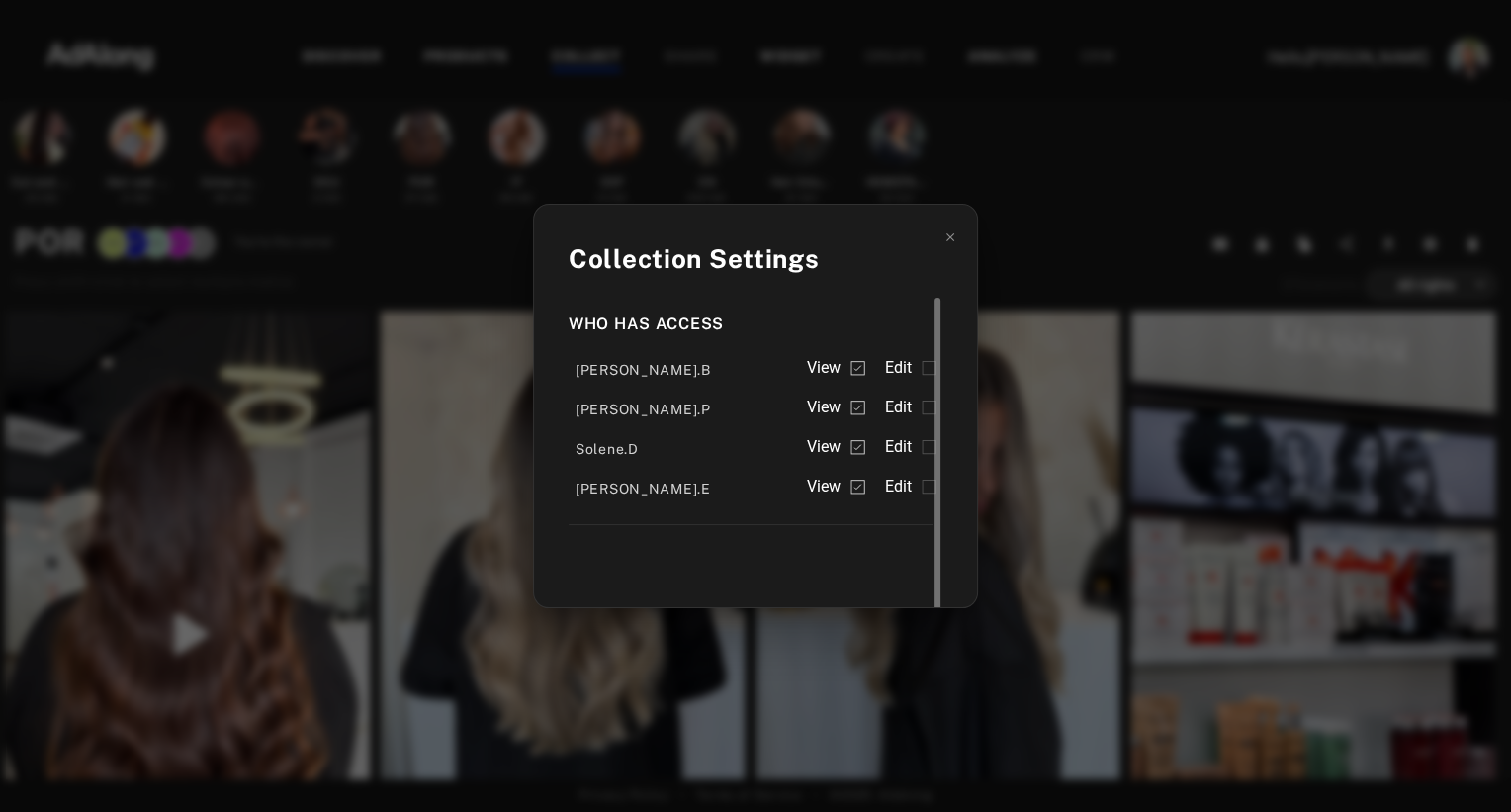
click at [905, 384] on div "[PERSON_NAME].B View Edit" at bounding box center [751, 366] width 364 height 40
click at [904, 363] on span "Edit" at bounding box center [898, 368] width 28 height 24
click at [903, 407] on span "Edit" at bounding box center [898, 407] width 28 height 24
click at [902, 437] on span "Edit" at bounding box center [898, 447] width 28 height 24
click at [900, 482] on span "Edit" at bounding box center [898, 487] width 28 height 24
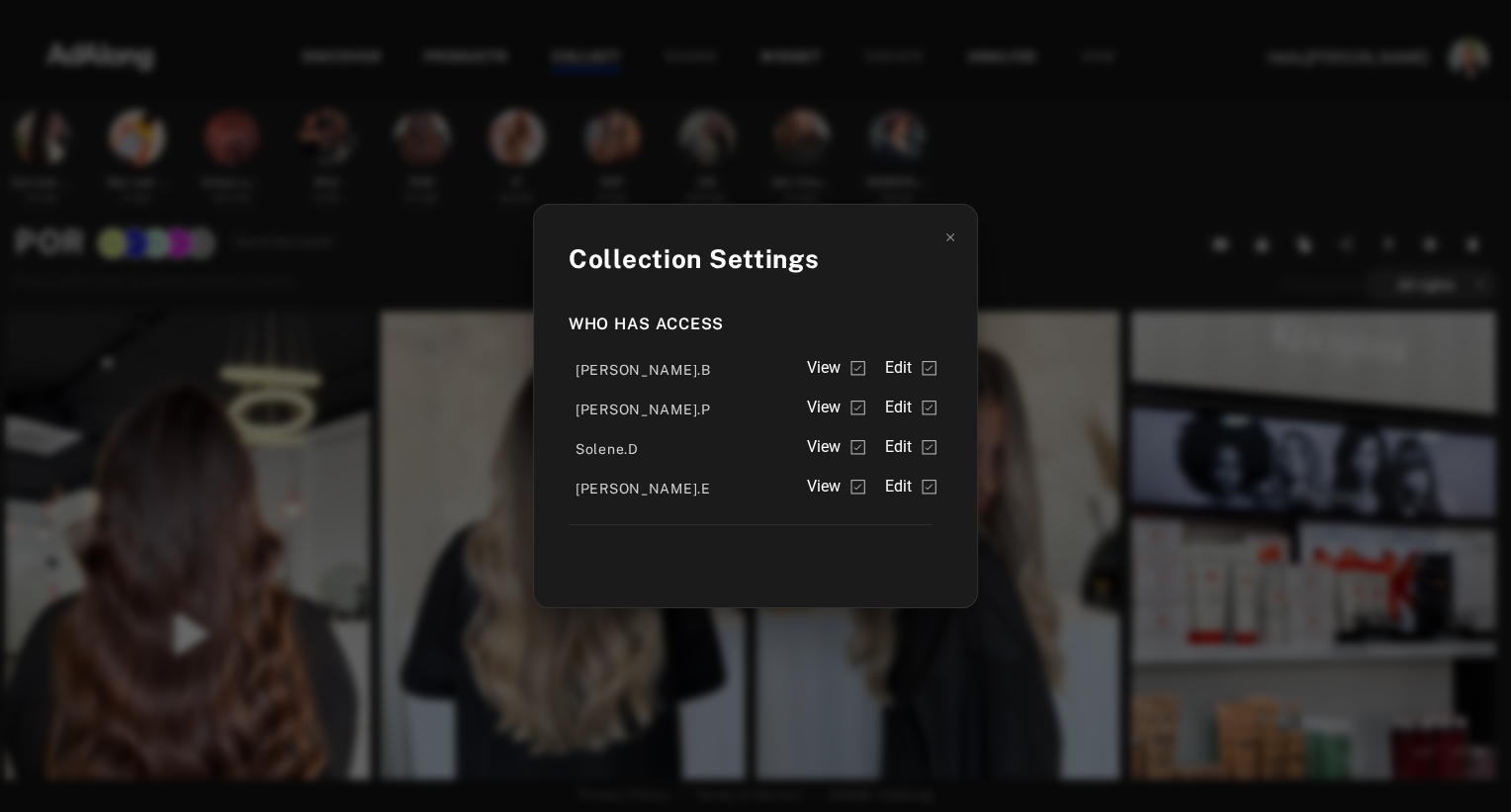
click at [1040, 240] on div "Collection Settings Who has access [PERSON_NAME].B View Edit [PERSON_NAME].P Vi…" at bounding box center [755, 406] width 1511 height 812
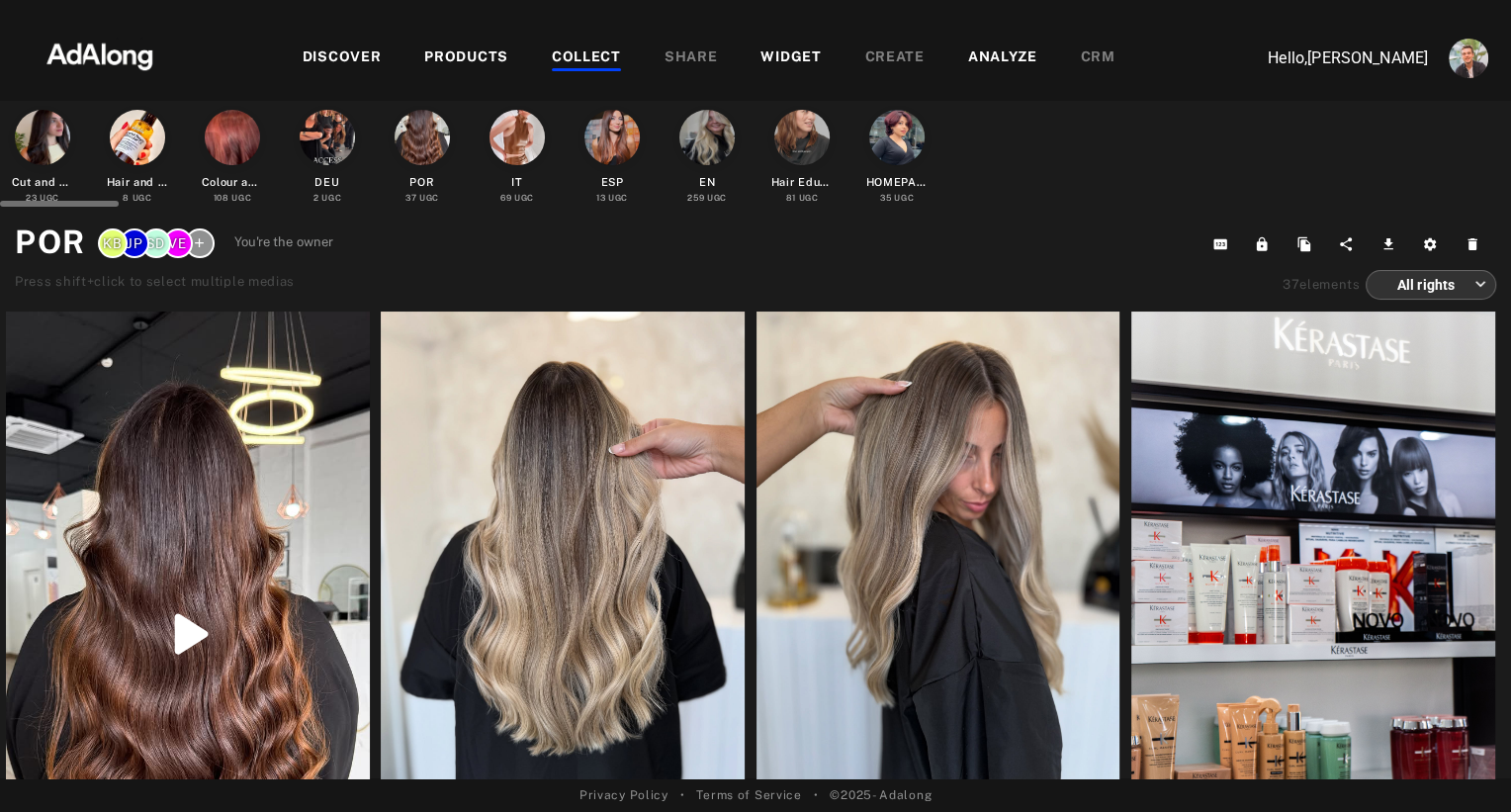
click at [517, 134] on div at bounding box center [516, 137] width 55 height 55
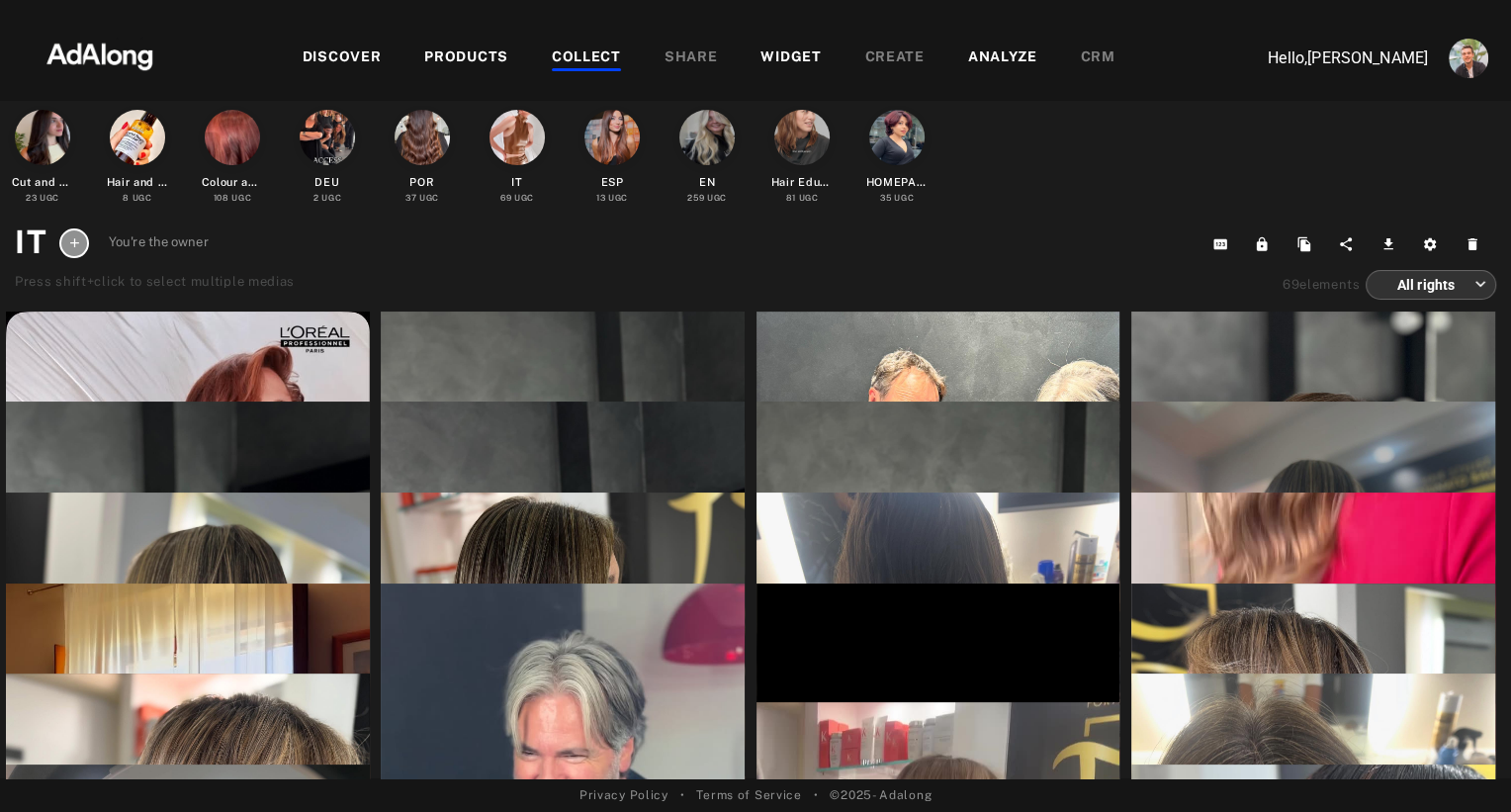
click at [84, 241] on div at bounding box center [74, 243] width 30 height 30
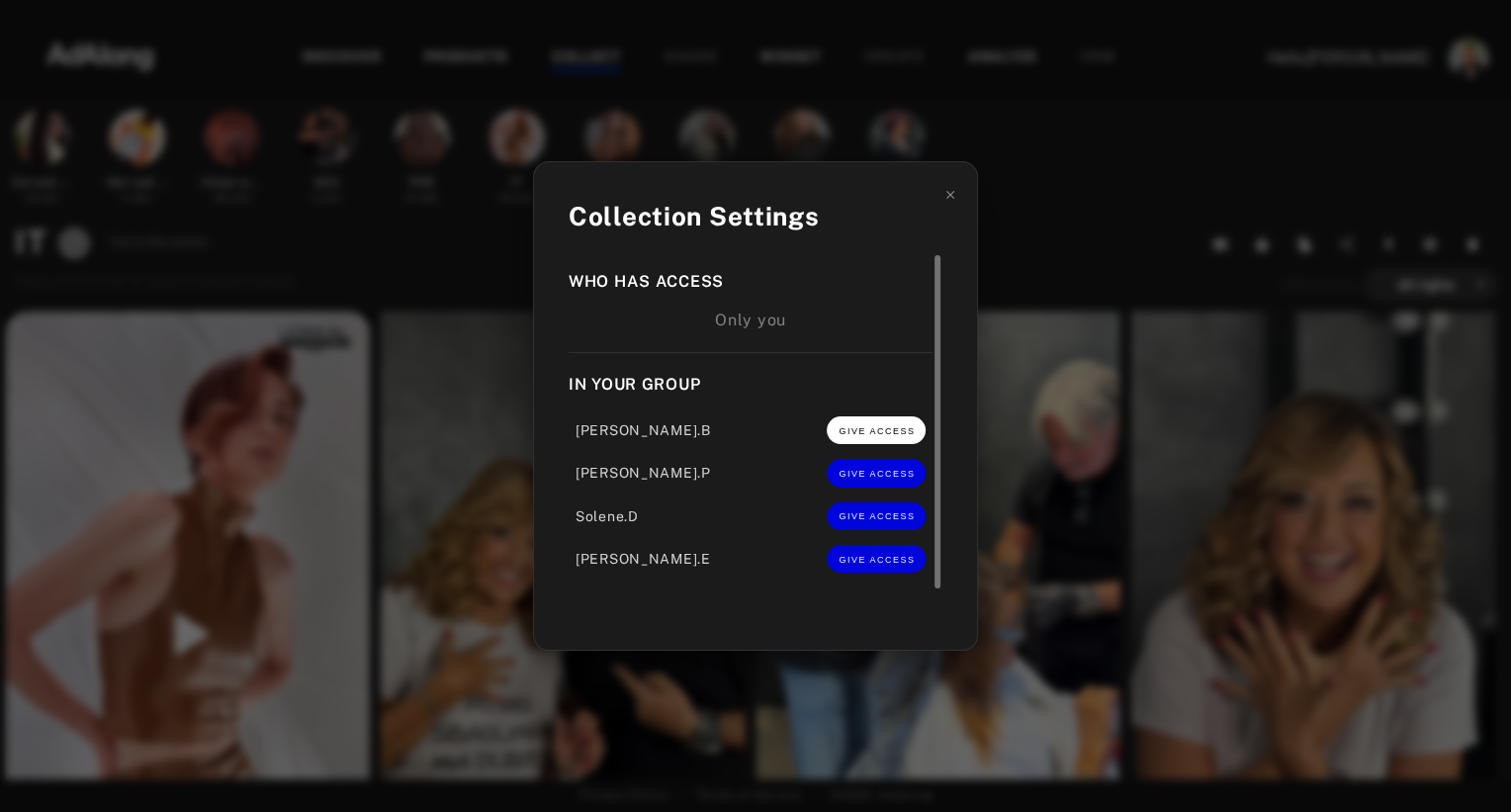
click at [848, 430] on span "GIVE ACCESS" at bounding box center [876, 431] width 76 height 10
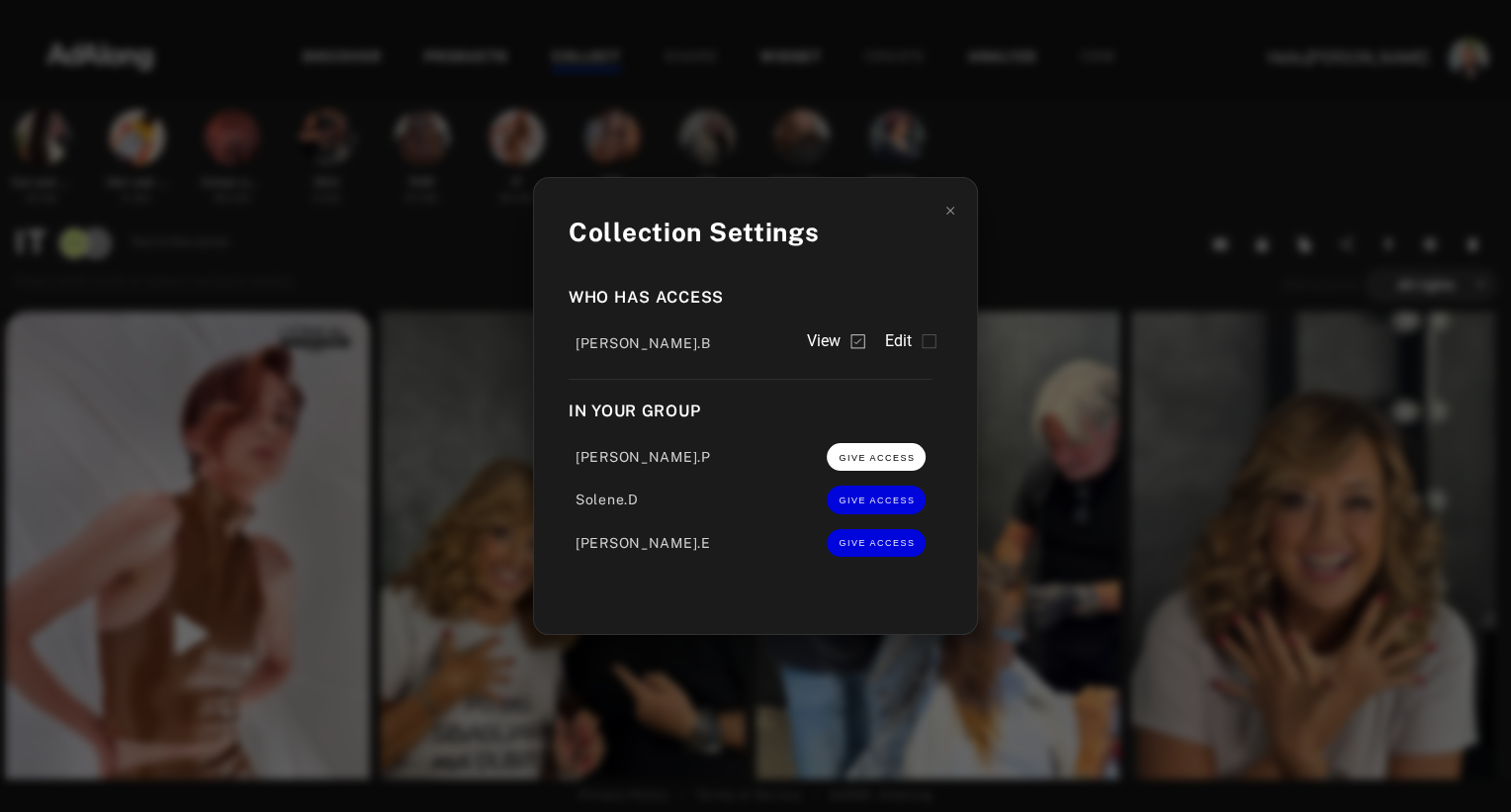
click at [855, 470] on button "GIVE ACCESS" at bounding box center [876, 457] width 99 height 28
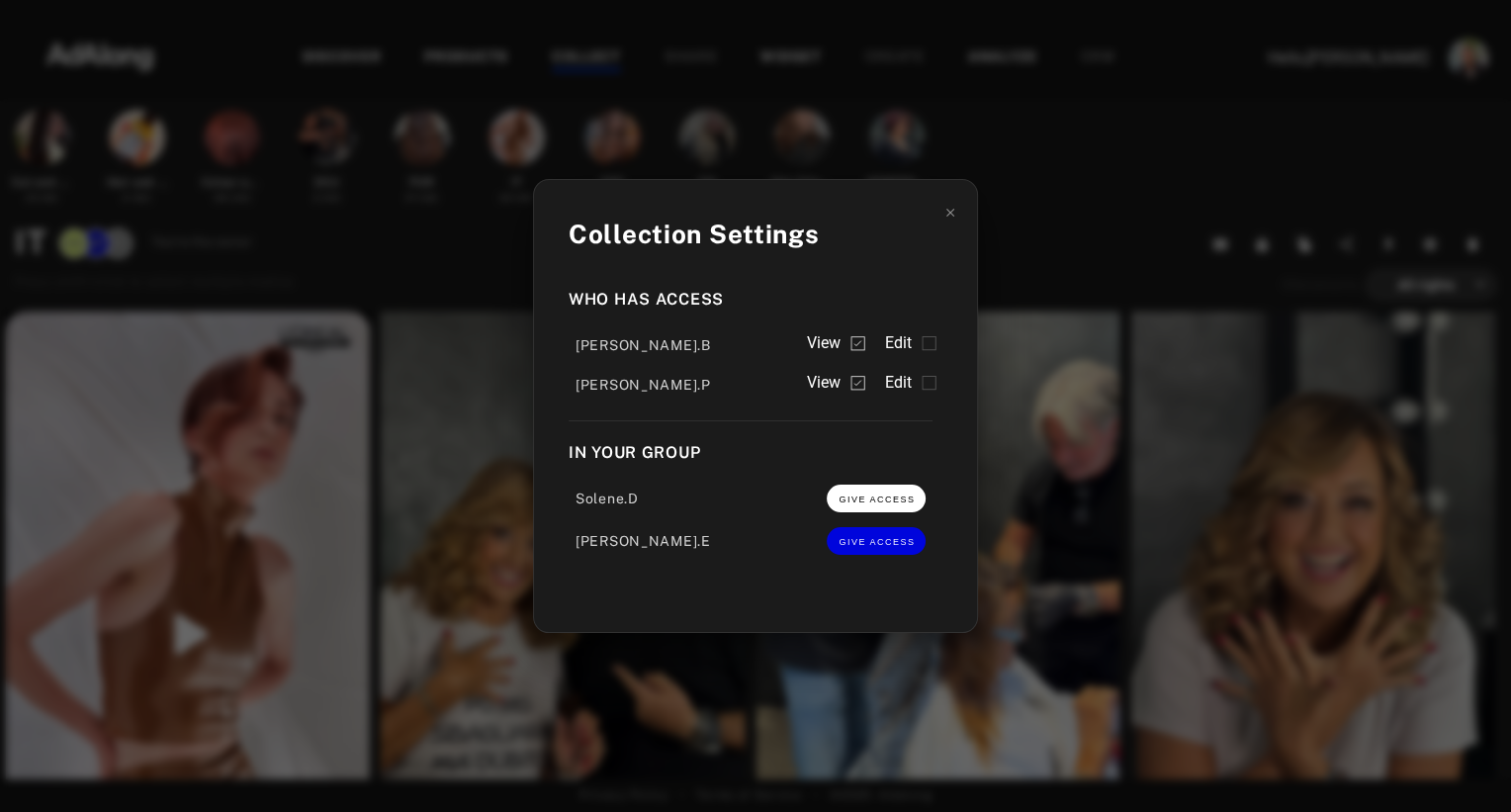
click at [858, 495] on span "GIVE ACCESS" at bounding box center [876, 499] width 76 height 10
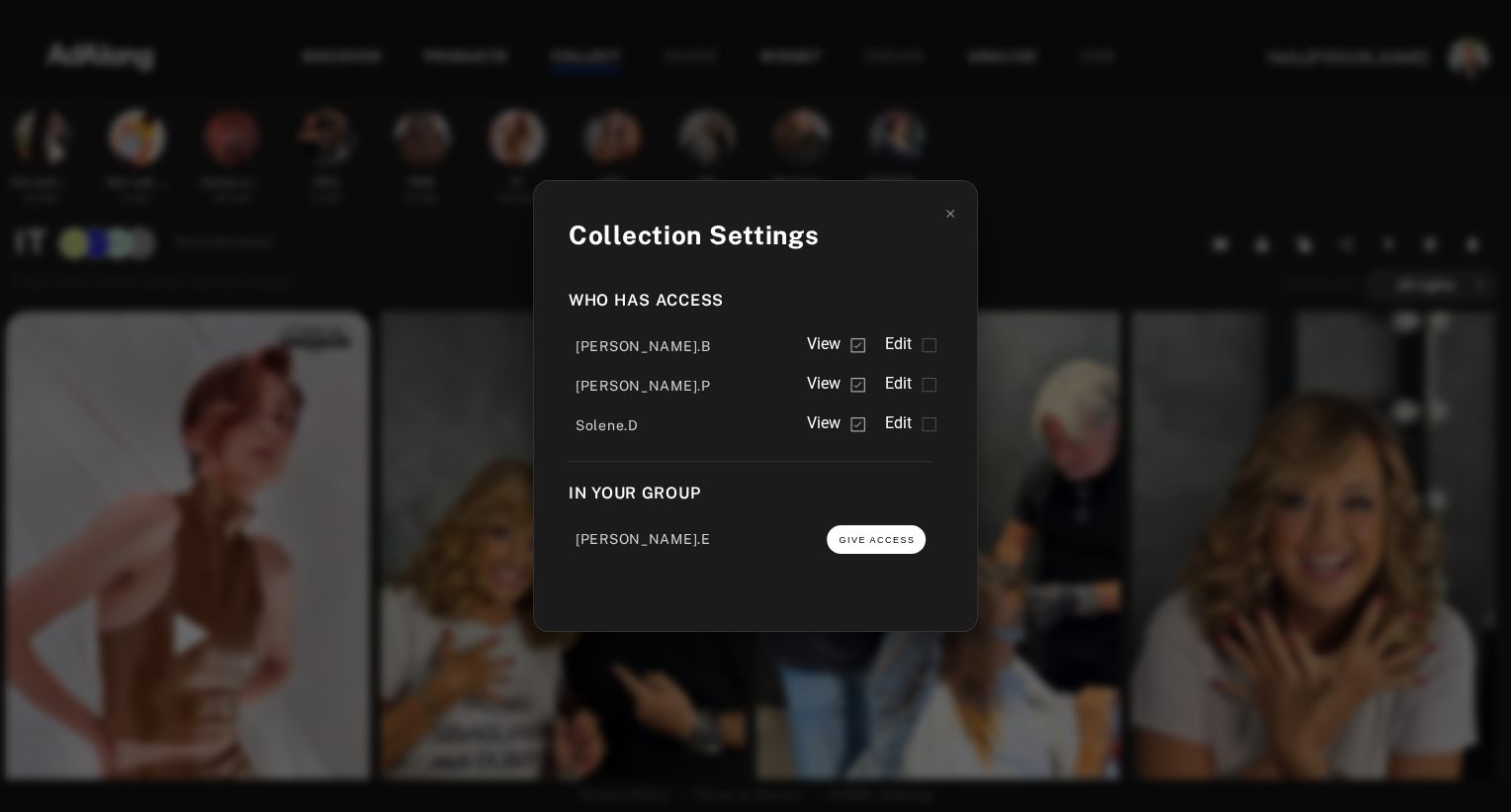
click at [860, 537] on span "GIVE ACCESS" at bounding box center [876, 540] width 76 height 10
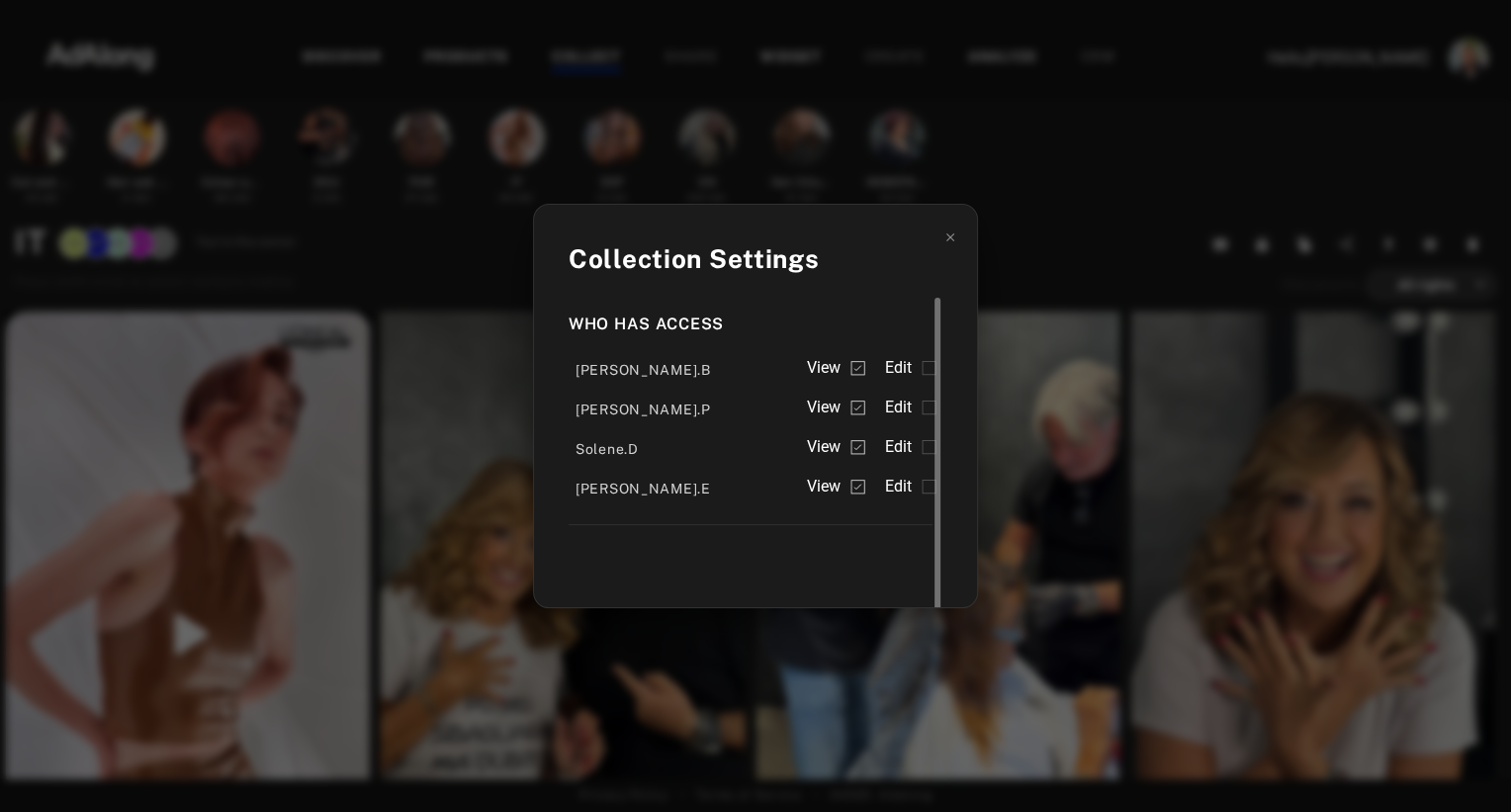
click at [910, 372] on span "Edit" at bounding box center [898, 368] width 28 height 24
click at [906, 407] on span "Edit" at bounding box center [898, 407] width 28 height 24
click at [901, 450] on span "Edit" at bounding box center [898, 447] width 28 height 24
click at [901, 489] on span "Edit" at bounding box center [898, 487] width 28 height 24
click at [1070, 231] on div "Collection Settings Who has access [PERSON_NAME].B View Edit [PERSON_NAME].P Vi…" at bounding box center [755, 406] width 1511 height 812
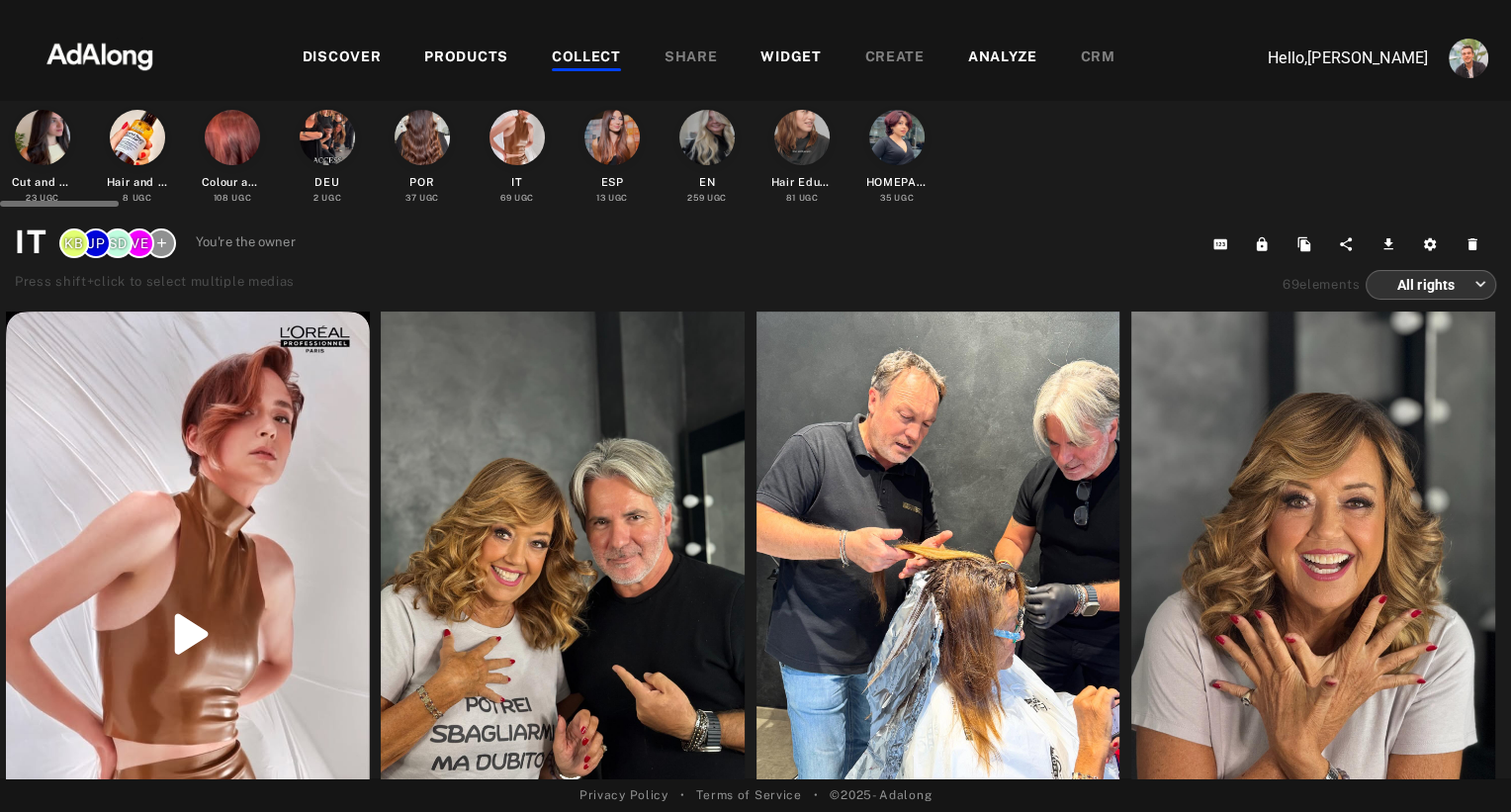
click at [606, 134] on div at bounding box center [611, 137] width 55 height 55
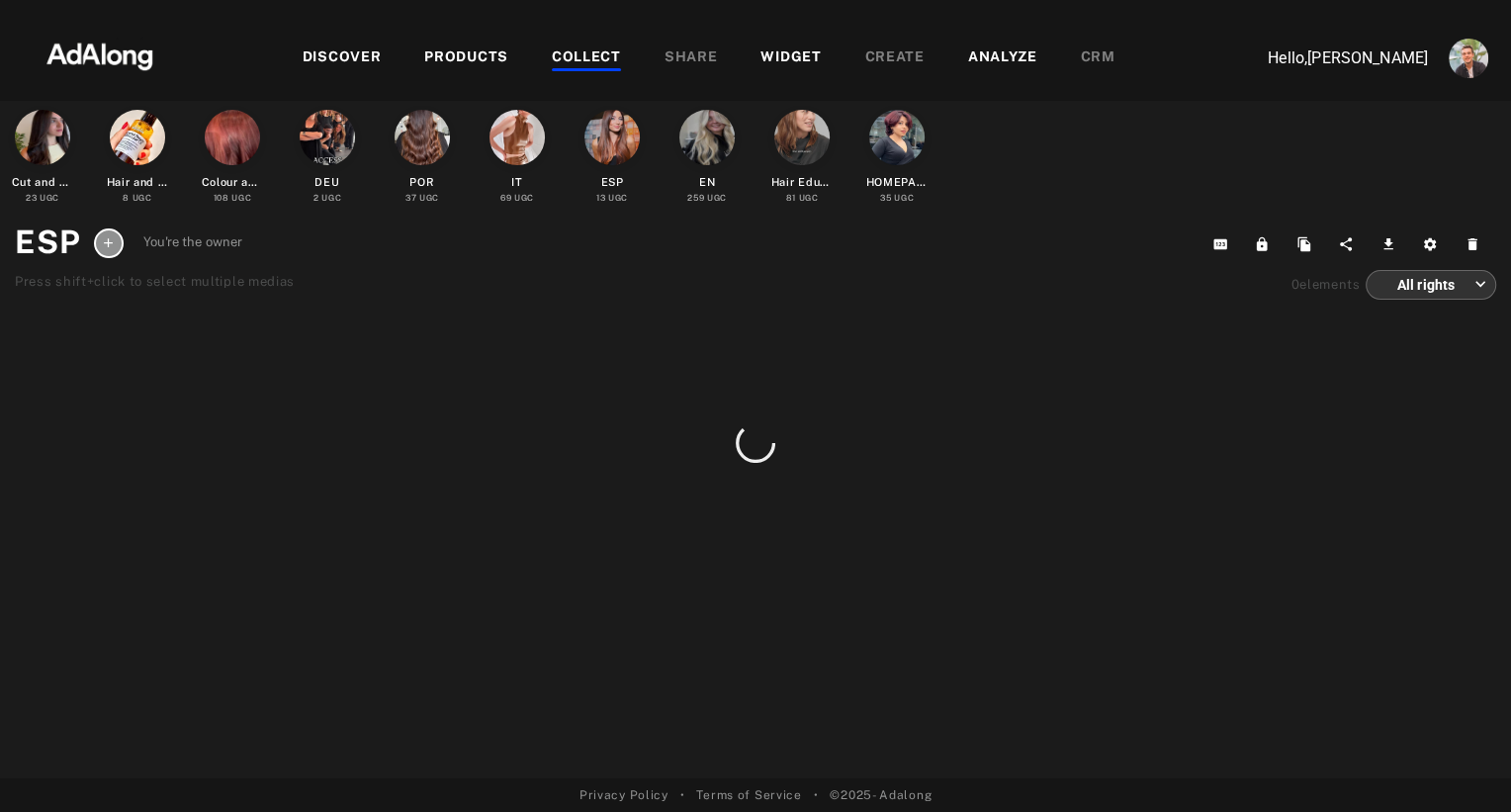
click at [101, 244] on icon at bounding box center [108, 242] width 15 height 15
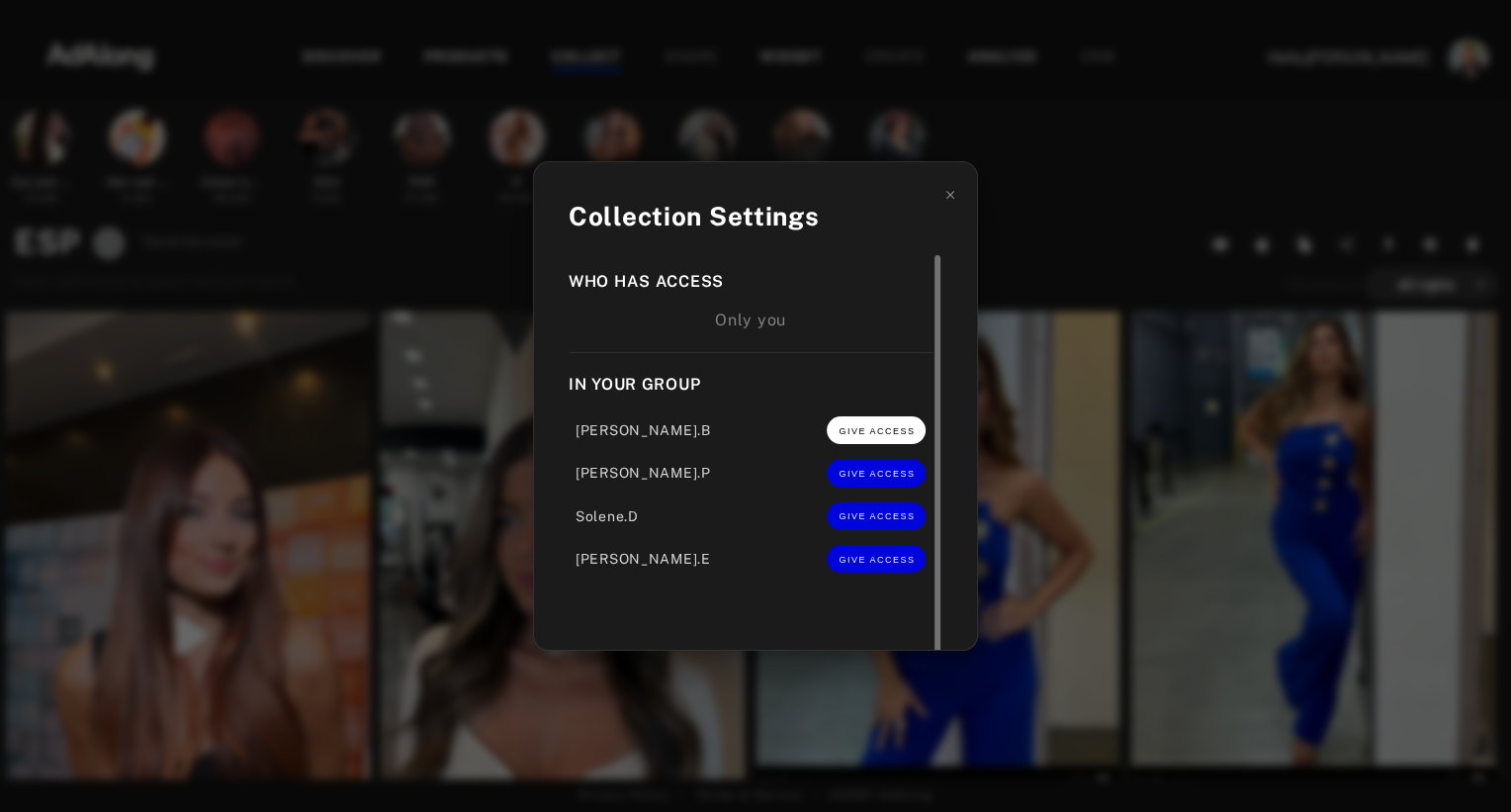
click at [861, 434] on span "GIVE ACCESS" at bounding box center [876, 431] width 76 height 10
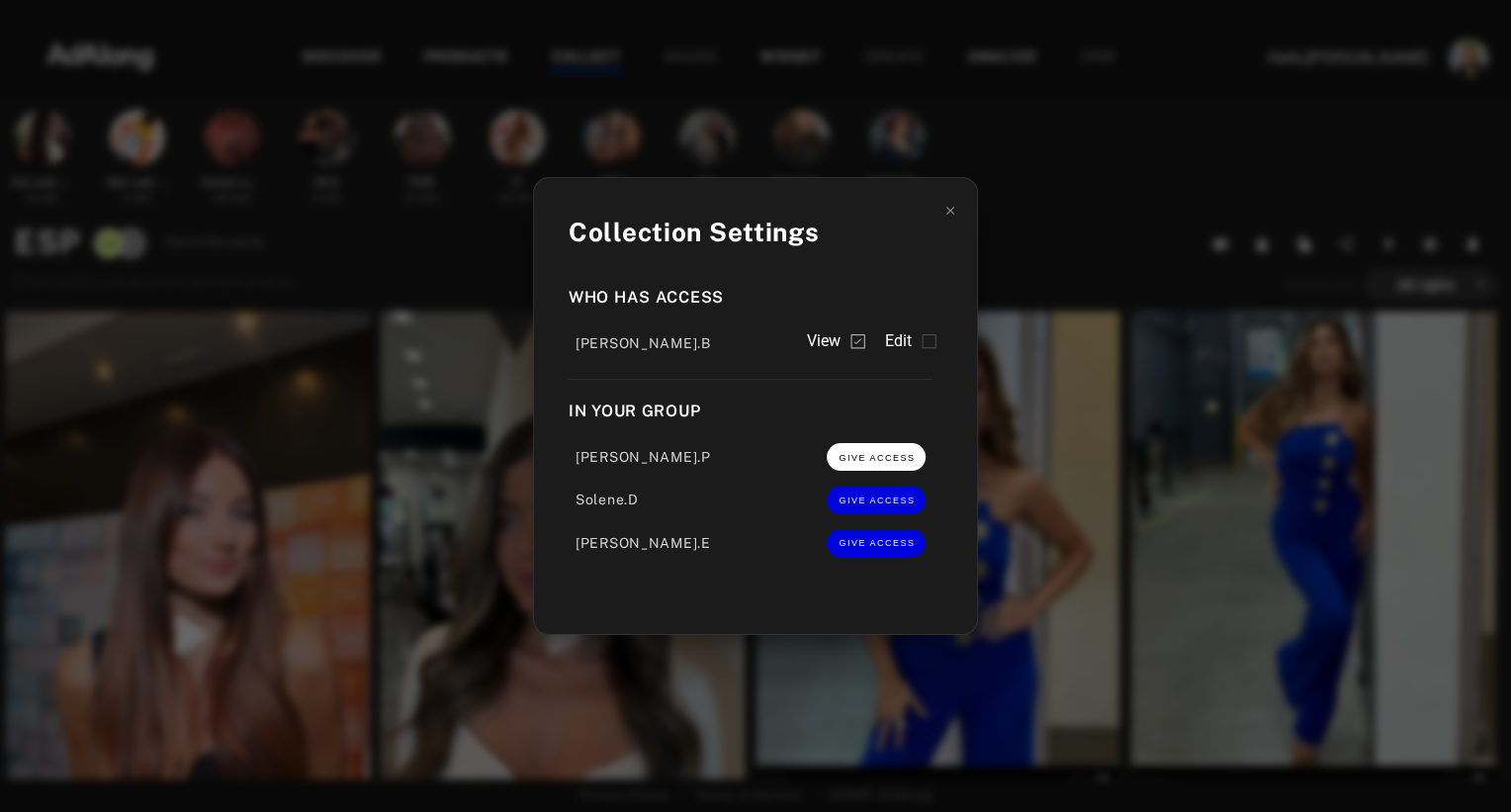
click at [869, 466] on button "GIVE ACCESS" at bounding box center [876, 457] width 99 height 28
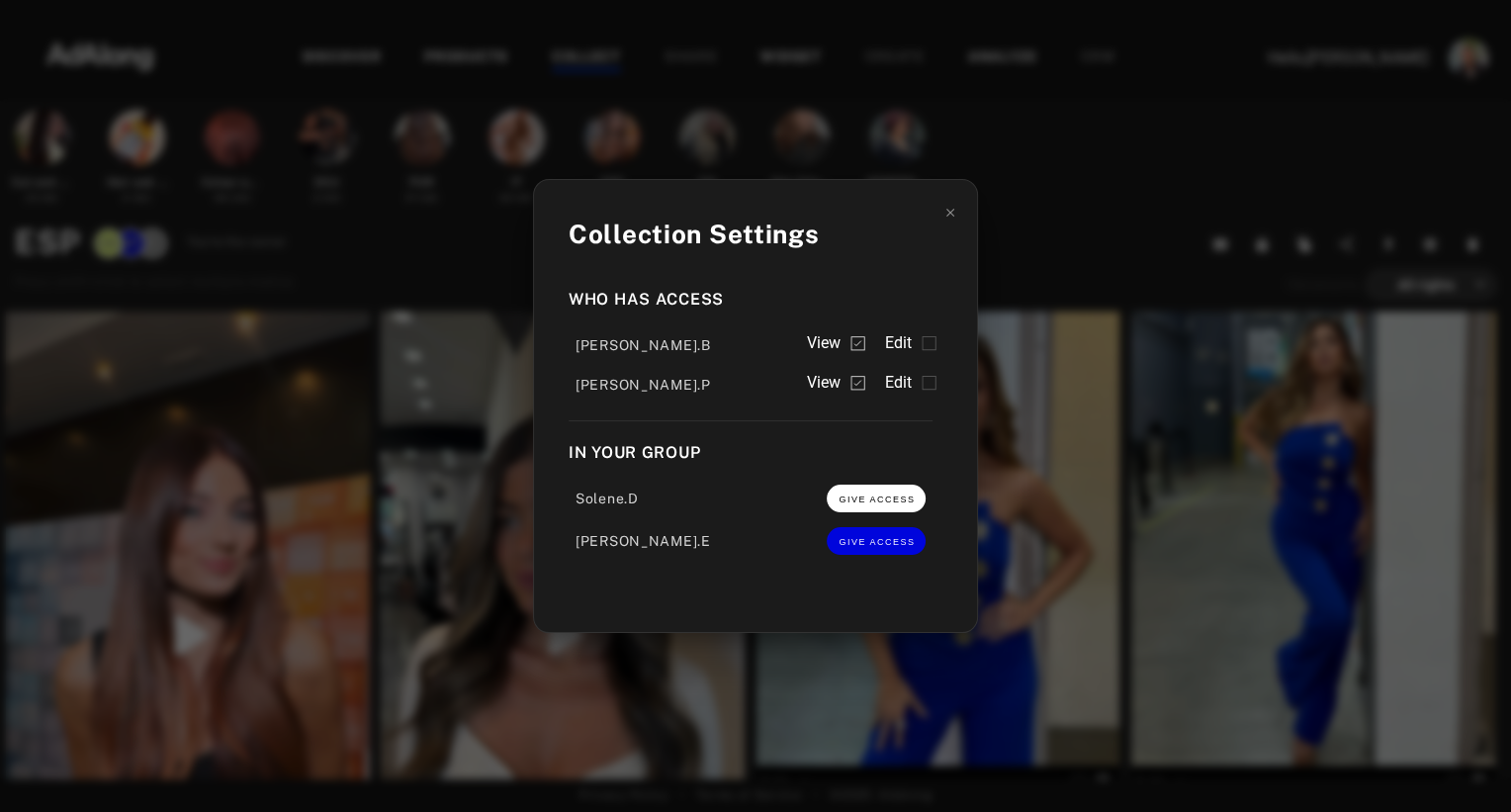
click at [862, 486] on button "GIVE ACCESS" at bounding box center [876, 498] width 99 height 28
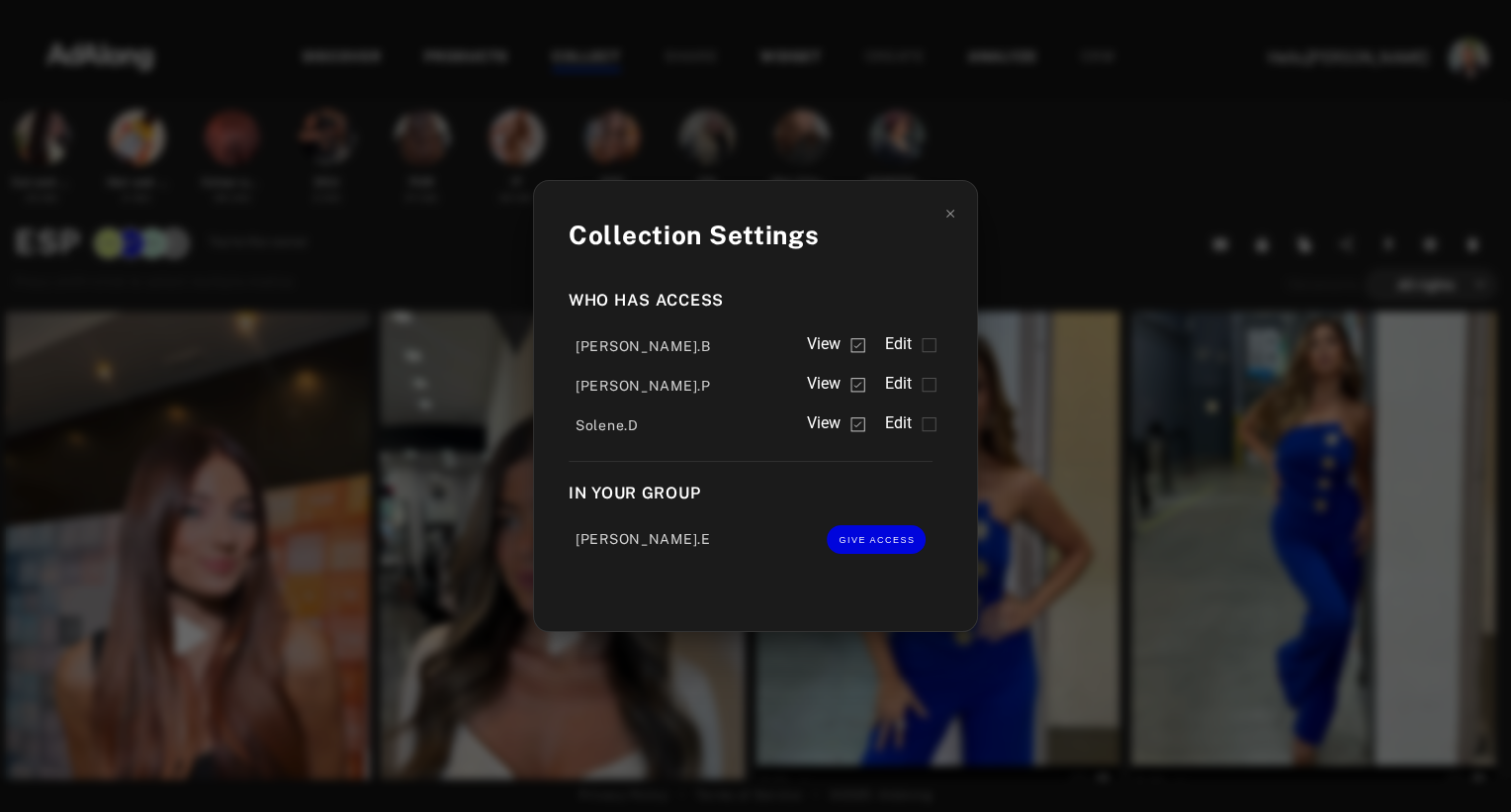
click at [866, 521] on div "[PERSON_NAME].E GIVE ACCESS" at bounding box center [751, 536] width 364 height 43
click at [869, 542] on span "GIVE ACCESS" at bounding box center [876, 540] width 76 height 10
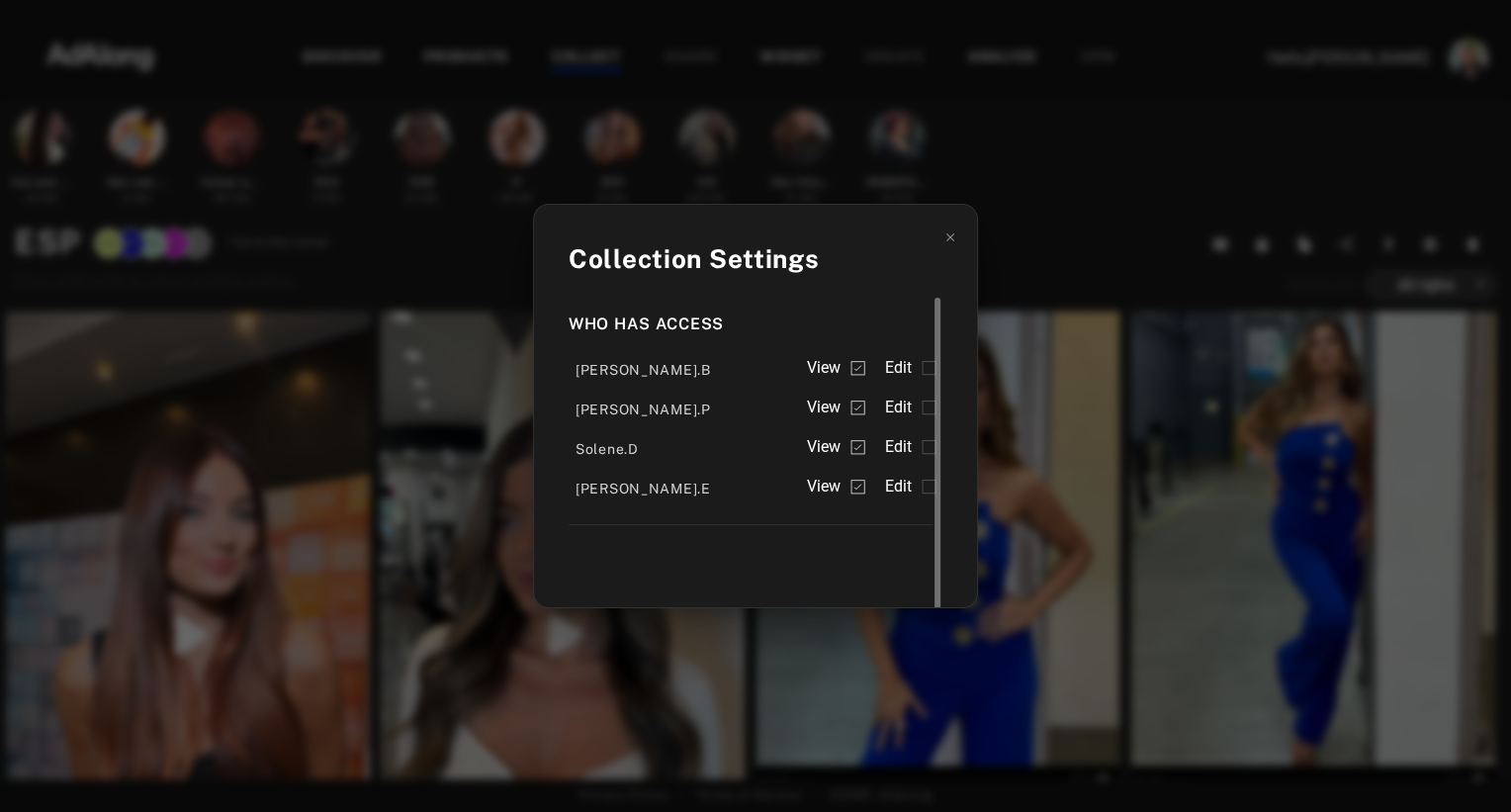
click at [907, 366] on span "Edit" at bounding box center [898, 368] width 28 height 24
click at [904, 391] on div "[PERSON_NAME].P View Edit" at bounding box center [751, 406] width 364 height 40
click at [904, 405] on span "Edit" at bounding box center [898, 407] width 28 height 24
click at [899, 443] on span "Edit" at bounding box center [898, 447] width 28 height 24
click at [896, 489] on span "Edit" at bounding box center [898, 487] width 28 height 24
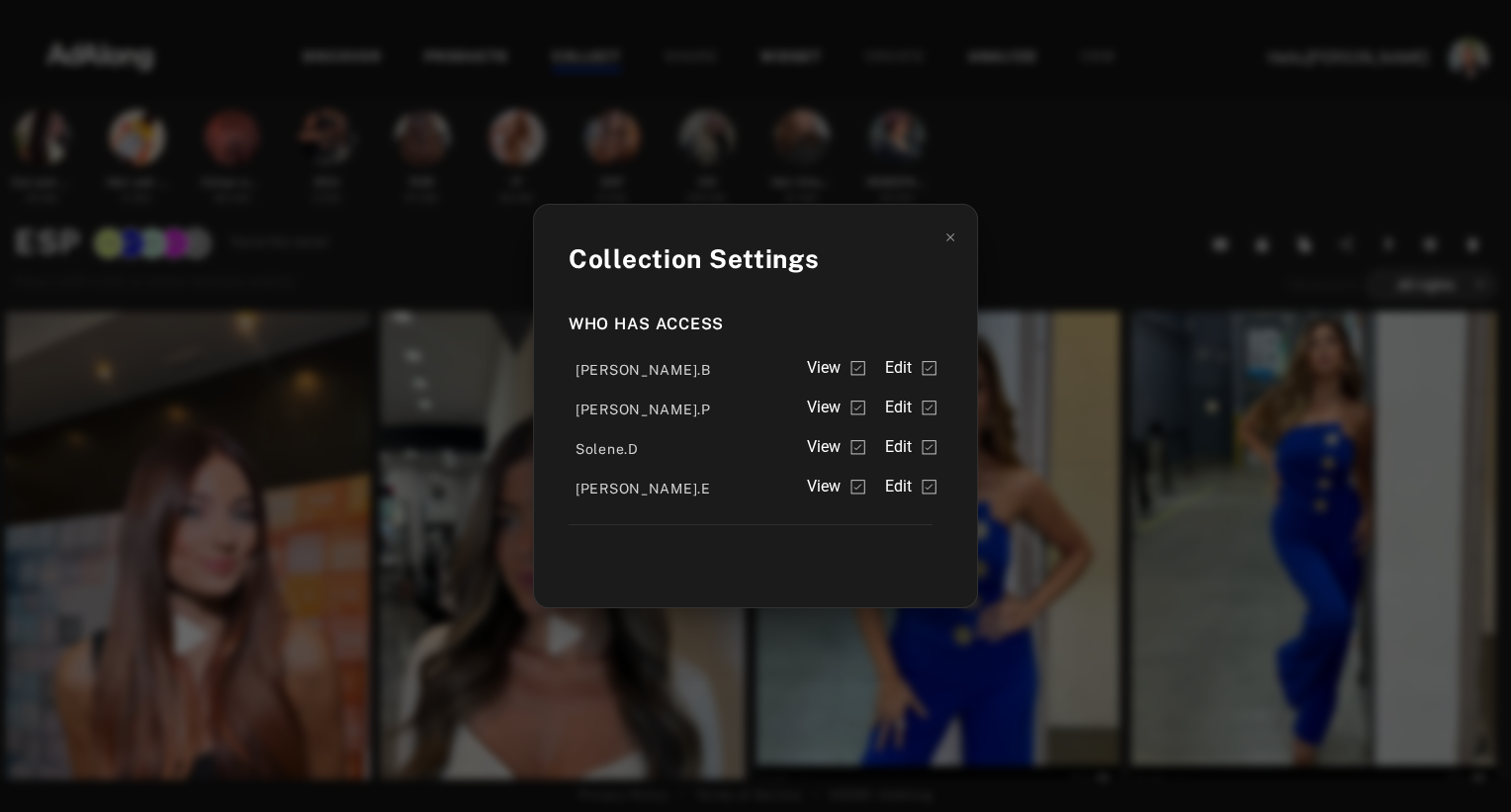
click at [1047, 224] on div "Collection Settings Who has access [PERSON_NAME].B View Edit [PERSON_NAME].P Vi…" at bounding box center [755, 406] width 1511 height 812
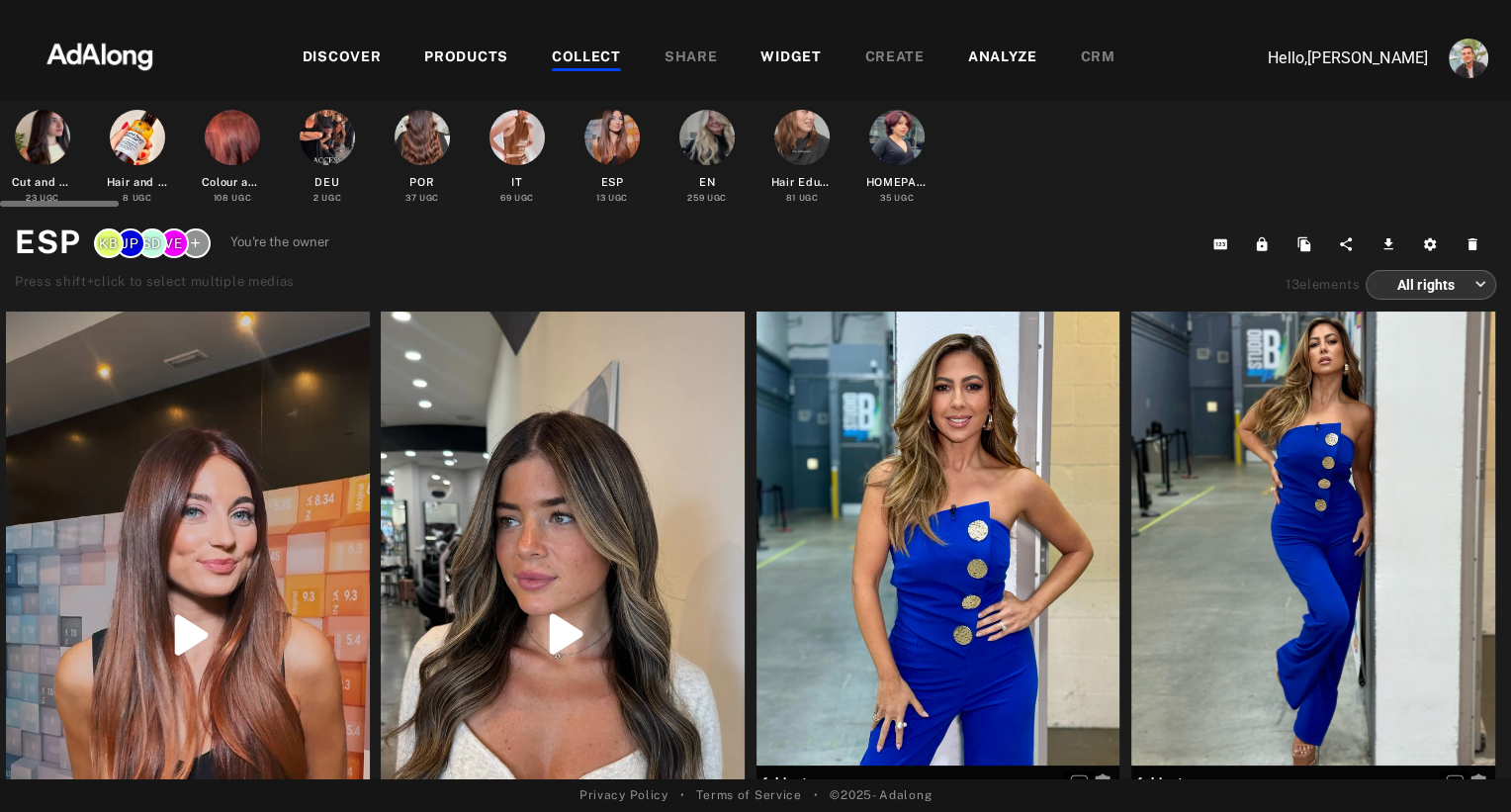
click at [797, 131] on div at bounding box center [801, 137] width 55 height 55
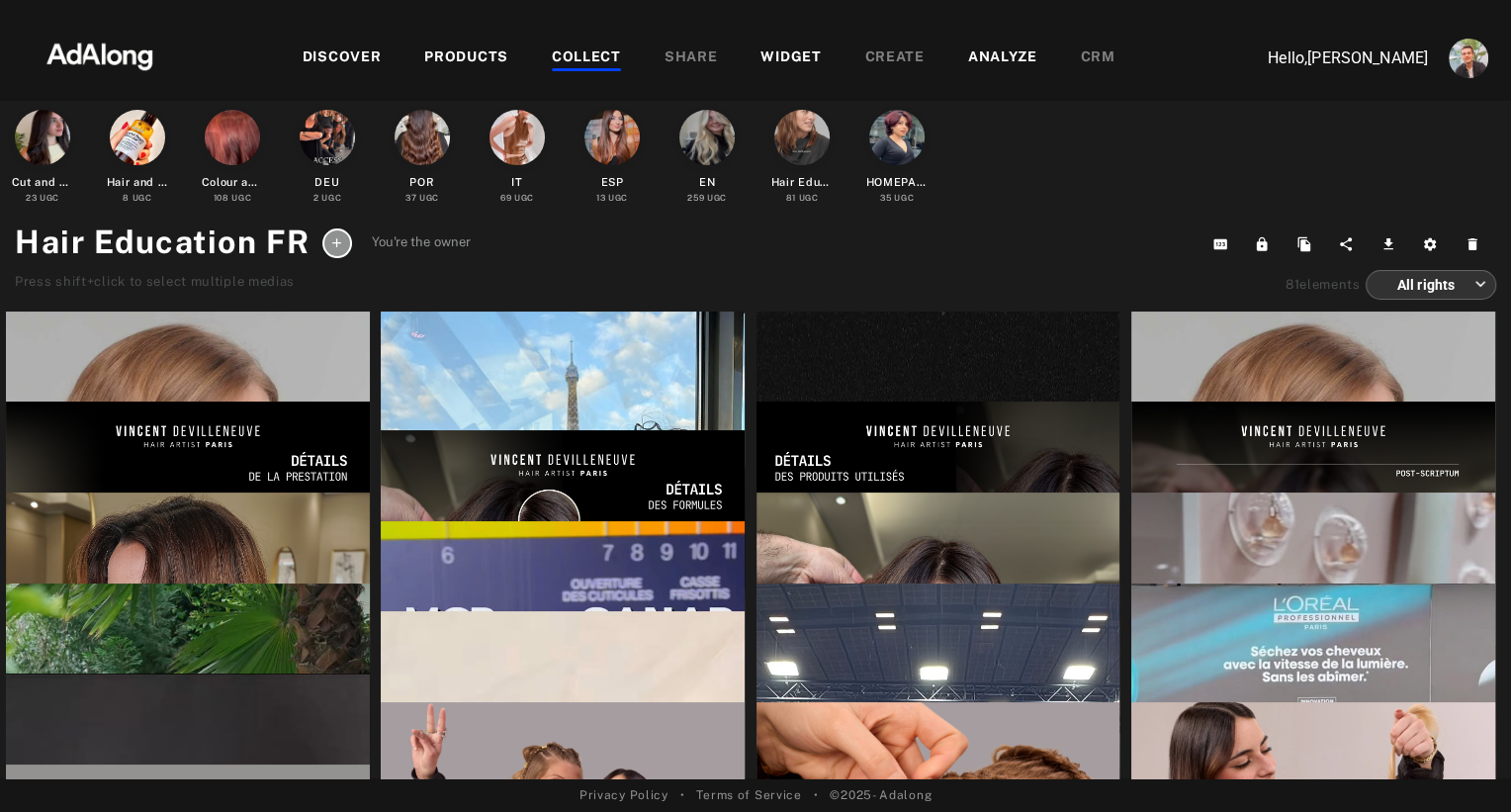
click at [332, 237] on icon at bounding box center [336, 242] width 15 height 15
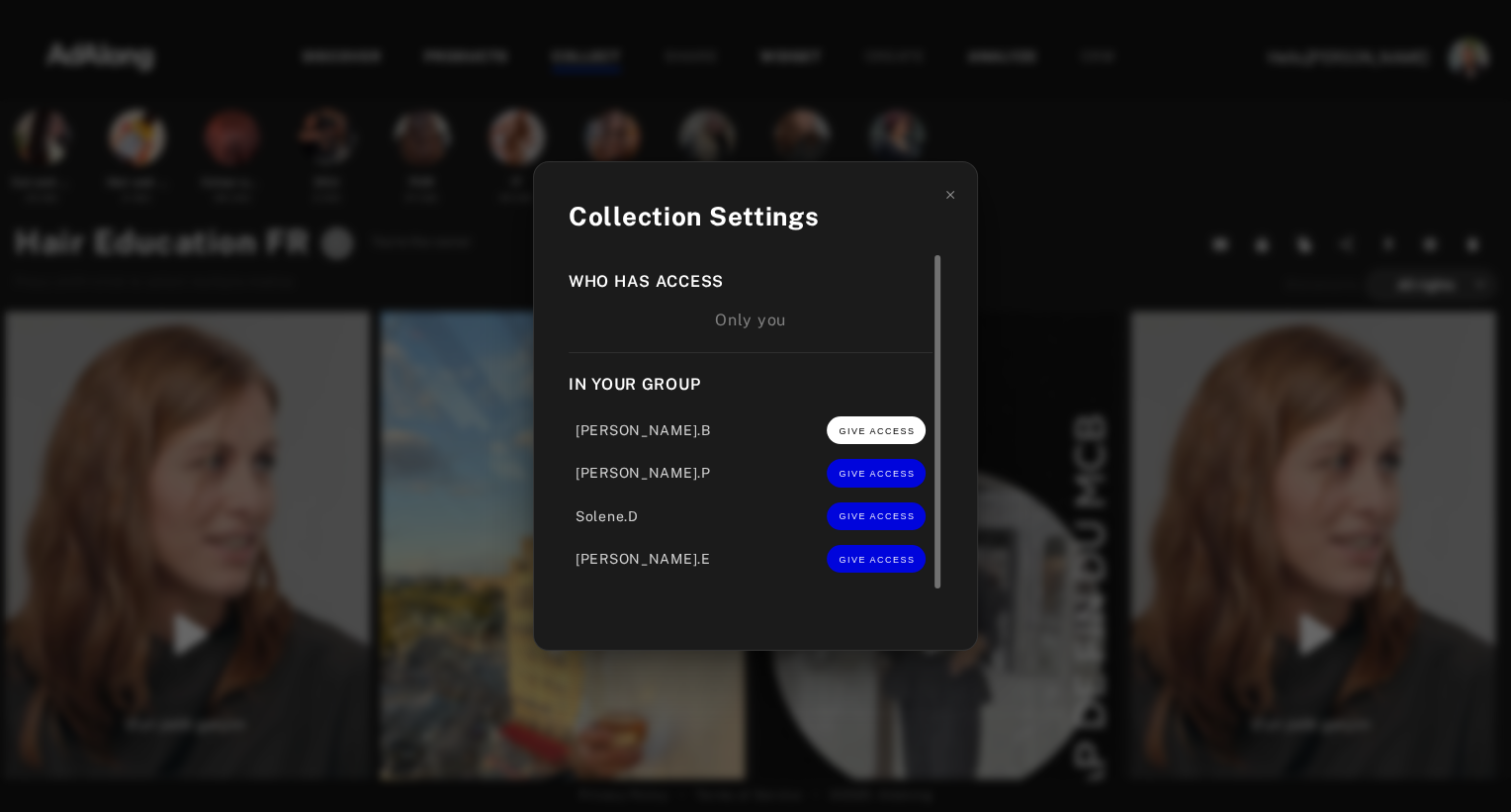
click at [881, 435] on span "GIVE ACCESS" at bounding box center [876, 431] width 76 height 10
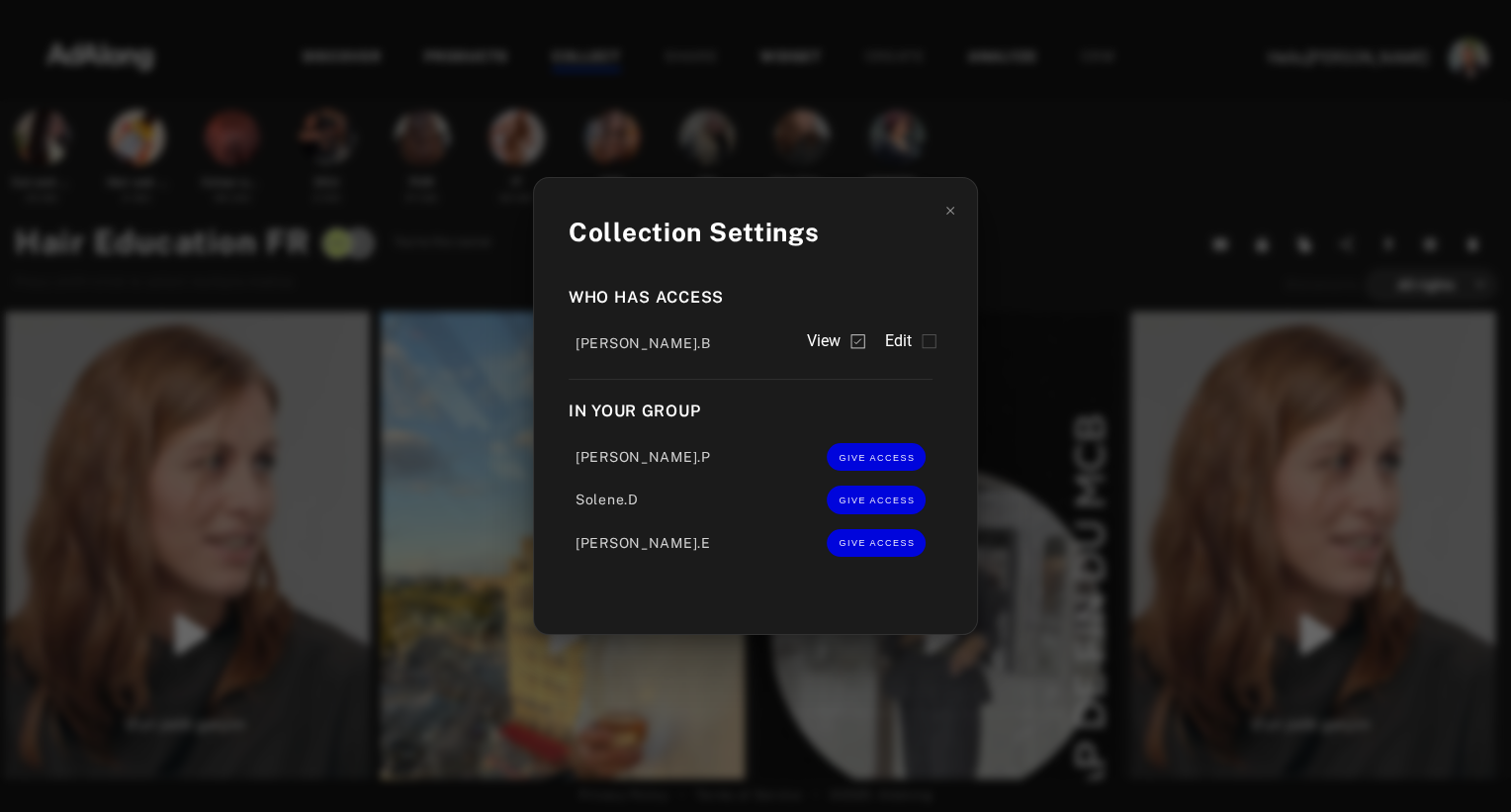
click at [875, 479] on div "Solene.D GIVE ACCESS" at bounding box center [751, 497] width 364 height 43
click at [874, 456] on span "GIVE ACCESS" at bounding box center [876, 458] width 76 height 10
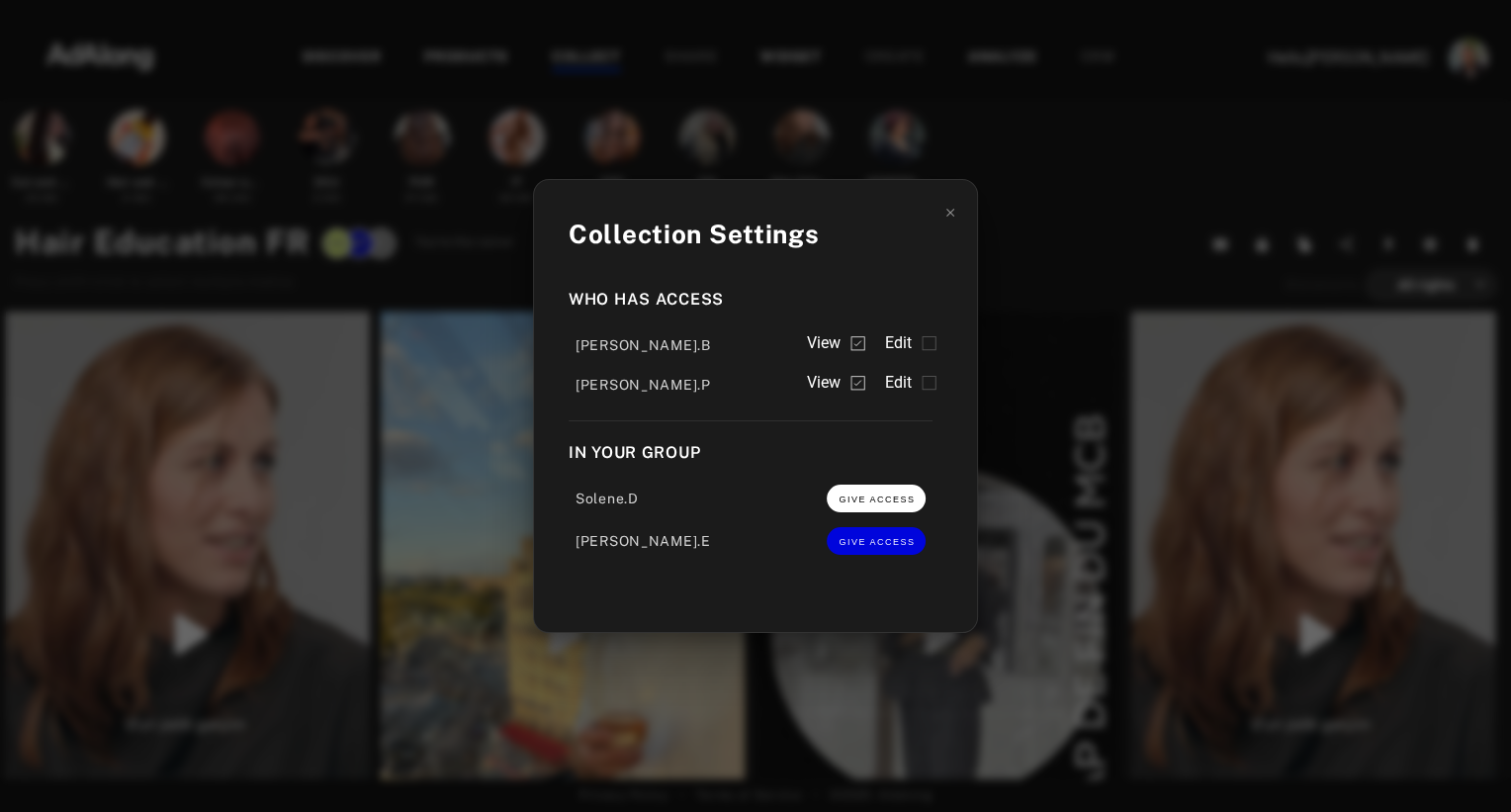
click at [870, 493] on button "GIVE ACCESS" at bounding box center [876, 498] width 99 height 28
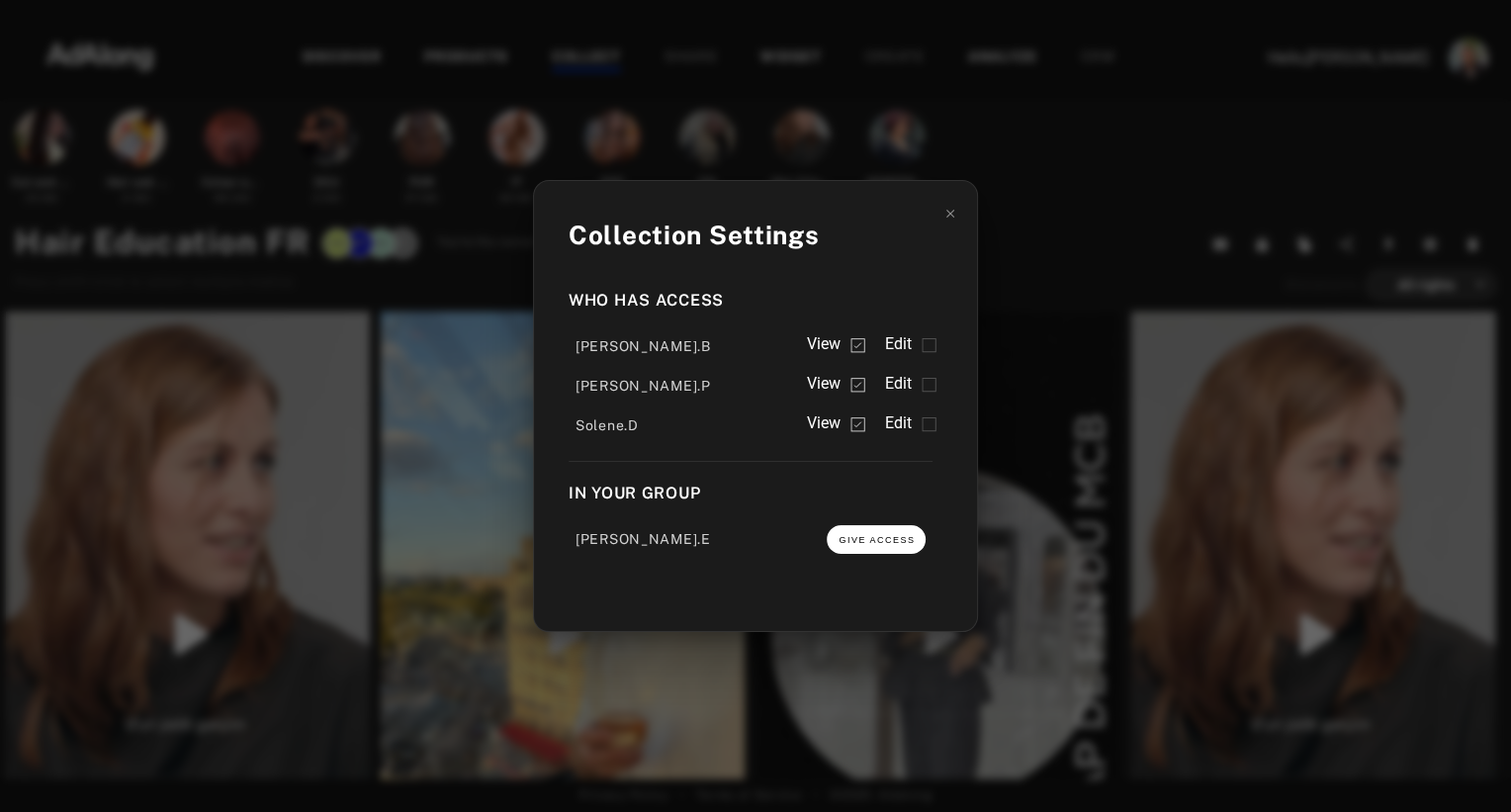
click at [862, 533] on button "GIVE ACCESS" at bounding box center [876, 539] width 99 height 28
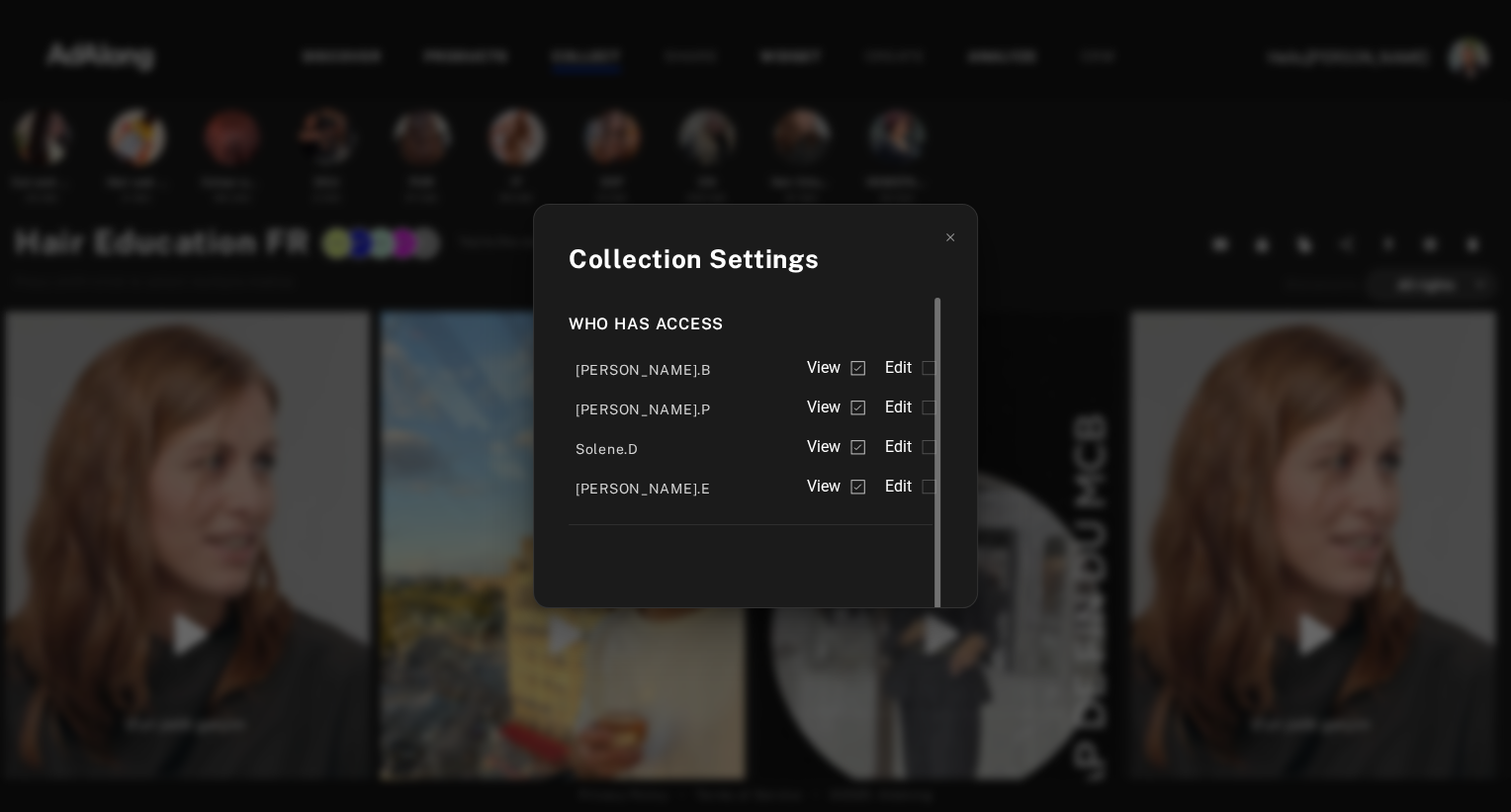
click at [902, 370] on span "Edit" at bounding box center [898, 368] width 28 height 24
click at [902, 399] on span "Edit" at bounding box center [898, 407] width 28 height 24
click at [900, 440] on span "Edit" at bounding box center [898, 447] width 28 height 24
click at [900, 488] on span "Edit" at bounding box center [898, 487] width 28 height 24
click at [1070, 252] on div "Collection Settings Who has access [PERSON_NAME].B View Edit [PERSON_NAME].P Vi…" at bounding box center [755, 406] width 1511 height 812
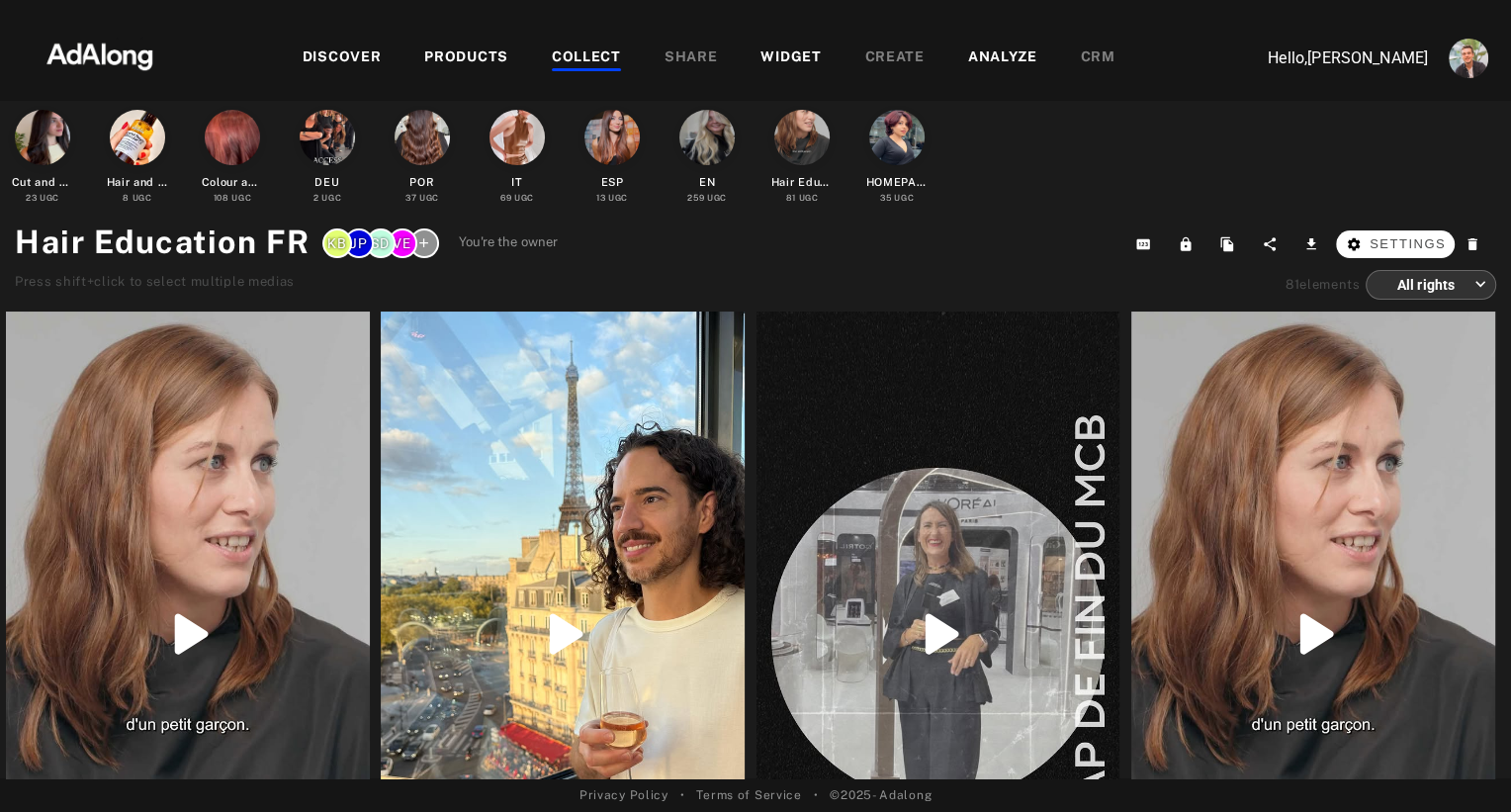
click at [1423, 235] on span "Settings" at bounding box center [1407, 244] width 76 height 20
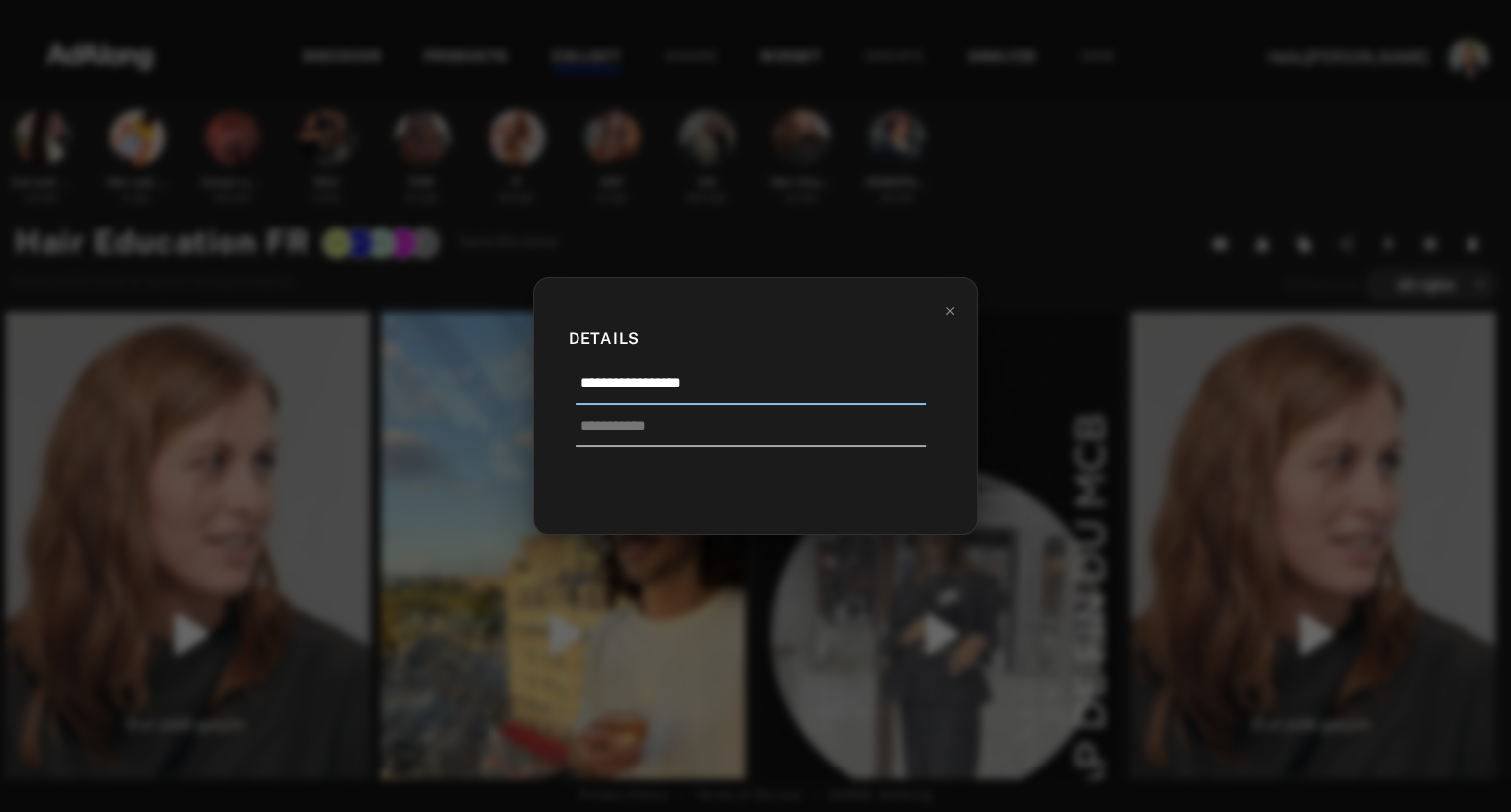
drag, startPoint x: 692, startPoint y: 381, endPoint x: 414, endPoint y: 383, distance: 277.8
click at [414, 383] on div "**********" at bounding box center [755, 406] width 1511 height 812
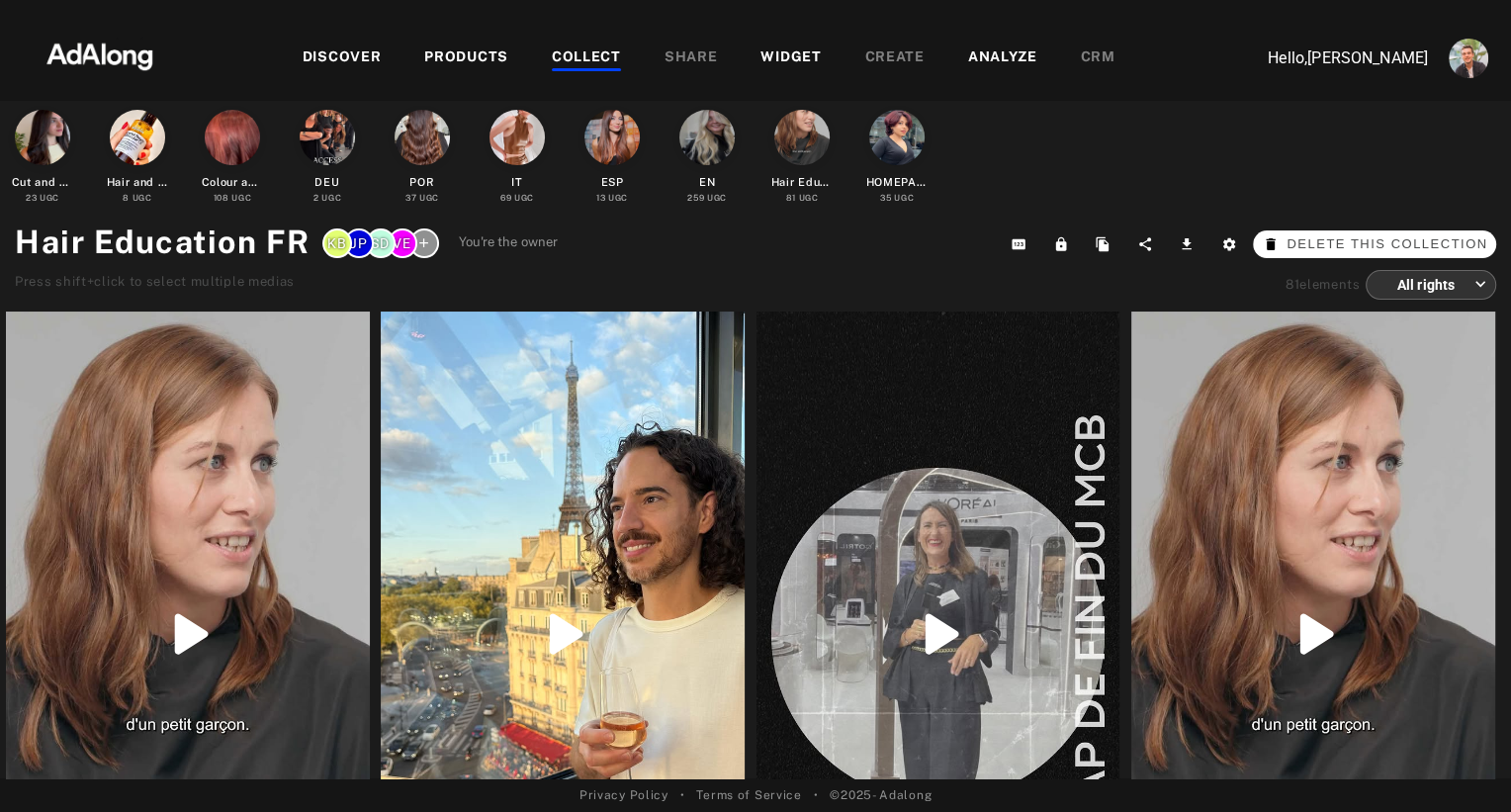
drag, startPoint x: 1432, startPoint y: 240, endPoint x: 1408, endPoint y: 240, distance: 23.7
click at [1408, 240] on span "Delete this collection" at bounding box center [1386, 244] width 201 height 20
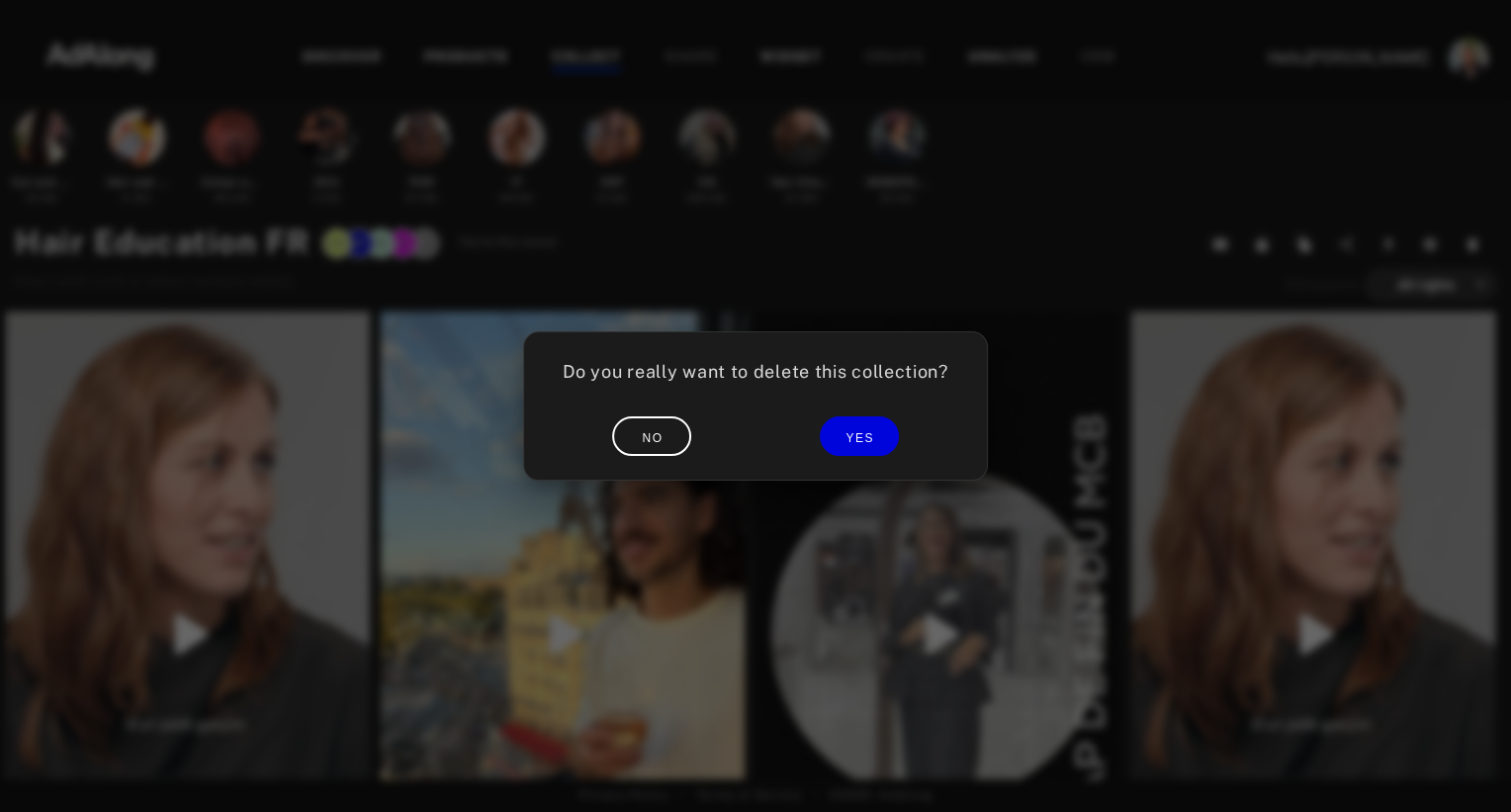
drag, startPoint x: 1366, startPoint y: 240, endPoint x: 1303, endPoint y: 229, distance: 64.2
click at [1303, 229] on div "Do you really want to delete this collection? NO YES" at bounding box center [755, 406] width 1511 height 812
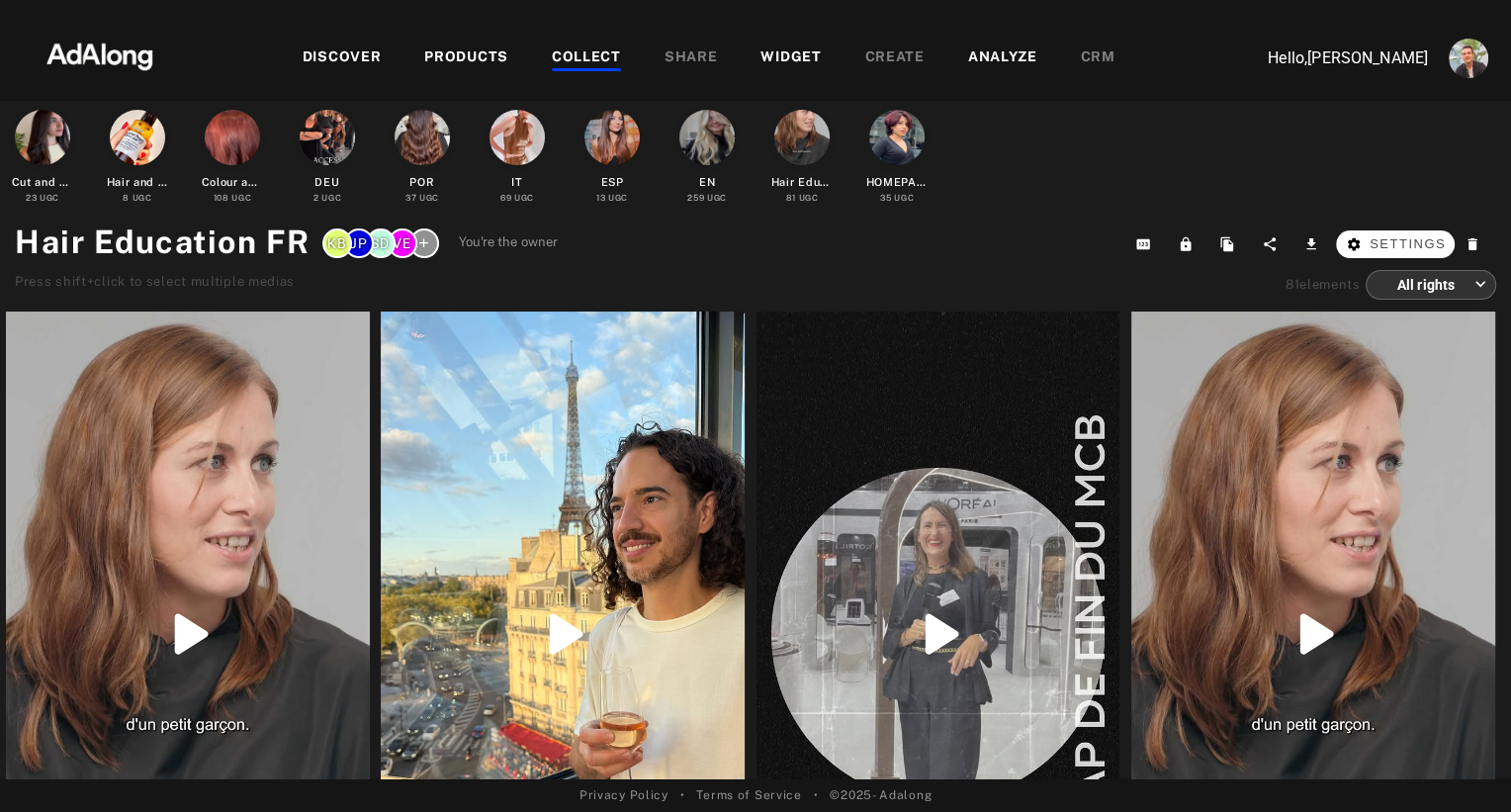
click at [1408, 242] on span "Settings" at bounding box center [1407, 244] width 76 height 20
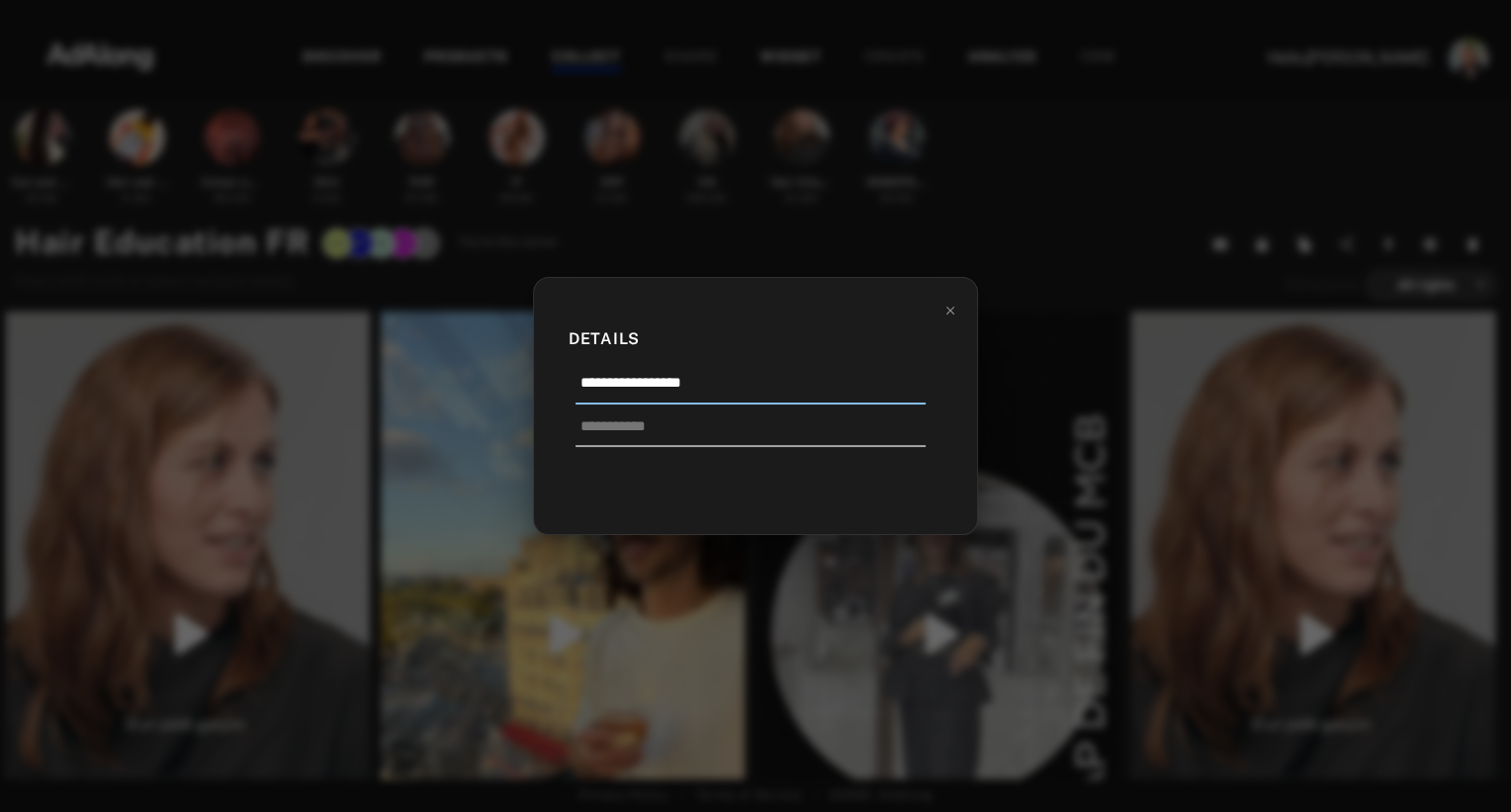
drag, startPoint x: 695, startPoint y: 387, endPoint x: 554, endPoint y: 384, distance: 141.4
click at [554, 384] on div "**********" at bounding box center [755, 406] width 445 height 258
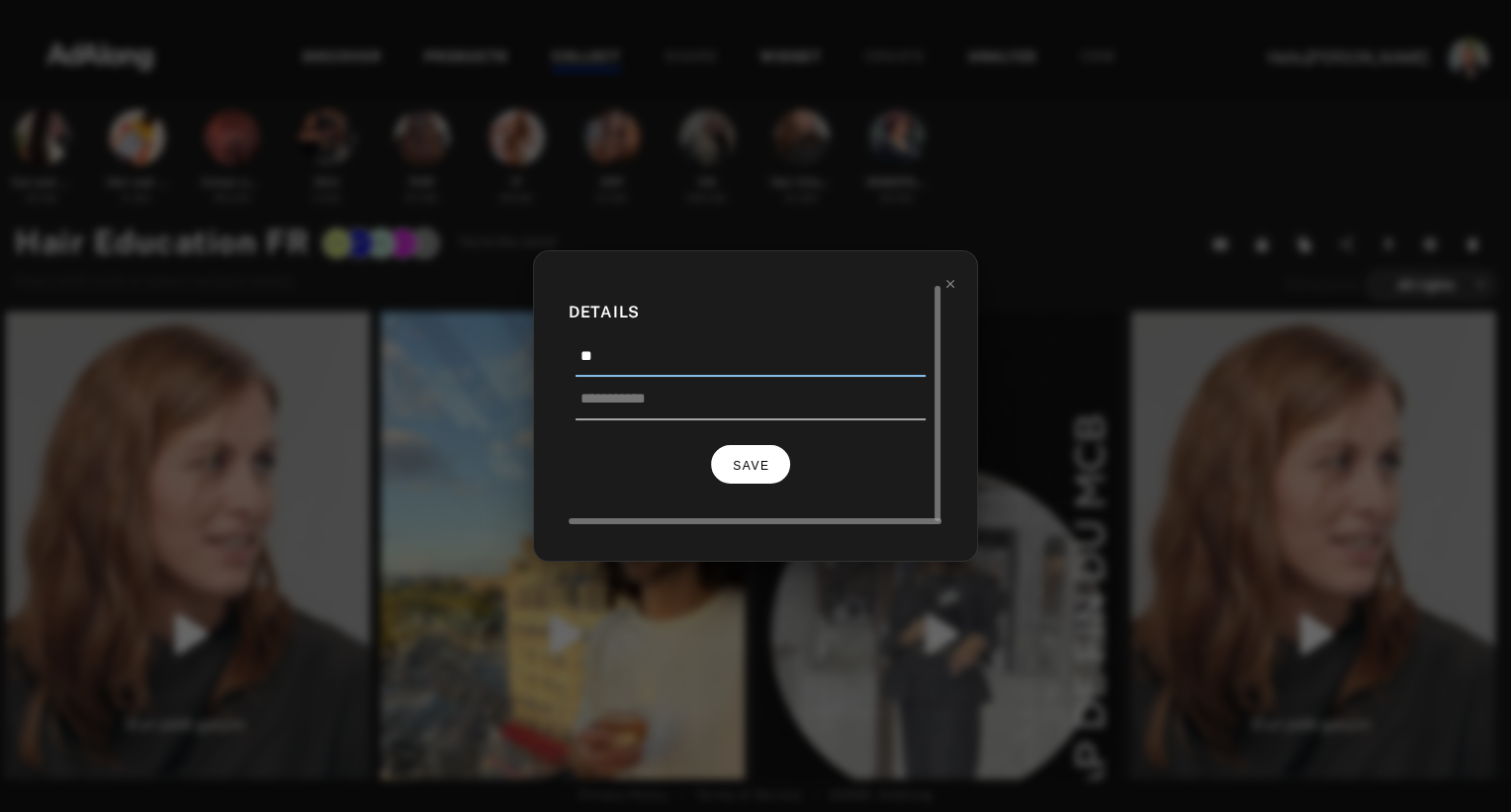
type input "**"
click at [757, 471] on button "SAVE" at bounding box center [750, 464] width 79 height 39
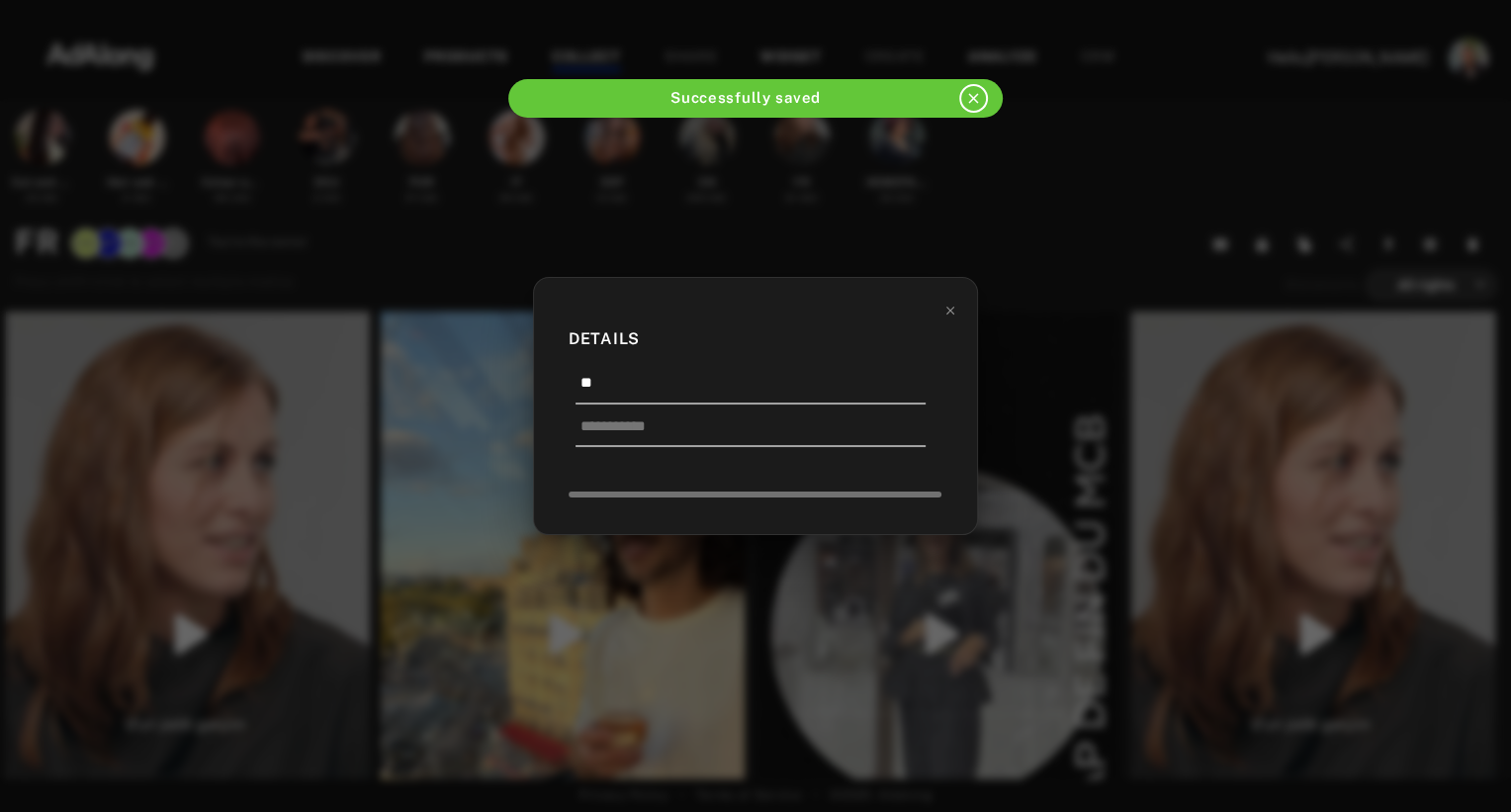
click at [1060, 234] on div "Details **" at bounding box center [755, 406] width 1511 height 812
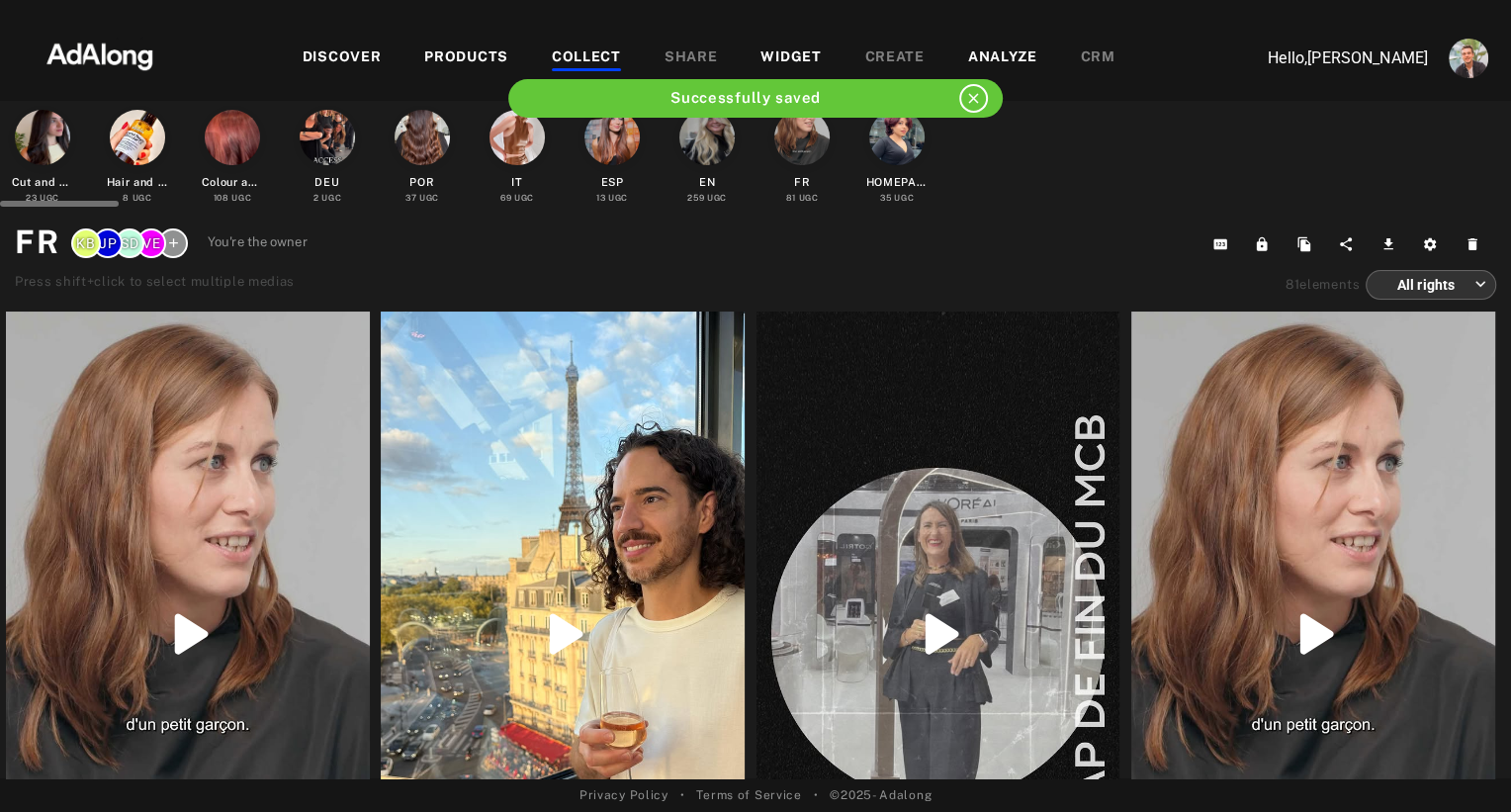
click at [325, 139] on div at bounding box center [327, 137] width 55 height 55
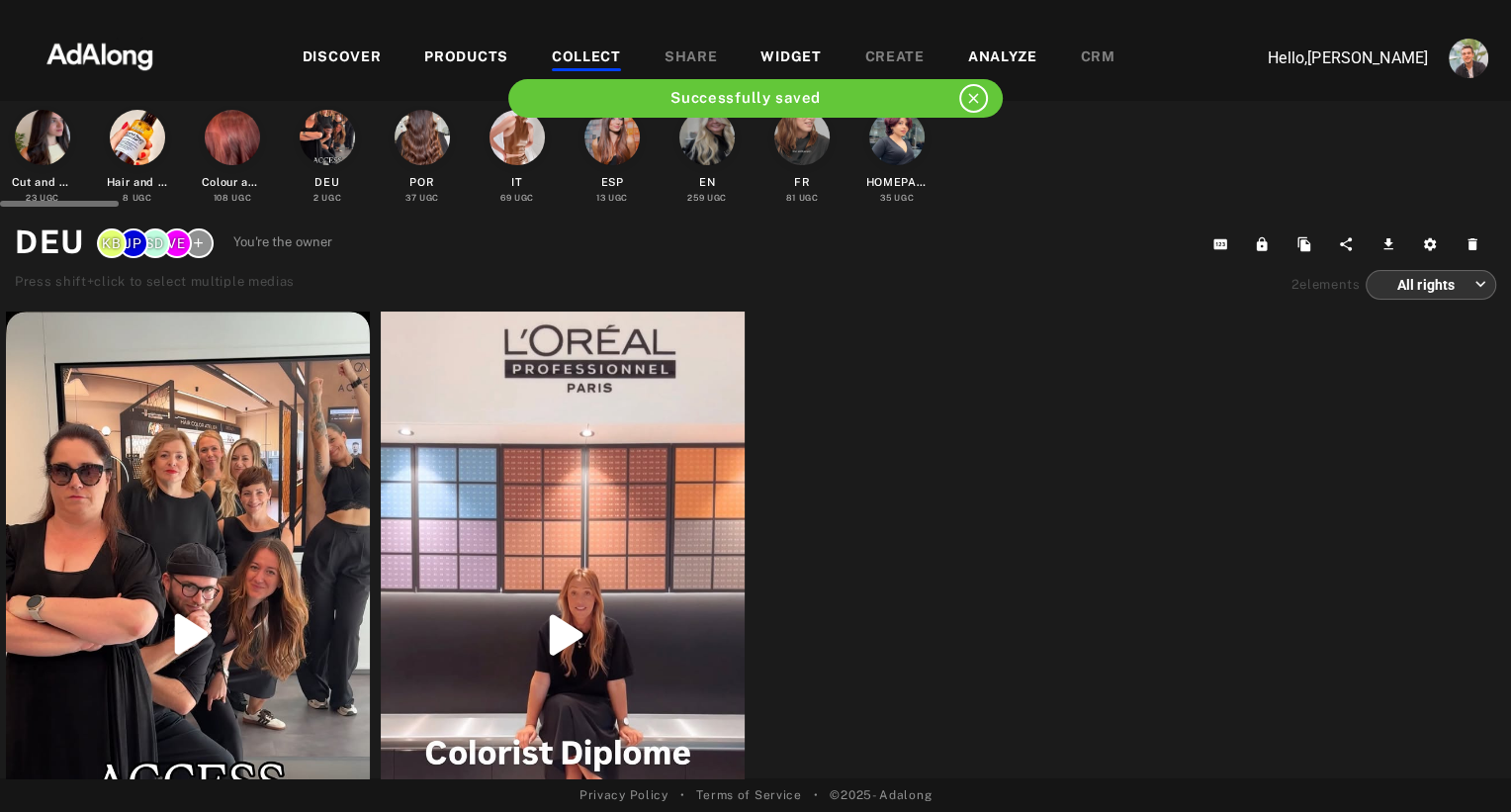
click at [415, 144] on div at bounding box center [421, 137] width 55 height 55
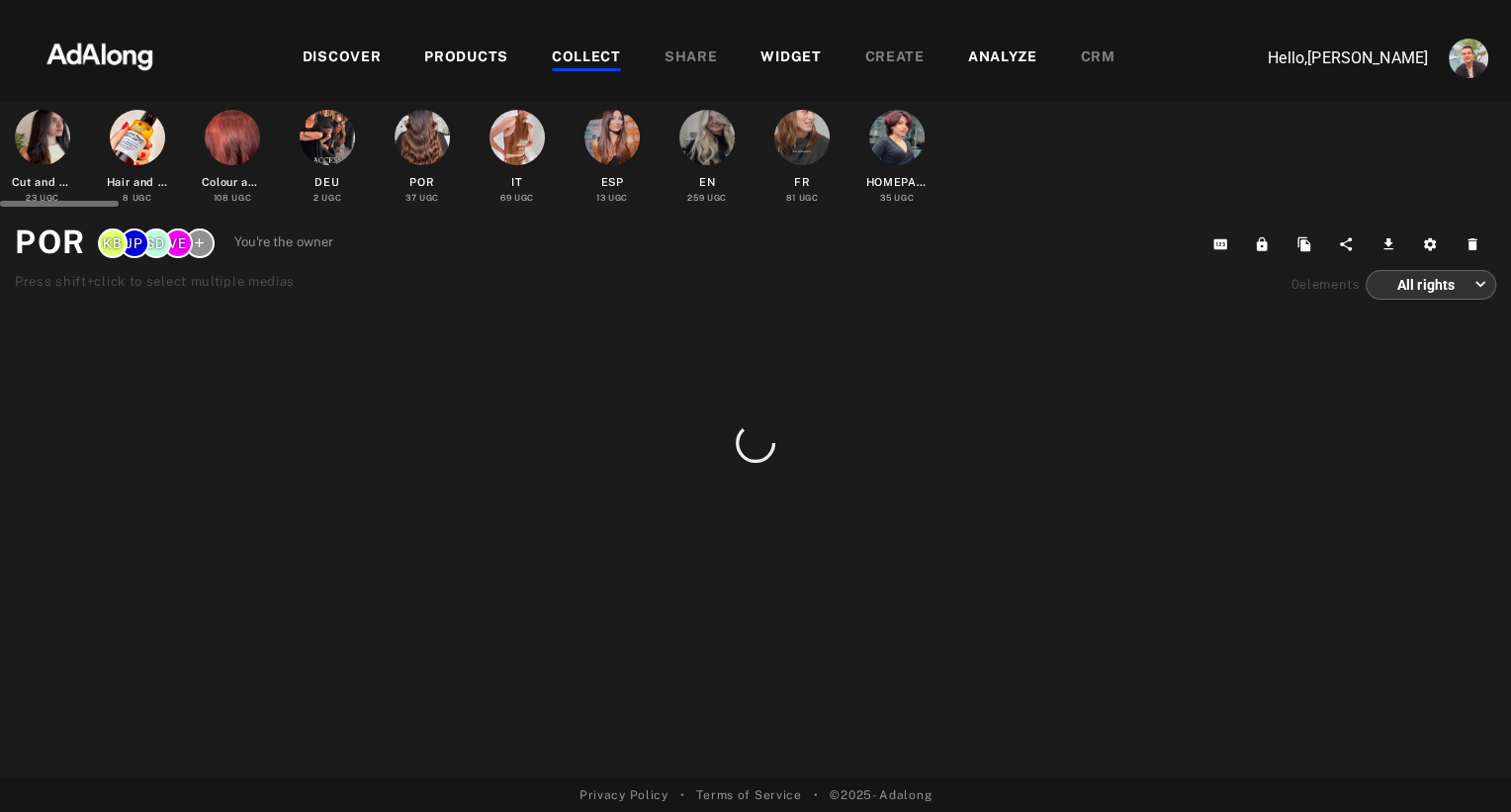
click at [506, 148] on div at bounding box center [516, 137] width 55 height 55
click at [630, 130] on div at bounding box center [611, 137] width 55 height 55
click at [618, 132] on div at bounding box center [611, 137] width 55 height 55
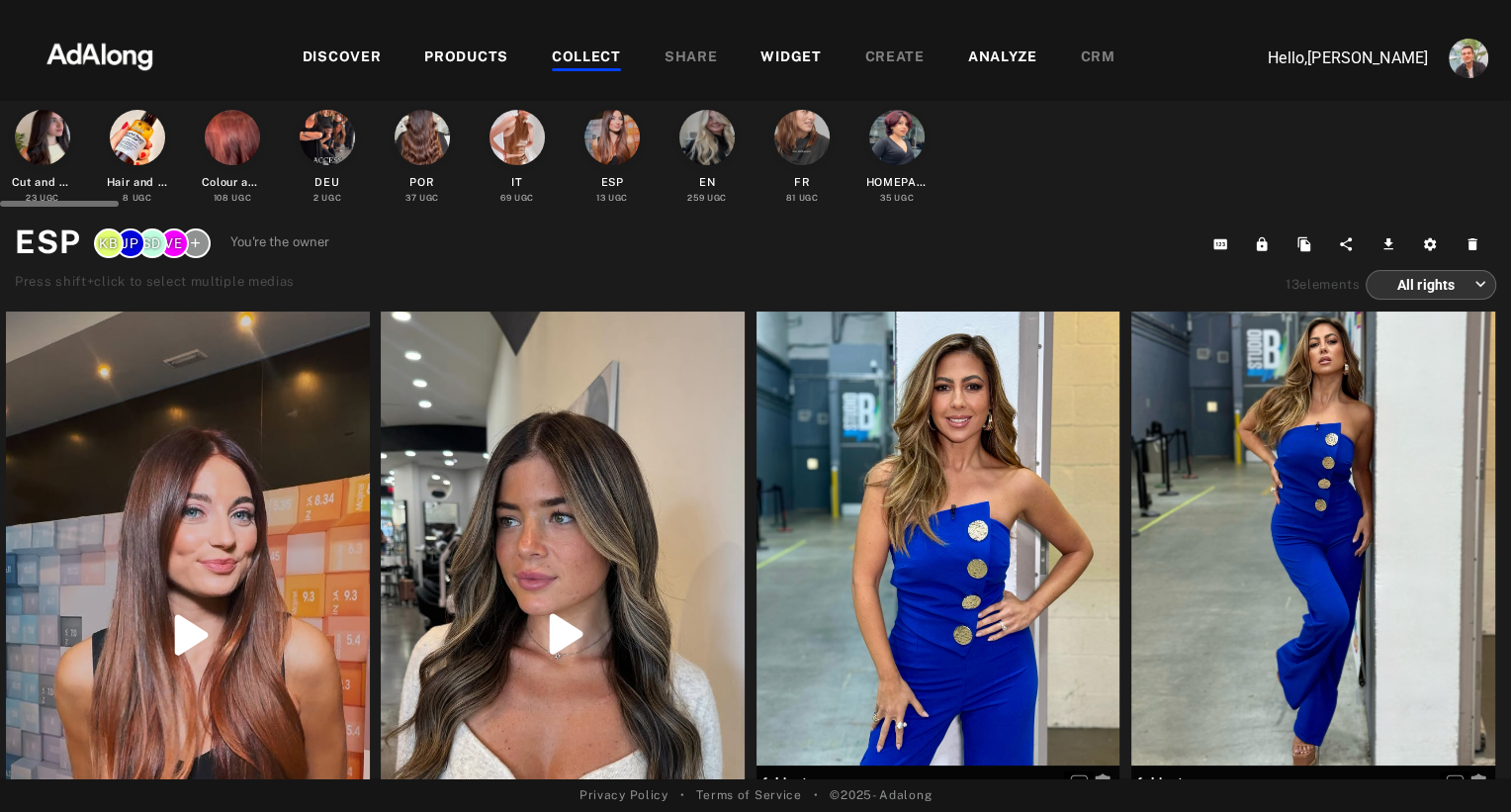
click at [725, 139] on div at bounding box center [706, 137] width 55 height 55
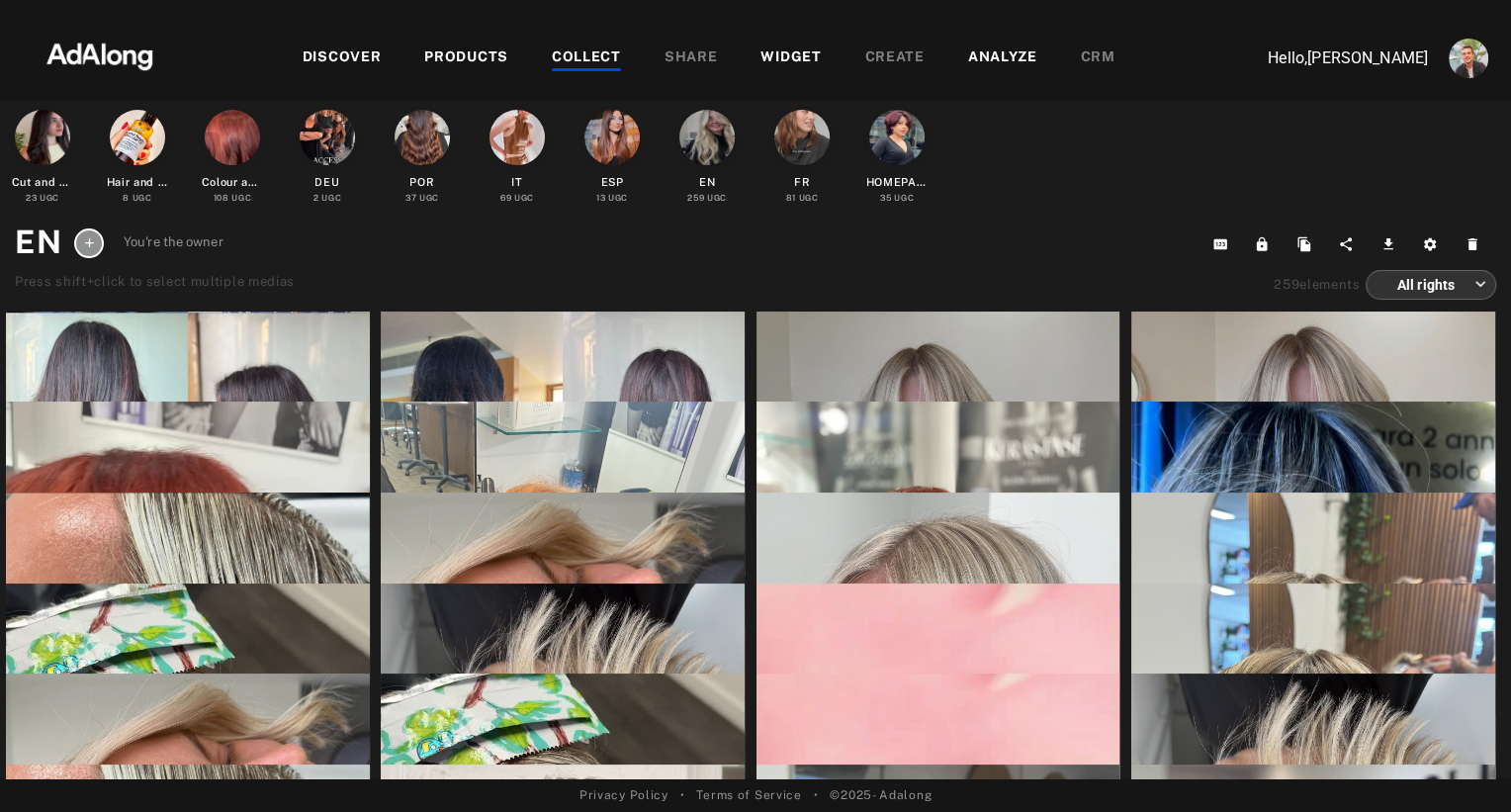
click at [87, 244] on icon at bounding box center [89, 242] width 15 height 15
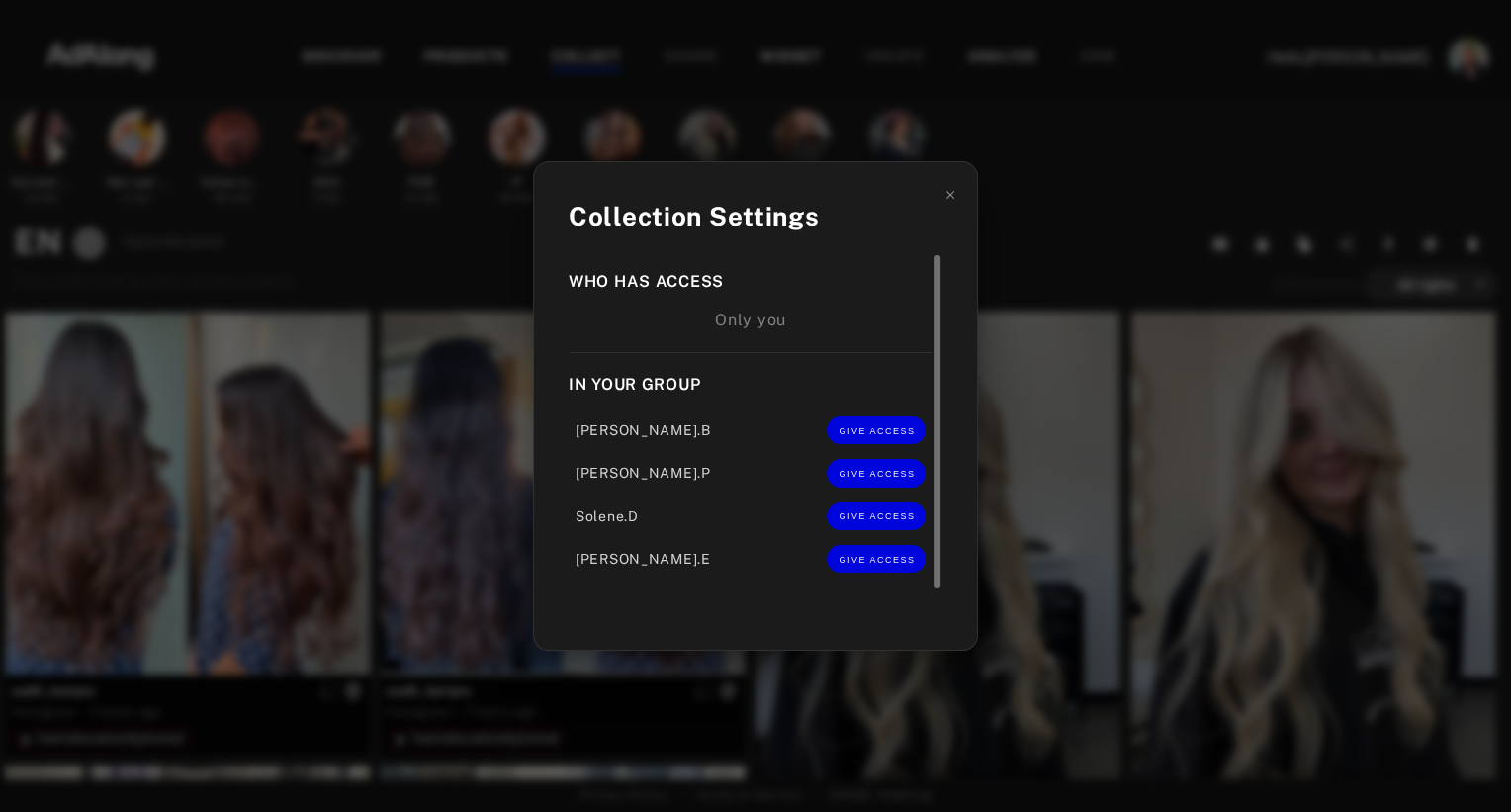
click at [893, 453] on div "[PERSON_NAME].P GIVE ACCESS" at bounding box center [751, 470] width 364 height 43
click at [893, 435] on span "GIVE ACCESS" at bounding box center [876, 431] width 76 height 10
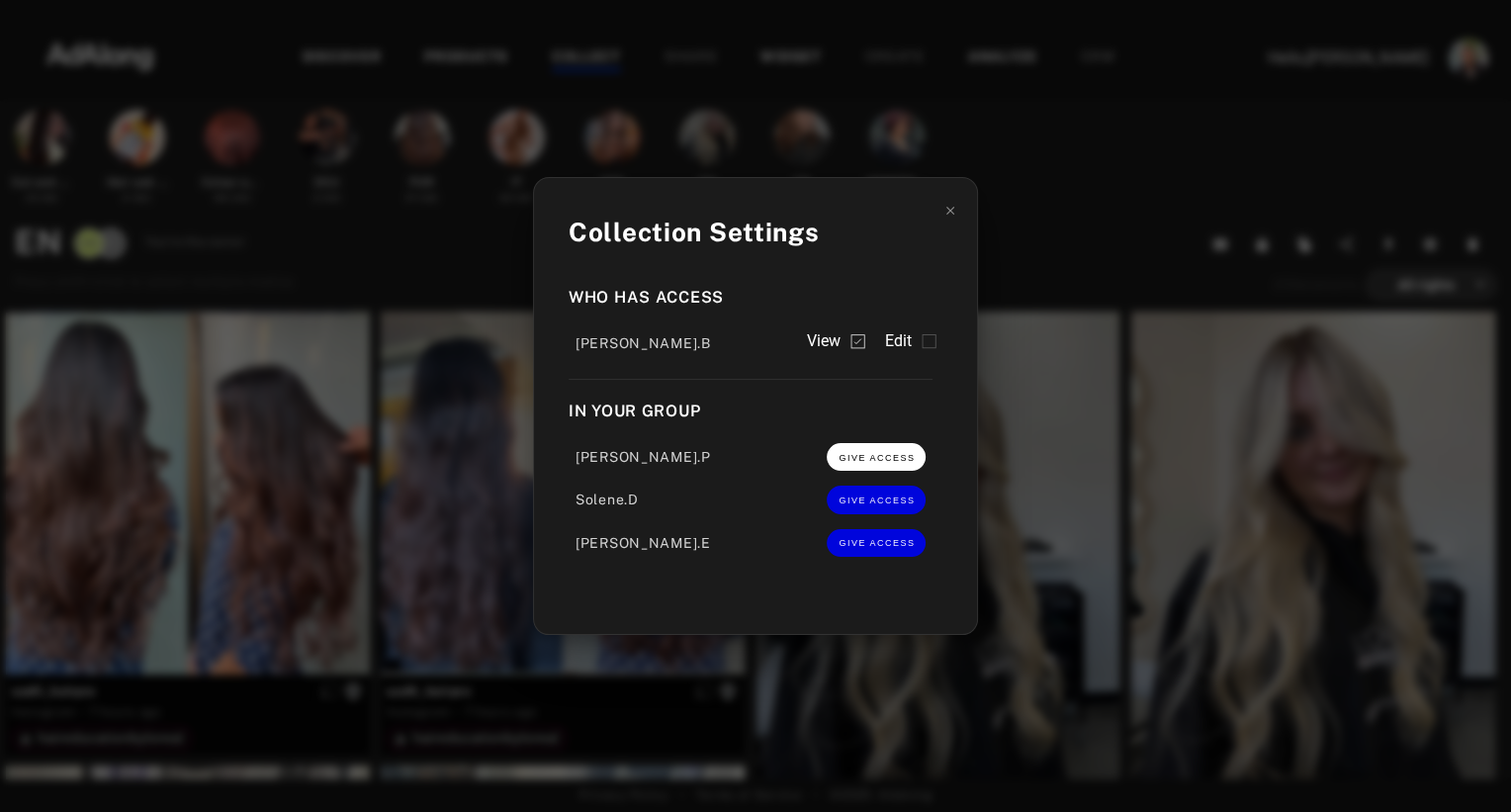
click at [889, 462] on span "GIVE ACCESS" at bounding box center [876, 458] width 76 height 10
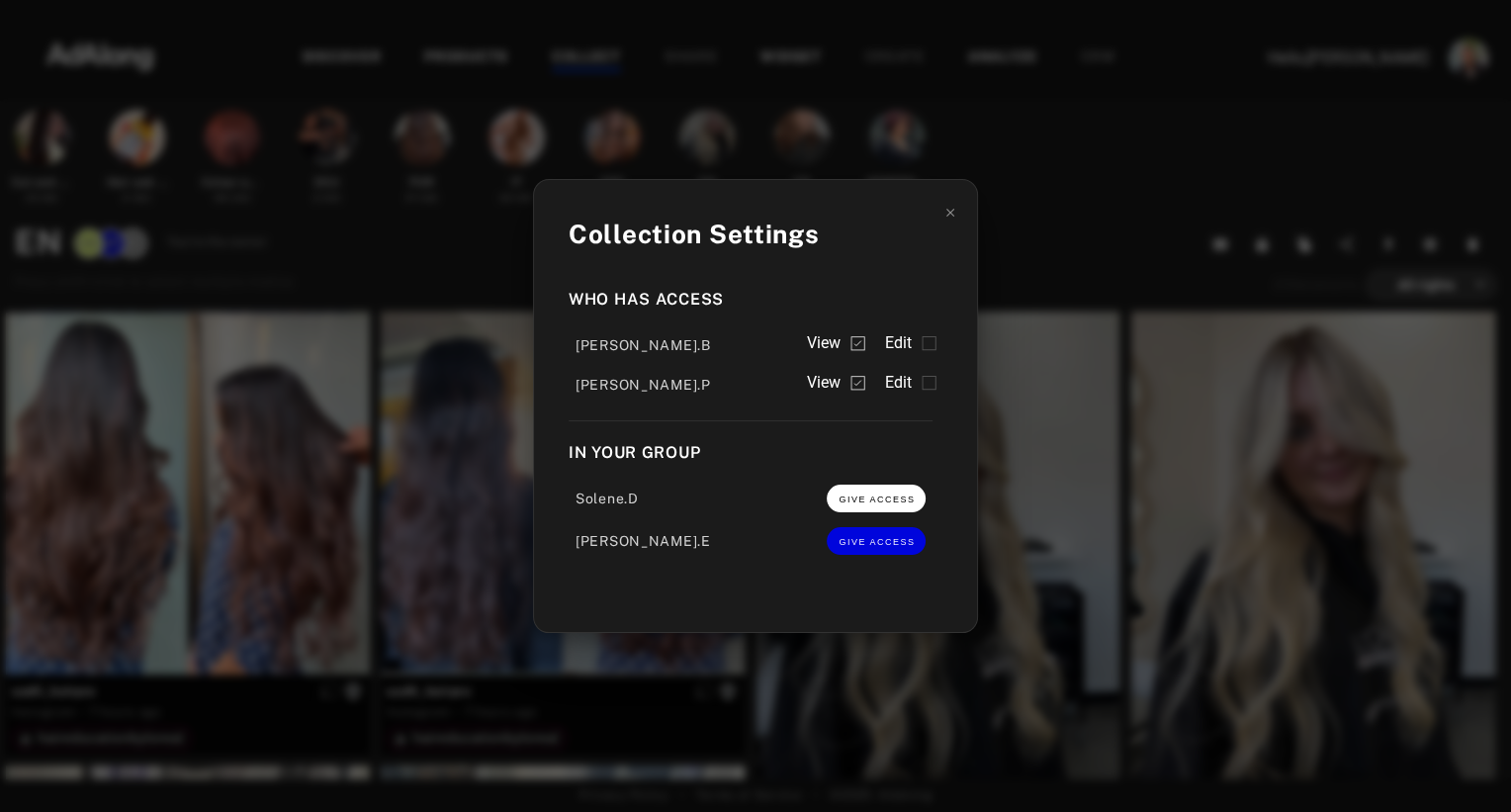
click at [876, 499] on span "GIVE ACCESS" at bounding box center [876, 499] width 76 height 10
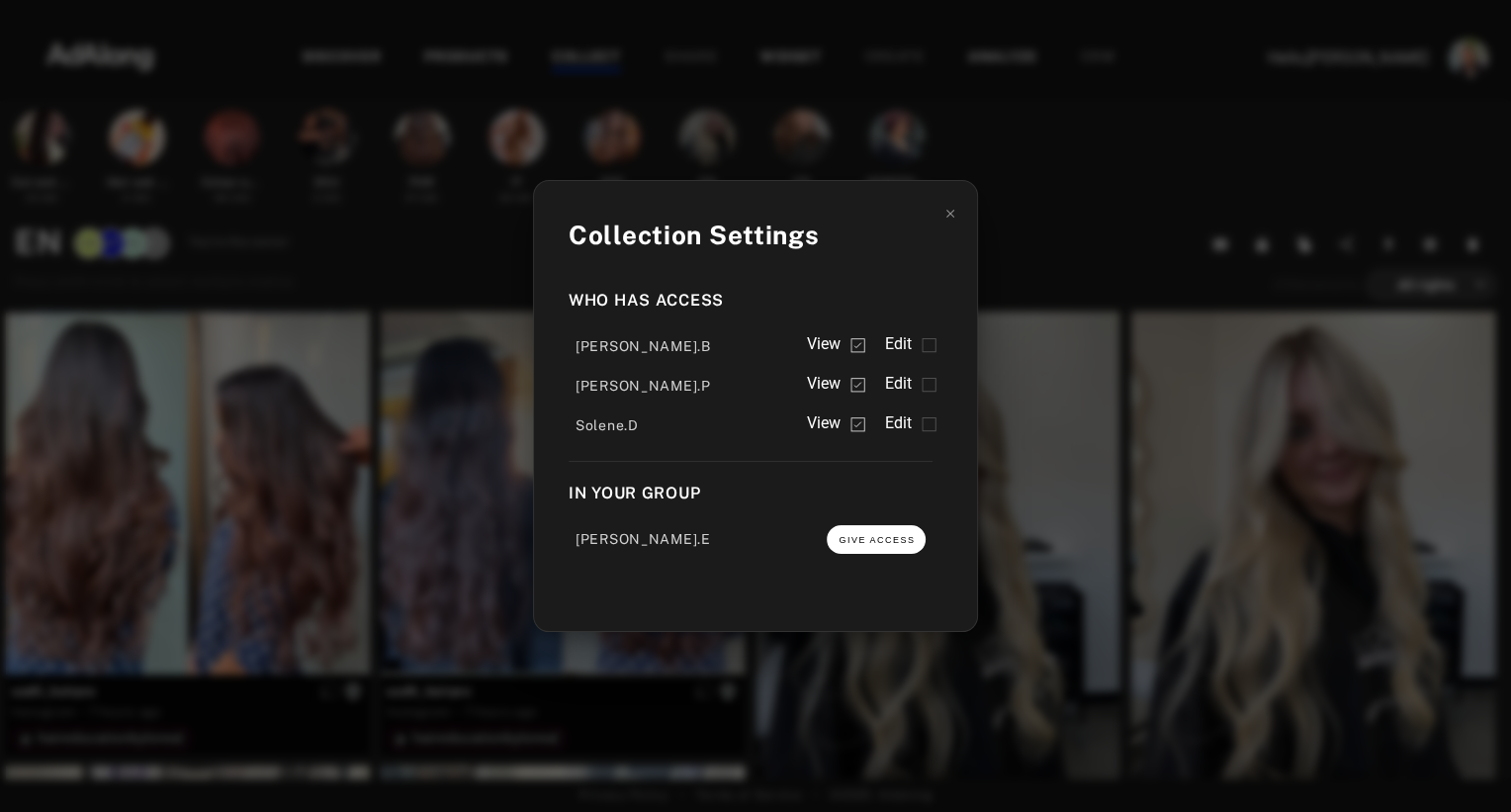
click at [873, 534] on button "GIVE ACCESS" at bounding box center [876, 539] width 99 height 28
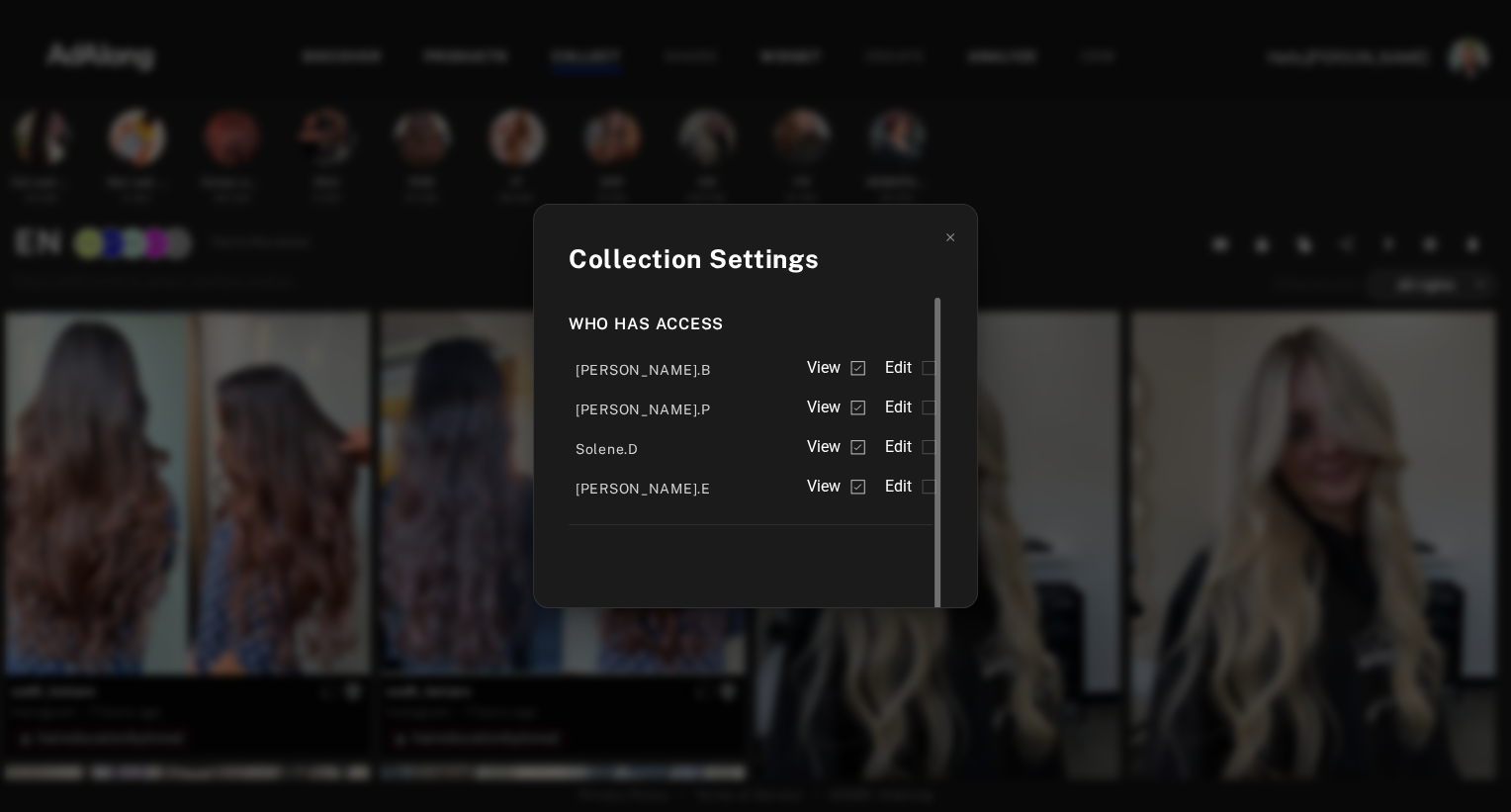
click at [903, 366] on span "Edit" at bounding box center [898, 368] width 28 height 24
click at [901, 413] on span "Edit" at bounding box center [898, 407] width 28 height 24
click at [901, 447] on span "Edit" at bounding box center [898, 447] width 28 height 24
click at [901, 487] on span "Edit" at bounding box center [898, 487] width 28 height 24
click at [1039, 236] on div "Collection Settings Who has access [PERSON_NAME].B View Edit [PERSON_NAME].P Vi…" at bounding box center [755, 406] width 1511 height 812
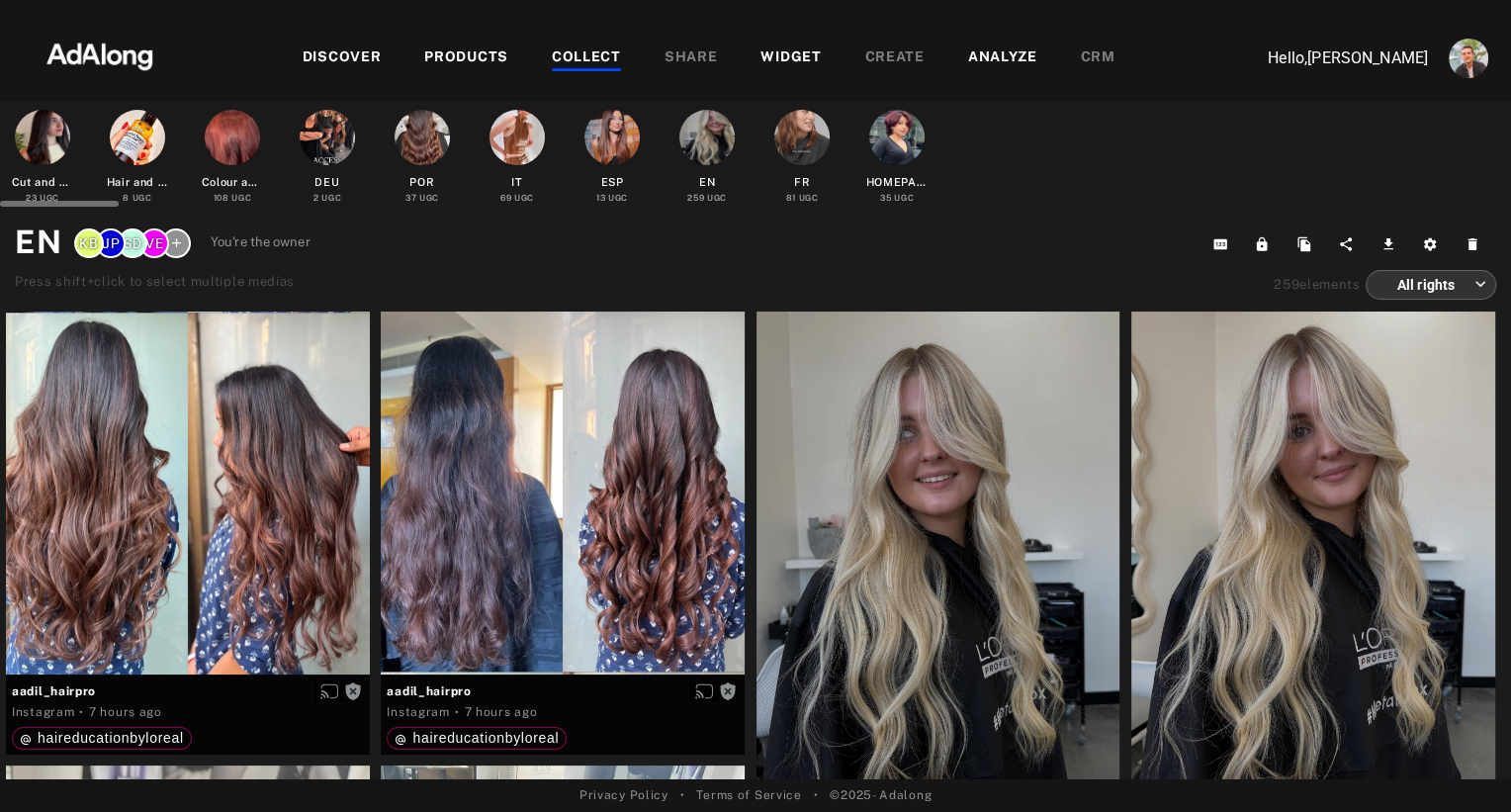
click at [804, 135] on div at bounding box center [801, 137] width 55 height 55
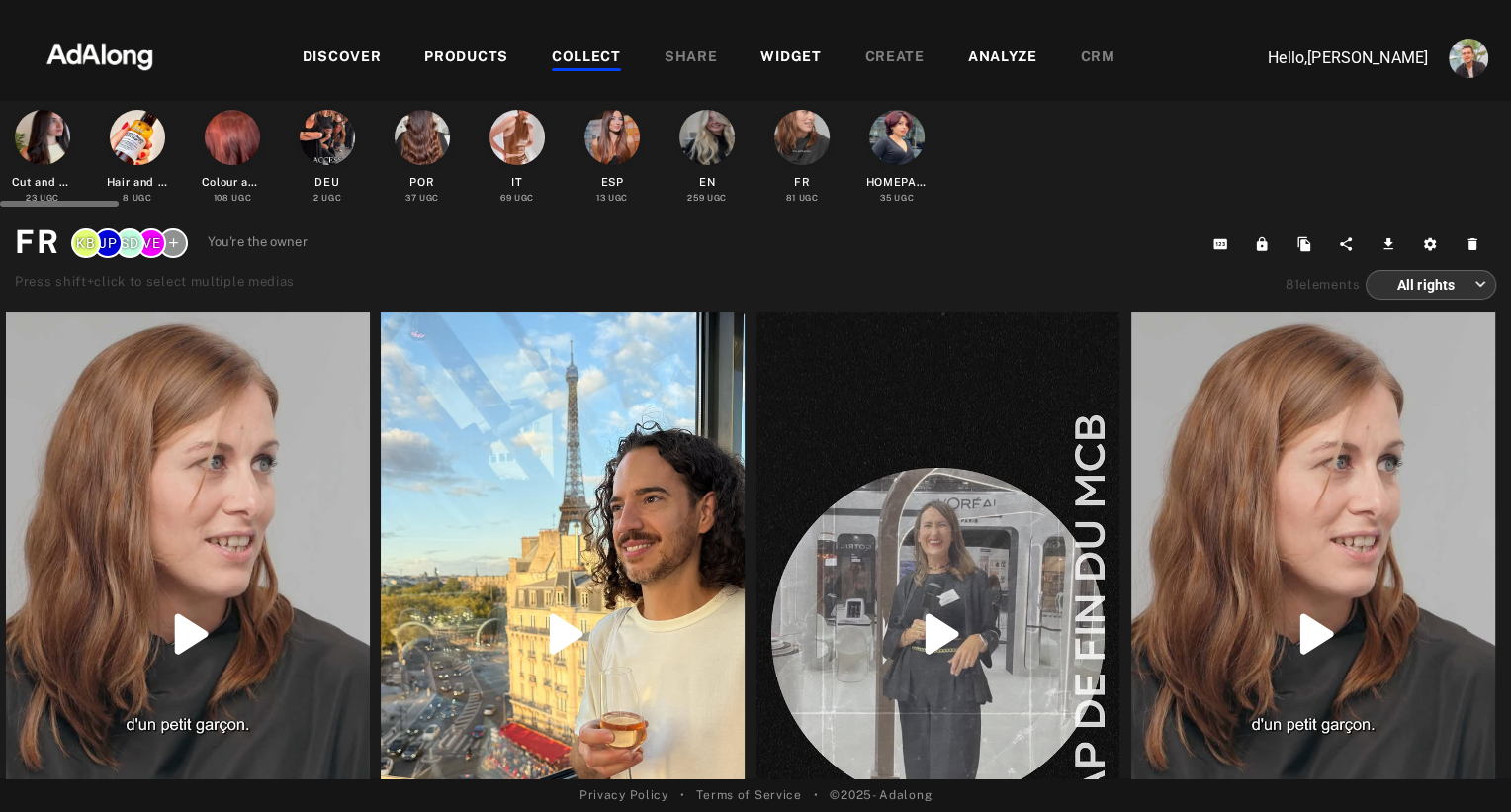
click at [31, 149] on div at bounding box center [42, 137] width 55 height 55
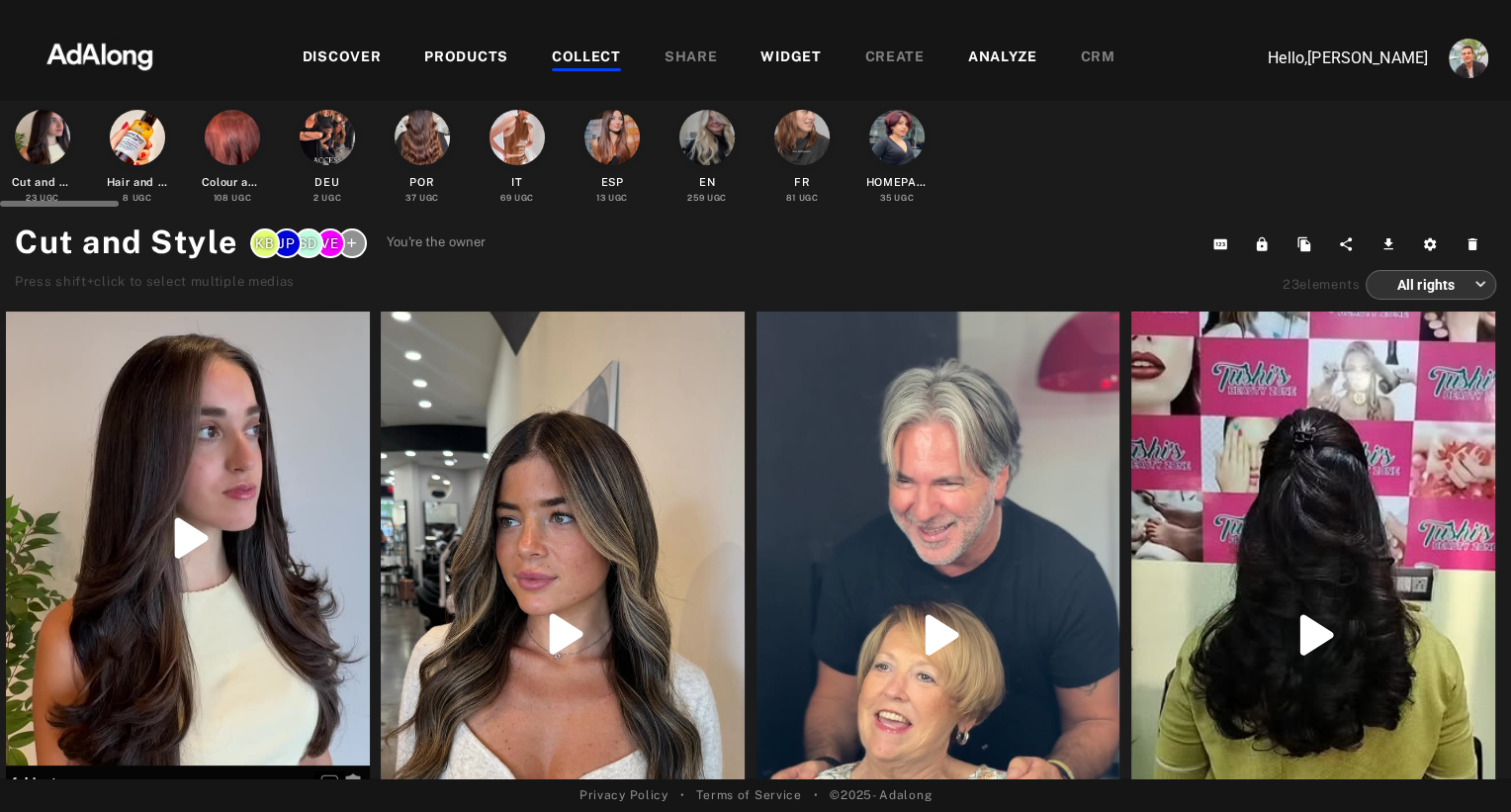
click at [132, 134] on div at bounding box center [137, 137] width 55 height 55
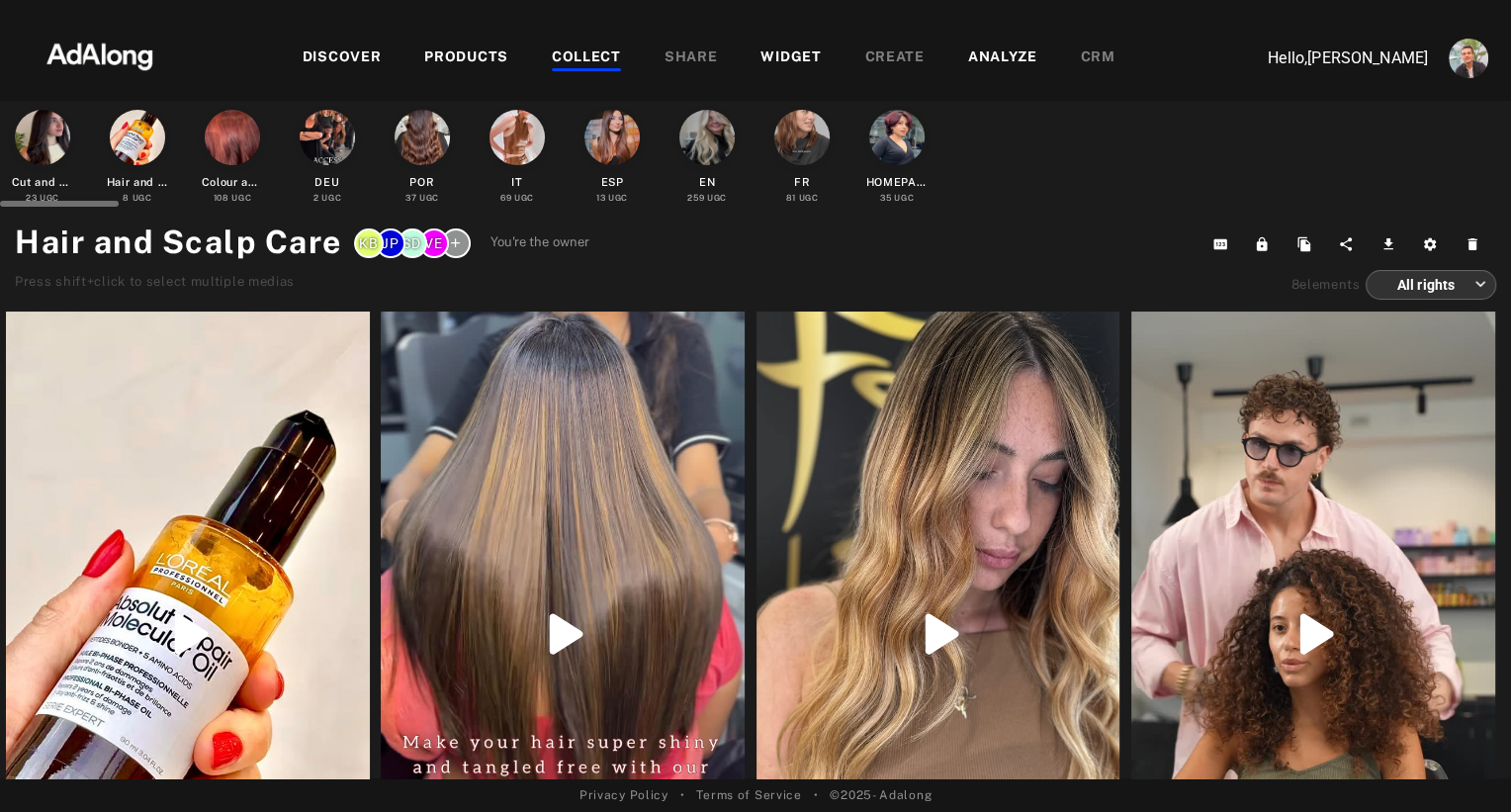
click at [893, 145] on div at bounding box center [896, 137] width 55 height 55
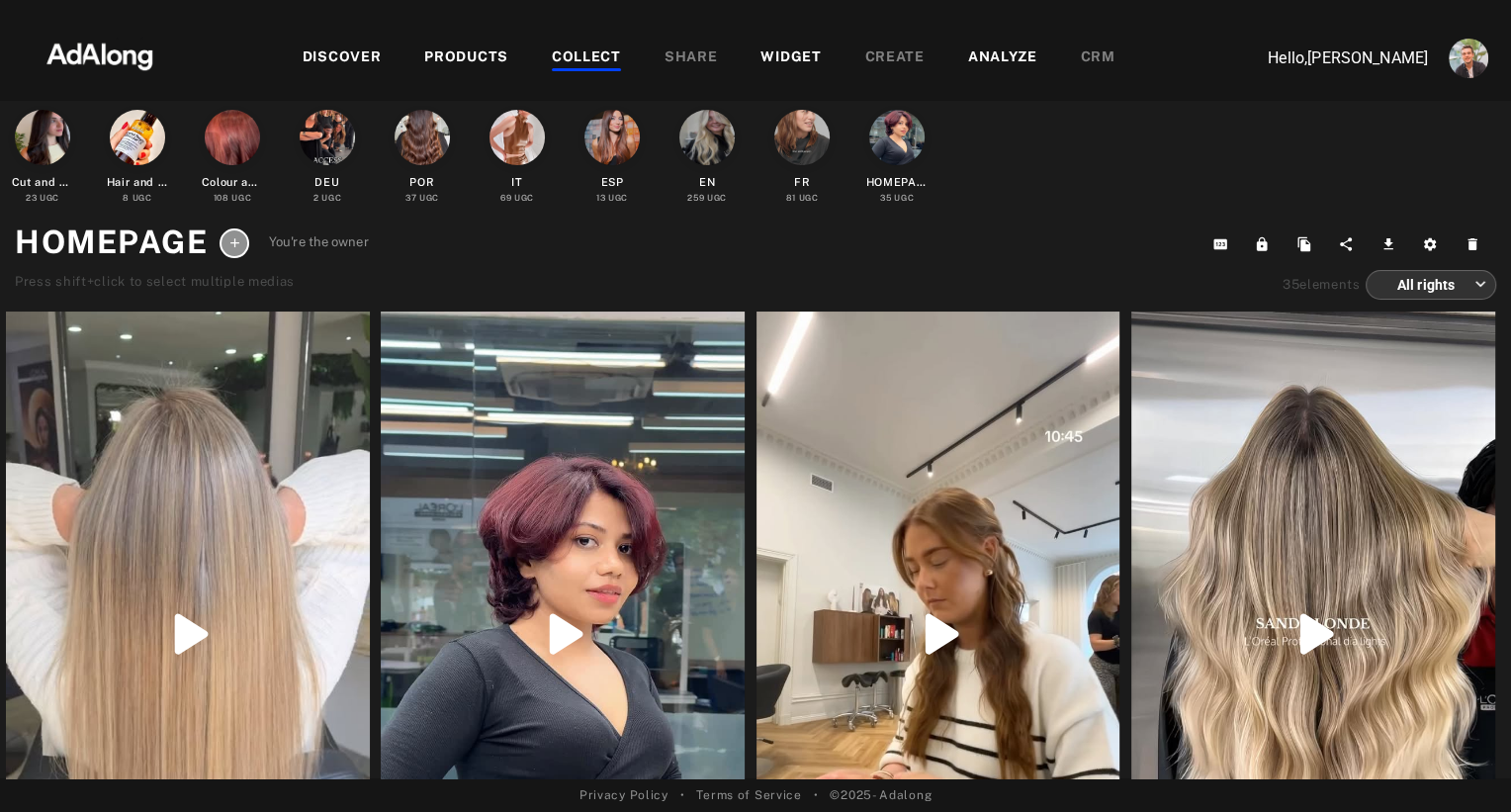
click at [234, 242] on icon at bounding box center [234, 242] width 9 height 9
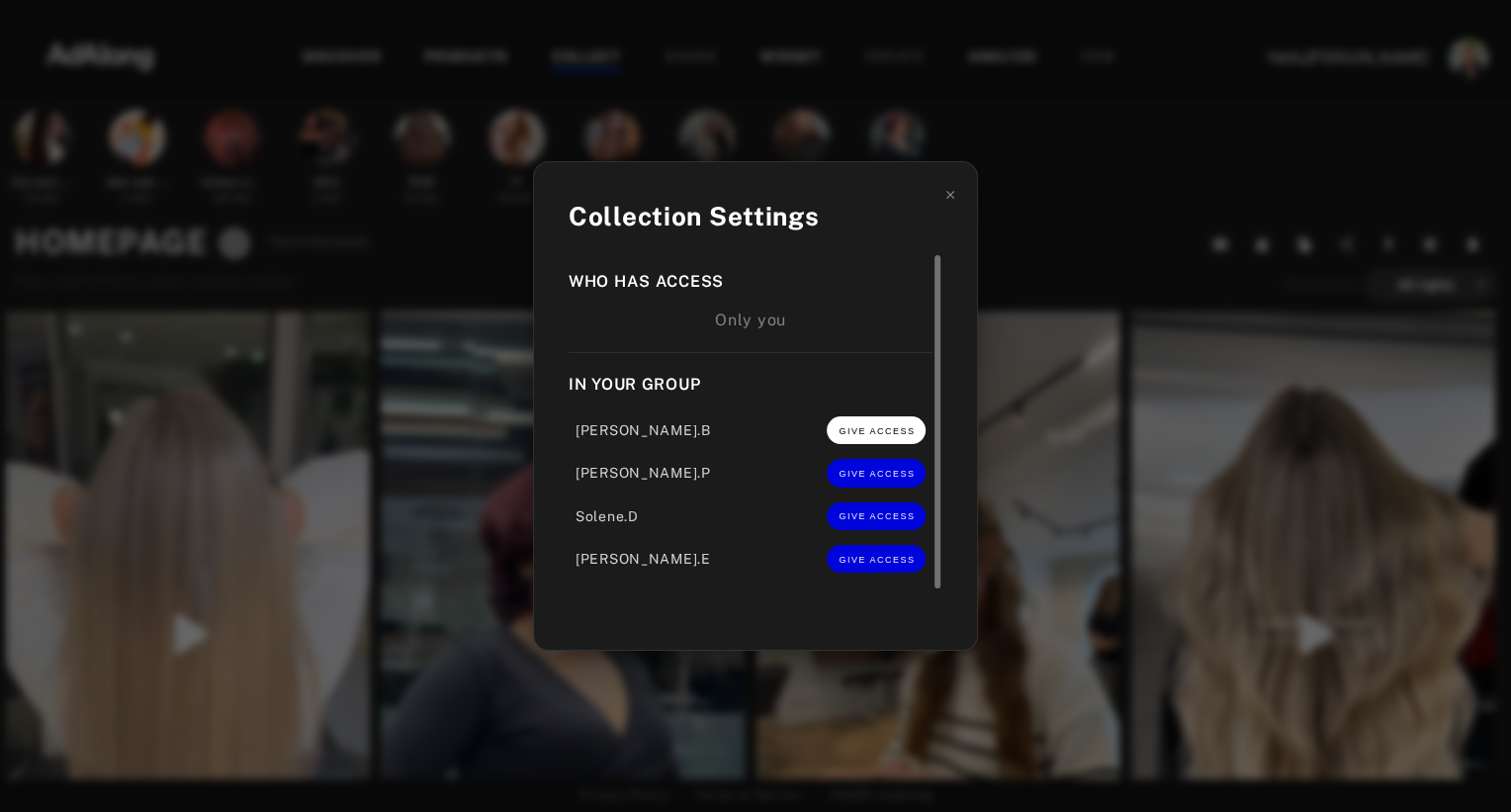
click at [850, 429] on span "GIVE ACCESS" at bounding box center [876, 431] width 76 height 10
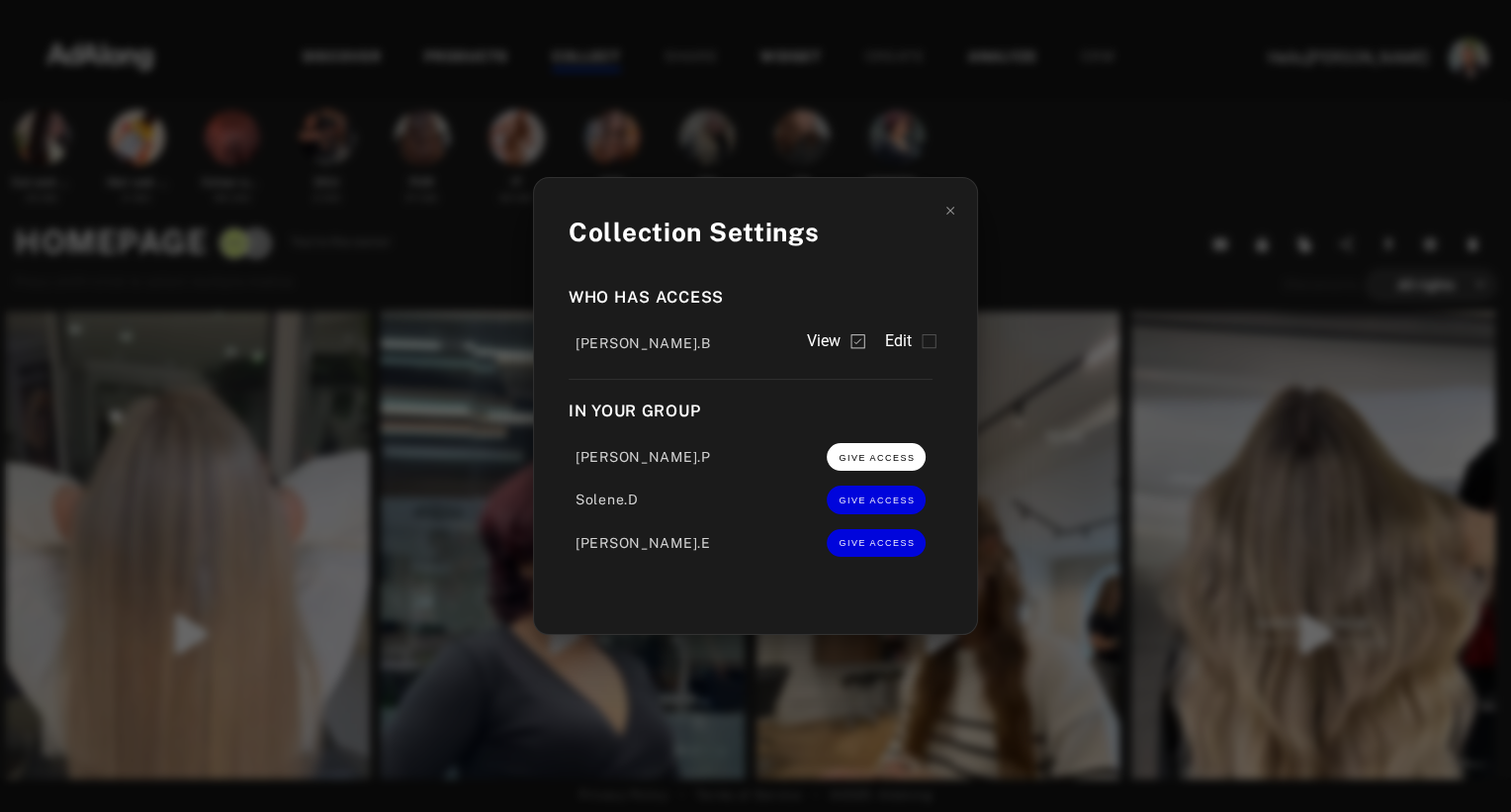
click at [856, 471] on button "GIVE ACCESS" at bounding box center [876, 457] width 99 height 28
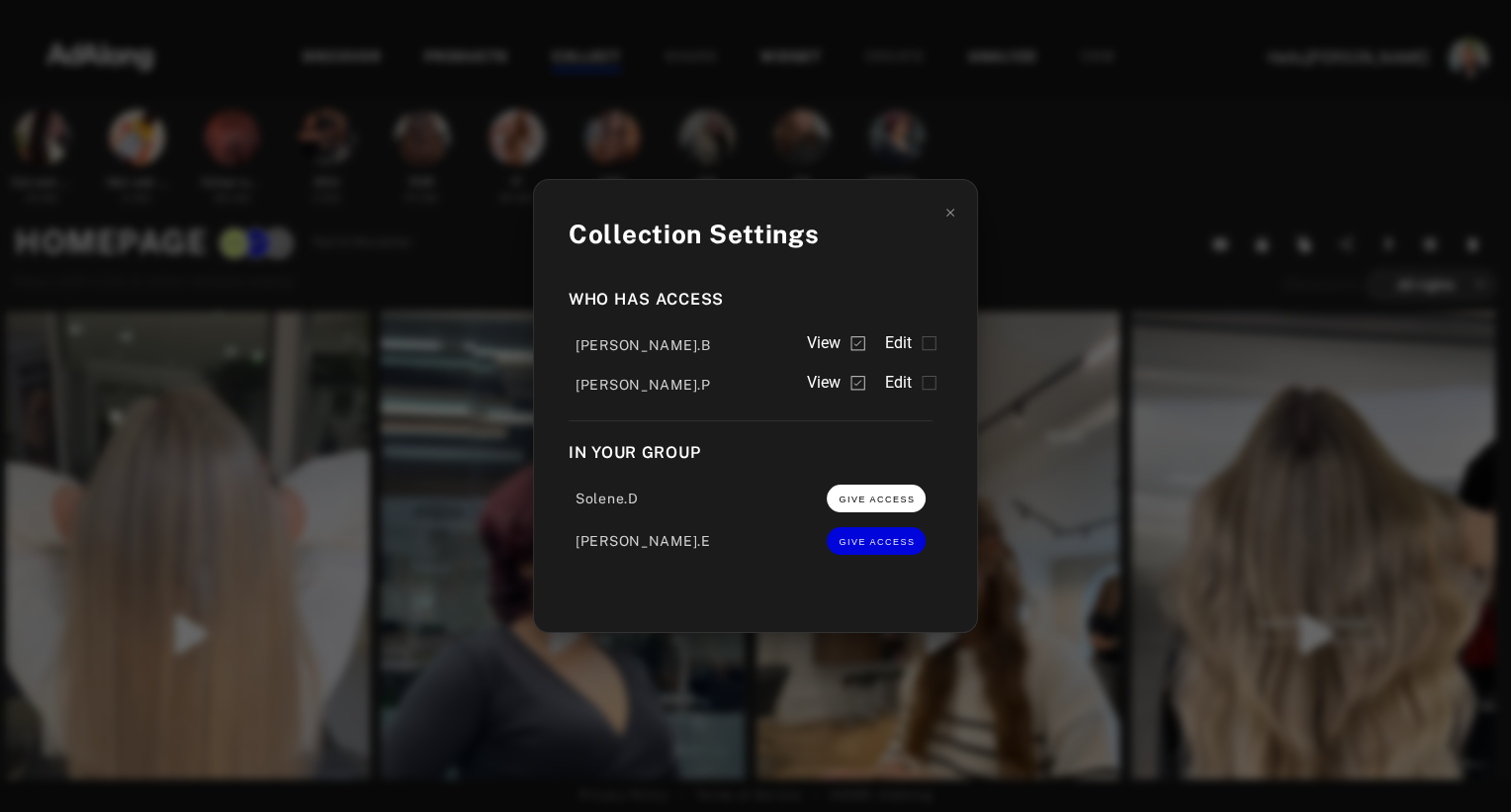
click at [856, 500] on span "GIVE ACCESS" at bounding box center [876, 499] width 76 height 10
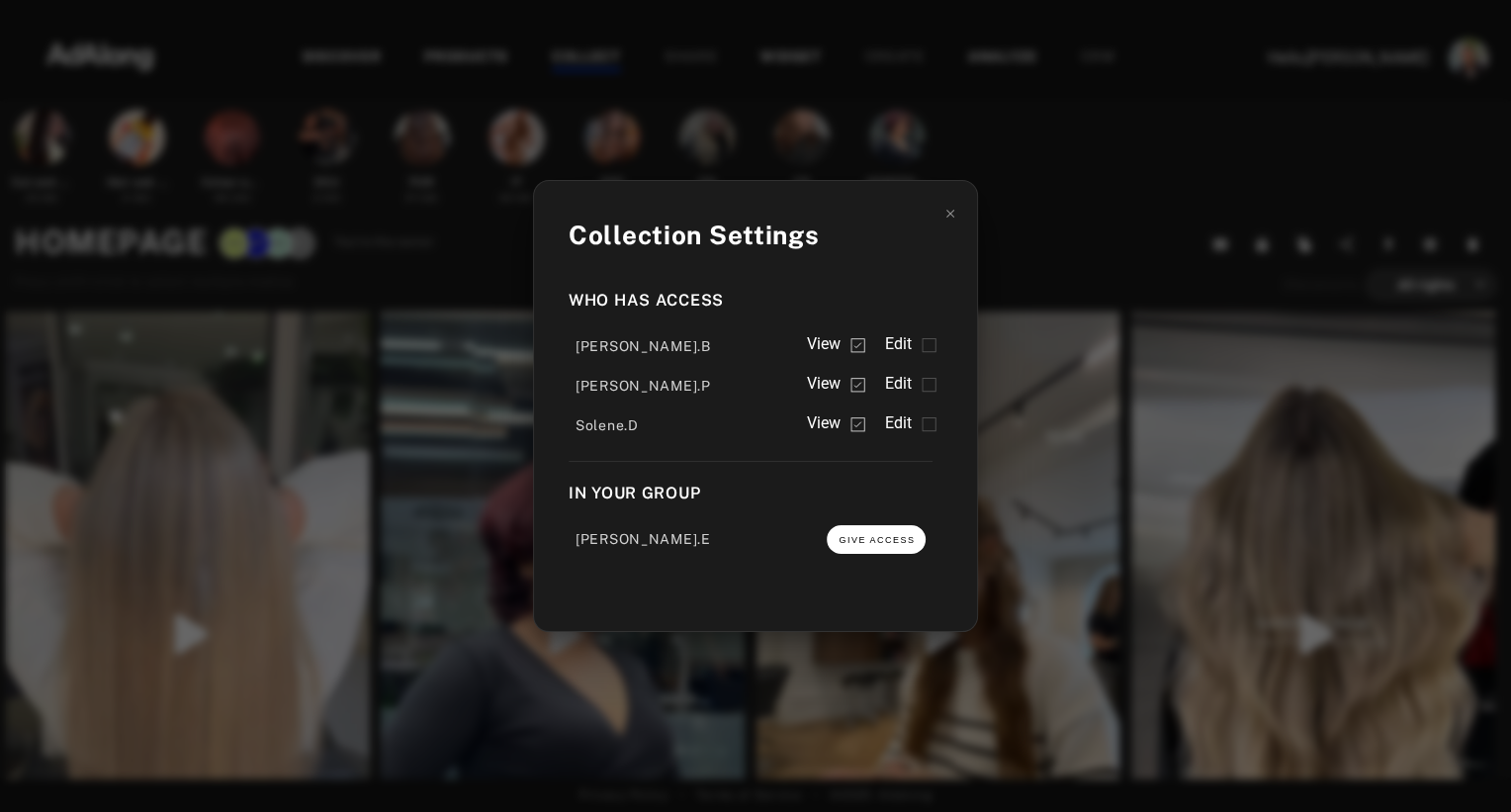
click at [856, 542] on span "GIVE ACCESS" at bounding box center [876, 540] width 76 height 10
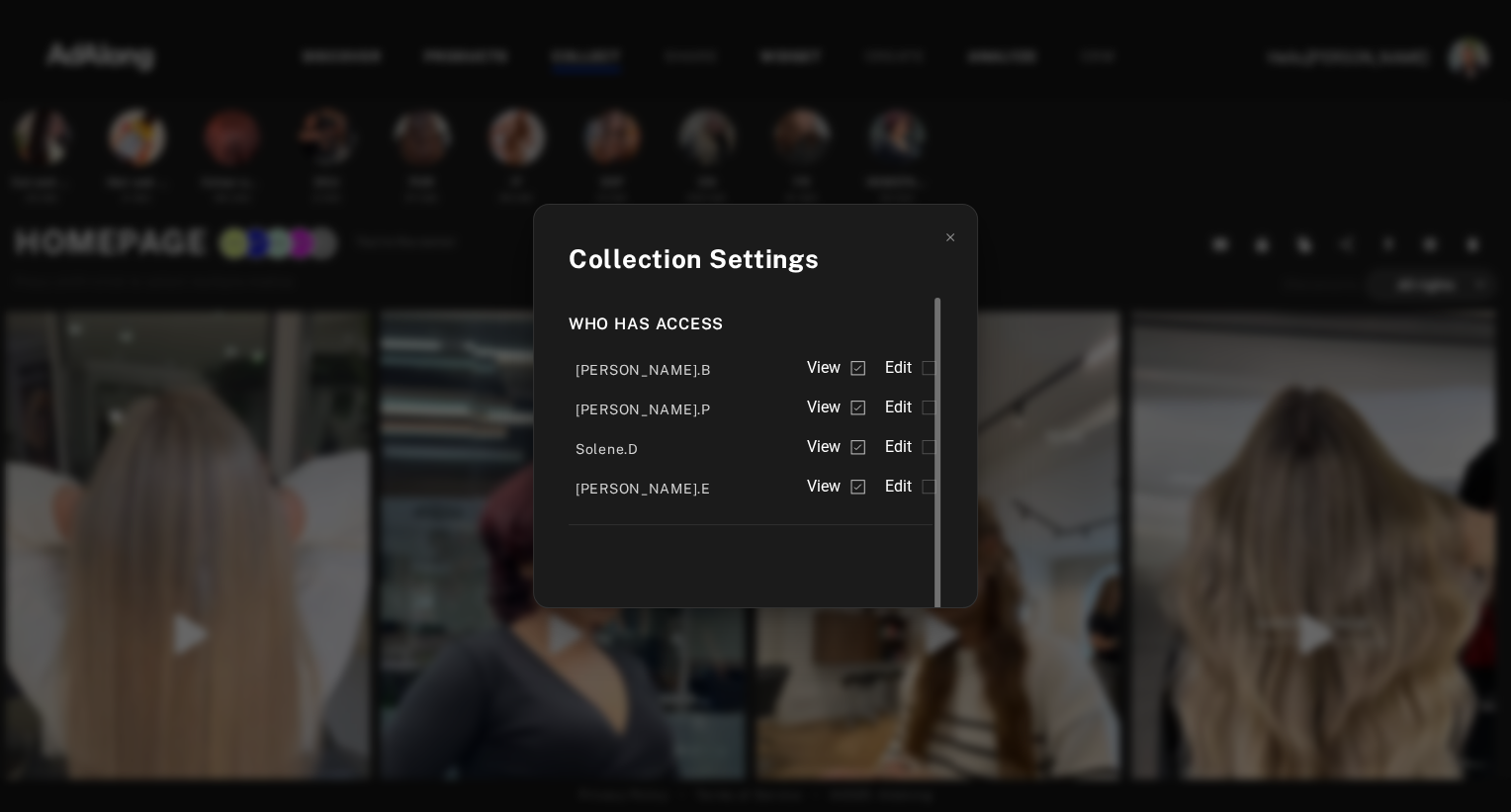
click at [901, 375] on span "Edit" at bounding box center [898, 368] width 28 height 24
click at [905, 405] on span "Edit" at bounding box center [898, 407] width 28 height 24
click at [898, 448] on span "Edit" at bounding box center [898, 447] width 28 height 24
click at [898, 487] on span "Edit" at bounding box center [898, 487] width 28 height 24
click at [1082, 252] on div "Collection Settings Who has access [PERSON_NAME].B View Edit [PERSON_NAME].P Vi…" at bounding box center [755, 406] width 1511 height 812
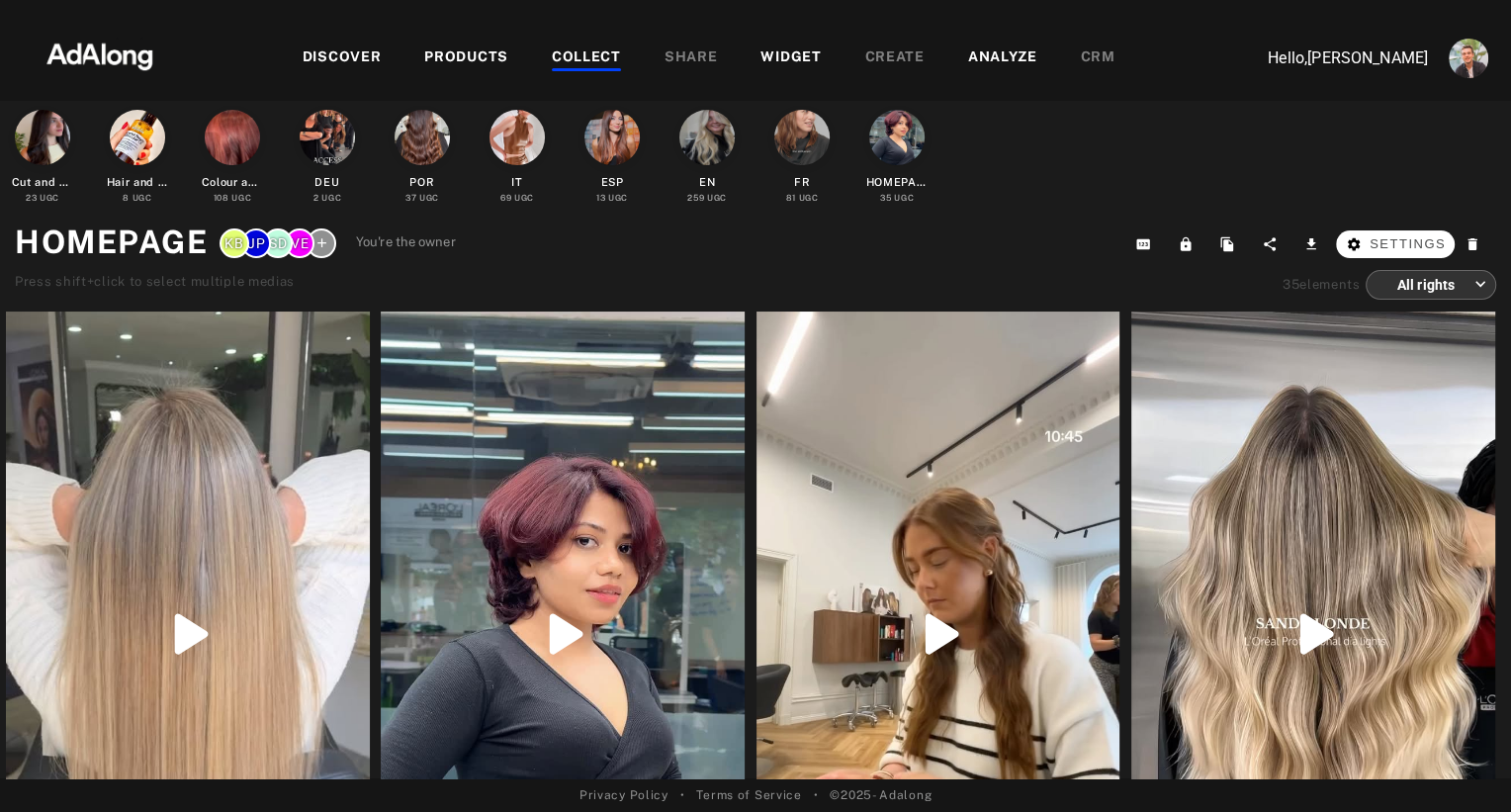
click at [1417, 249] on span "Settings" at bounding box center [1407, 244] width 76 height 20
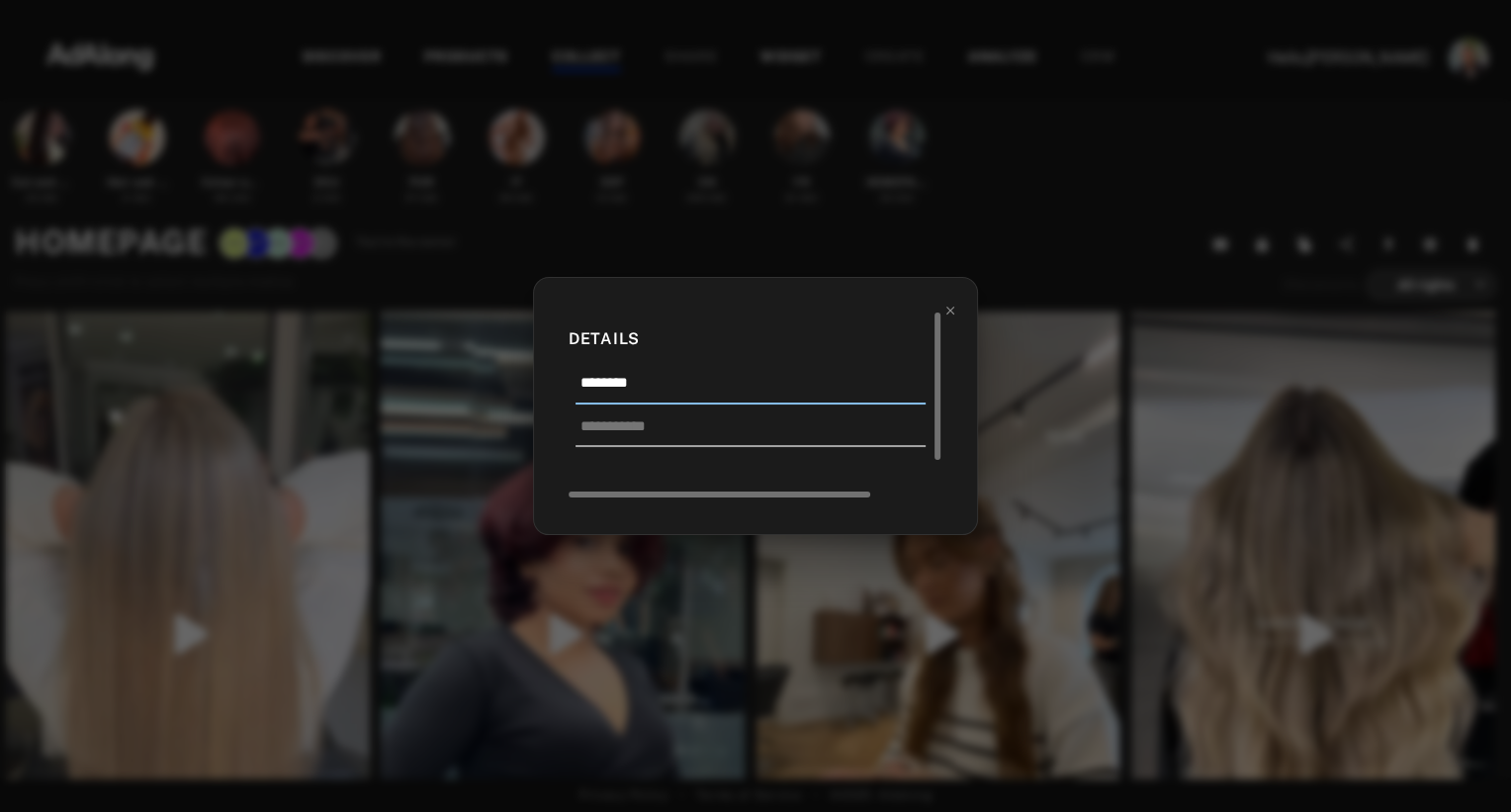
click at [730, 382] on input "********" at bounding box center [750, 388] width 350 height 33
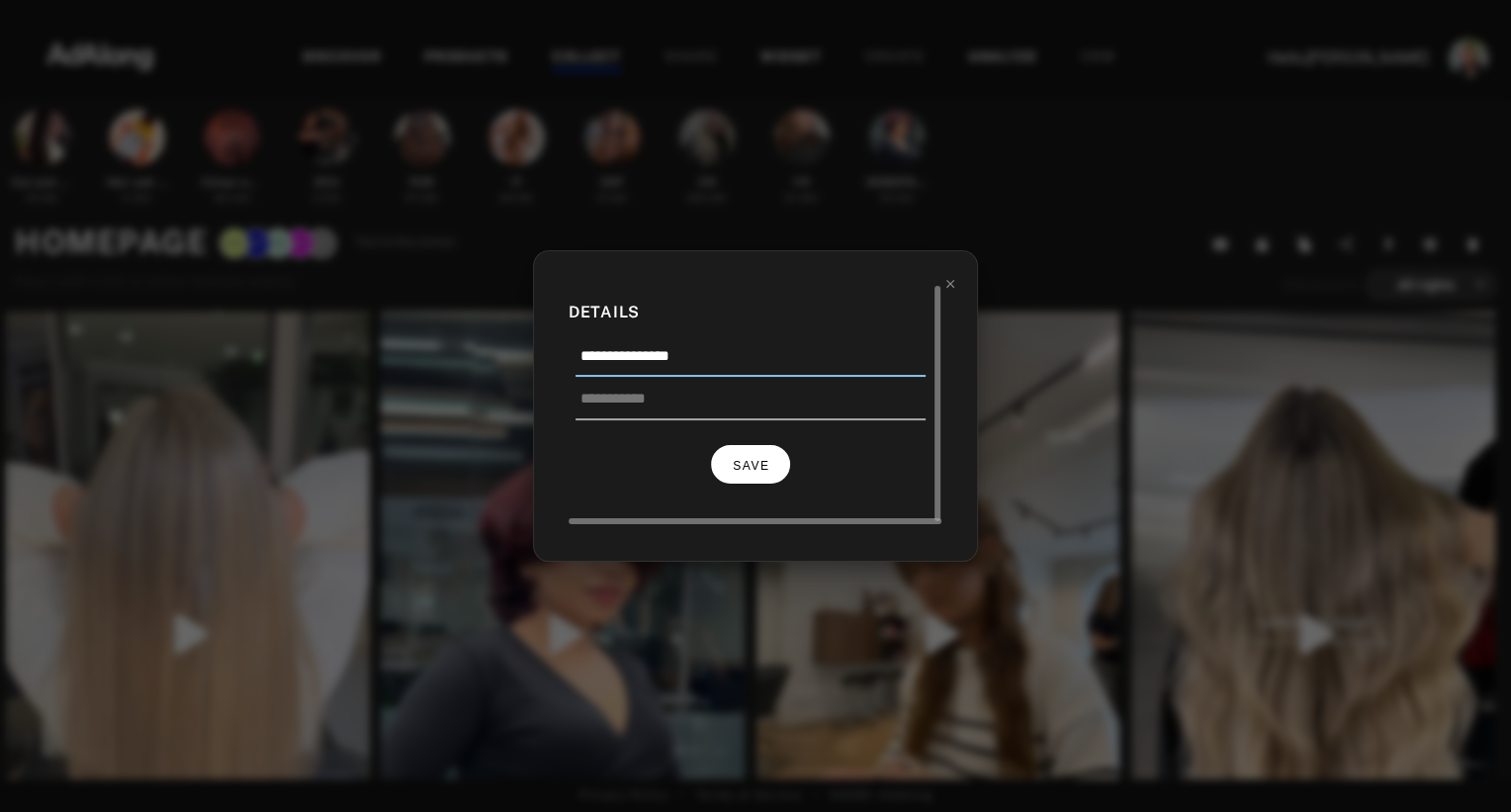
type input "**********"
click at [749, 463] on span "SAVE" at bounding box center [751, 466] width 37 height 14
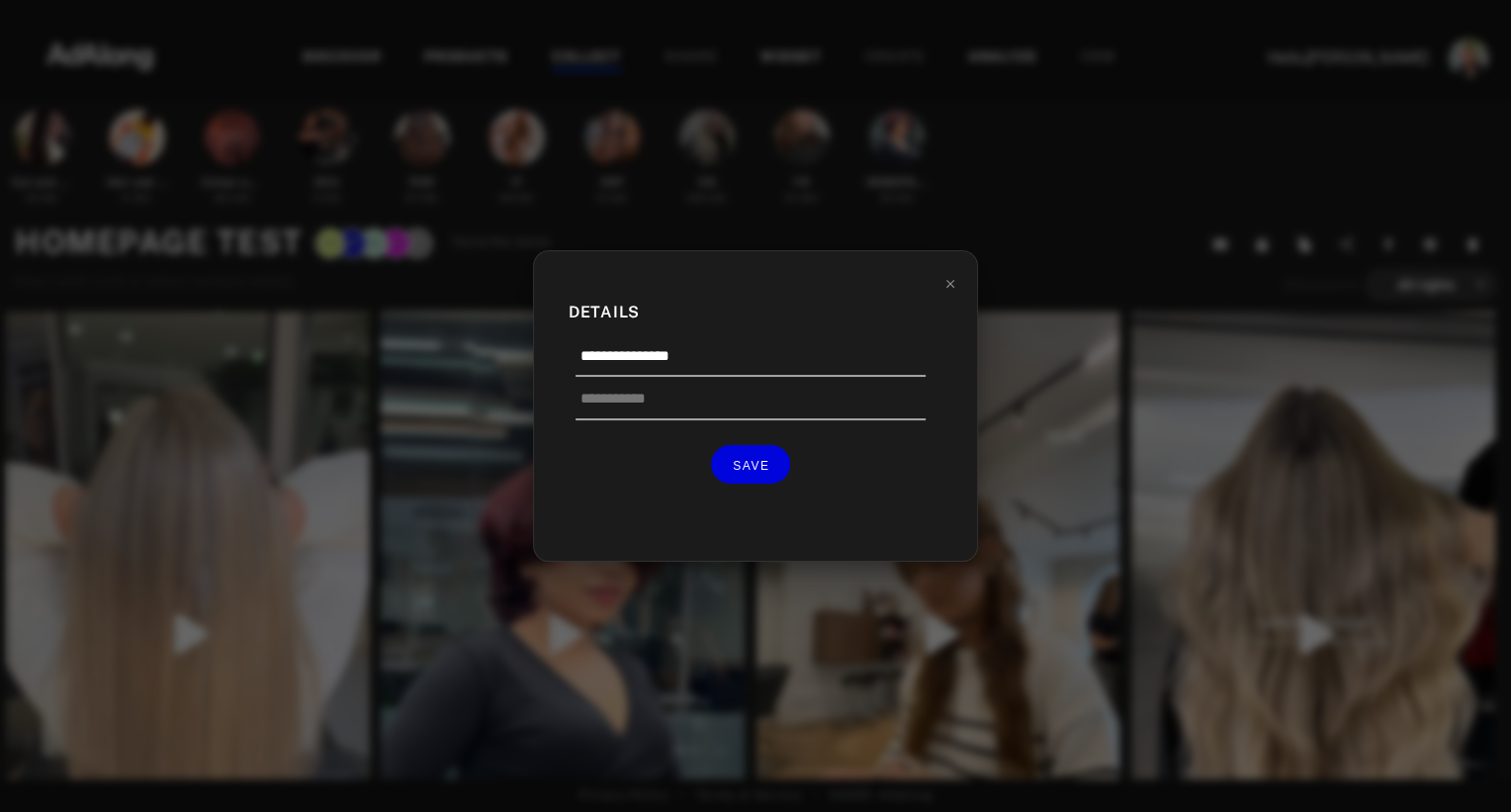
click at [791, 209] on div "**********" at bounding box center [755, 406] width 1511 height 812
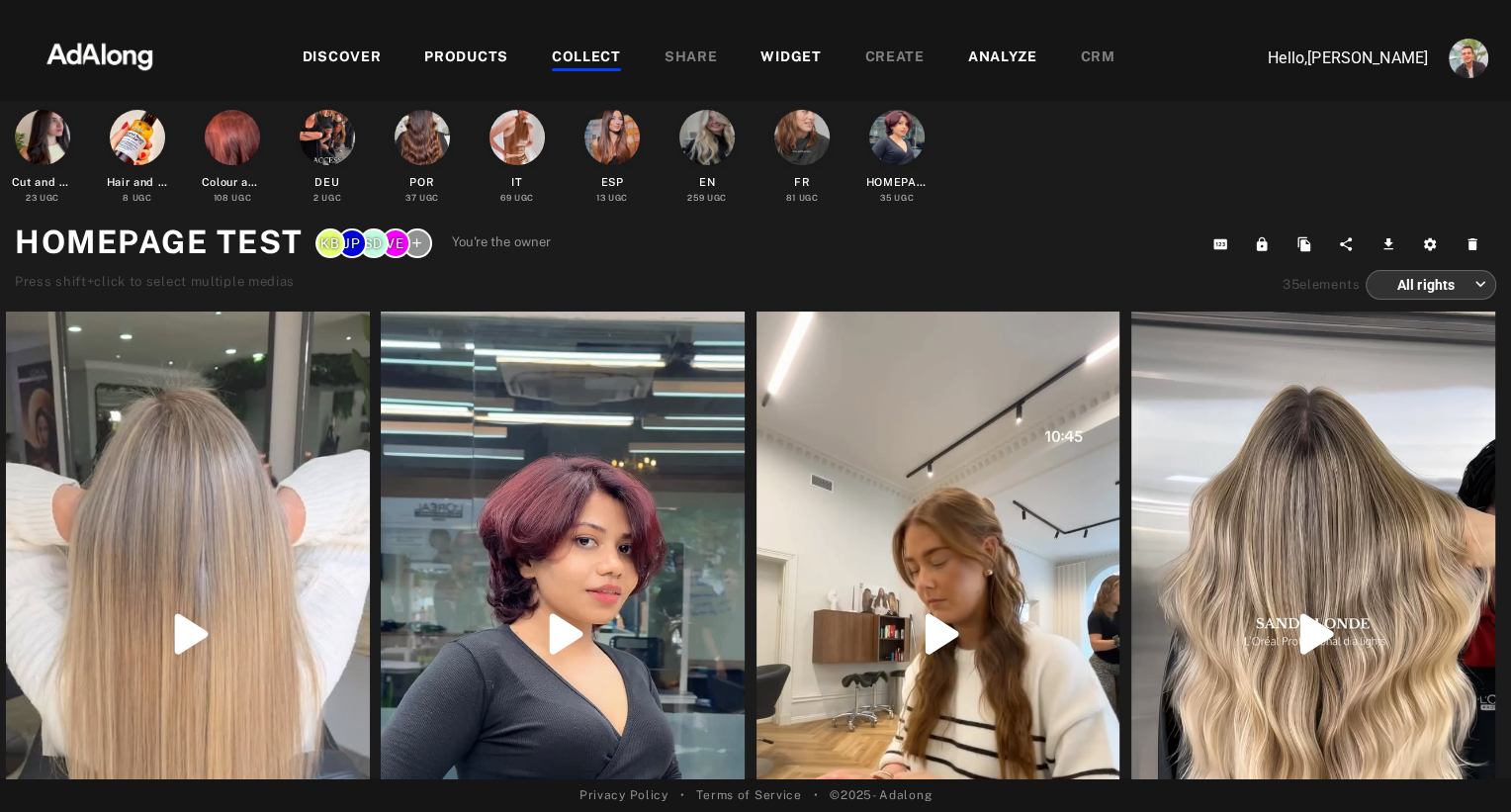
click at [779, 55] on div "WIDGET" at bounding box center [790, 58] width 60 height 24
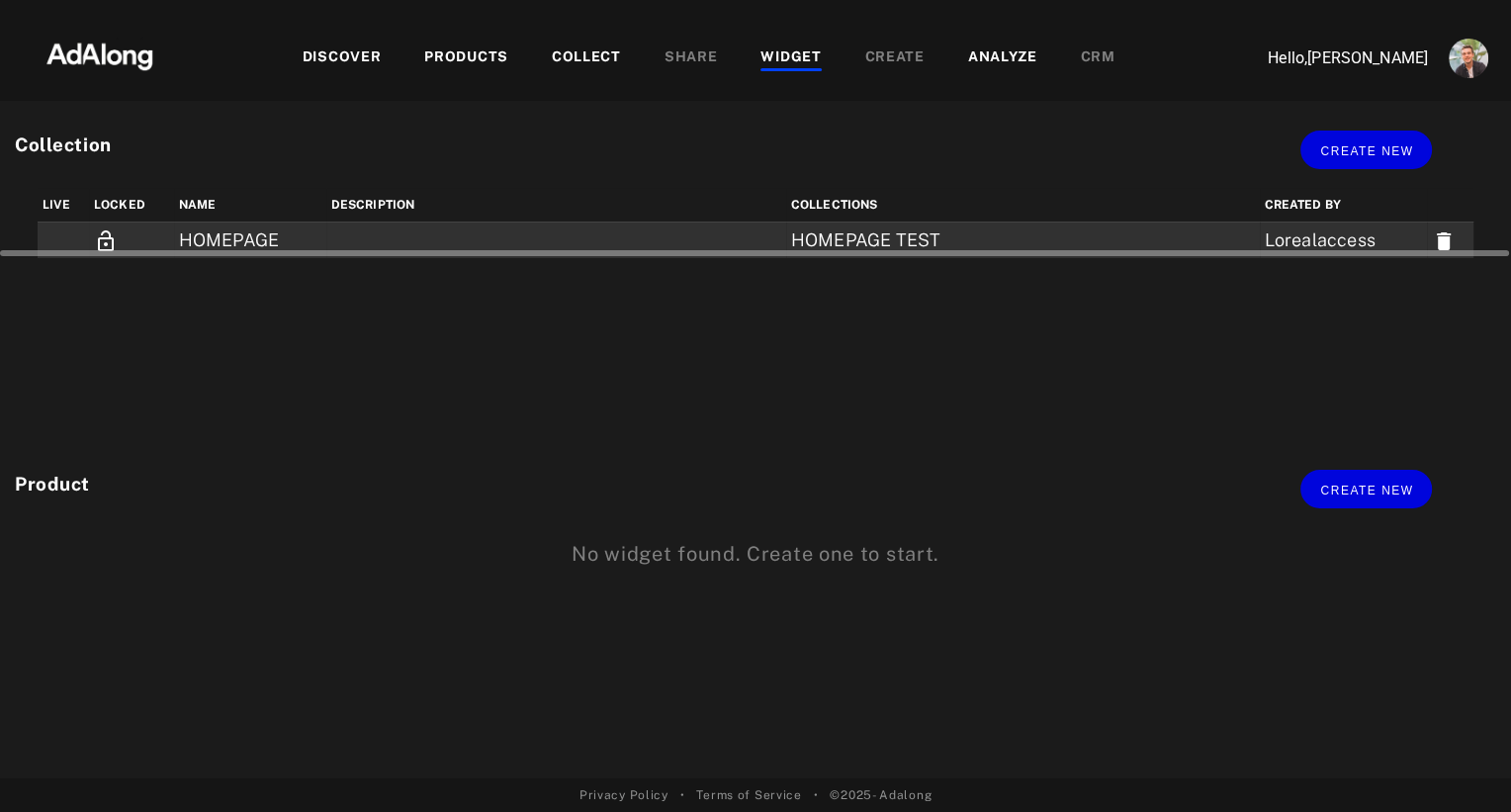
click at [588, 239] on td at bounding box center [556, 240] width 460 height 37
